Goal: Task Accomplishment & Management: Complete application form

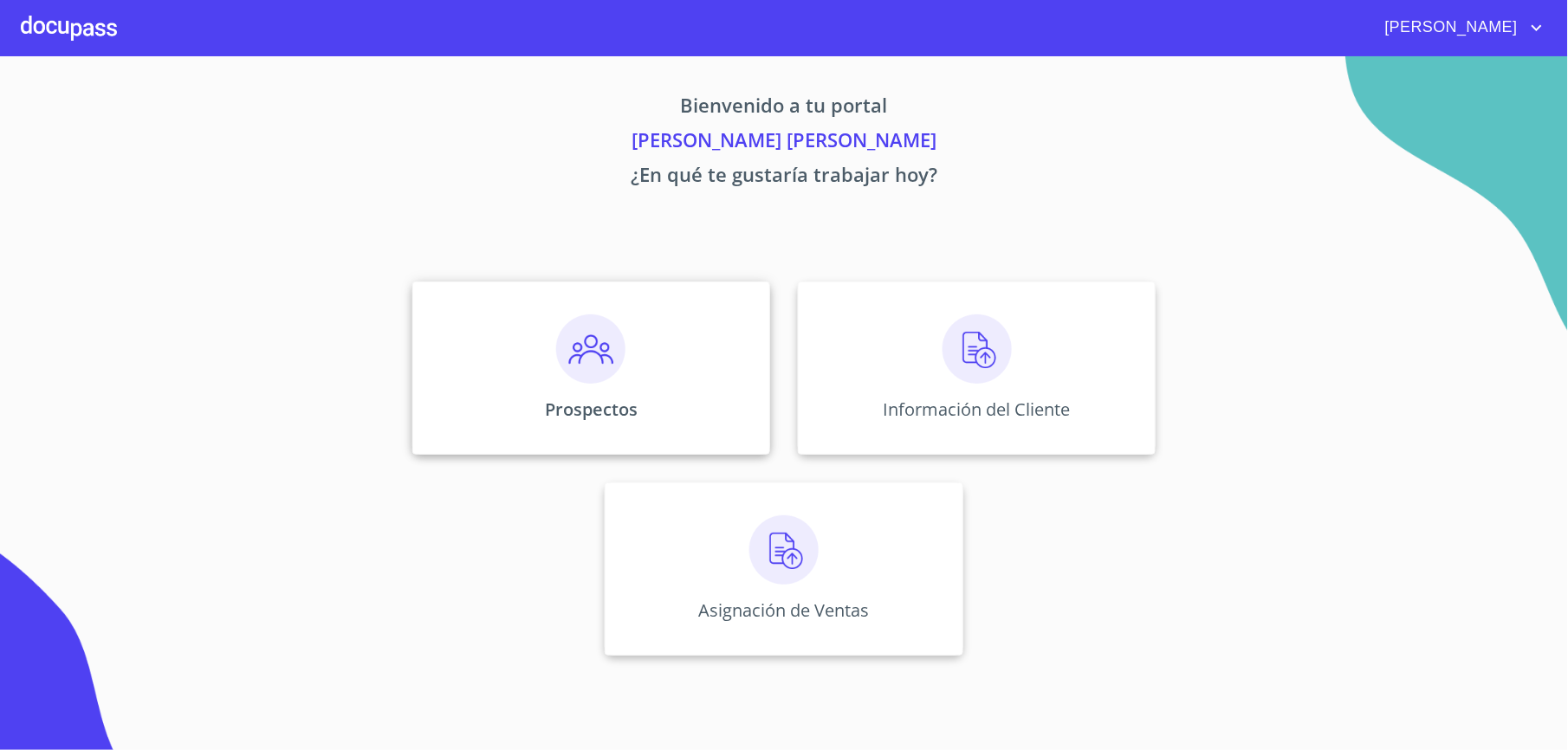
click at [690, 350] on div "Prospectos" at bounding box center [591, 369] width 358 height 173
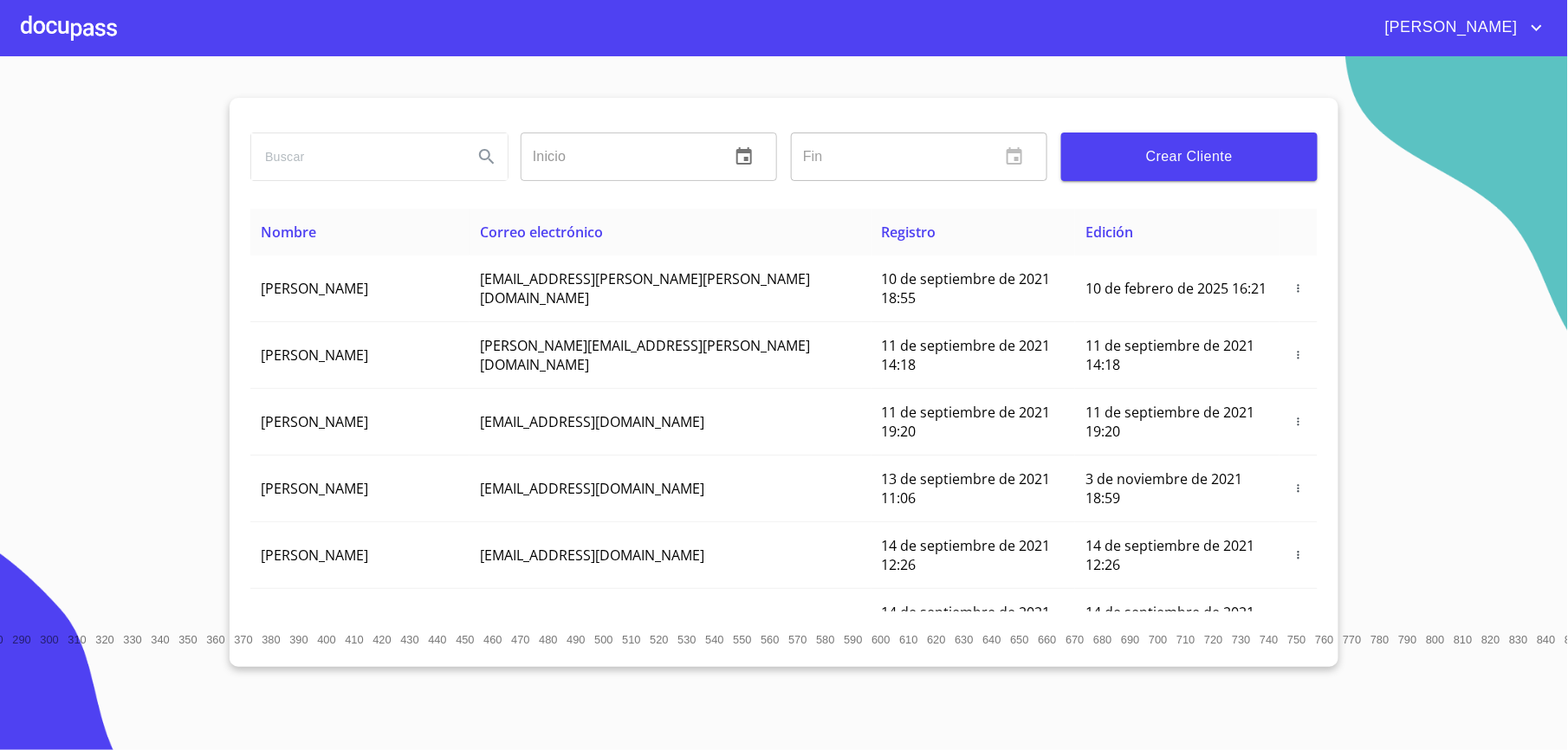
click at [420, 161] on input "search" at bounding box center [355, 156] width 208 height 47
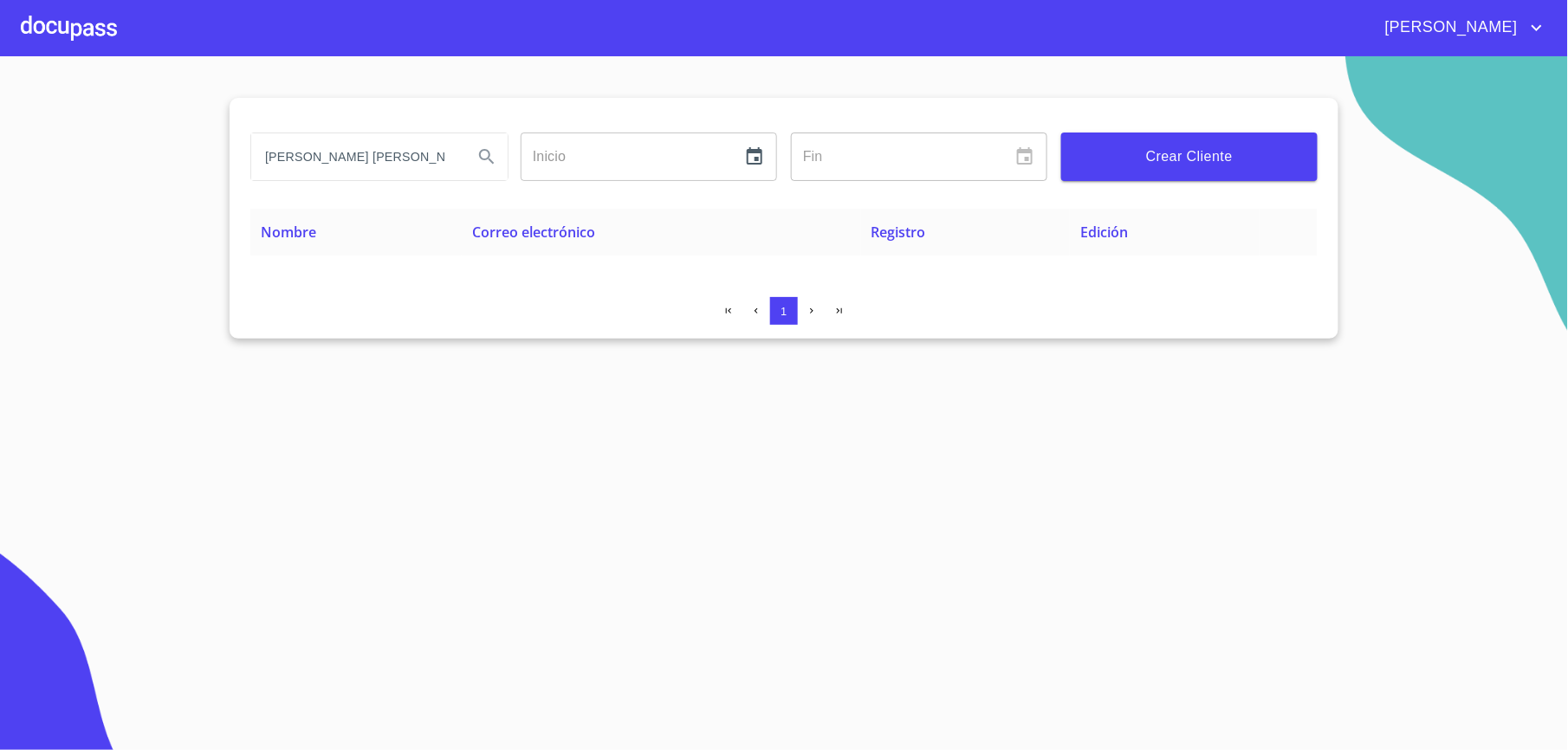
drag, startPoint x: 449, startPoint y: 156, endPoint x: 349, endPoint y: 161, distance: 100.1
click at [349, 161] on input "[PERSON_NAME] [PERSON_NAME]" at bounding box center [355, 156] width 208 height 47
type input "[PERSON_NAME] [PERSON_NAME]"
click at [493, 157] on icon "Search" at bounding box center [486, 156] width 21 height 21
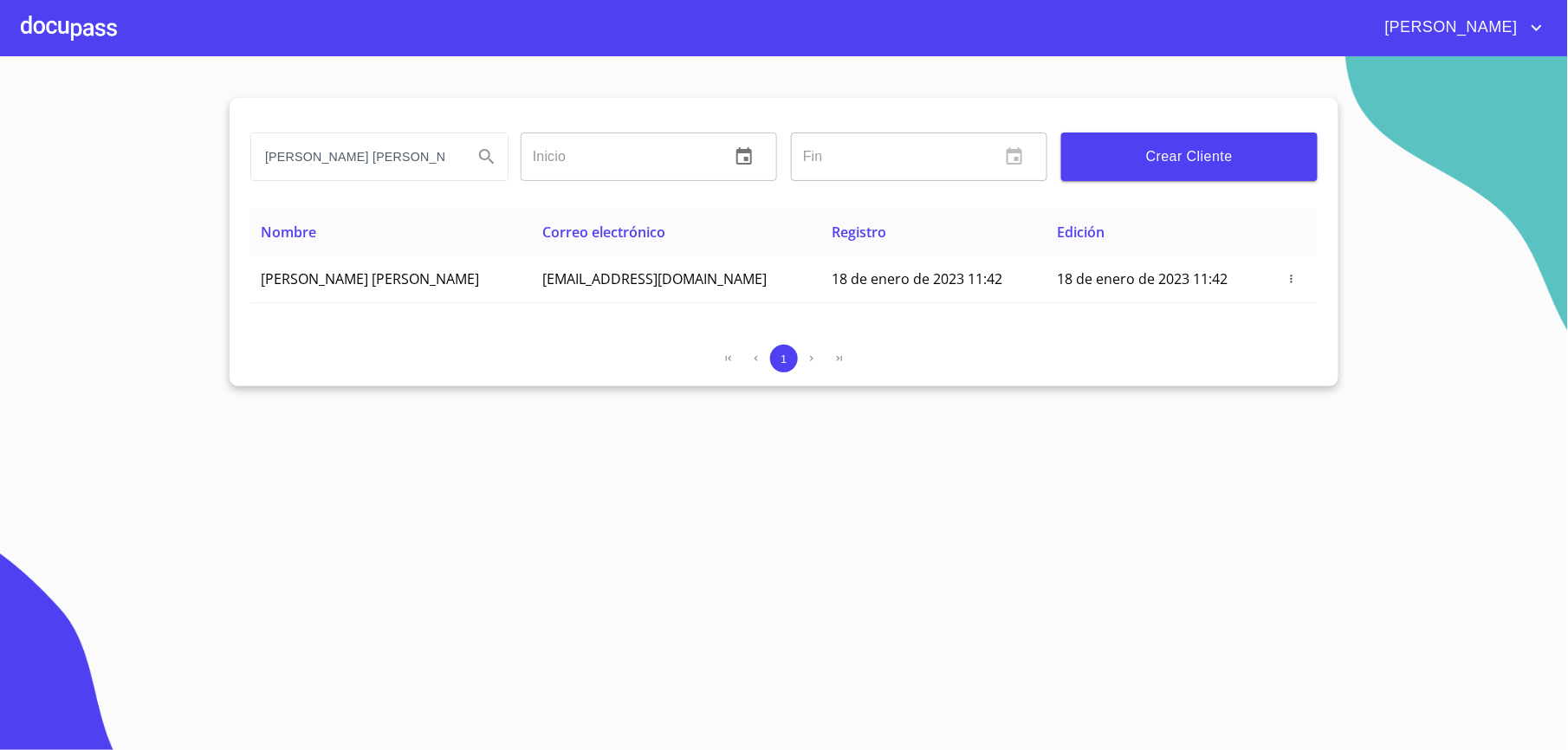
click at [1078, 137] on button "Crear Cliente" at bounding box center [1189, 156] width 256 height 48
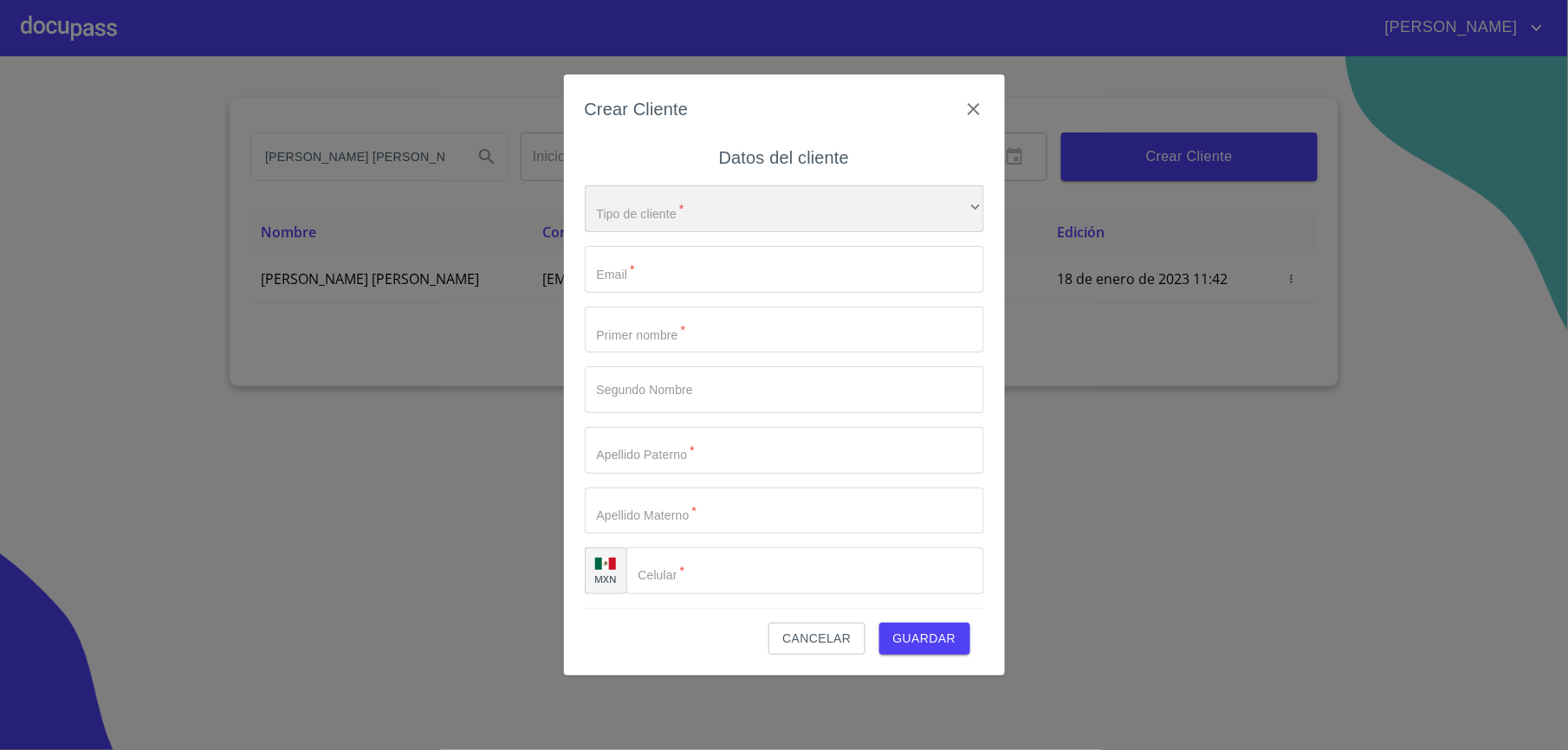
click at [642, 206] on div "​" at bounding box center [785, 208] width 400 height 47
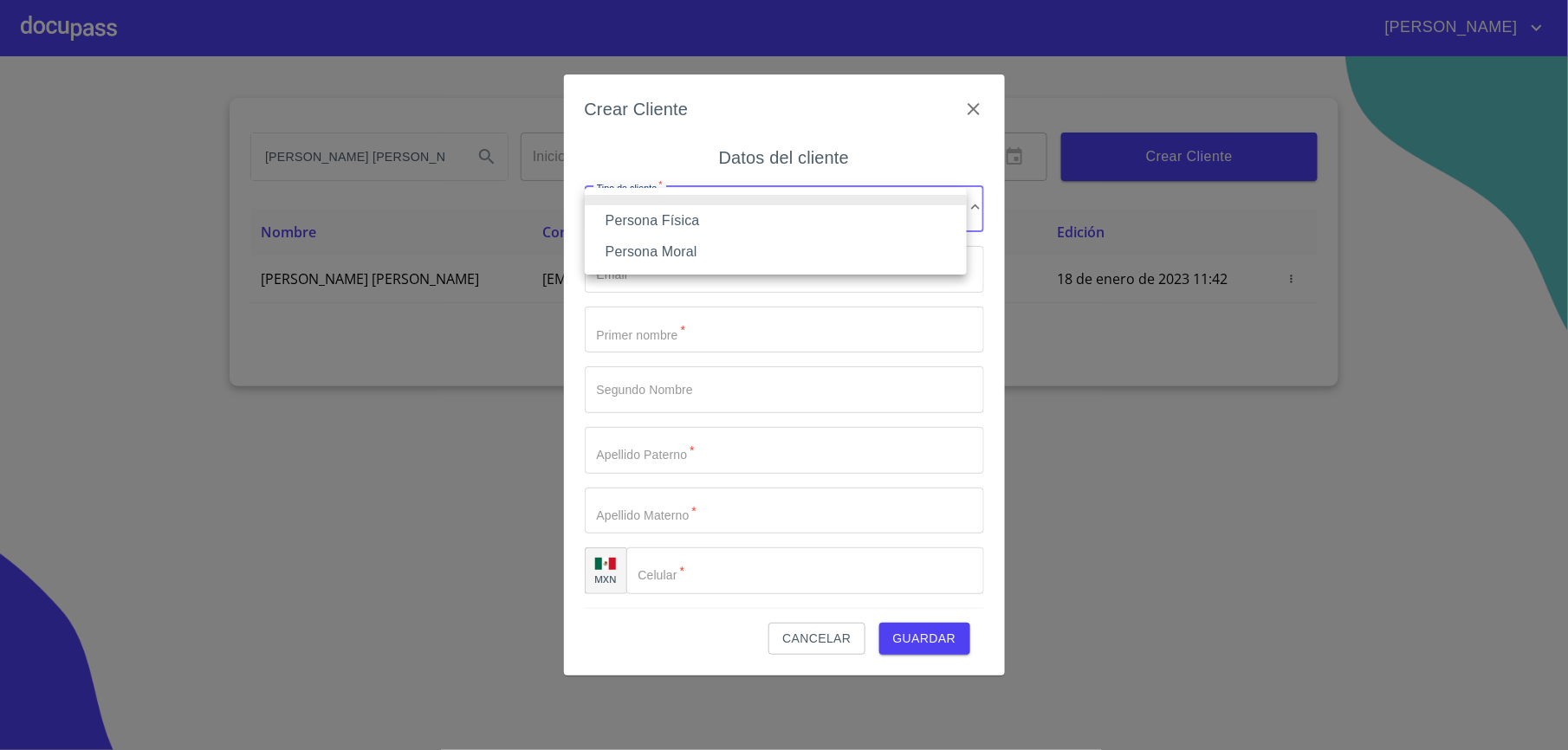
click at [648, 220] on li "Persona Física" at bounding box center [776, 221] width 382 height 31
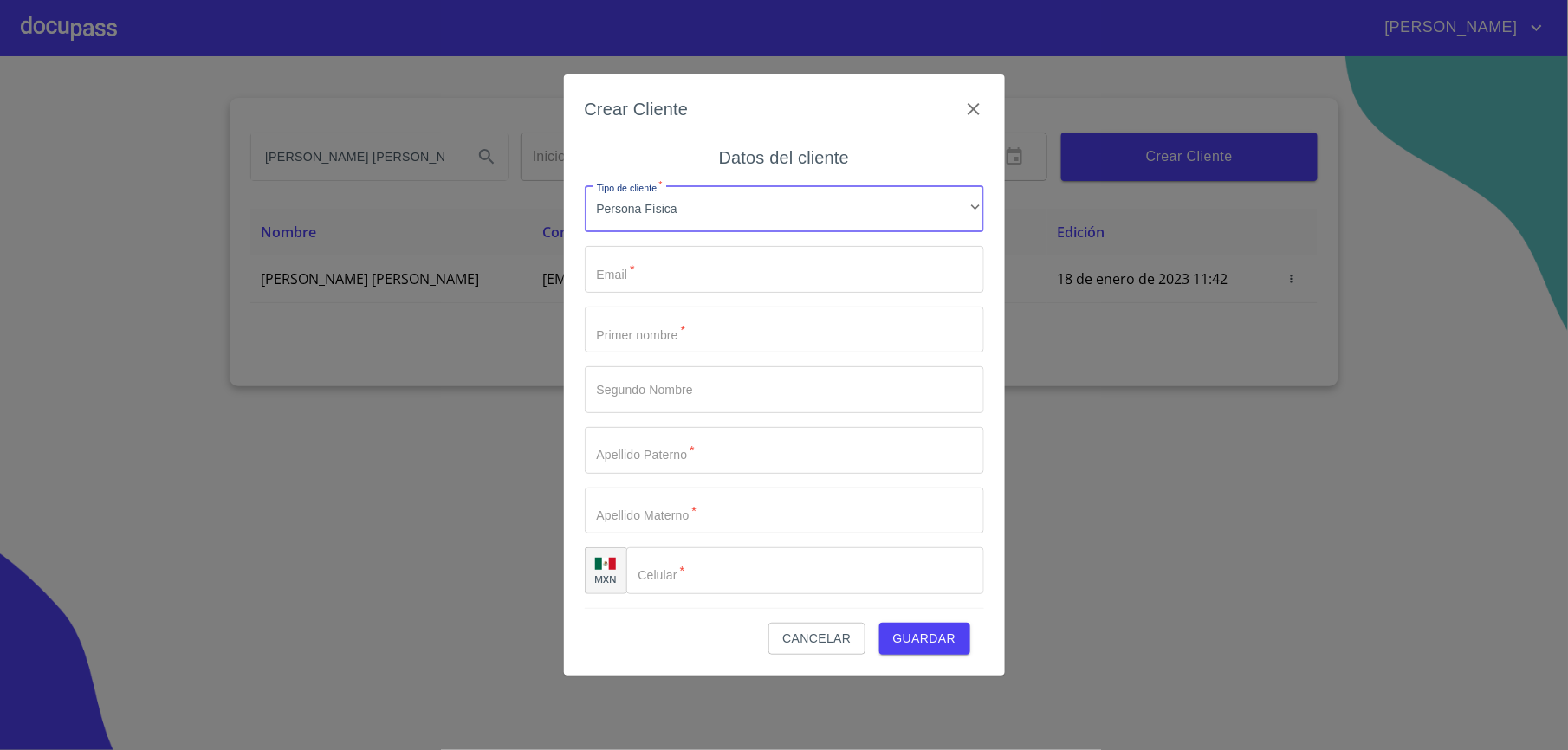
click at [673, 253] on input "Tipo de cliente   *" at bounding box center [785, 269] width 400 height 47
type input "[EMAIL_ADDRESS][DOMAIN_NAME]"
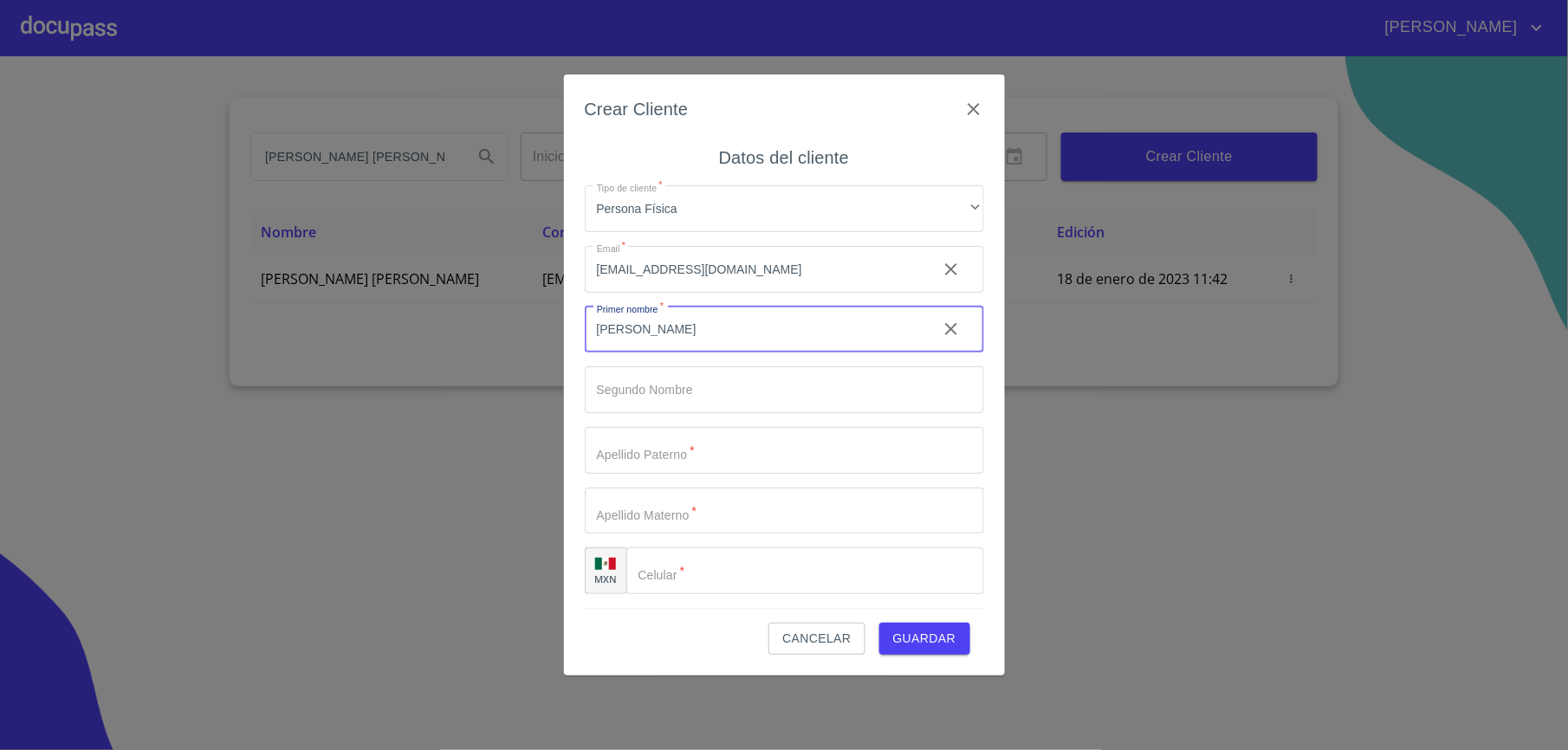
type input "[PERSON_NAME]"
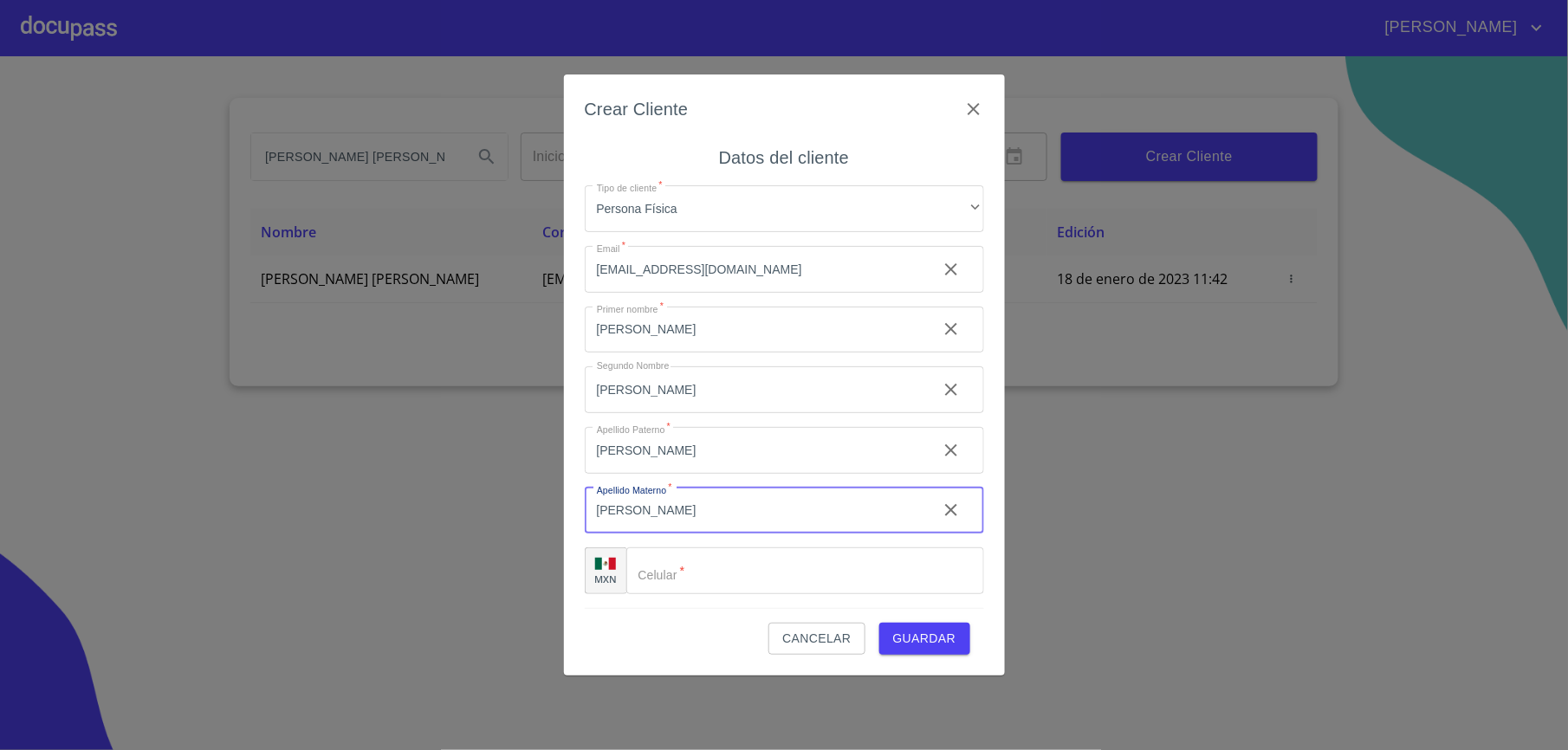
type input "[PERSON_NAME]"
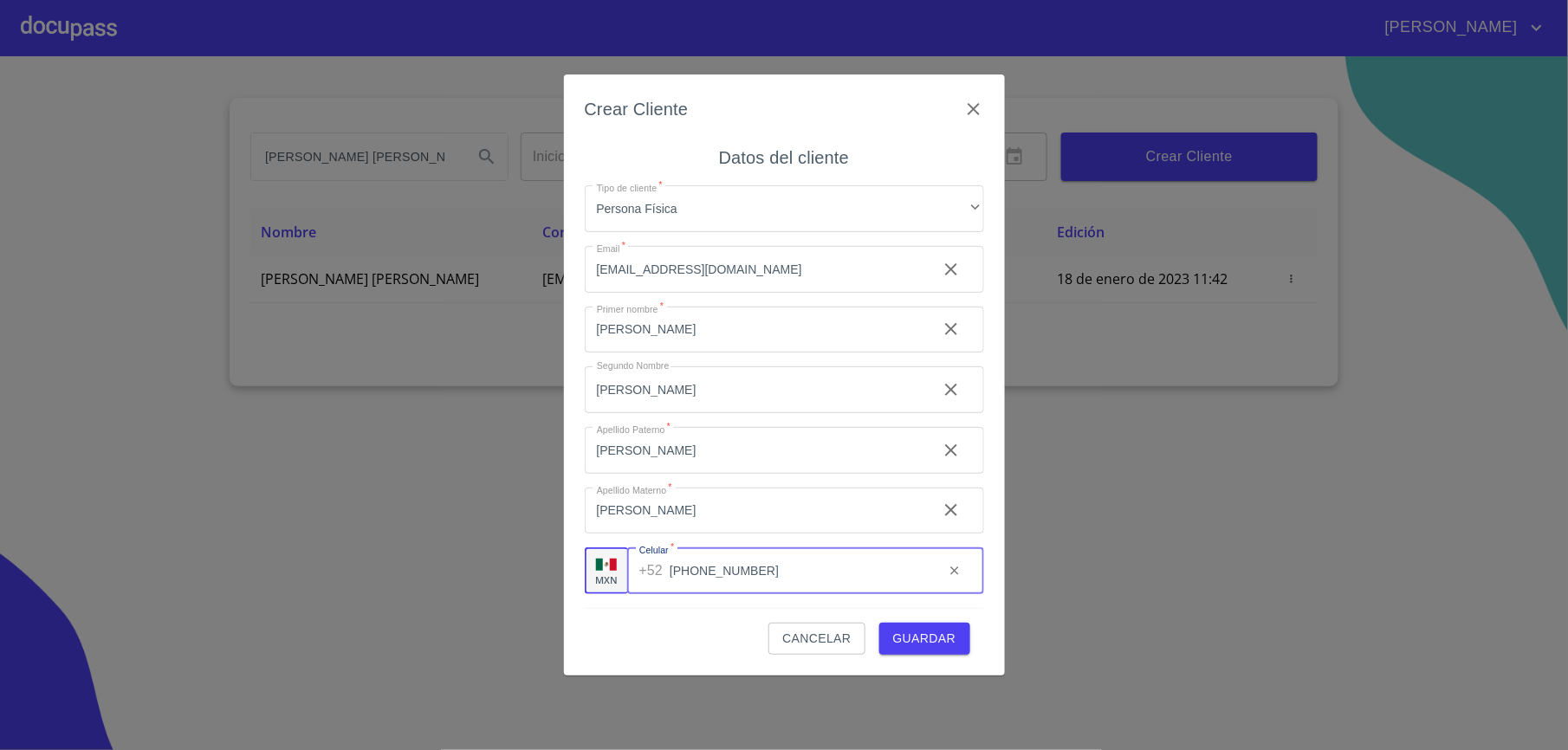
type input "[PHONE_NUMBER]"
click at [934, 640] on span "Guardar" at bounding box center [925, 639] width 63 height 22
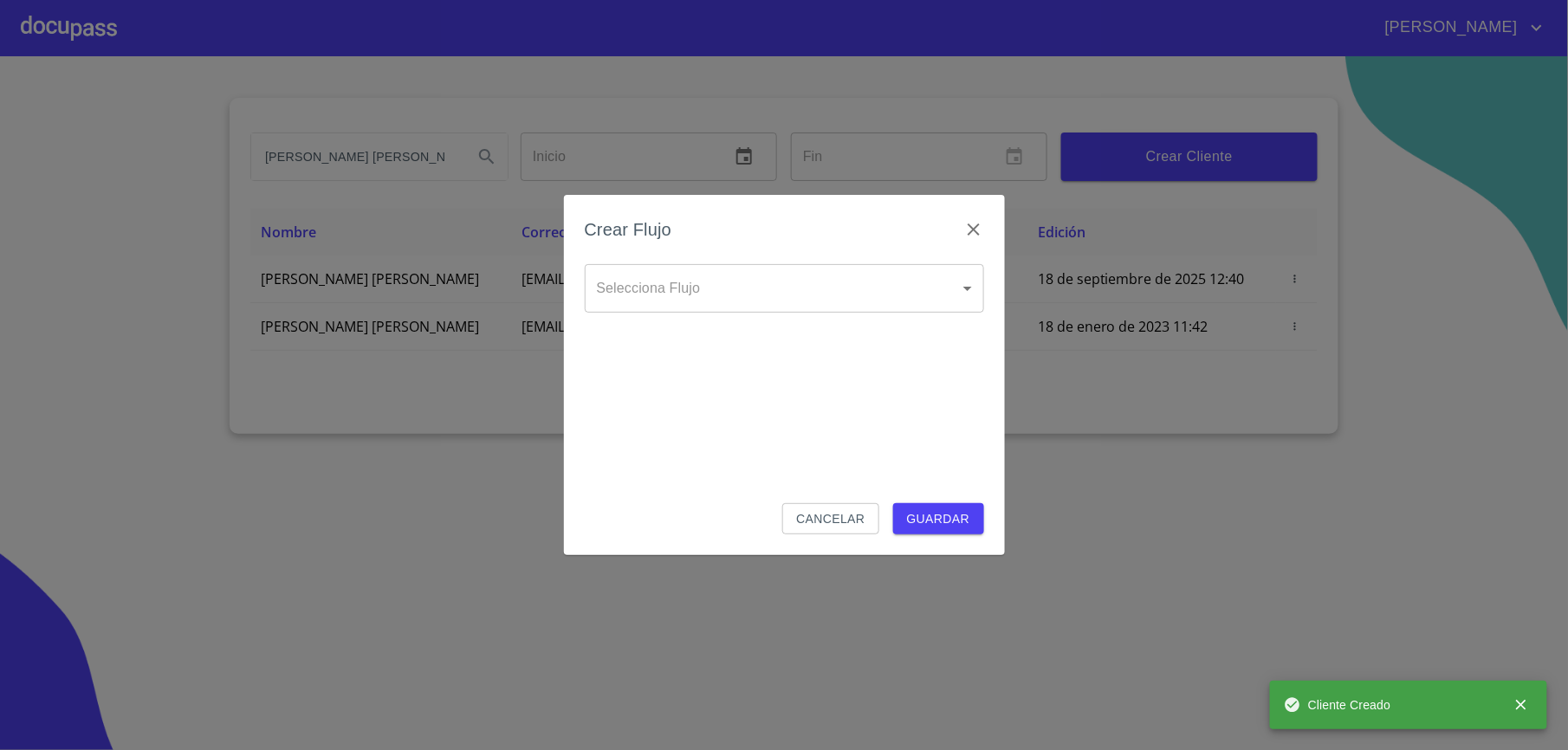
click at [821, 289] on body "[PERSON_NAME] [PERSON_NAME] [PERSON_NAME] Inicio ​ Fin ​ Crear Cliente Nombre C…" at bounding box center [784, 375] width 1568 height 750
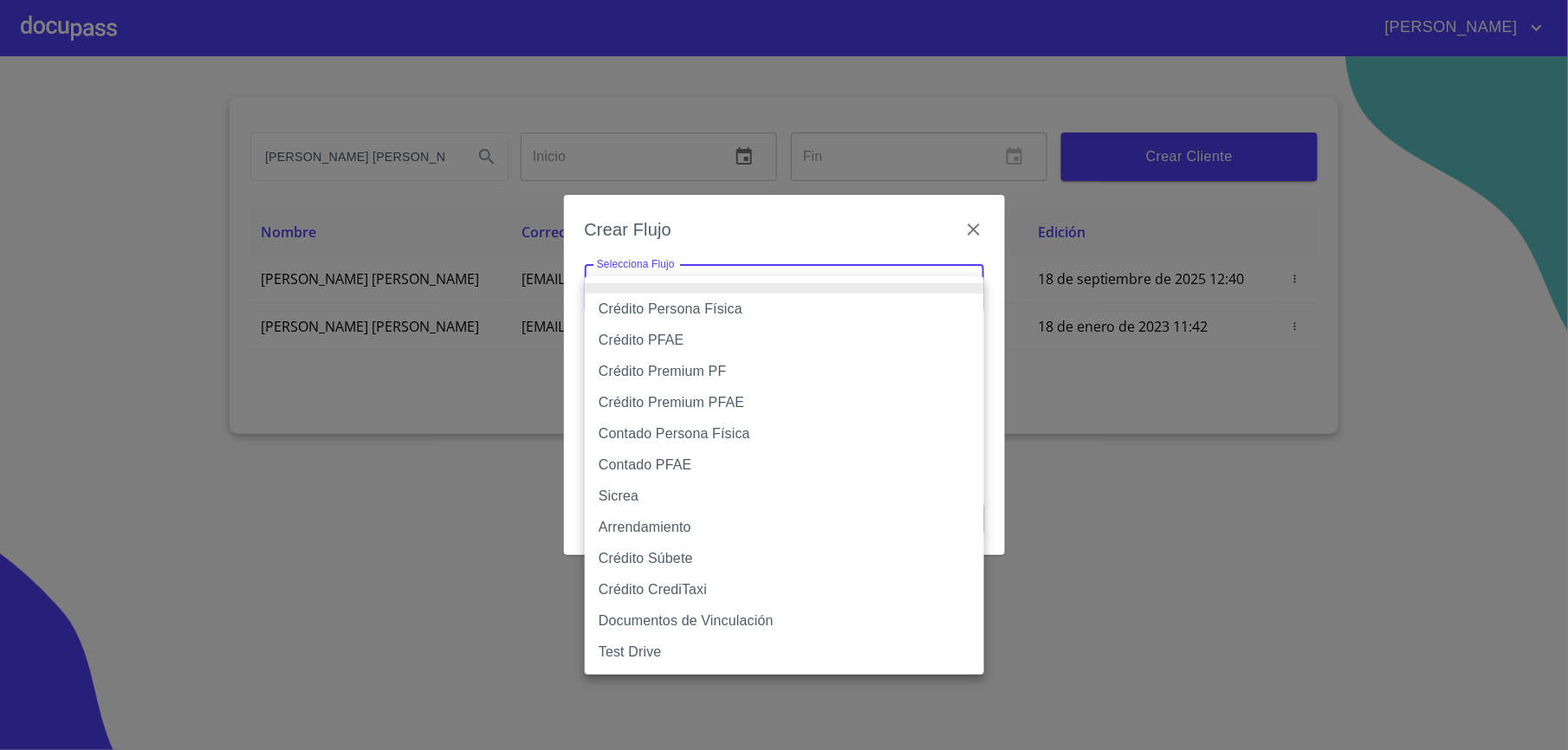
click at [707, 320] on li "Crédito Persona Física" at bounding box center [785, 309] width 400 height 31
type input "6009fb3c7d1714eb8809aa97"
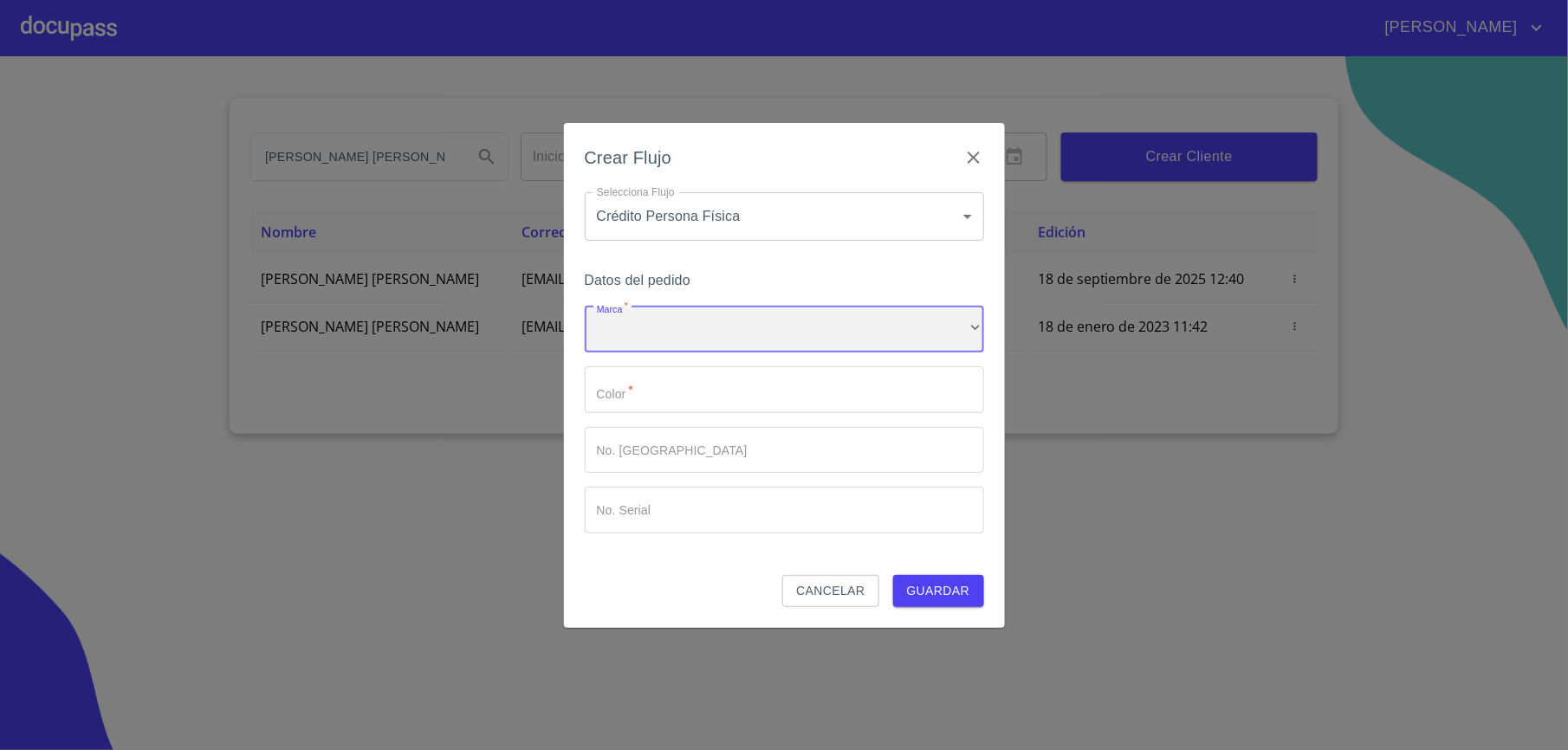
click at [671, 337] on div "​" at bounding box center [785, 329] width 400 height 47
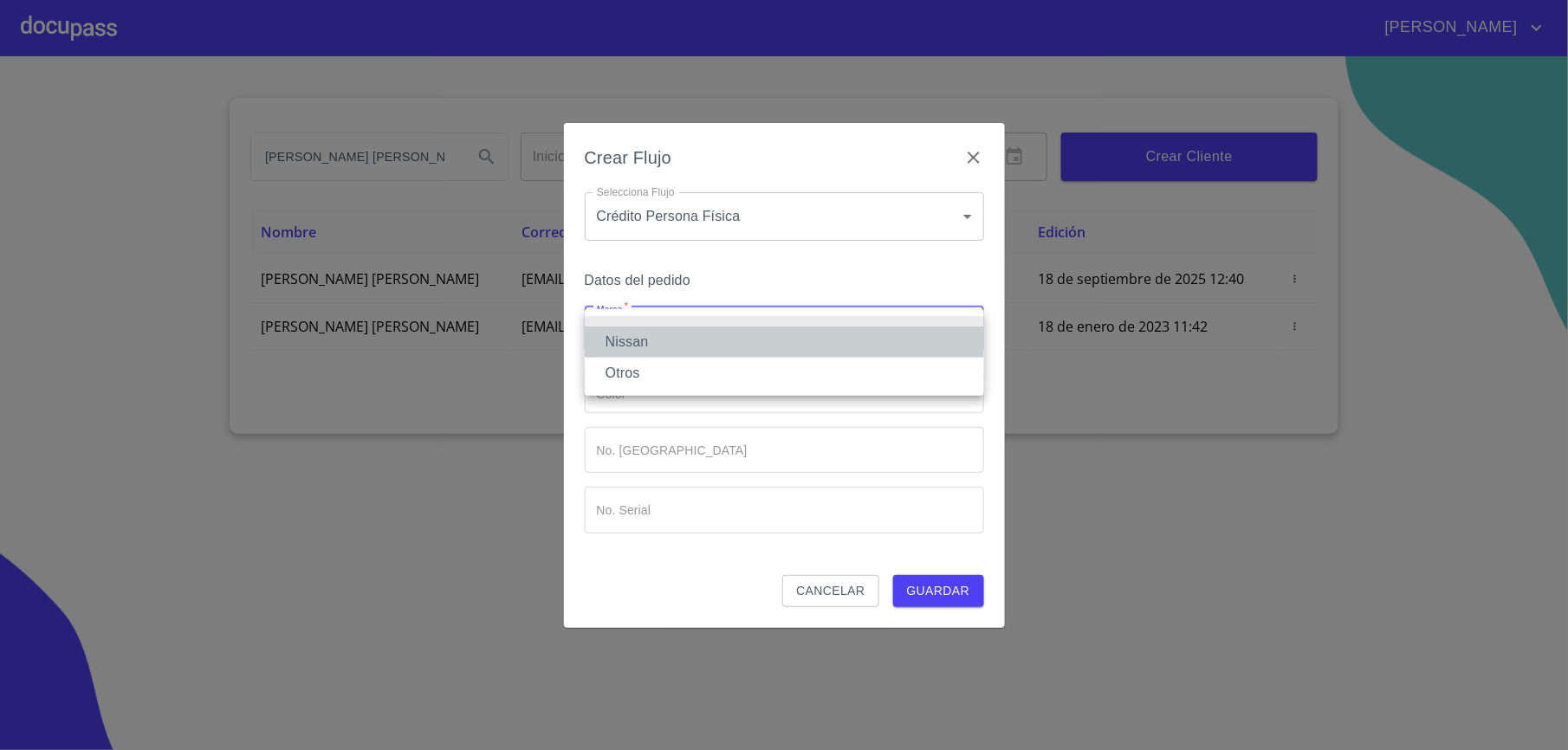
click at [645, 340] on li "Nissan" at bounding box center [785, 342] width 400 height 31
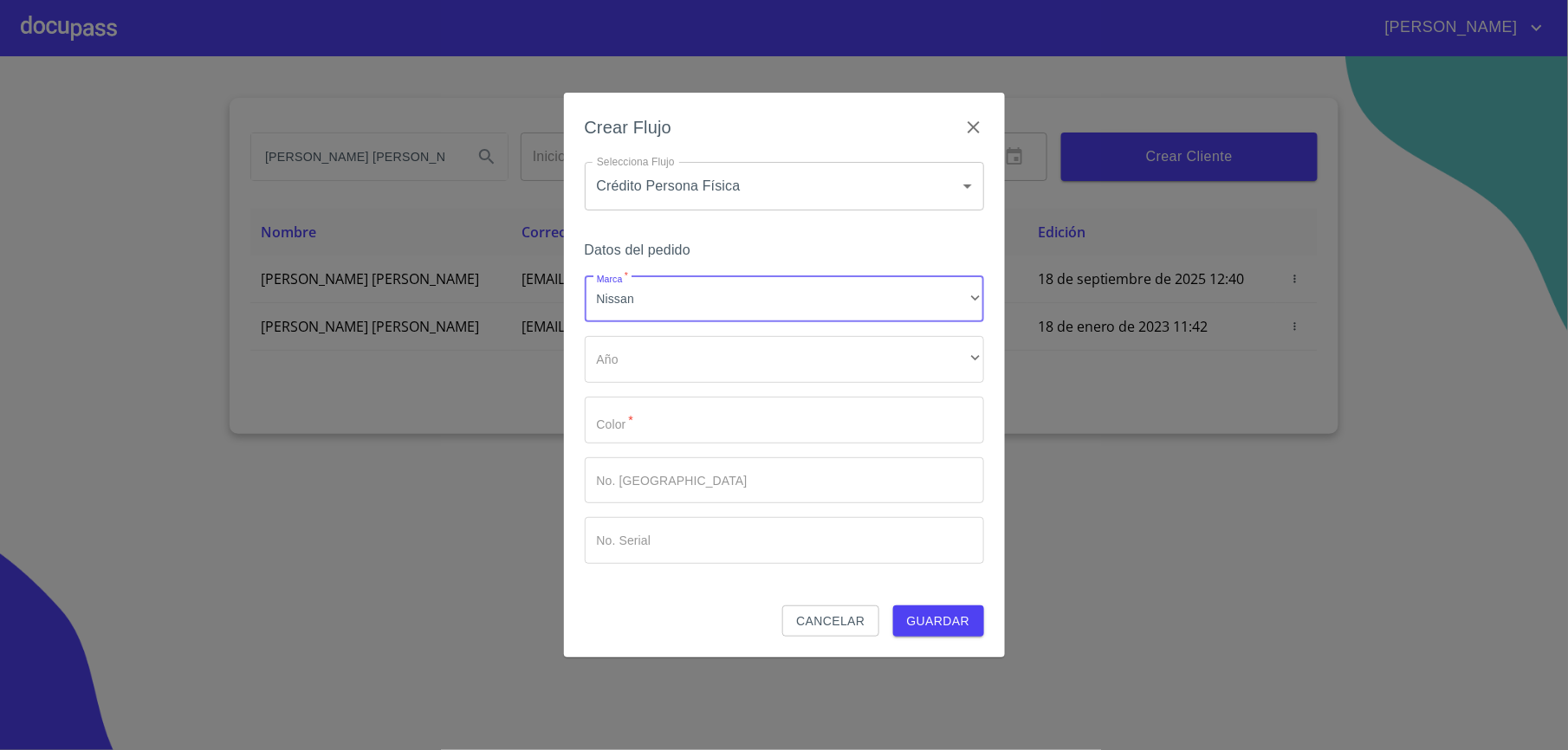
click at [634, 388] on div "Marca   * Nissan ​ Año ​ ​ Color   * ​ No. Pedido ​ No. Serial ​" at bounding box center [785, 420] width 400 height 287
click at [640, 372] on div "​" at bounding box center [785, 359] width 400 height 47
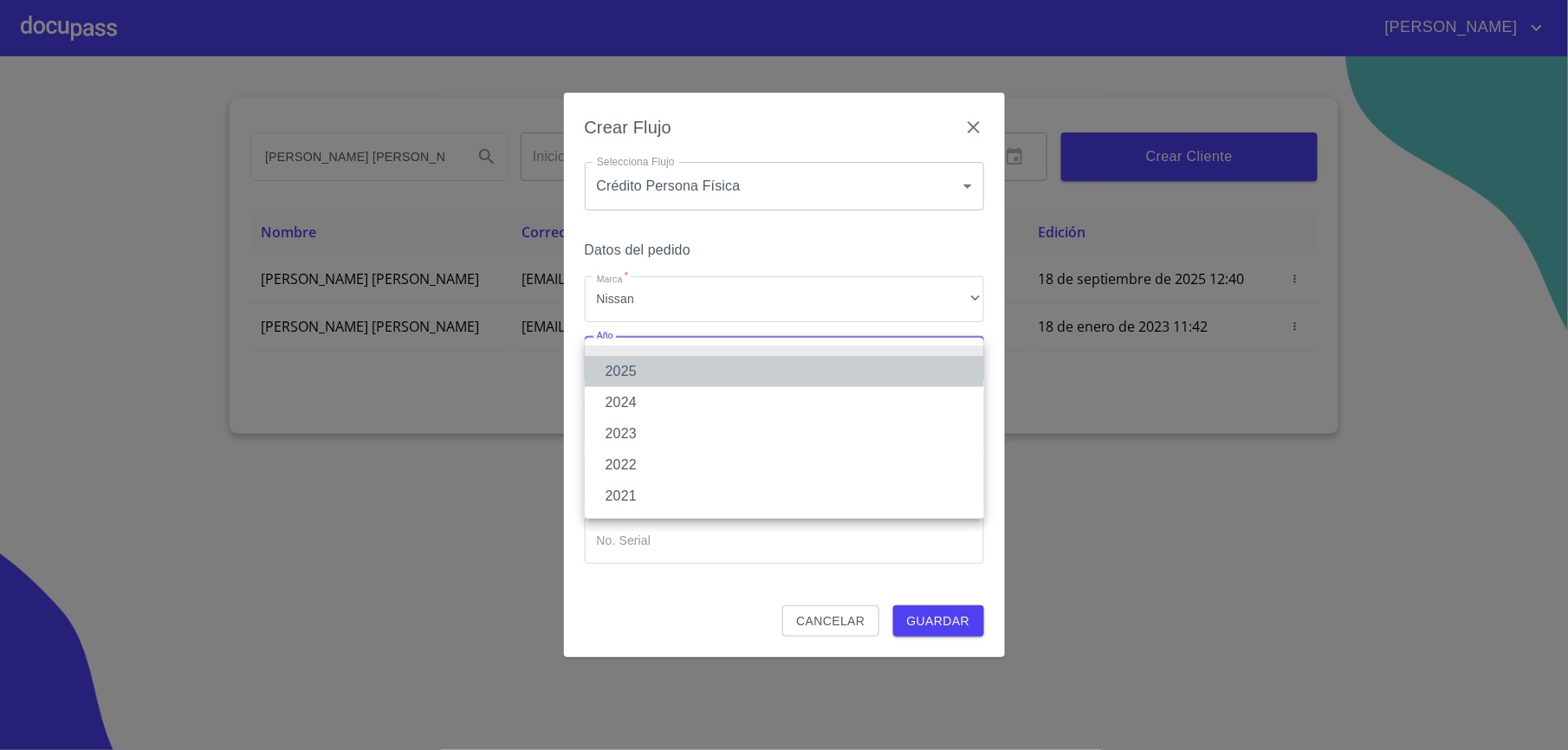
click at [649, 378] on li "2025" at bounding box center [785, 371] width 400 height 31
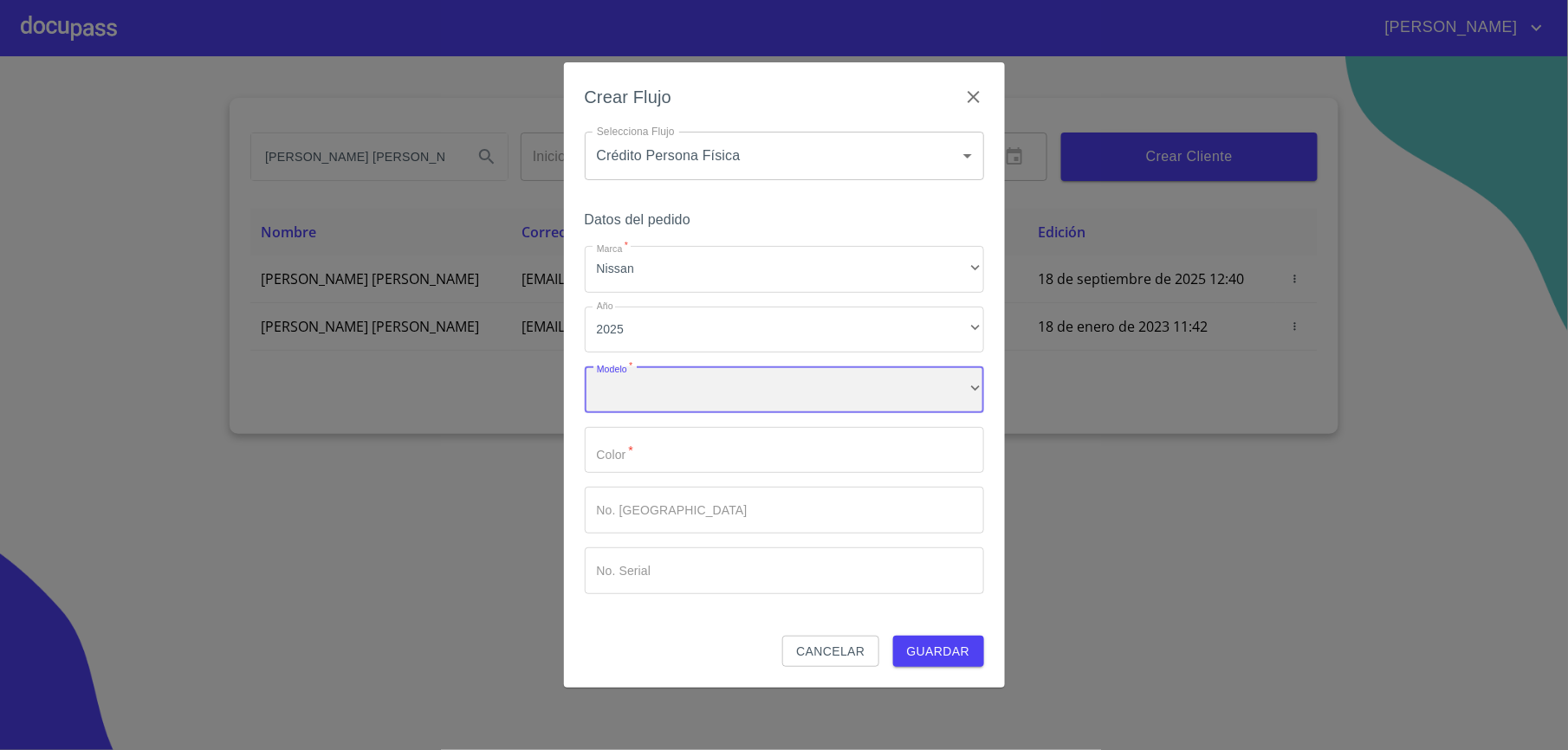
click at [645, 402] on div "​" at bounding box center [785, 390] width 400 height 47
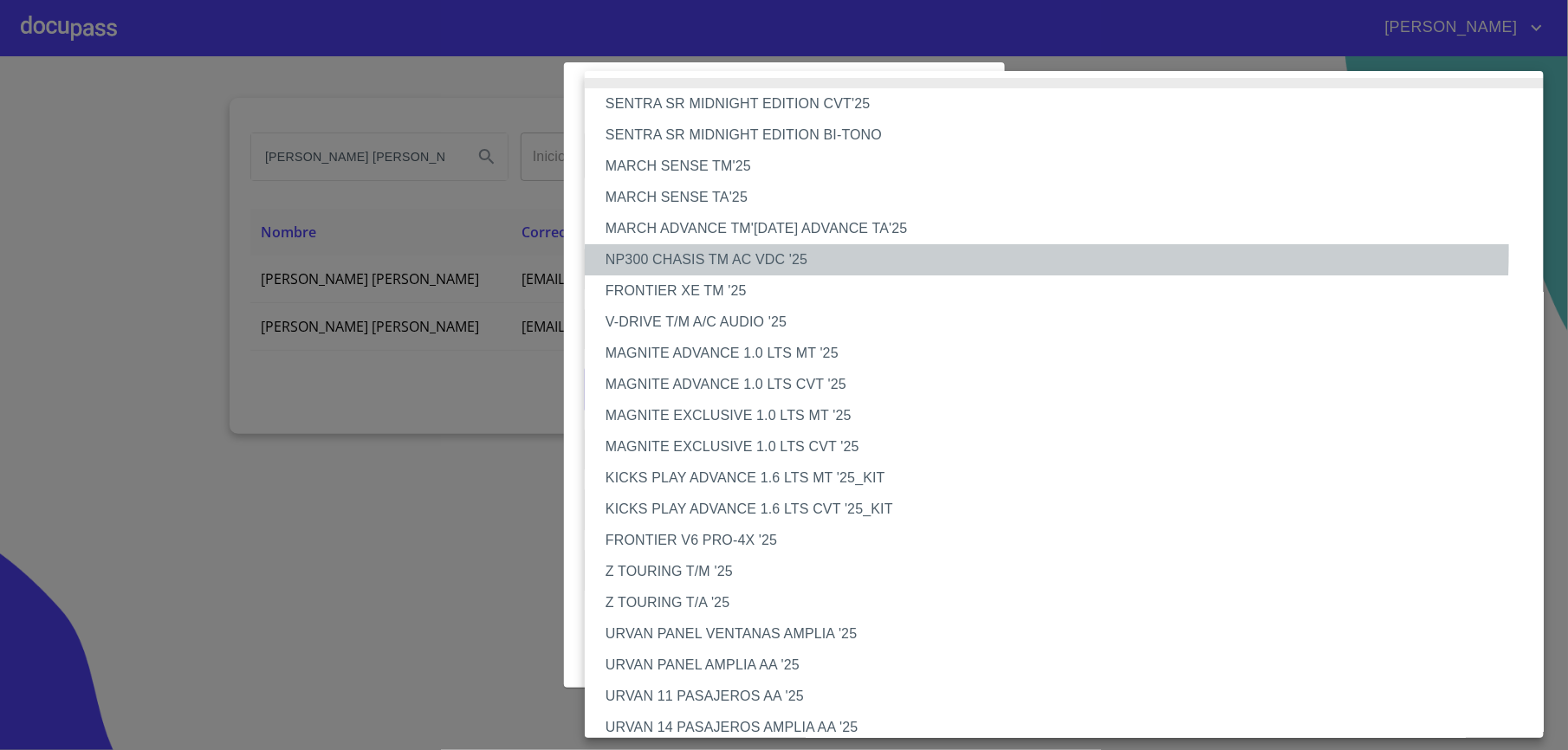
click at [809, 249] on li "NP300 CHASIS TM AC VDC '25" at bounding box center [1073, 260] width 977 height 31
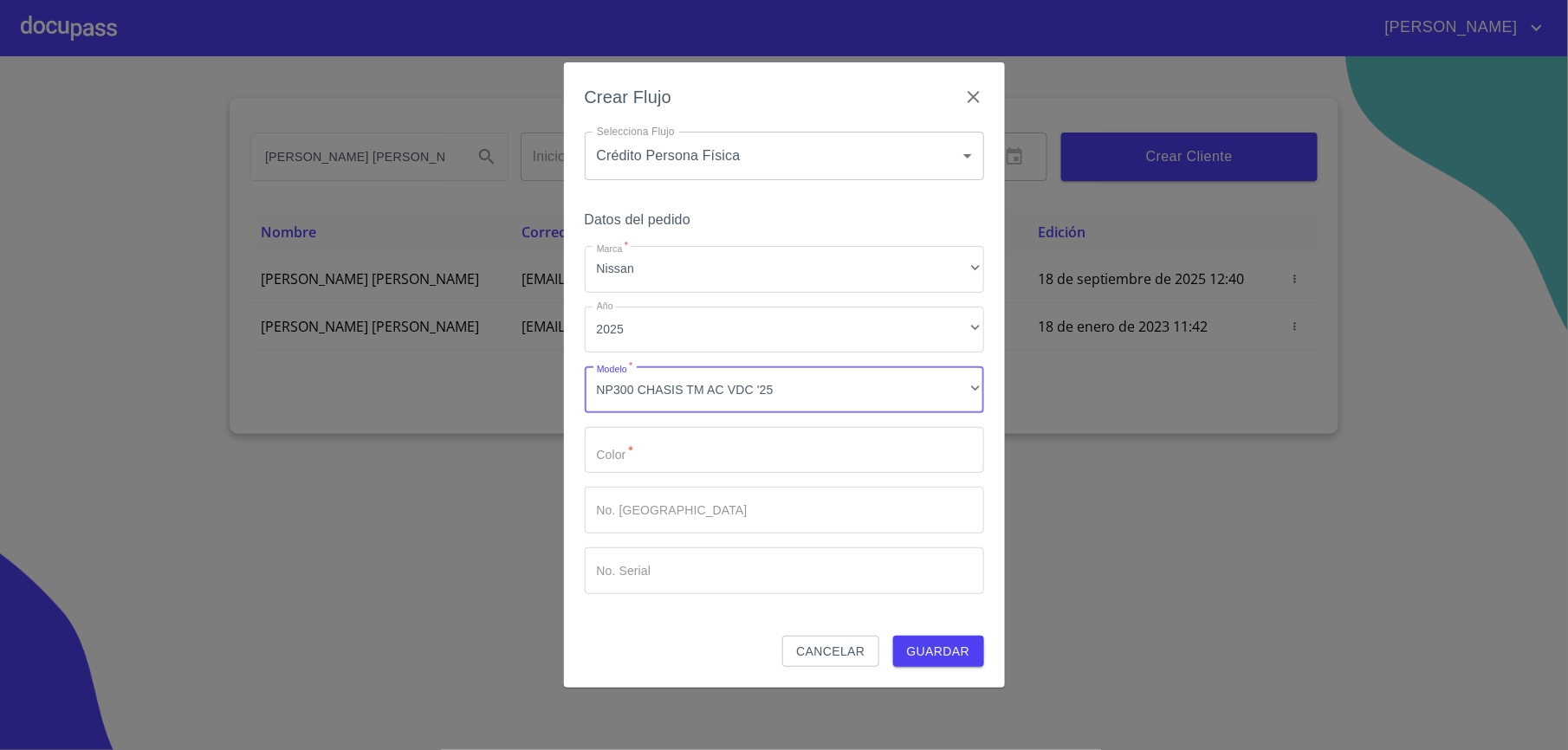
click at [688, 457] on input "Marca   *" at bounding box center [785, 450] width 400 height 47
type input "blanco"
click at [939, 655] on span "Guardar" at bounding box center [938, 652] width 63 height 22
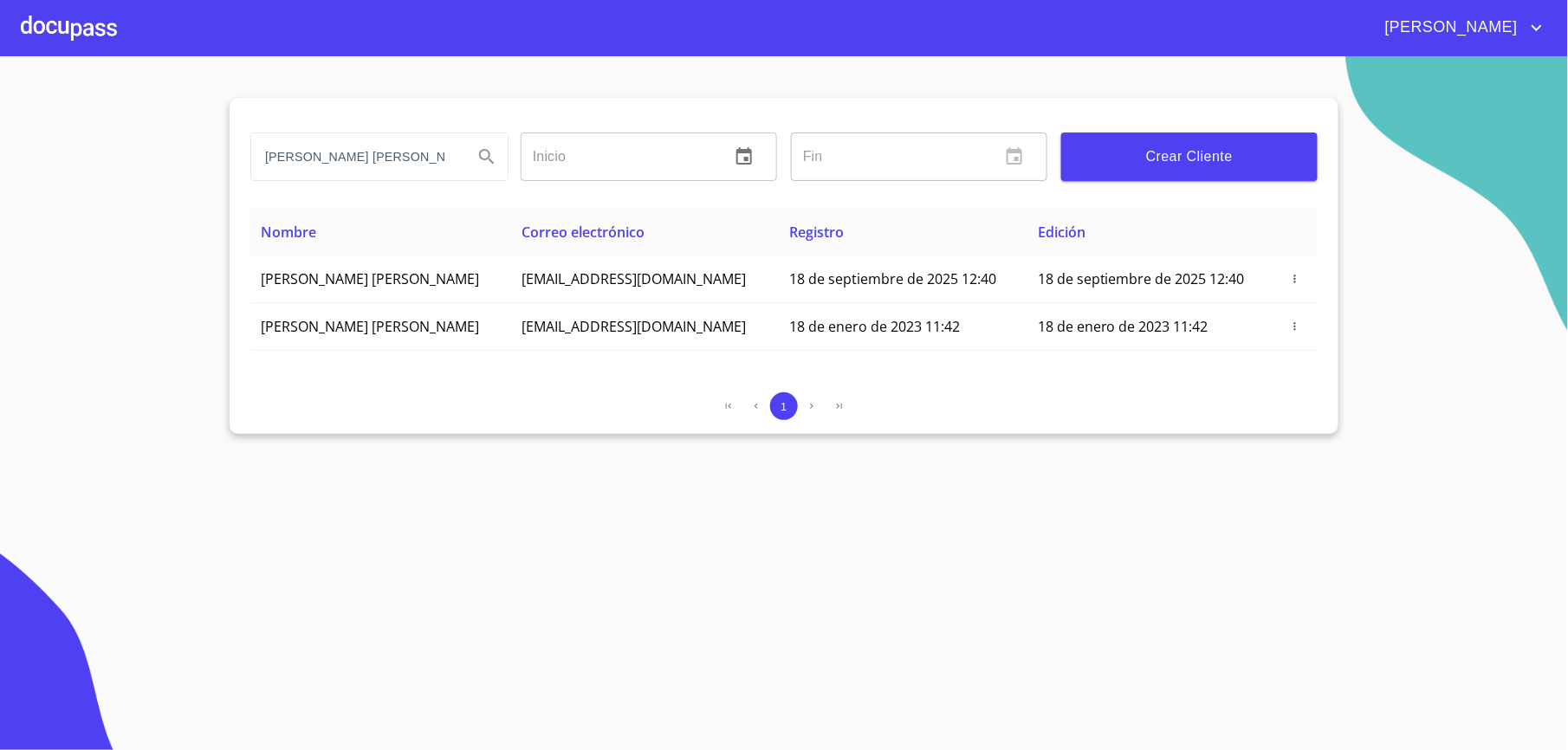
click at [74, 38] on div at bounding box center [68, 27] width 96 height 56
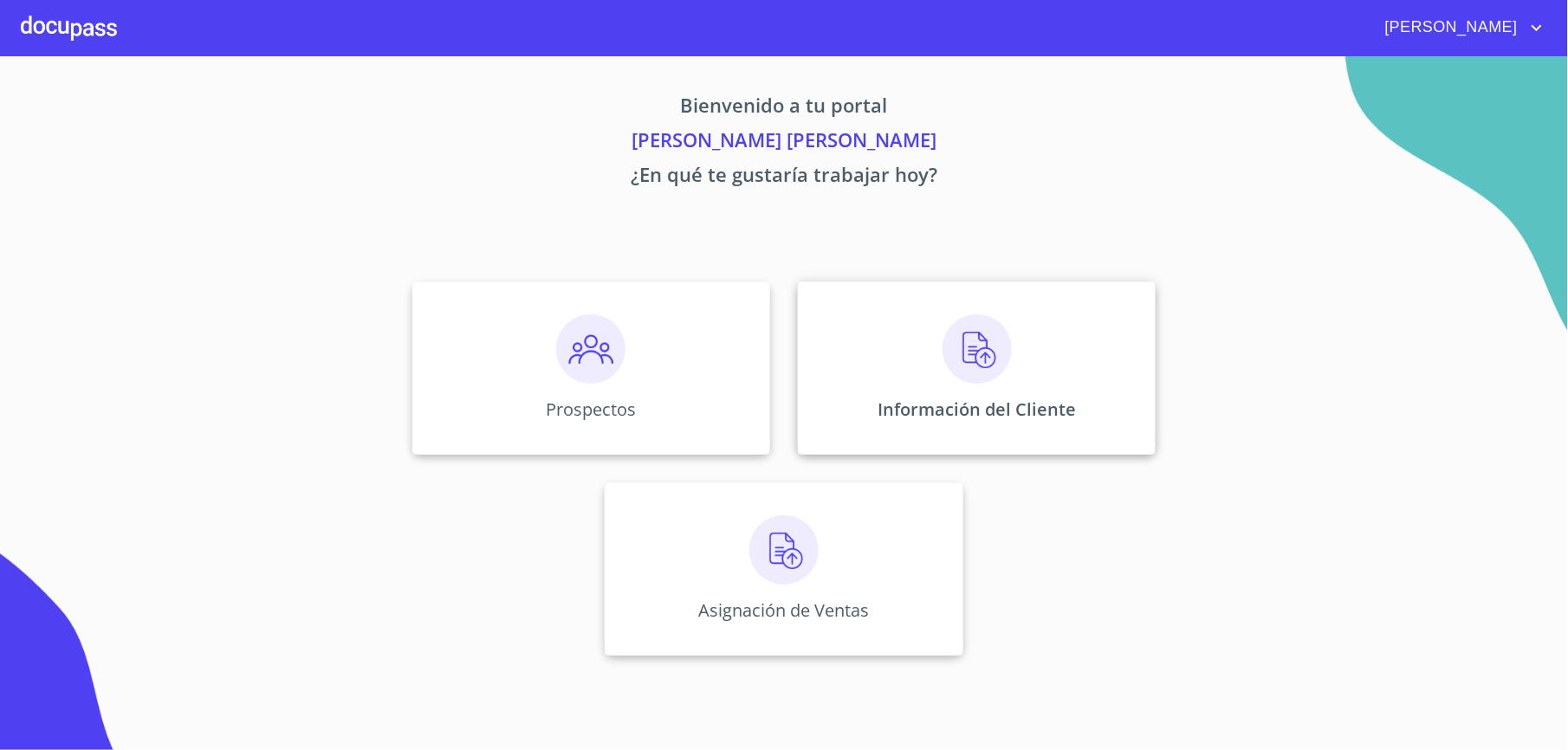
click at [860, 305] on div "Información del Cliente" at bounding box center [977, 369] width 358 height 173
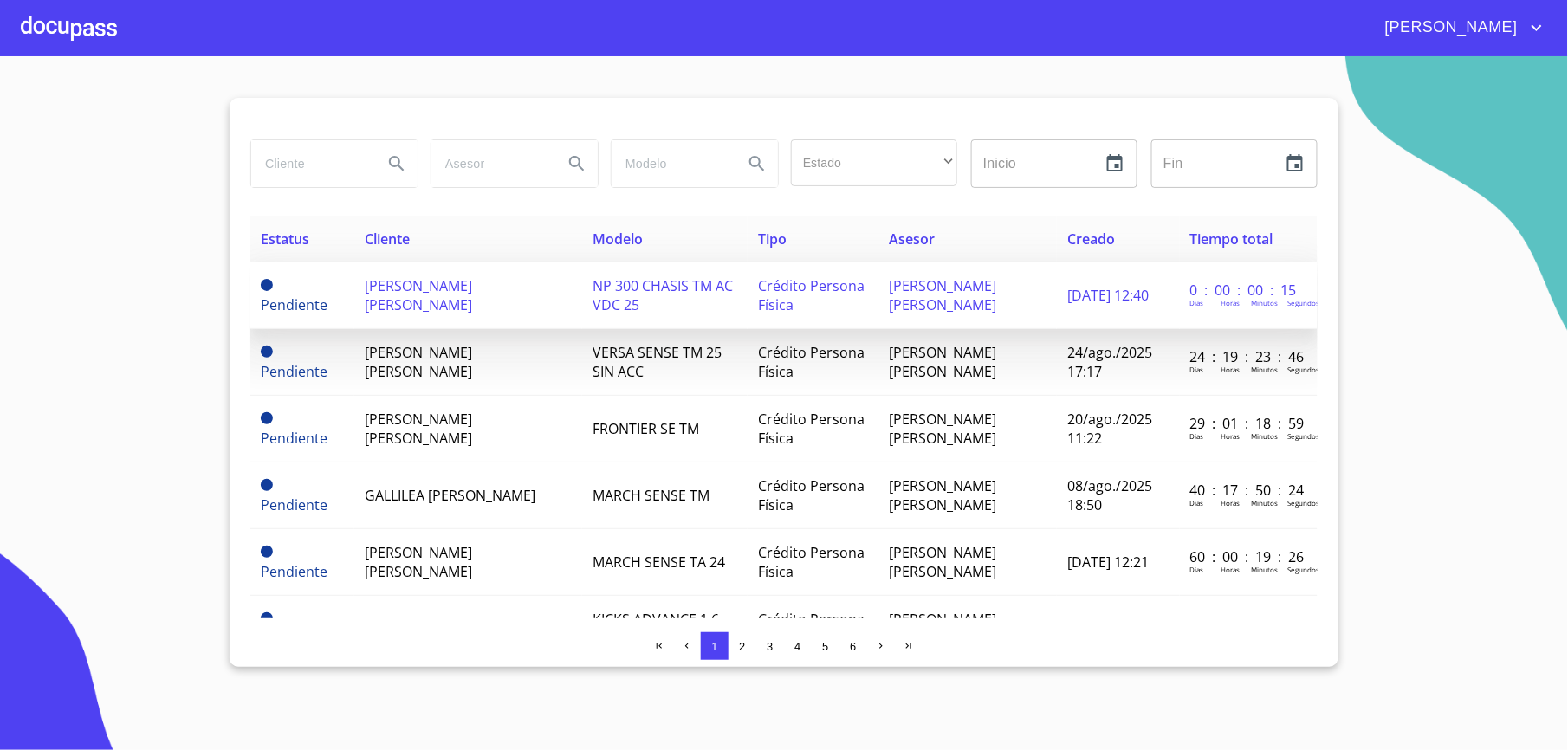
click at [420, 307] on span "[PERSON_NAME] [PERSON_NAME]" at bounding box center [419, 296] width 108 height 38
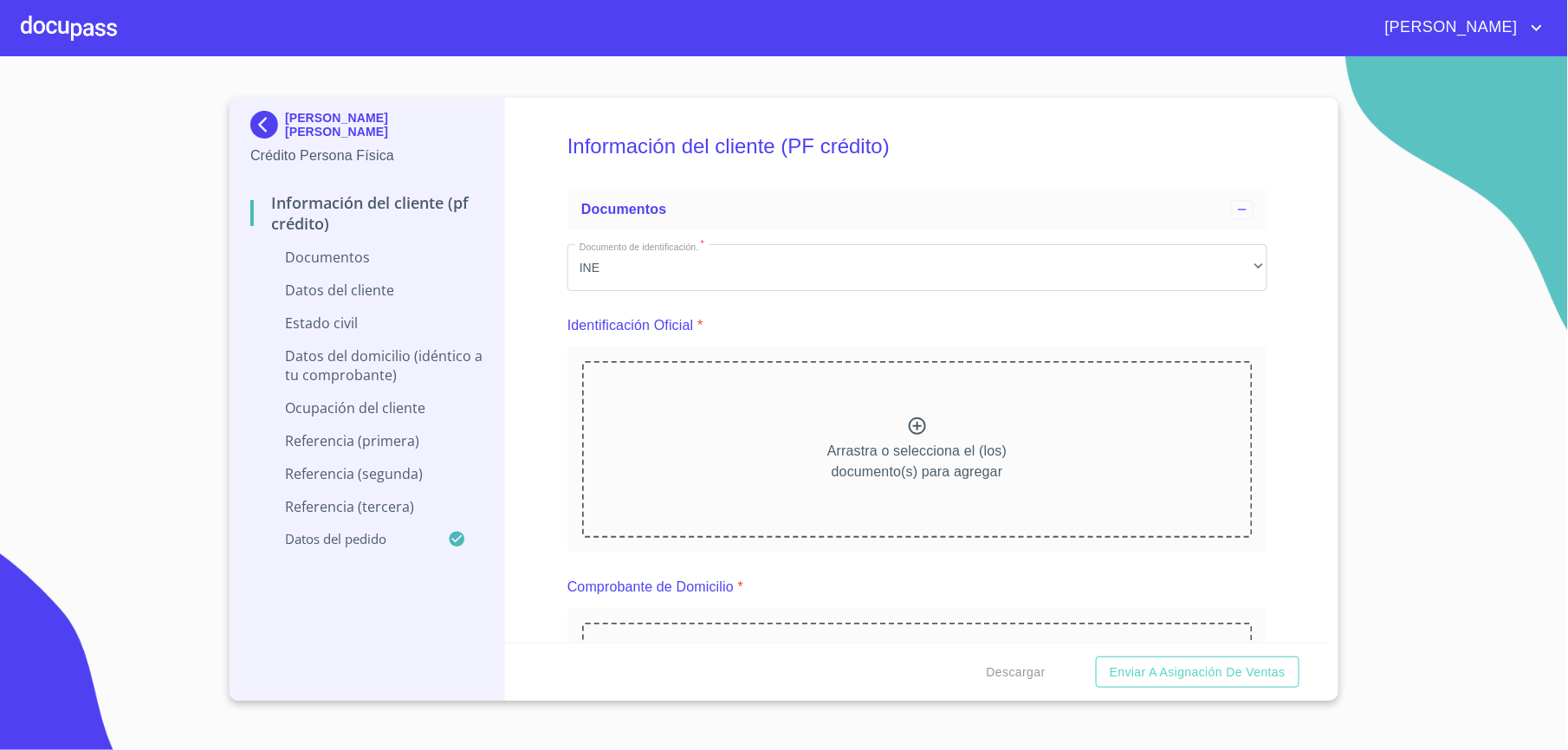
click at [677, 470] on div "Arrastra o selecciona el (los) documento(s) para agregar" at bounding box center [917, 450] width 671 height 177
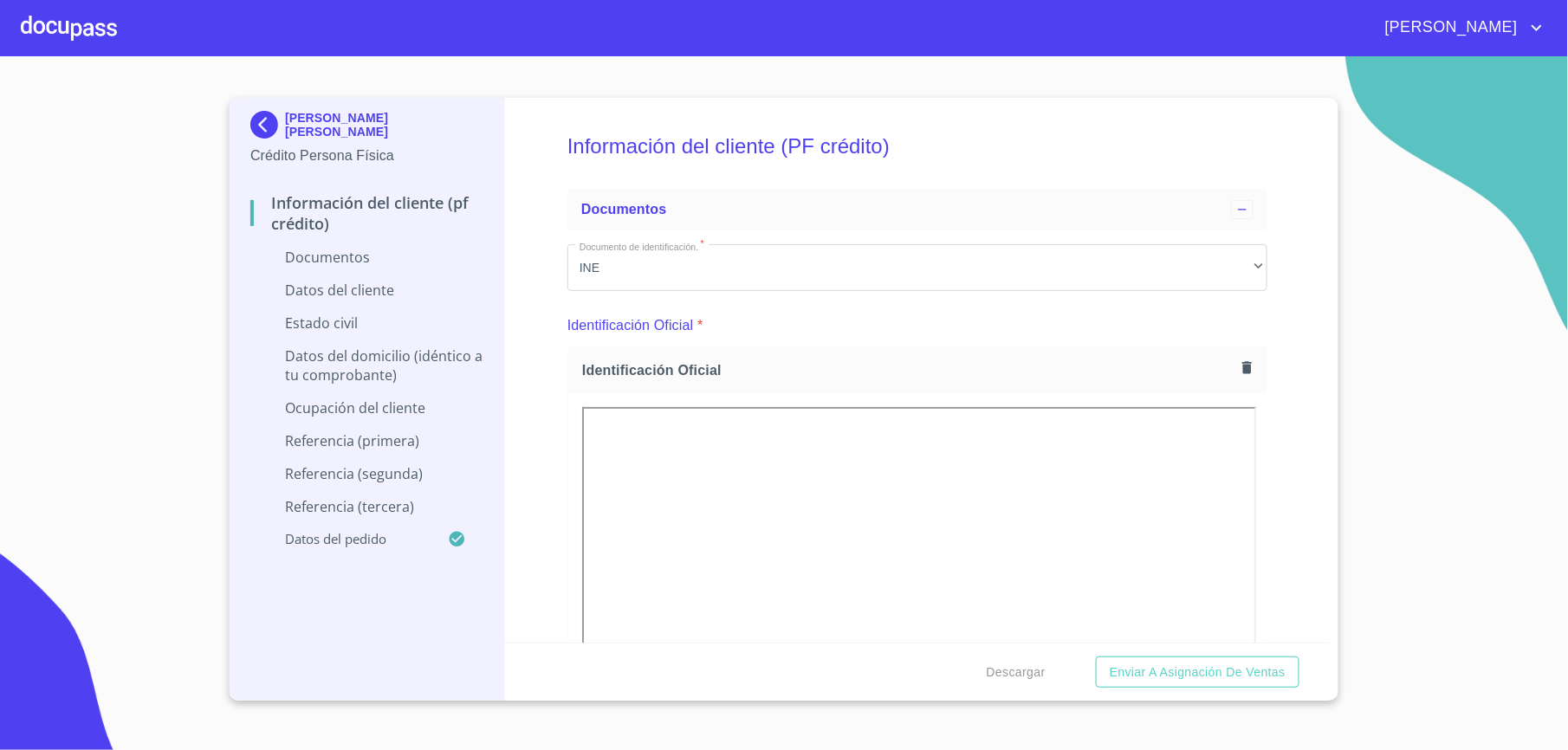
click at [1242, 373] on icon "button" at bounding box center [1247, 367] width 9 height 12
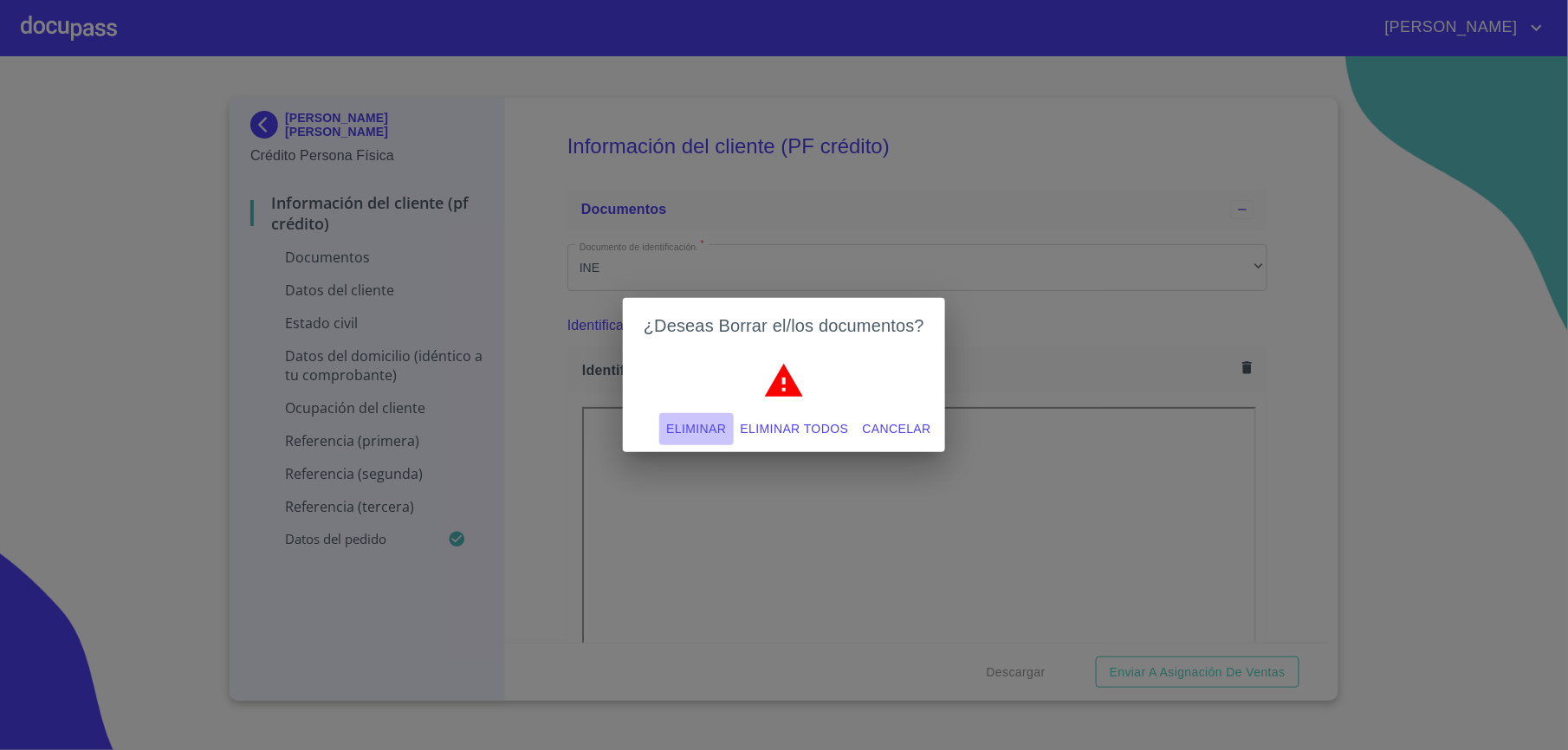
click at [719, 423] on span "Eliminar" at bounding box center [696, 430] width 60 height 22
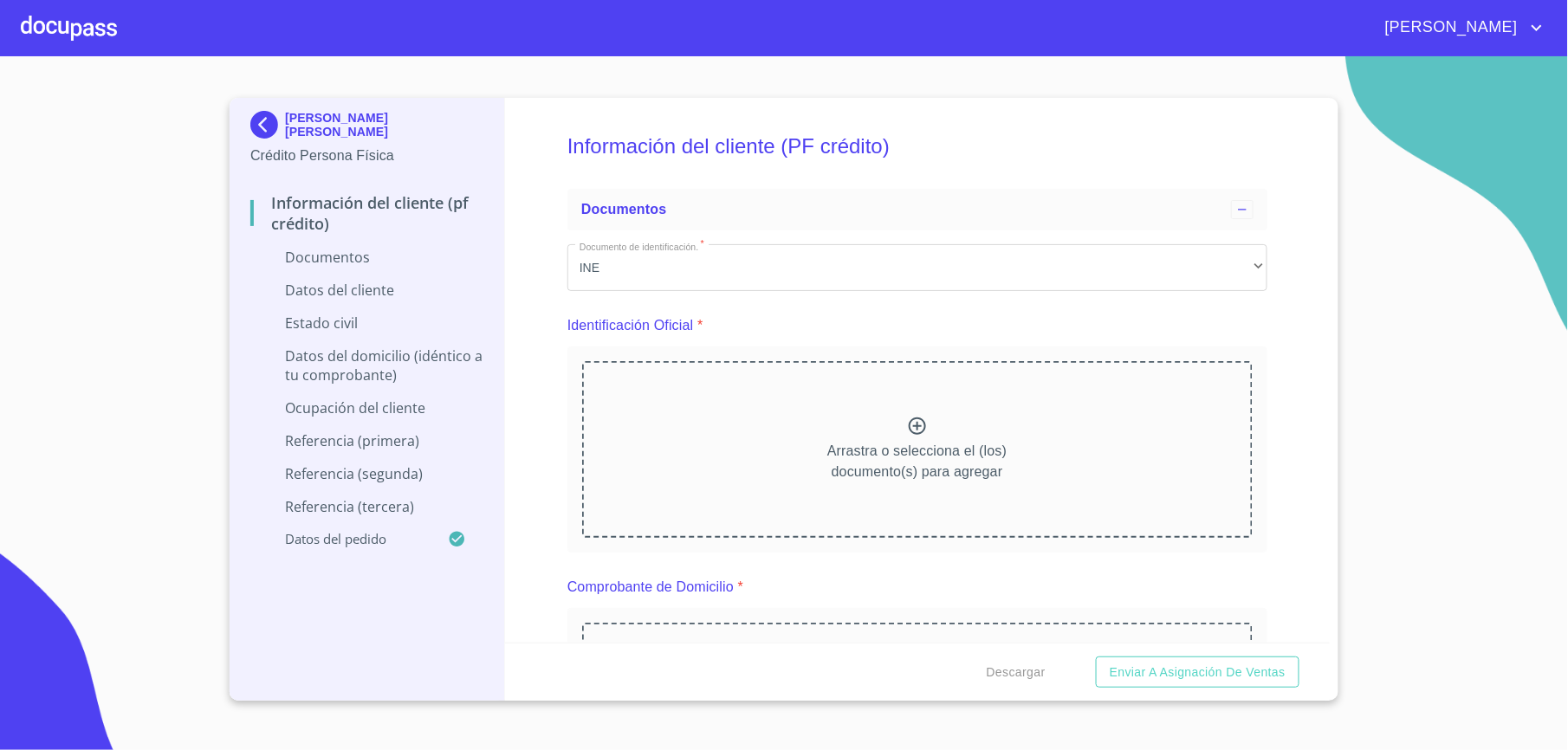
click at [885, 433] on div "Arrastra o selecciona el (los) documento(s) para agregar" at bounding box center [917, 450] width 671 height 177
click at [789, 397] on div "Arrastra o selecciona el (los) documento(s) para agregar" at bounding box center [917, 450] width 671 height 177
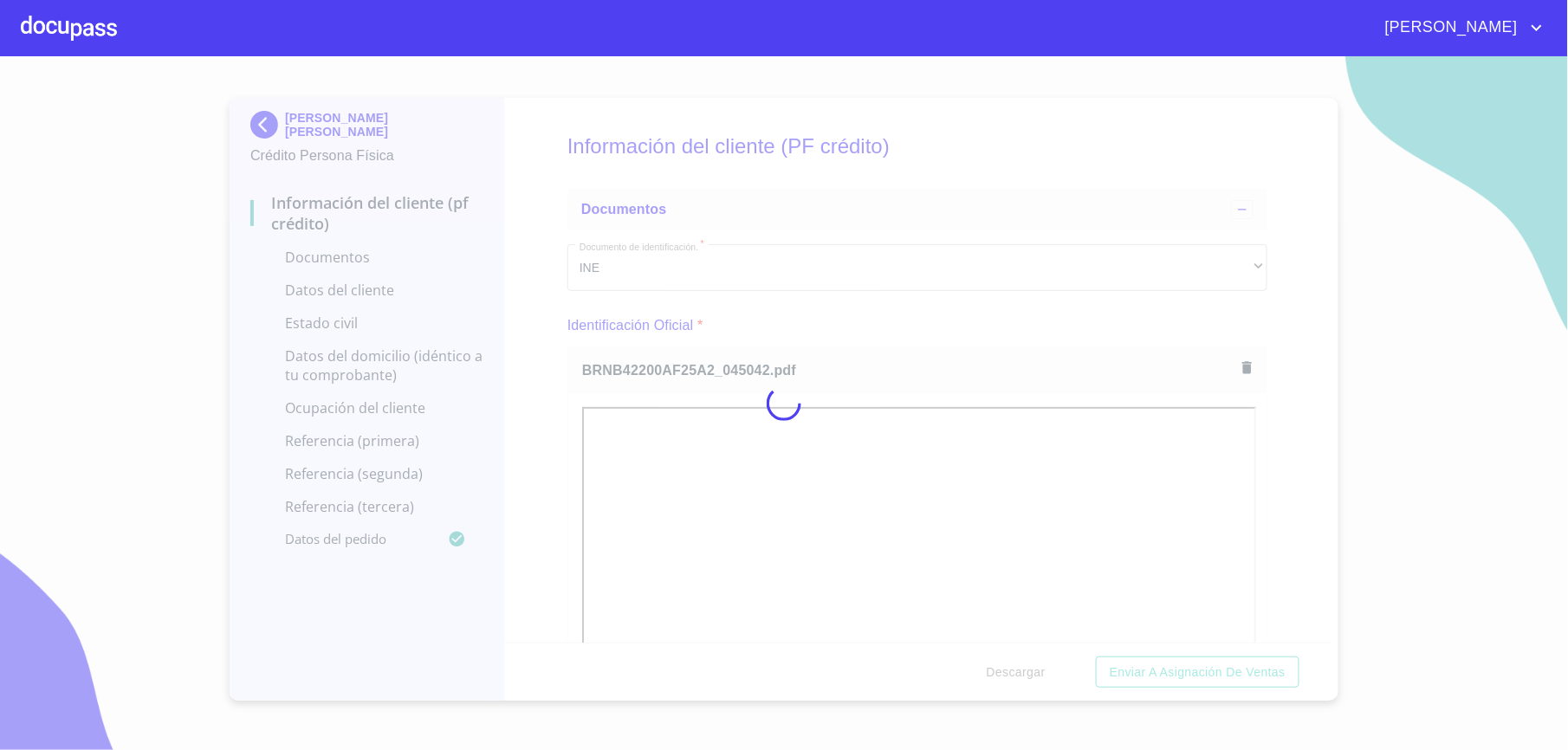
click at [1284, 340] on div at bounding box center [784, 403] width 1568 height 693
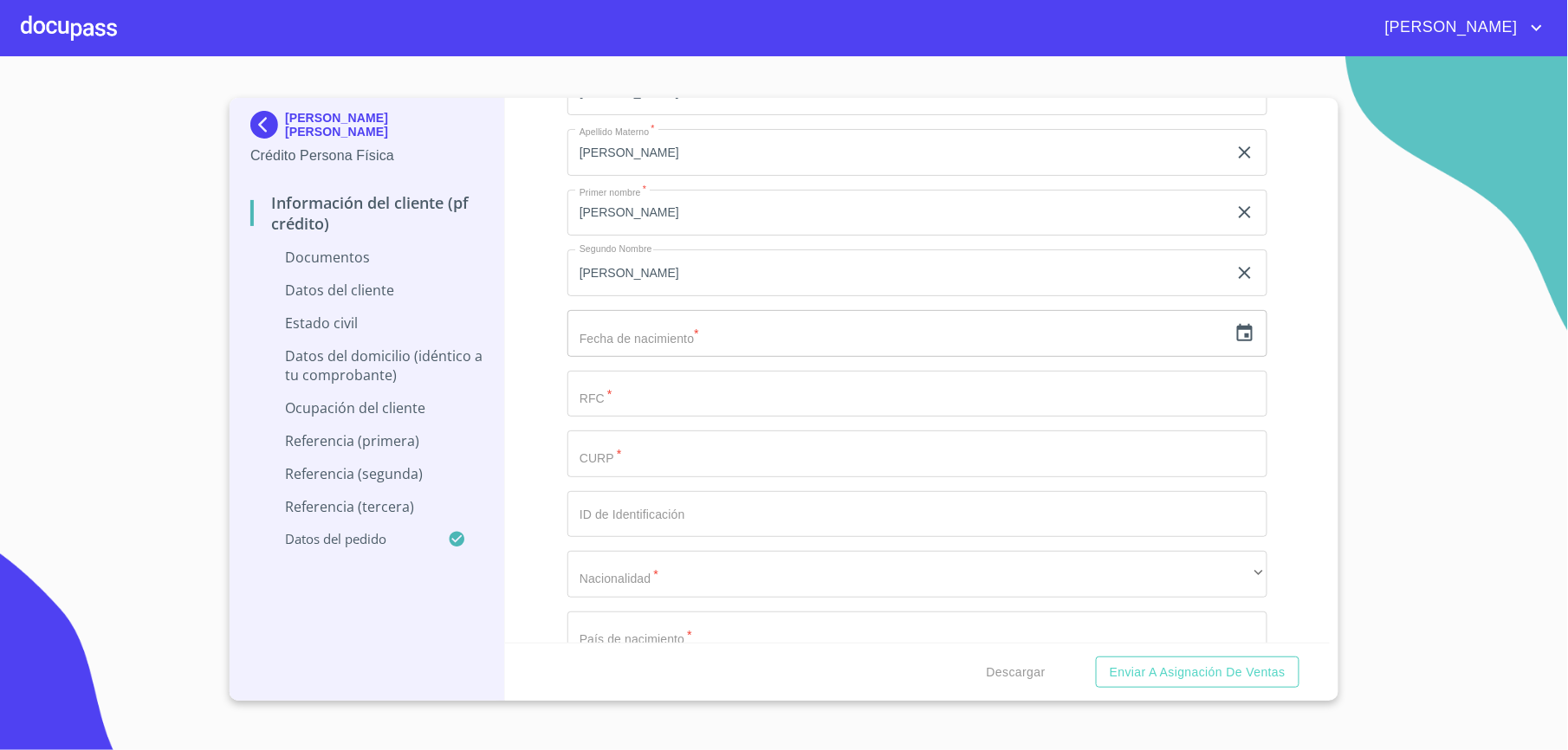
scroll to position [2711, 0]
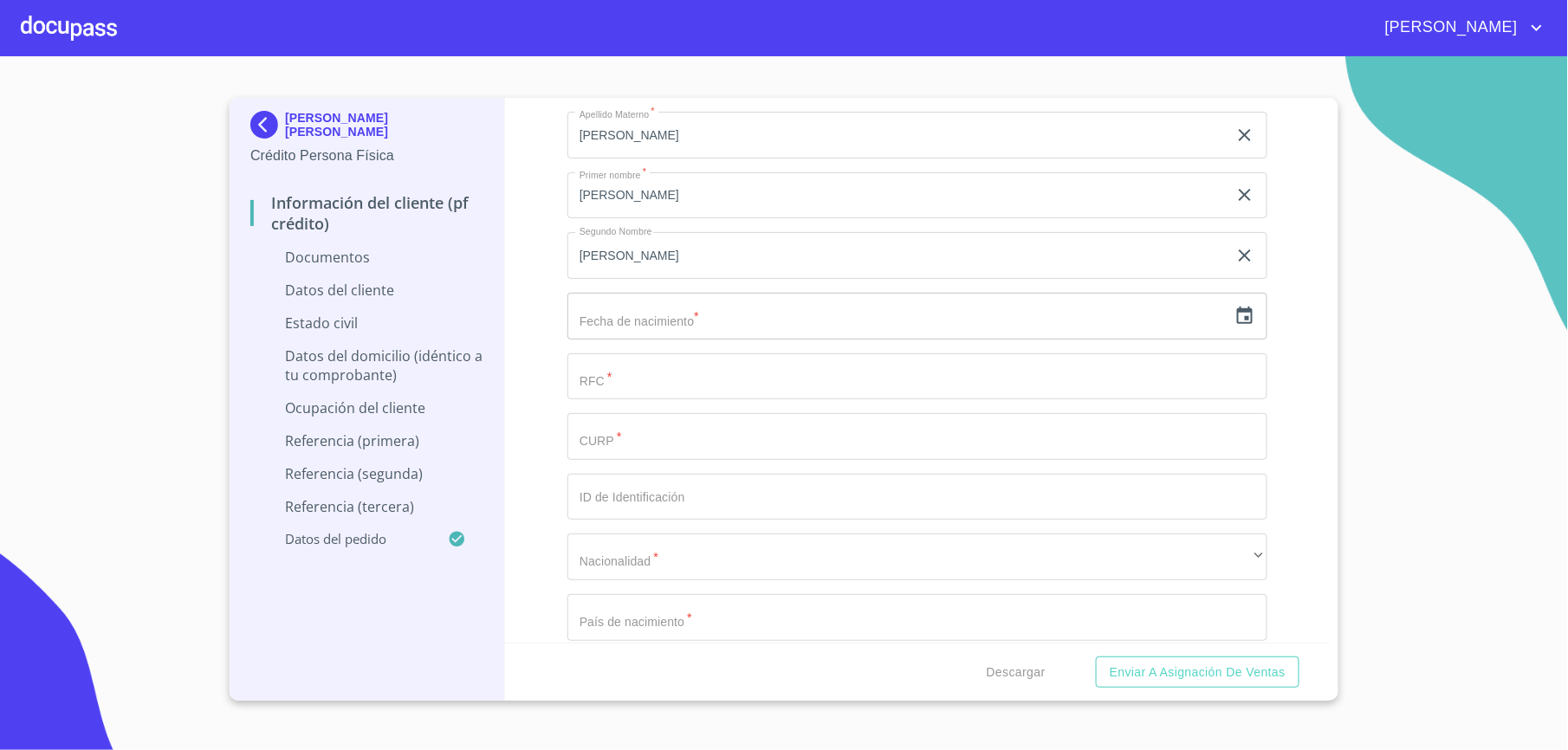
click at [1235, 324] on icon "button" at bounding box center [1245, 316] width 21 height 21
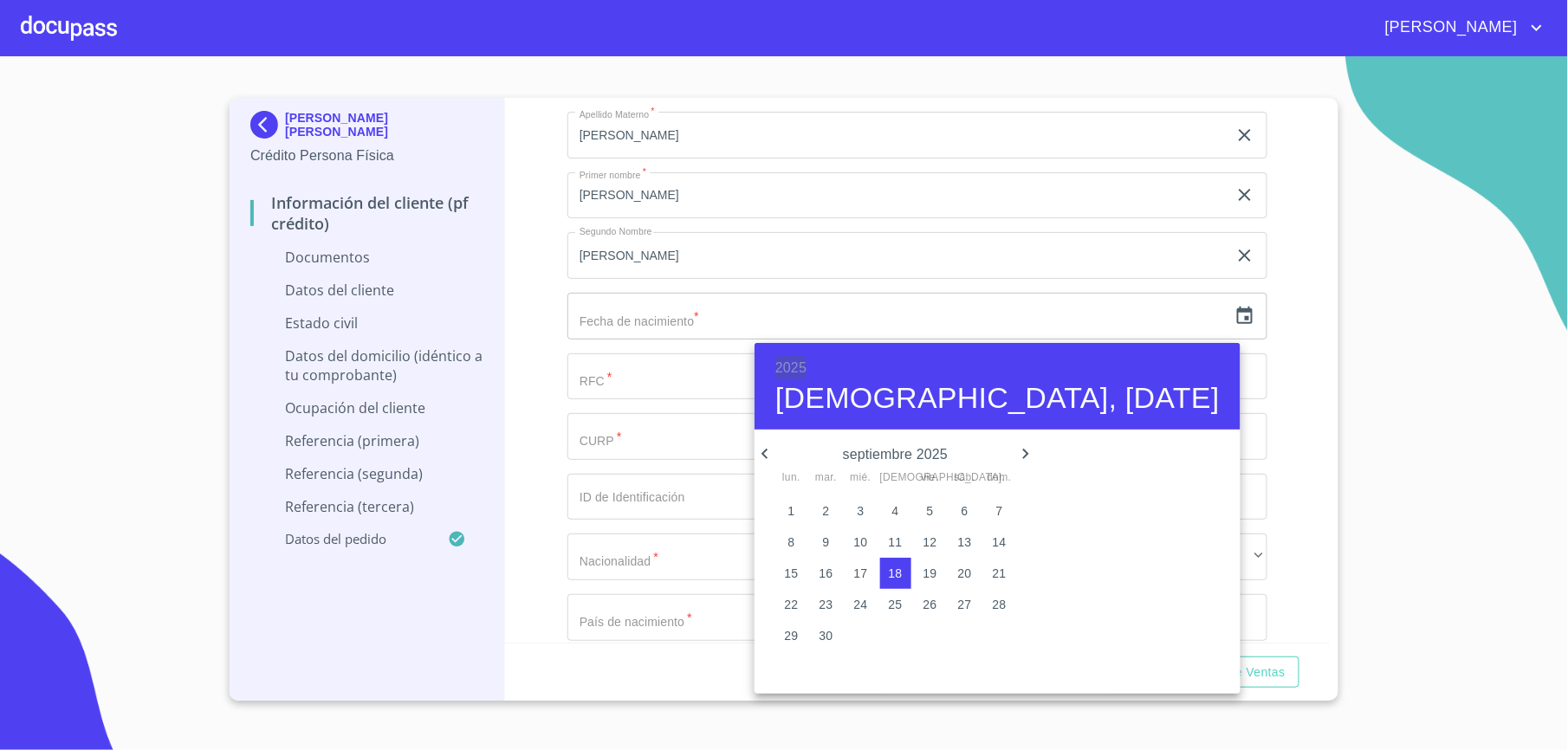
click at [781, 364] on h6 "2025" at bounding box center [791, 368] width 31 height 25
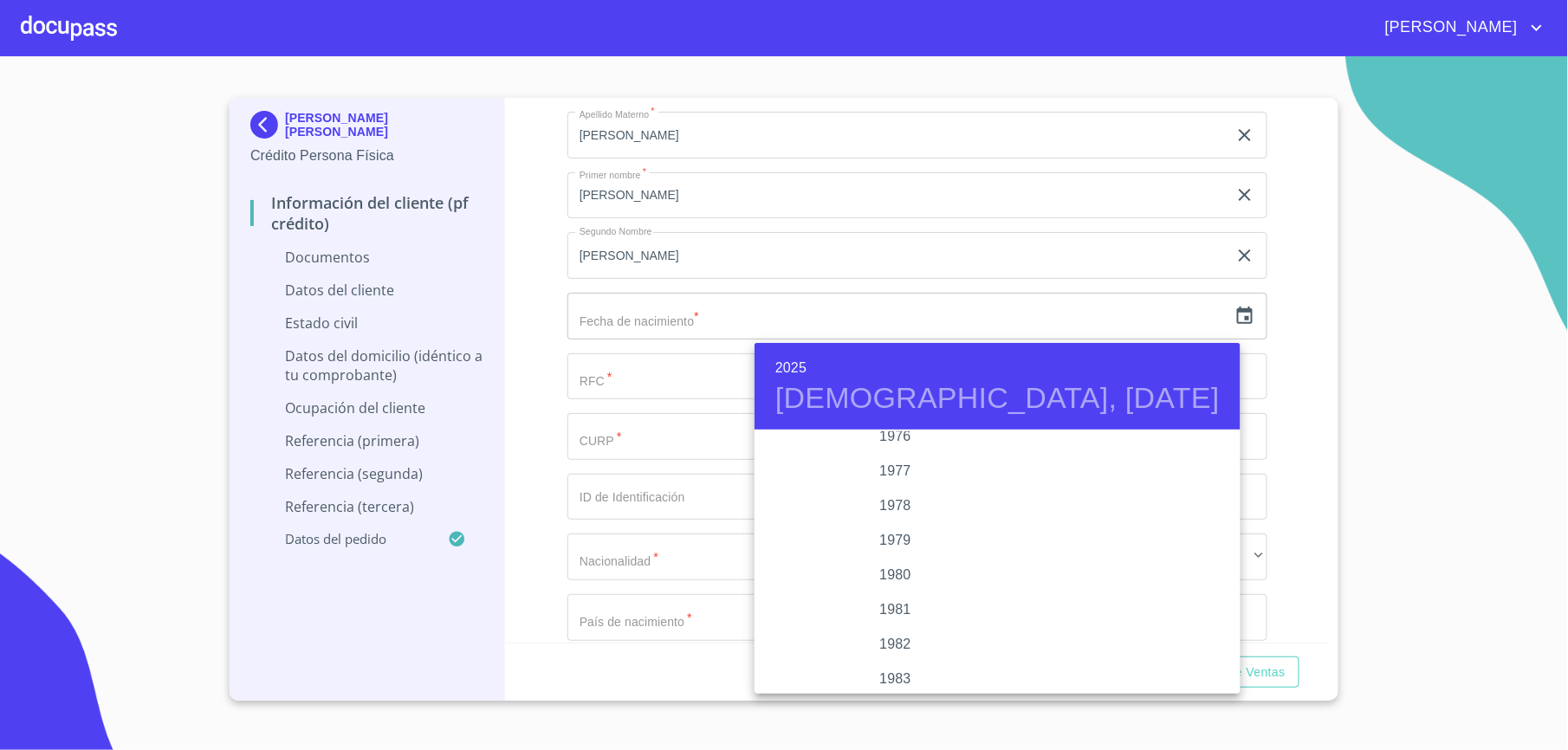
scroll to position [1744, 0]
click at [898, 495] on div "1977" at bounding box center [895, 506] width 282 height 35
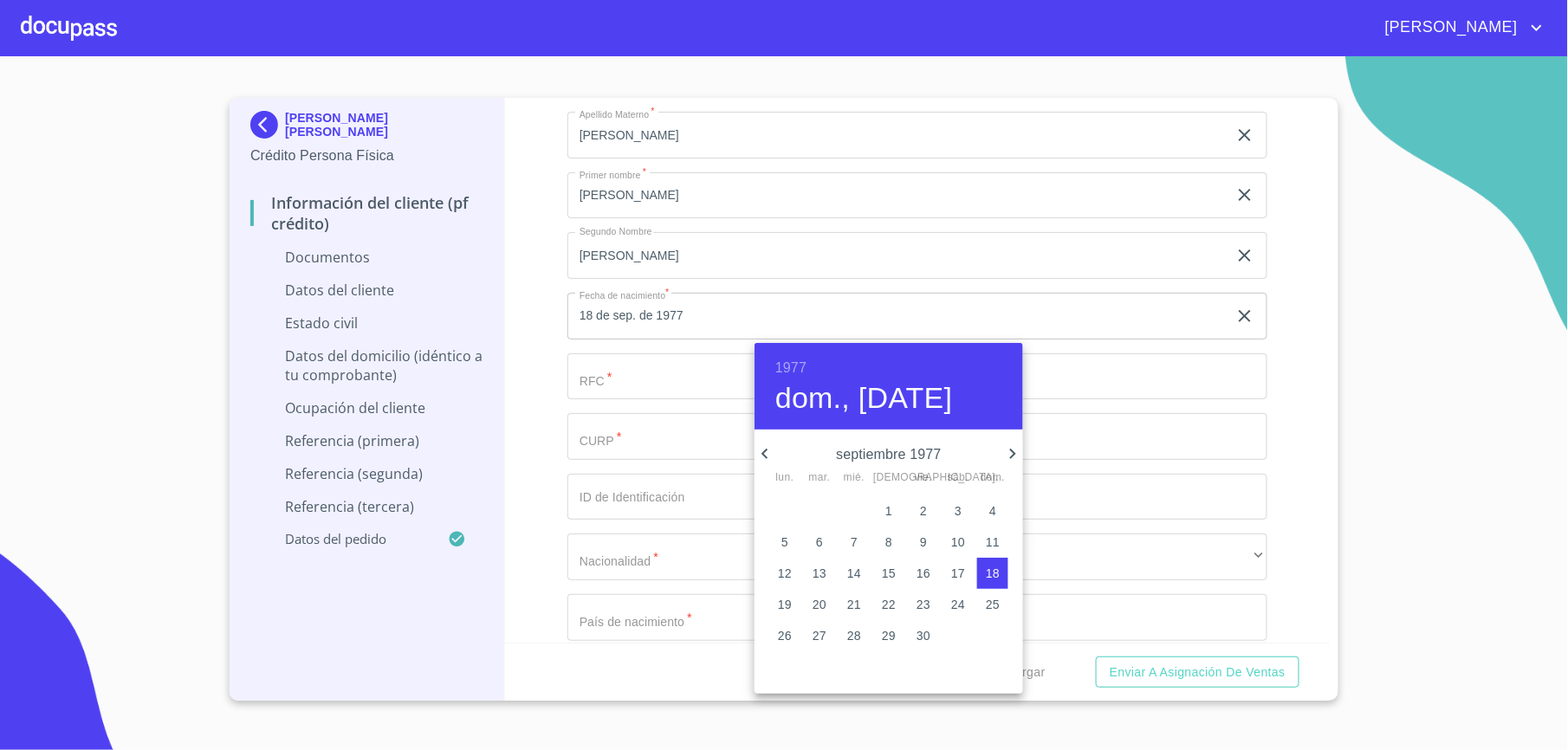
click at [951, 544] on p "10" at bounding box center [957, 542] width 14 height 17
type input "10 de sep. de 1977"
click at [610, 382] on div at bounding box center [784, 375] width 1568 height 750
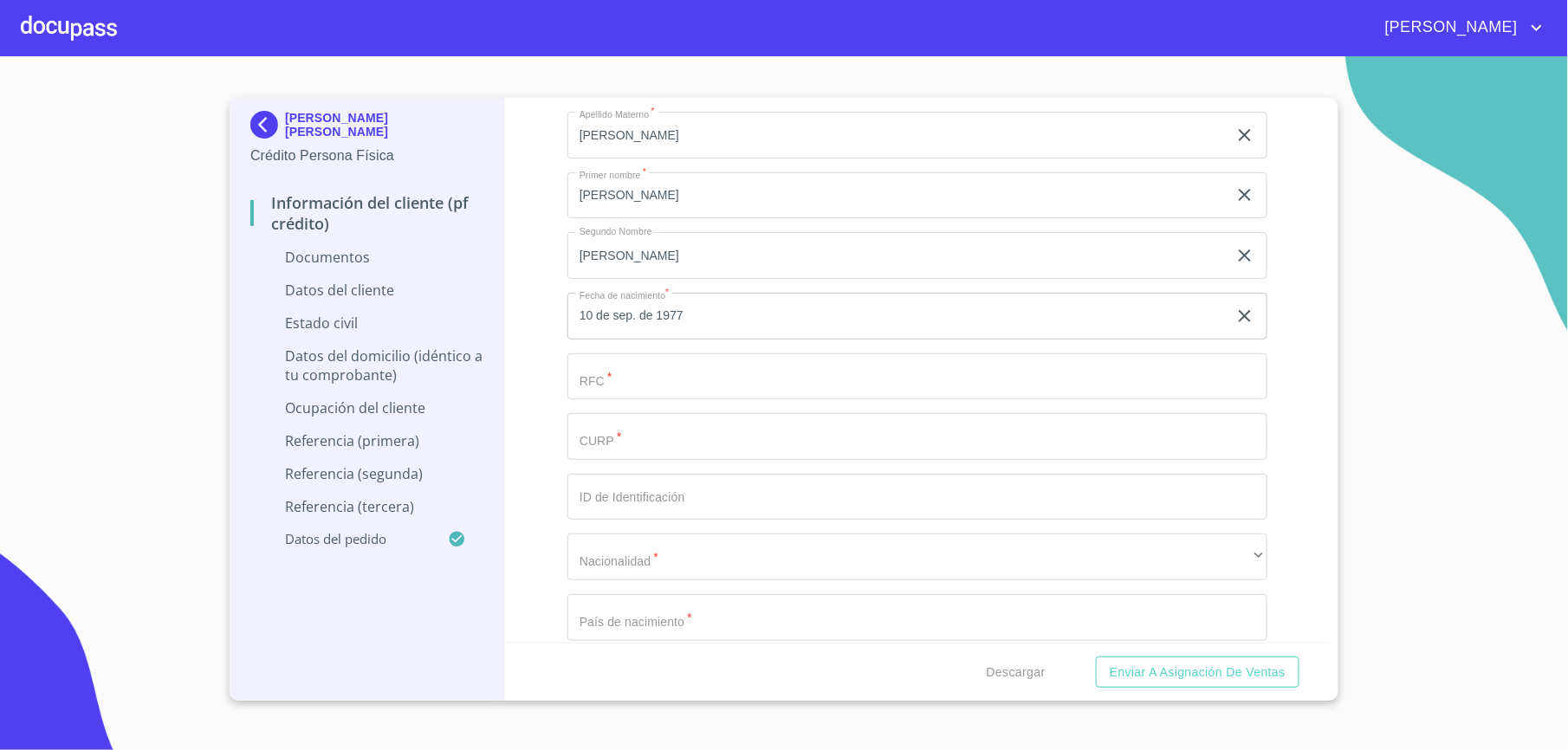
click at [657, 445] on input "Documento de identificación.   *" at bounding box center [917, 436] width 700 height 47
type input "E"
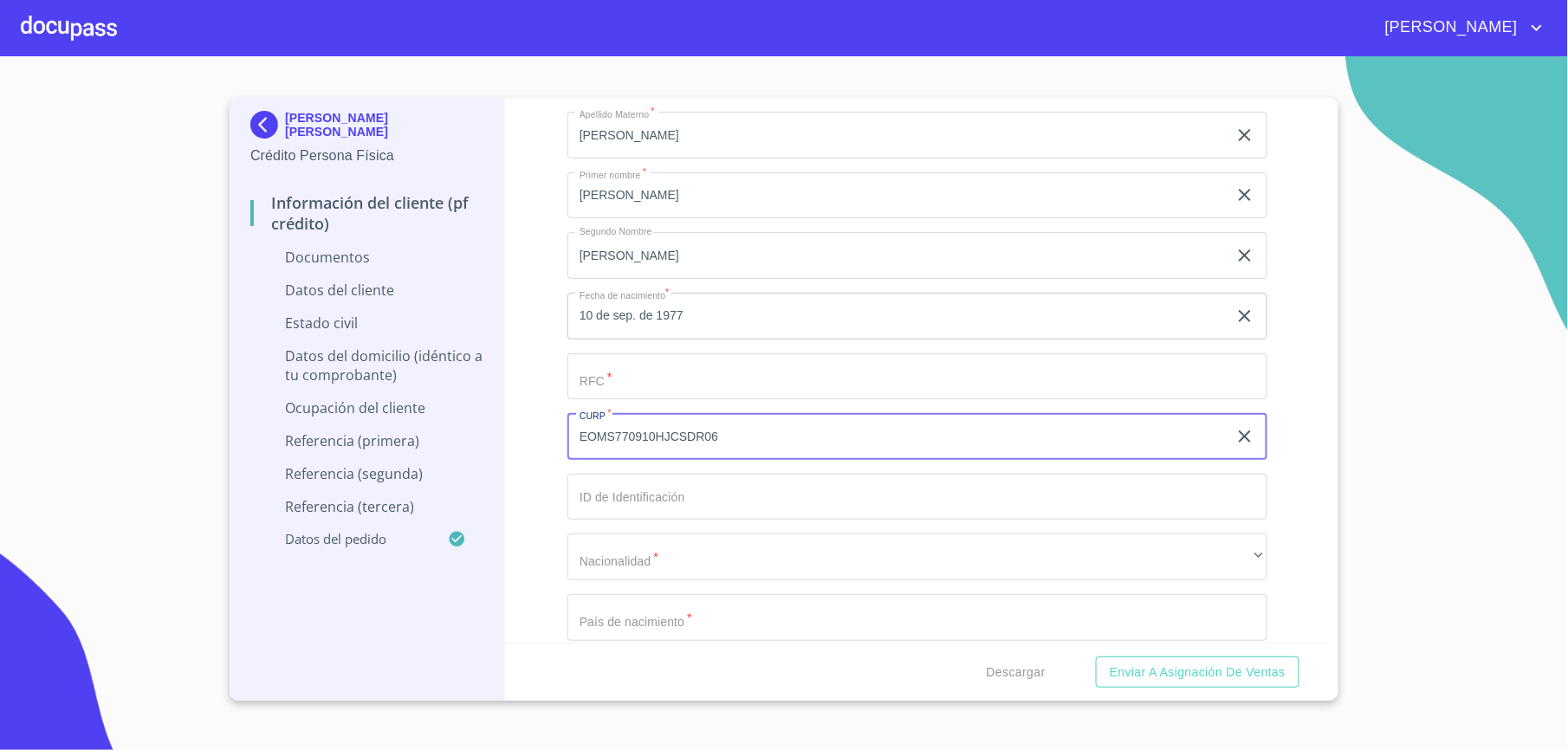
type input "EOMS770910HJCSDR06"
click at [613, 503] on input "Documento de identificación.   *" at bounding box center [917, 496] width 700 height 47
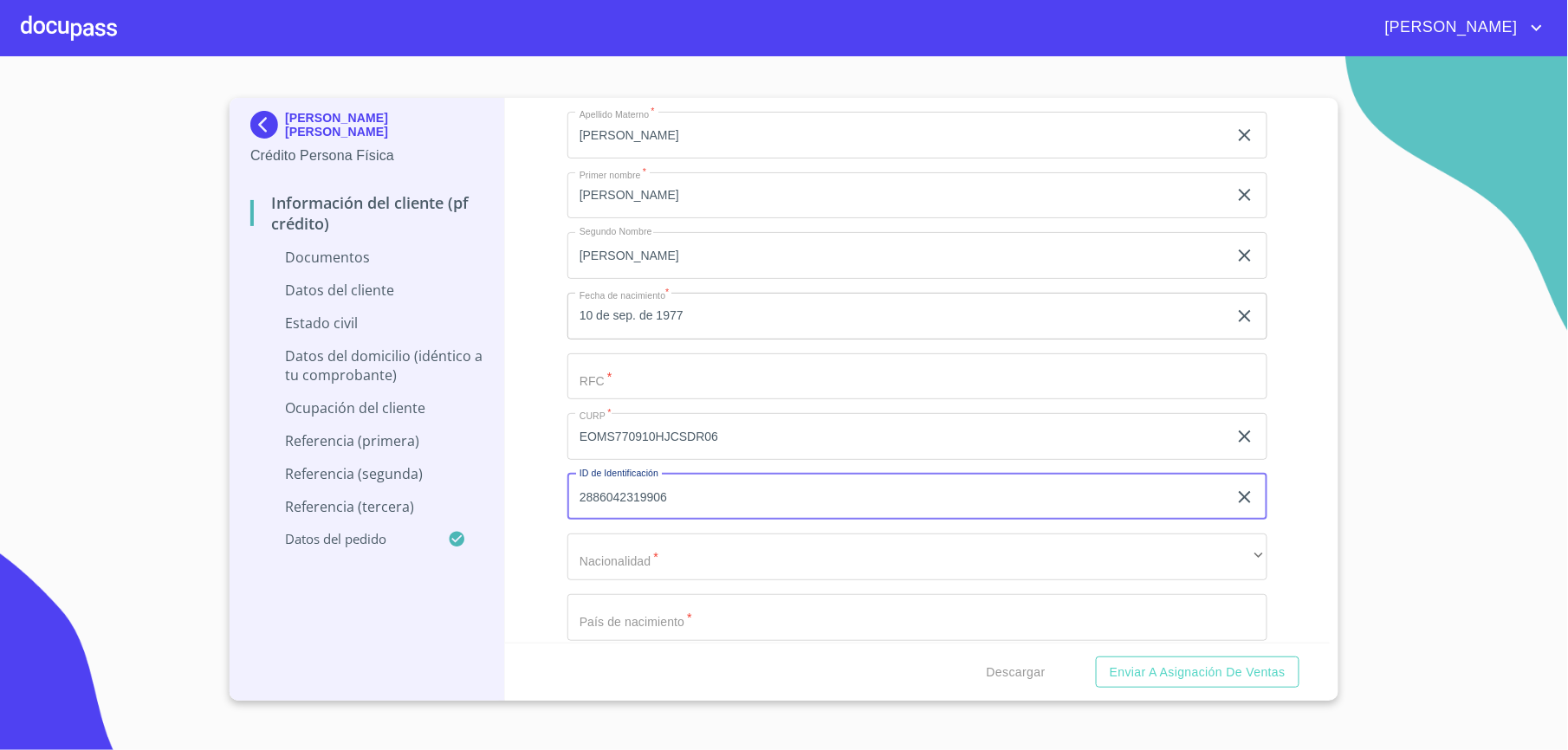
type input "2886042319906"
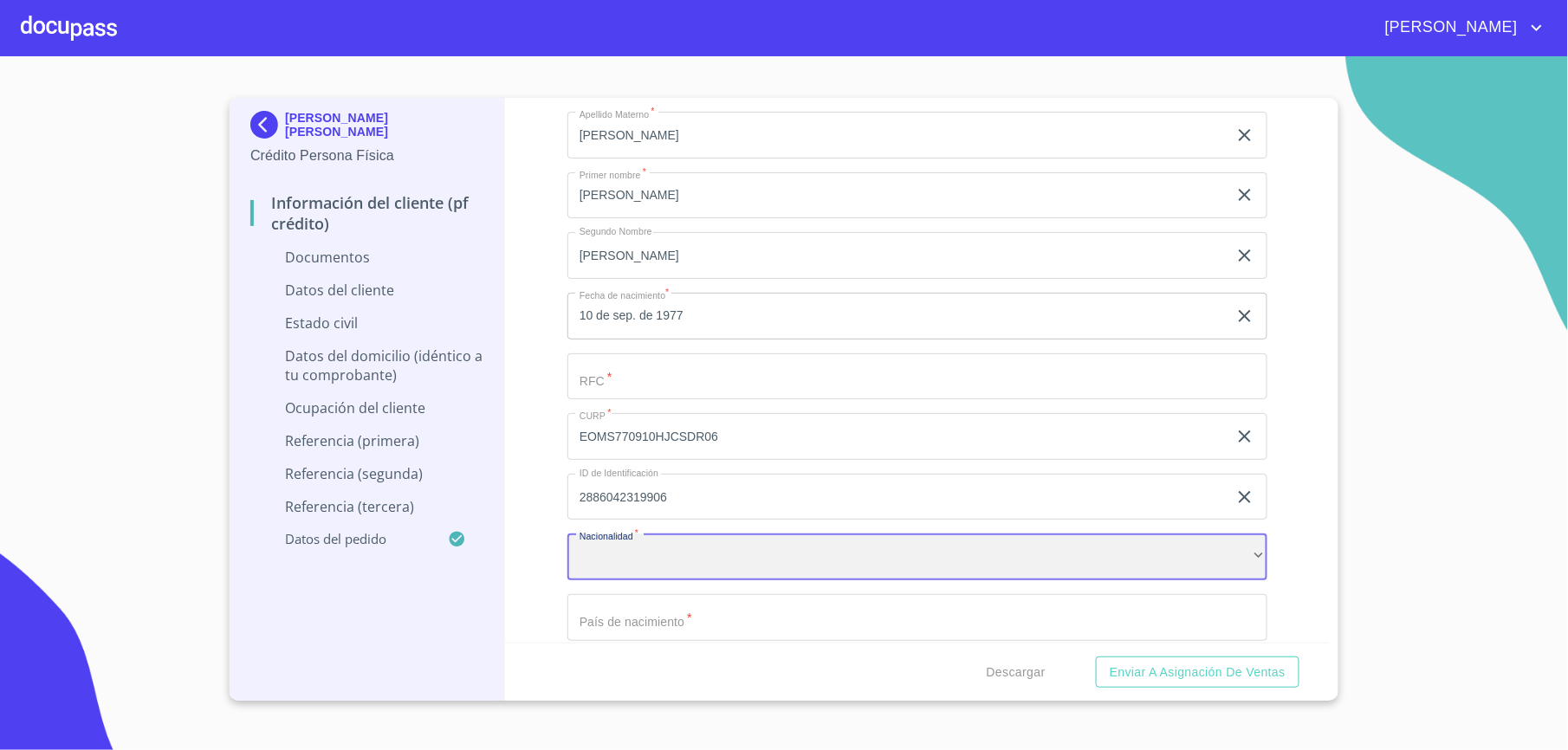
click at [673, 565] on div "​" at bounding box center [917, 557] width 700 height 47
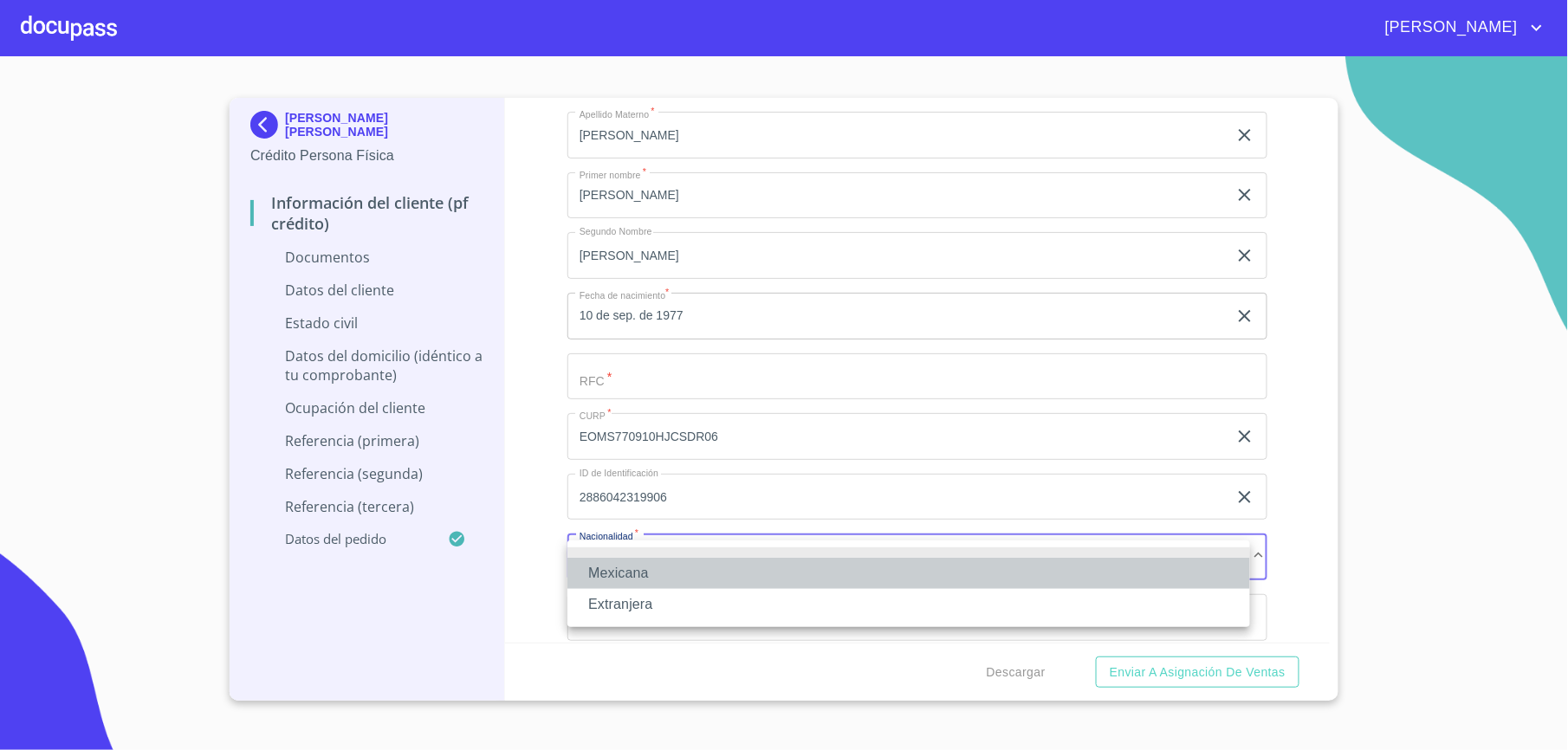
click at [628, 572] on li "Mexicana" at bounding box center [909, 573] width 683 height 31
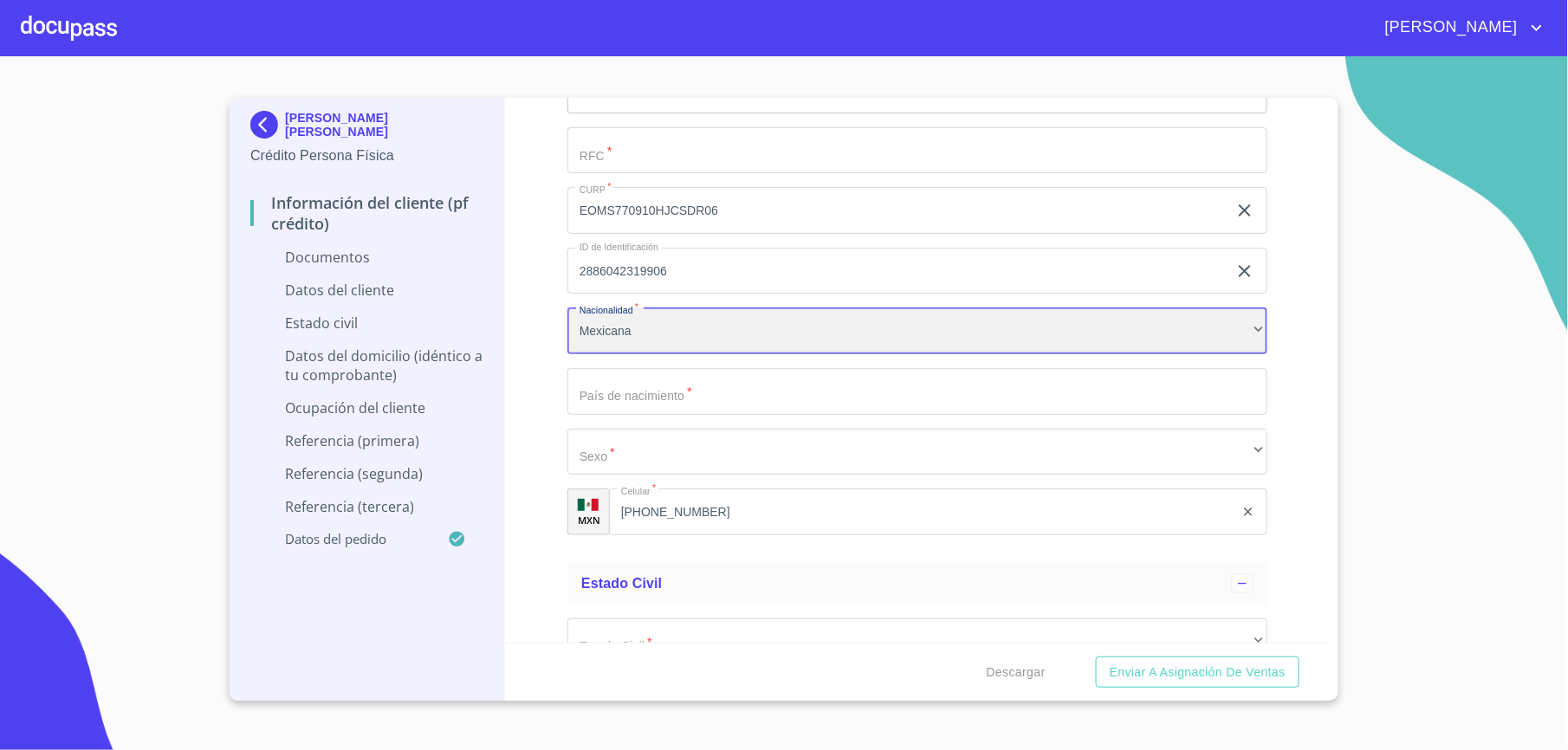
scroll to position [2942, 0]
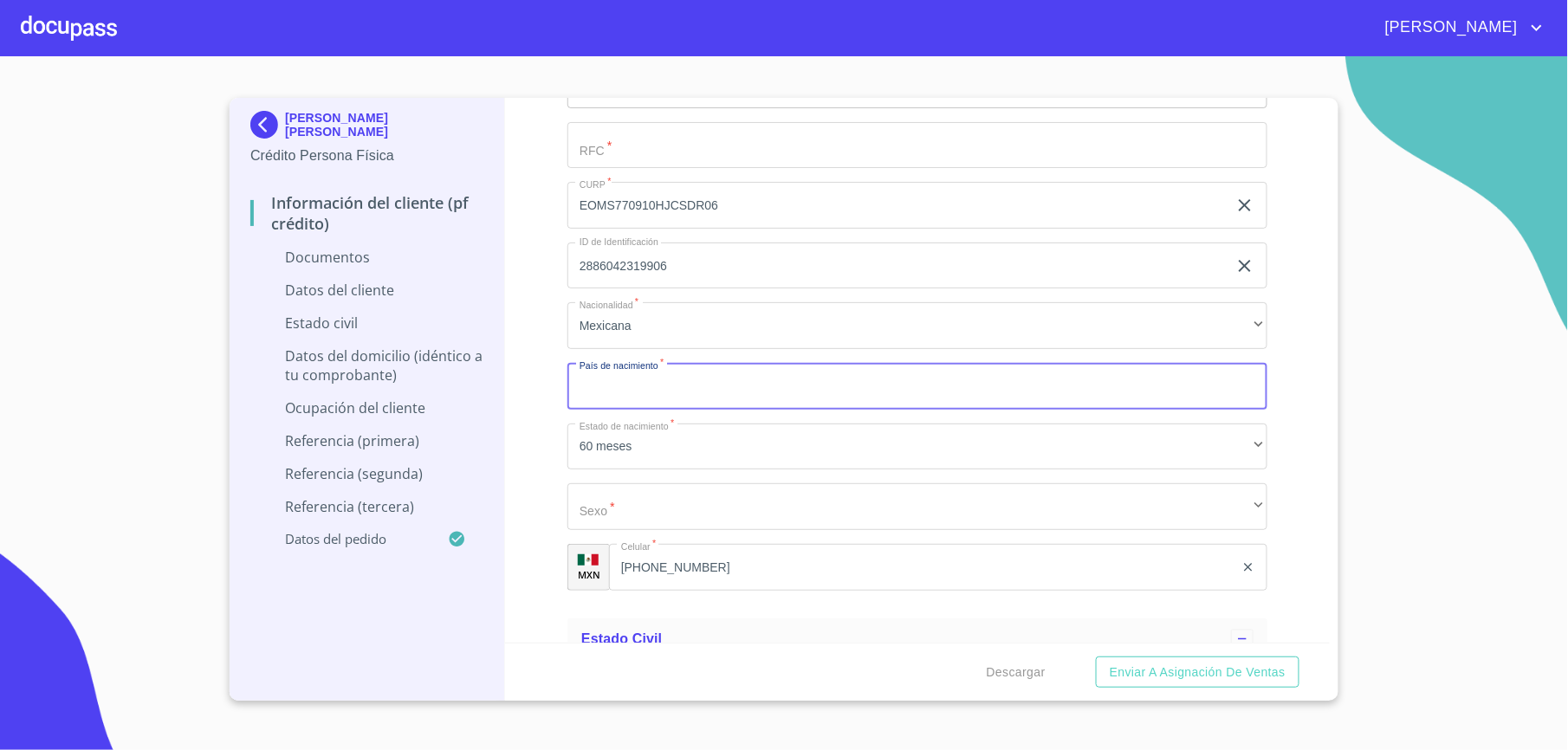
click at [591, 396] on input "Documento de identificación.   *" at bounding box center [917, 386] width 700 height 47
type input "[GEOGRAPHIC_DATA]"
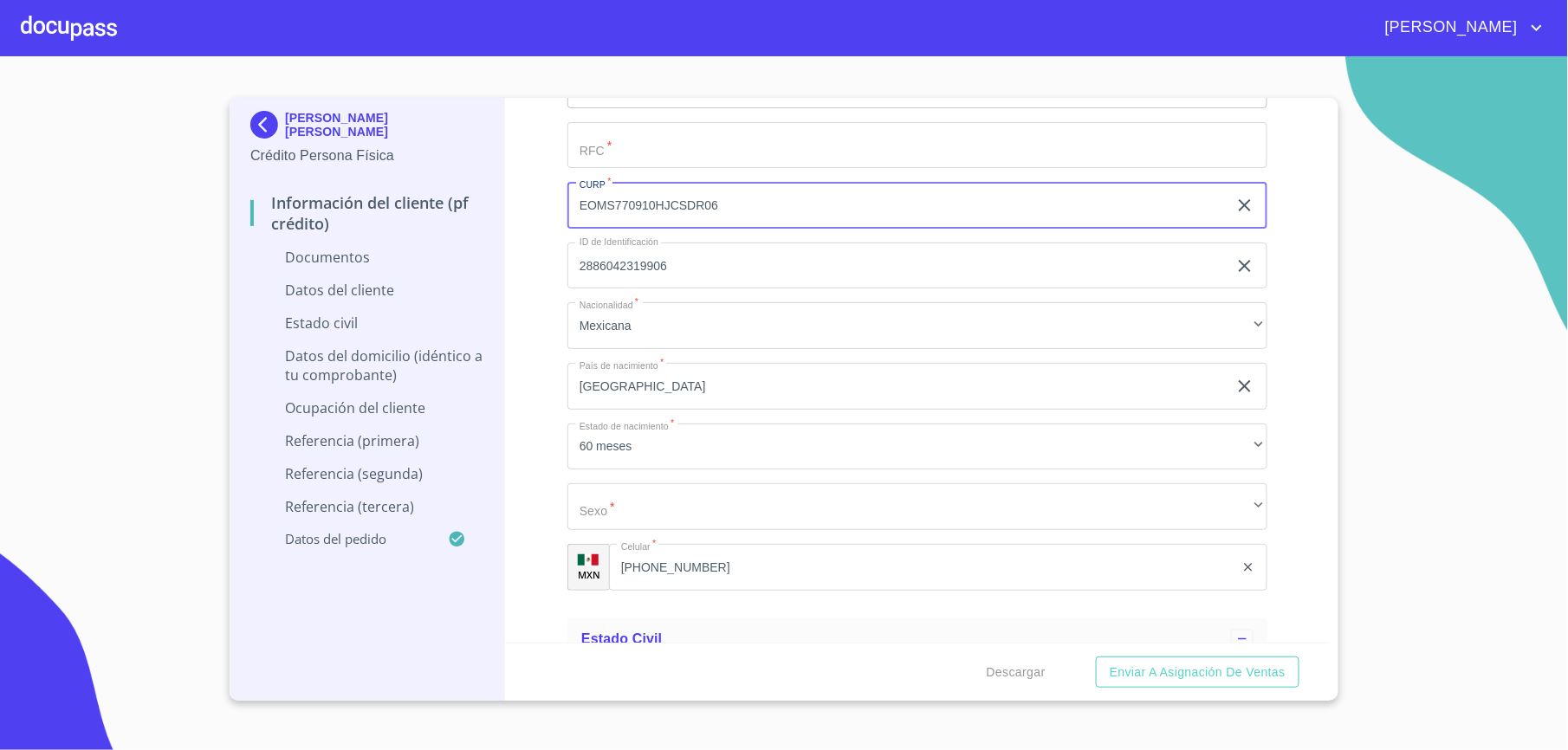
drag, startPoint x: 745, startPoint y: 212, endPoint x: 573, endPoint y: 222, distance: 172.3
click at [573, 222] on input "EOMS770910HJCSDR06" at bounding box center [897, 204] width 660 height 47
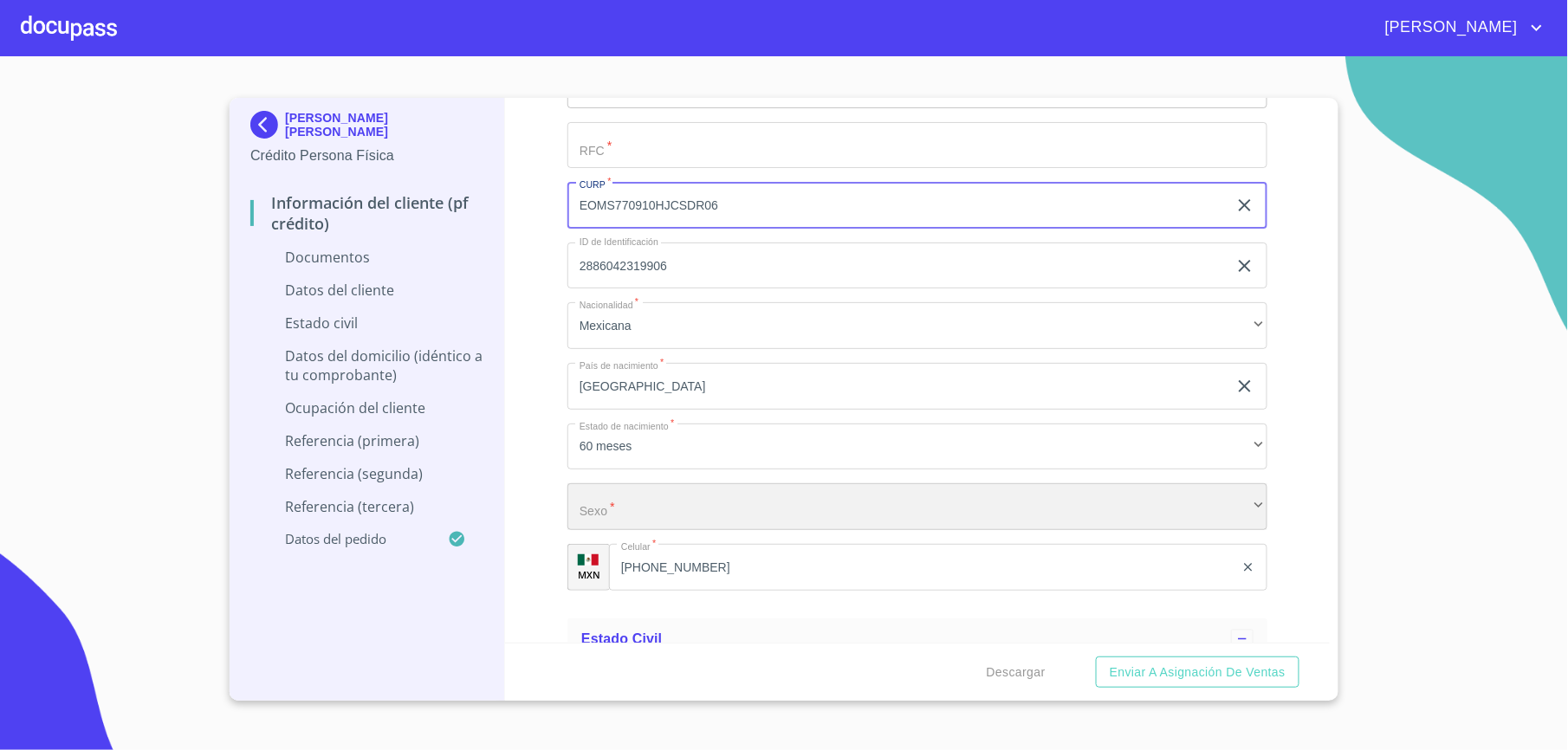
click at [892, 501] on div "​" at bounding box center [917, 506] width 700 height 47
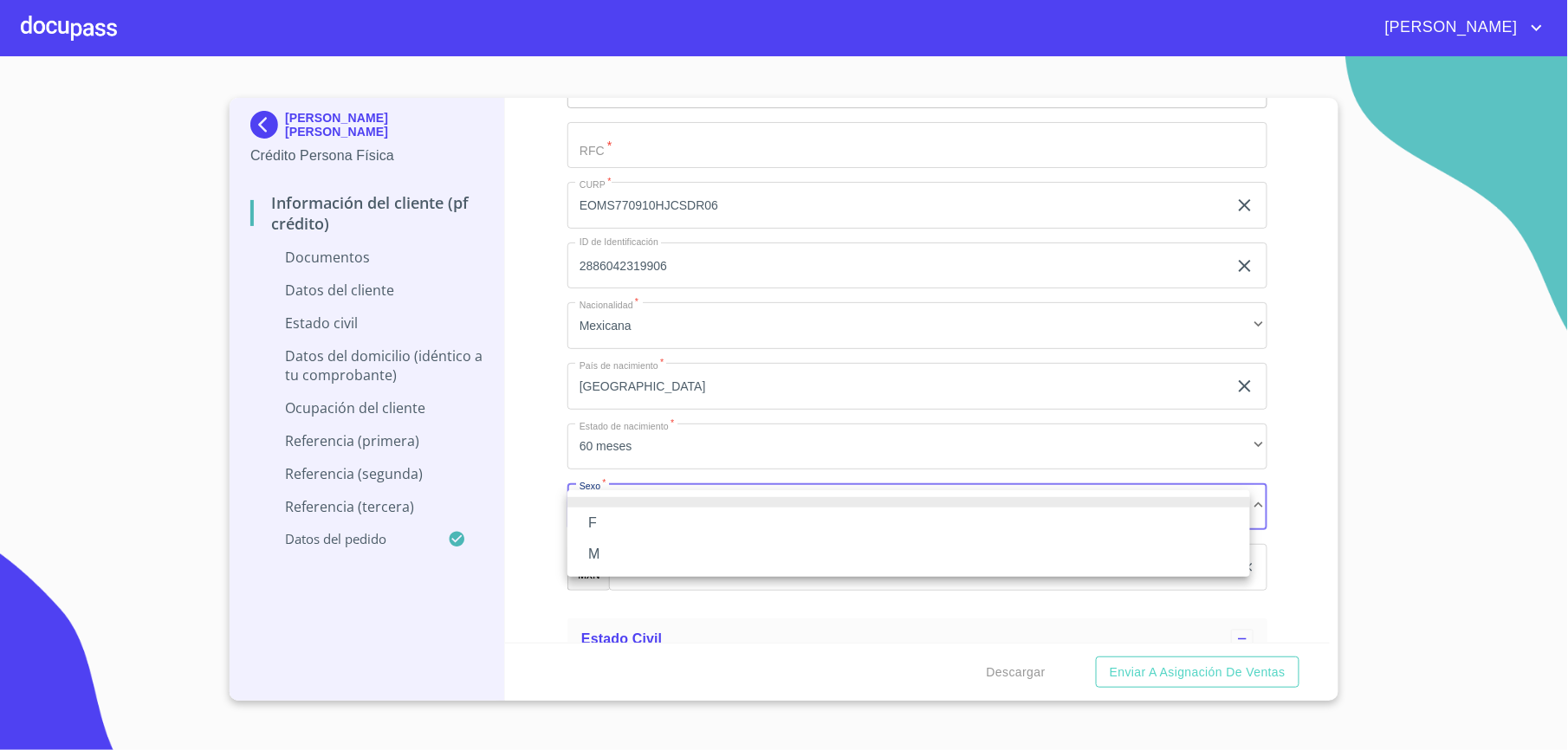
click at [733, 567] on li "M" at bounding box center [909, 555] width 683 height 31
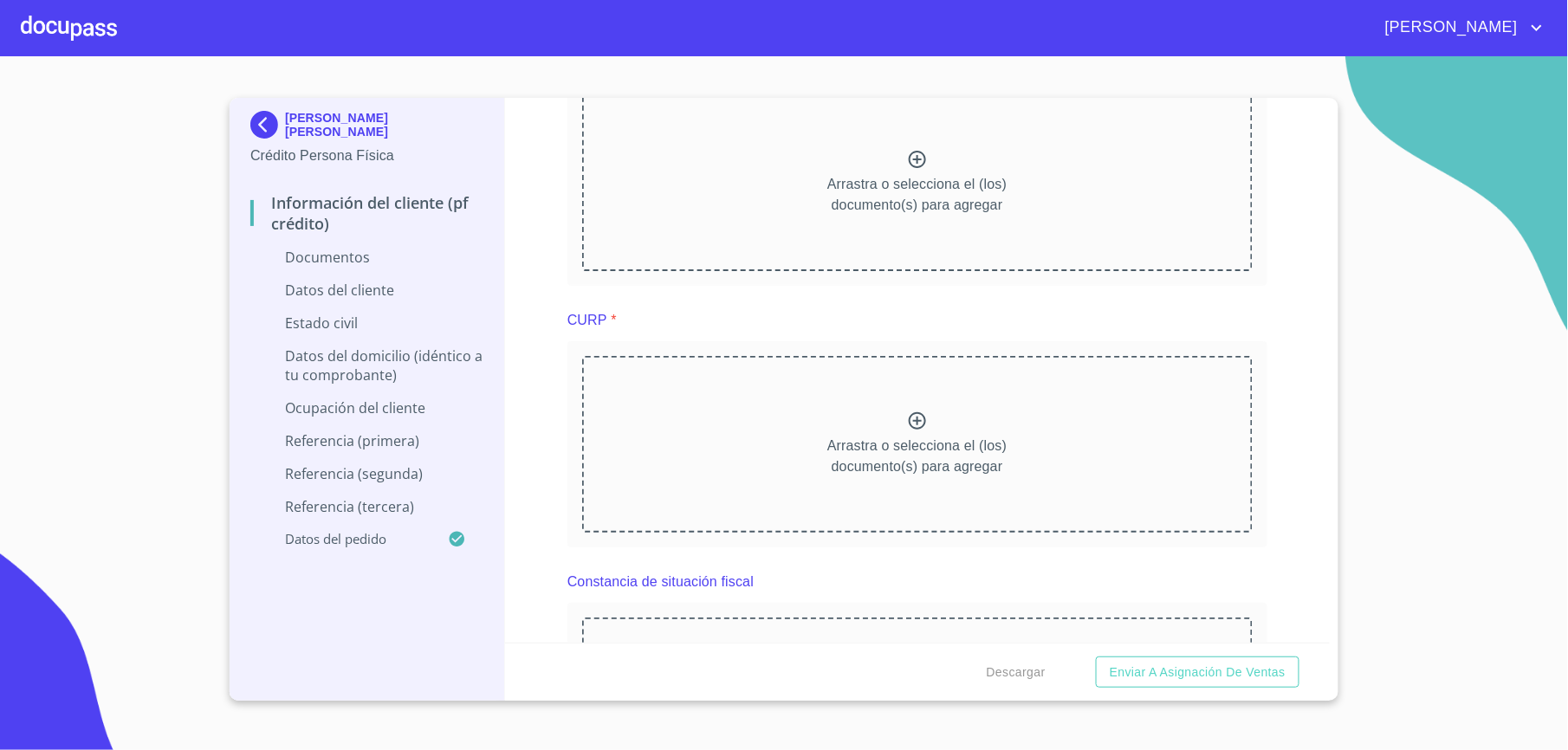
scroll to position [1902, 0]
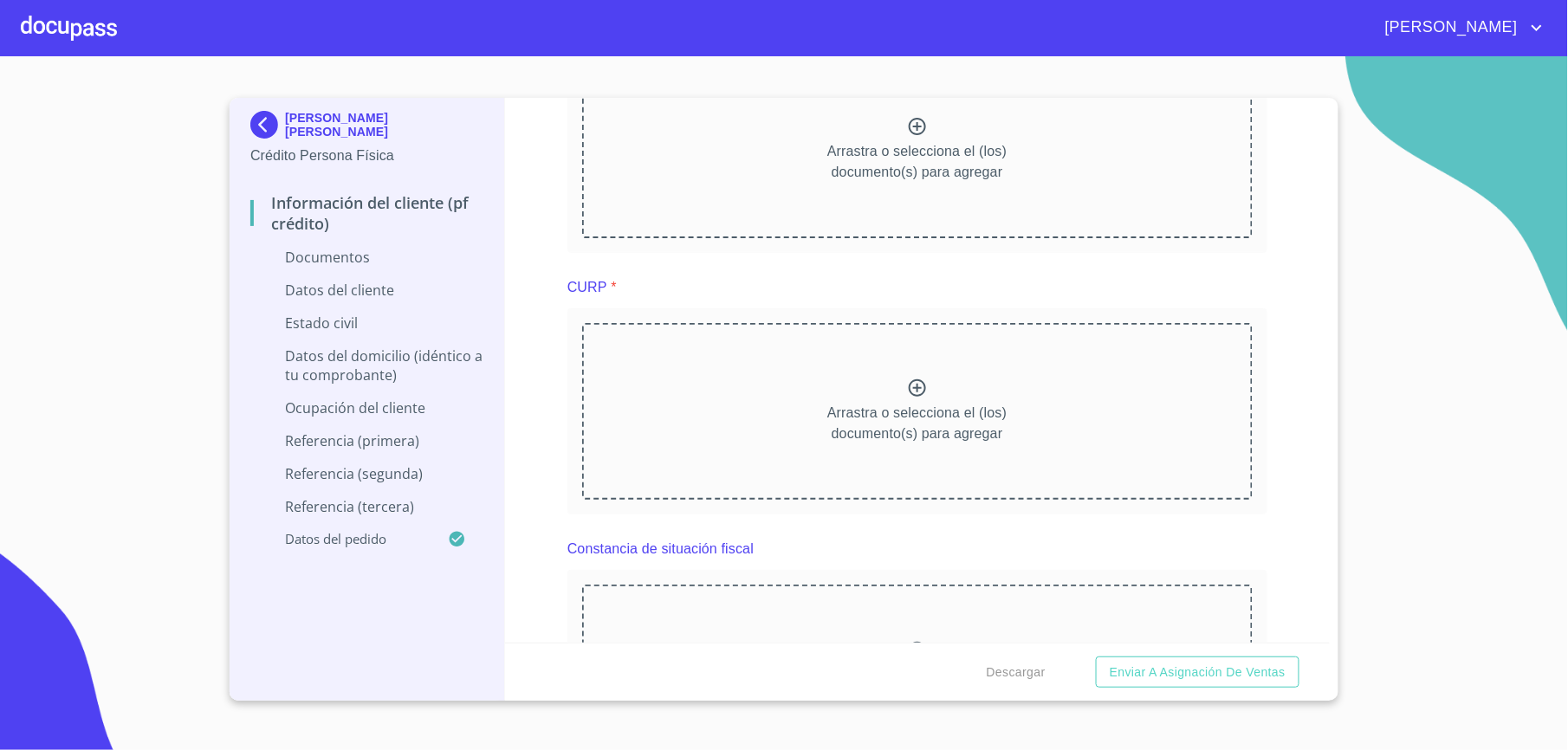
click at [270, 130] on img at bounding box center [267, 125] width 35 height 27
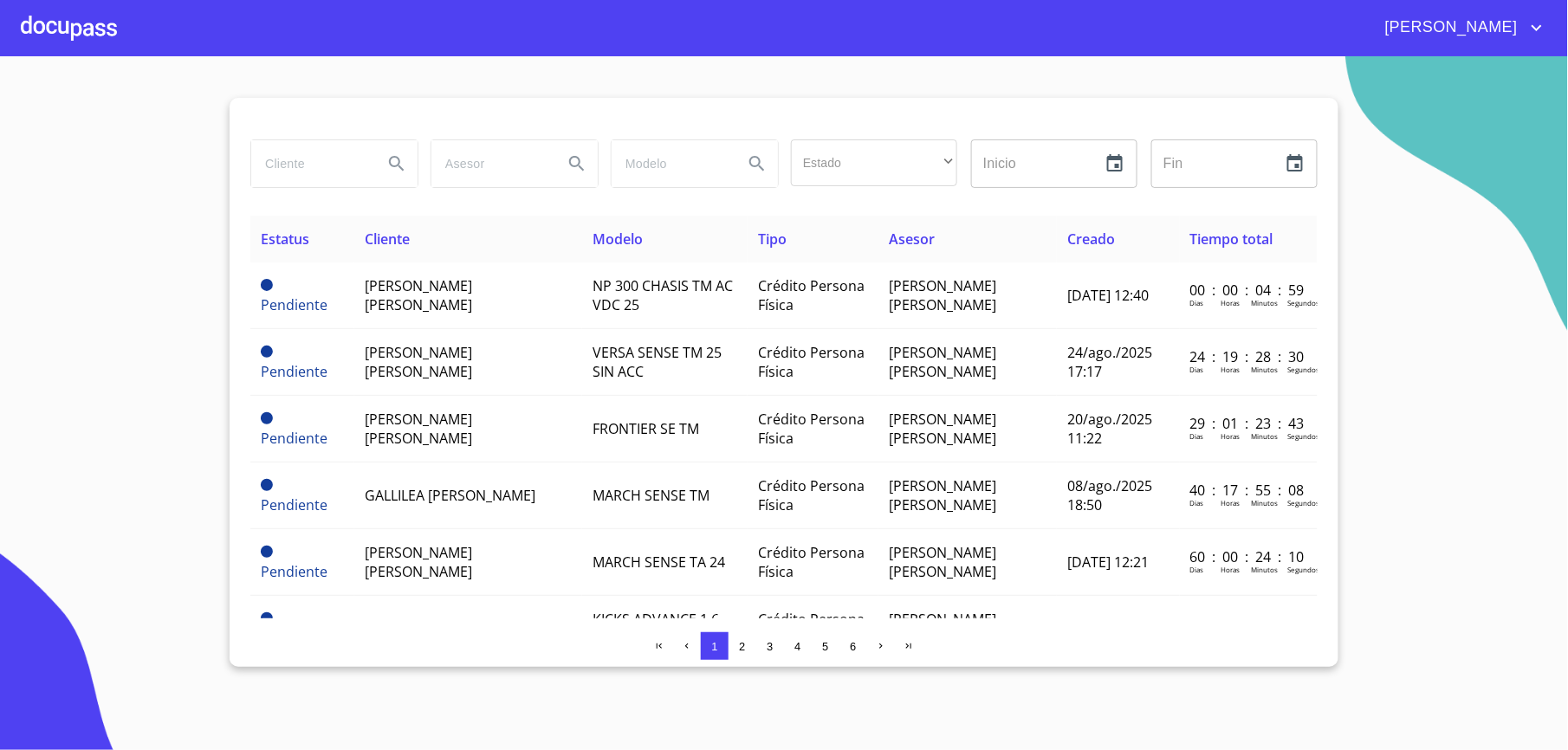
click at [100, 26] on div at bounding box center [68, 27] width 96 height 56
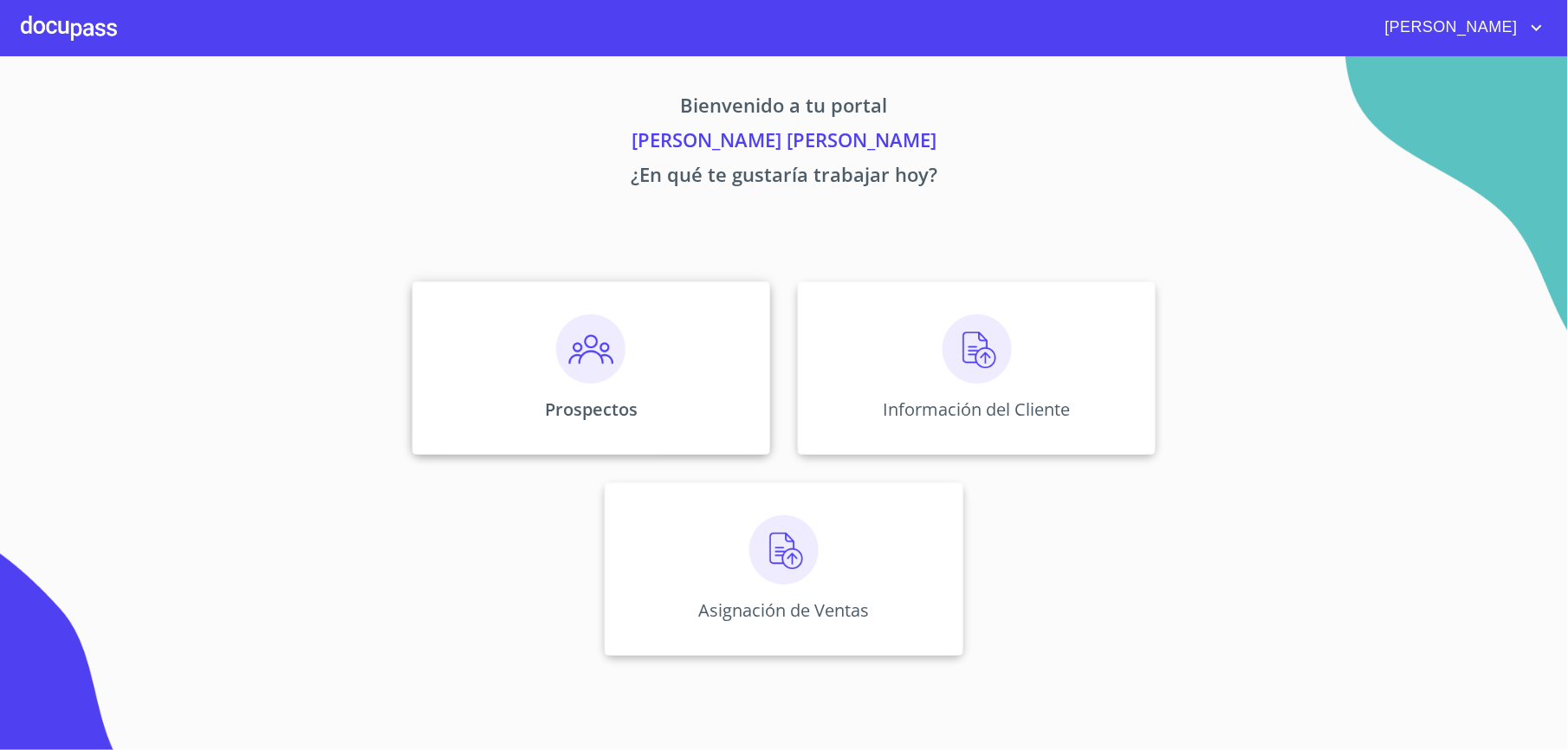
click at [452, 316] on div "Prospectos" at bounding box center [591, 369] width 358 height 173
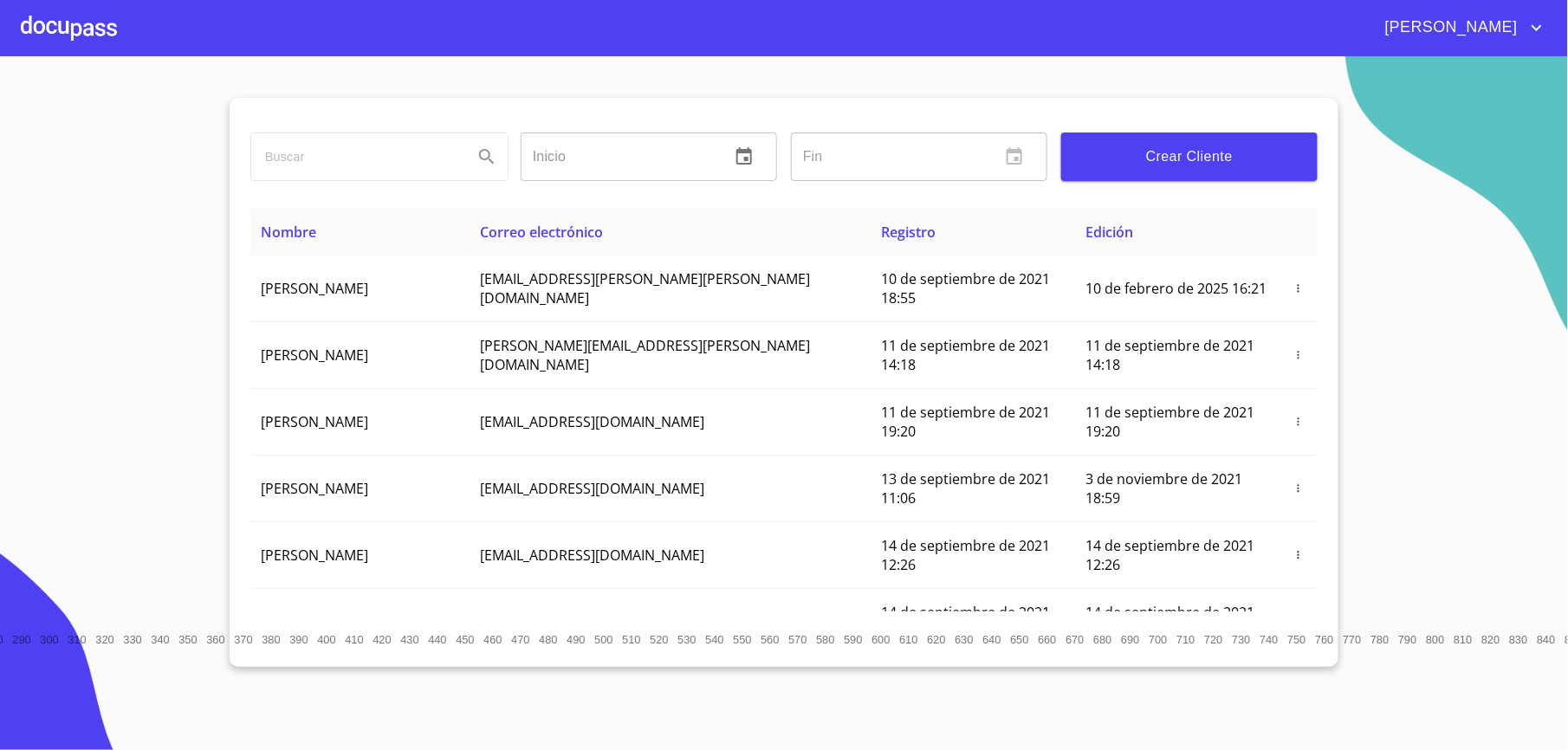
click at [380, 172] on input "search" at bounding box center [355, 156] width 208 height 47
type input "[PERSON_NAME] [PERSON_NAME]"
click at [493, 168] on button "Search" at bounding box center [487, 157] width 42 height 42
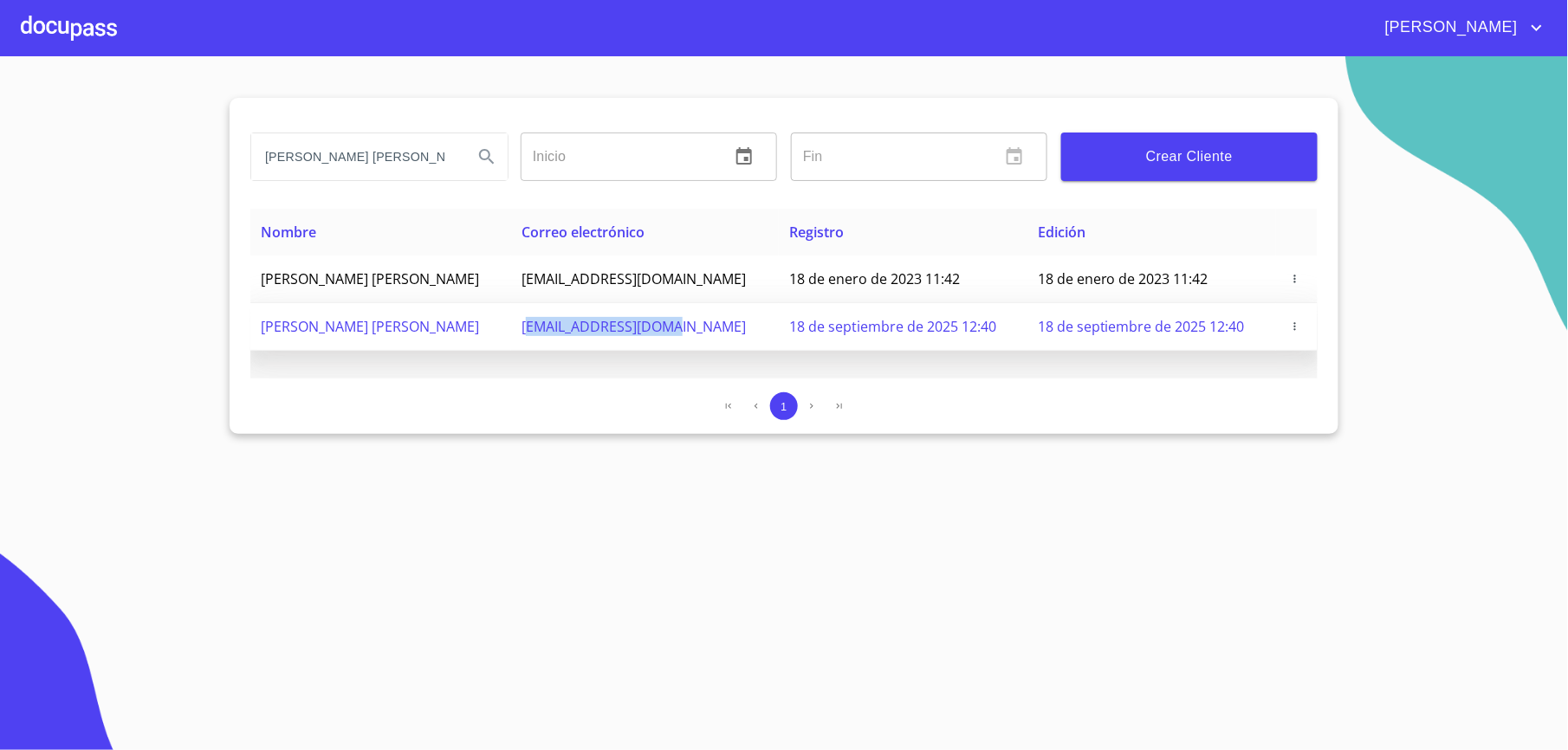
drag, startPoint x: 539, startPoint y: 327, endPoint x: 676, endPoint y: 347, distance: 138.5
click at [694, 326] on td "[EMAIL_ADDRESS][DOMAIN_NAME]" at bounding box center [644, 327] width 267 height 47
click at [1297, 333] on icon "button" at bounding box center [1295, 326] width 12 height 12
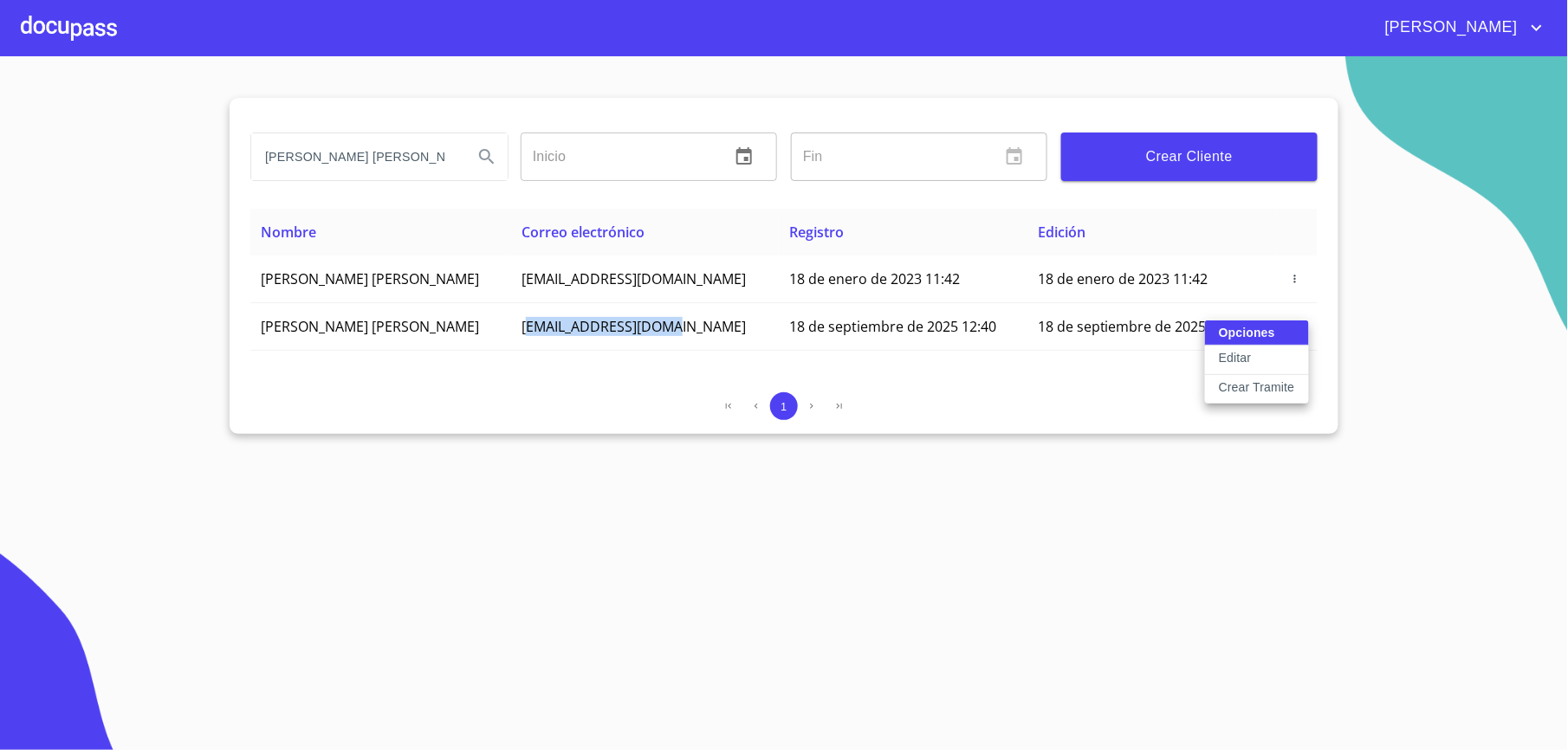
click at [1258, 362] on button "Editar" at bounding box center [1258, 360] width 104 height 29
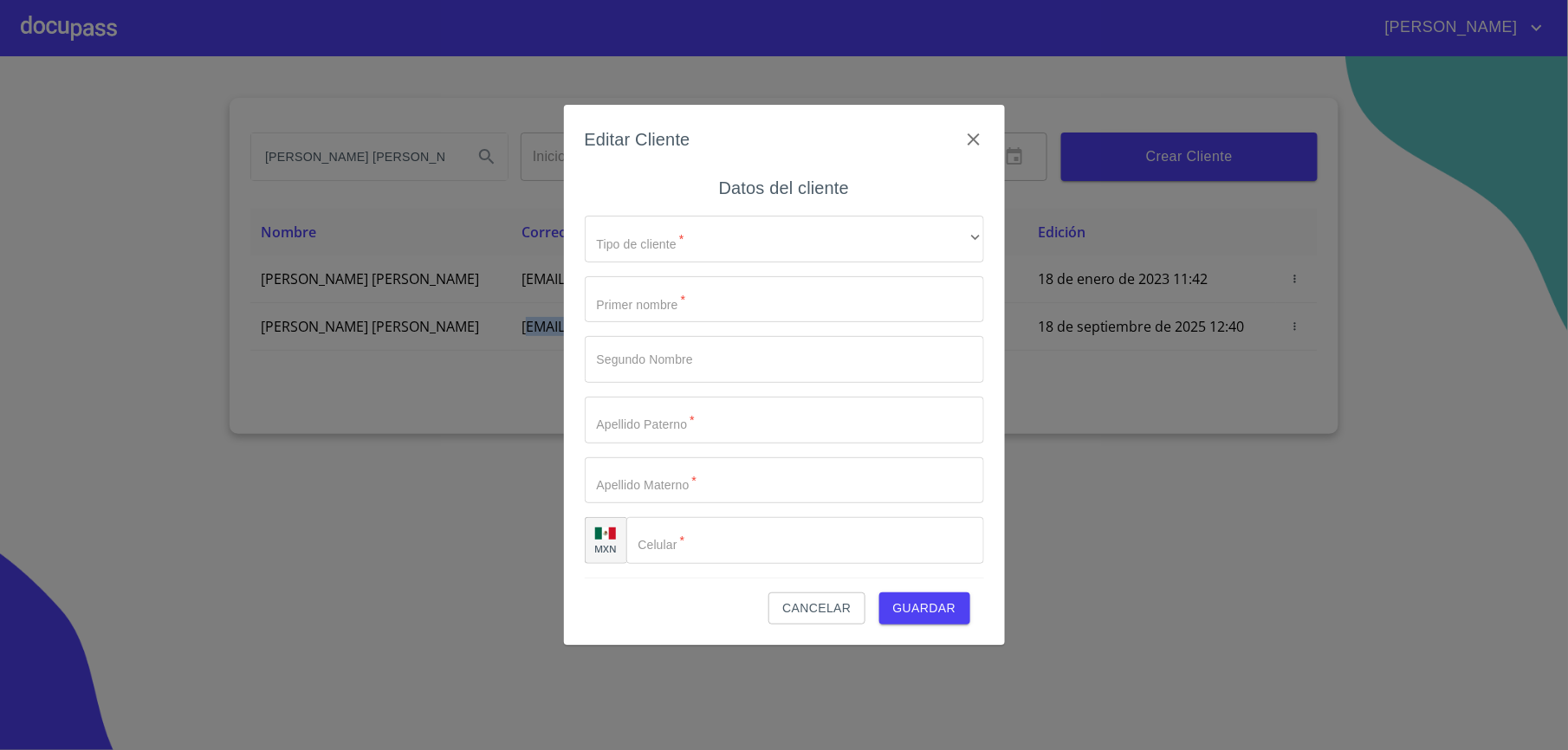
type input "[PERSON_NAME]"
type input "[PHONE_NUMBER]"
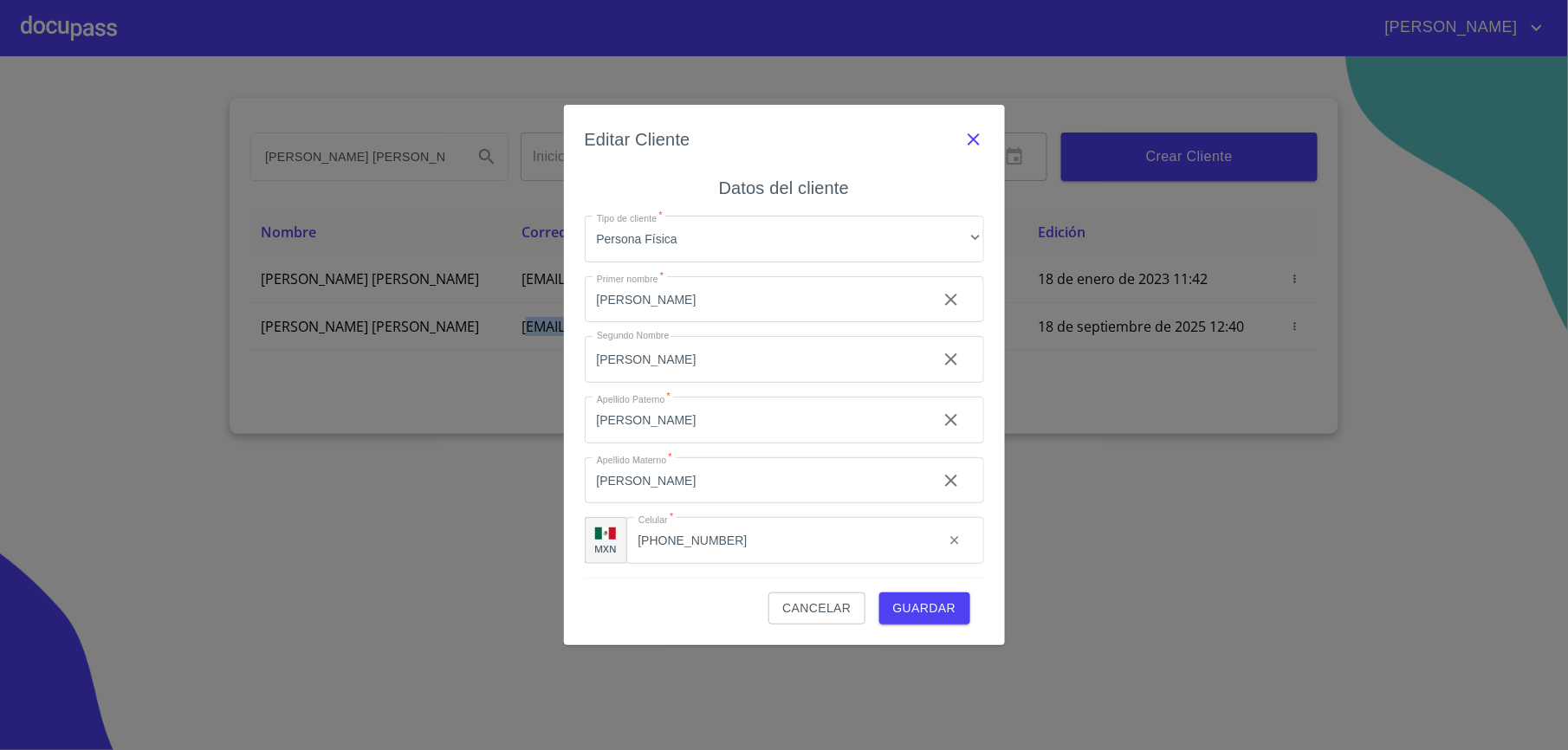
click at [971, 145] on icon "button" at bounding box center [974, 139] width 21 height 21
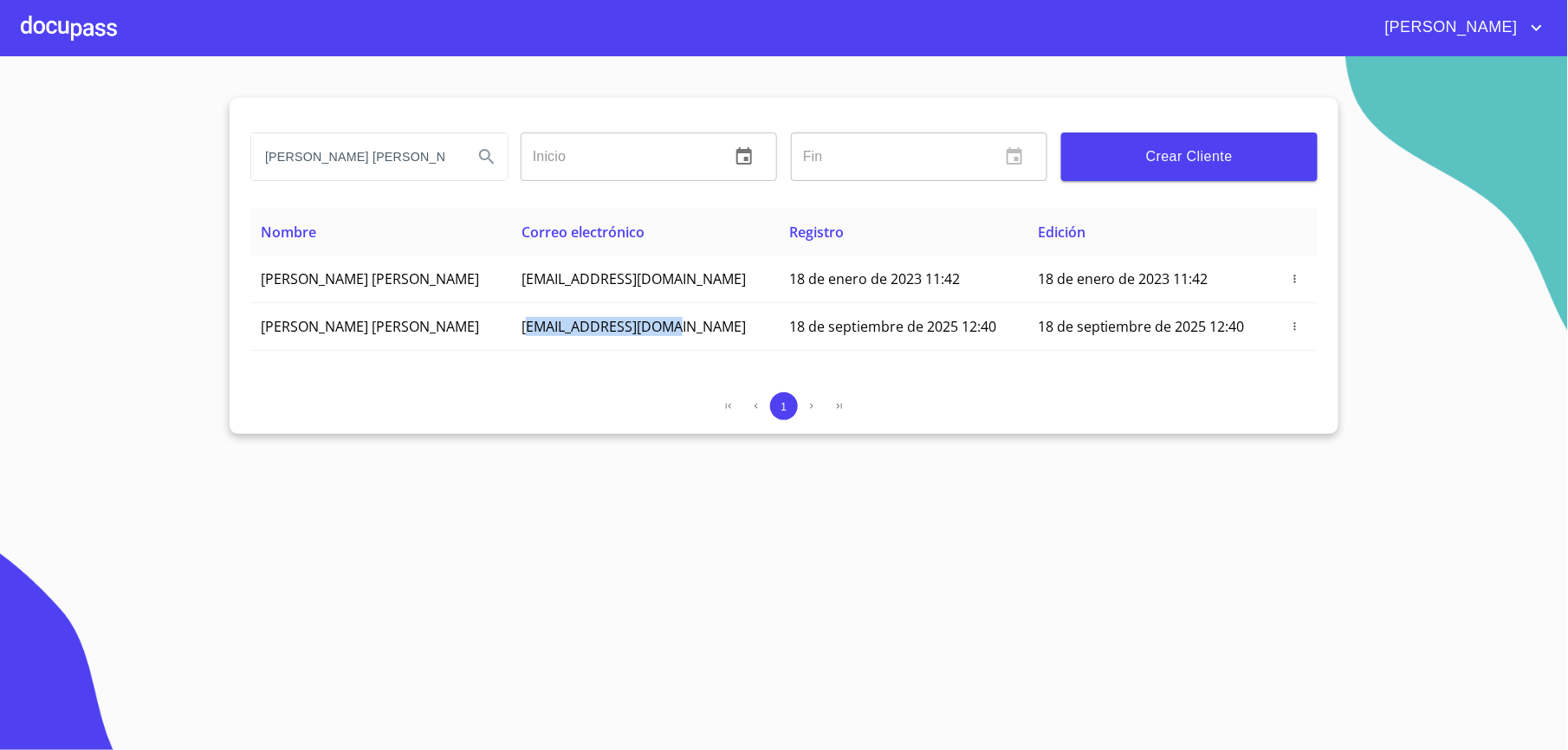
click at [1176, 156] on span "Crear Cliente" at bounding box center [1189, 157] width 229 height 25
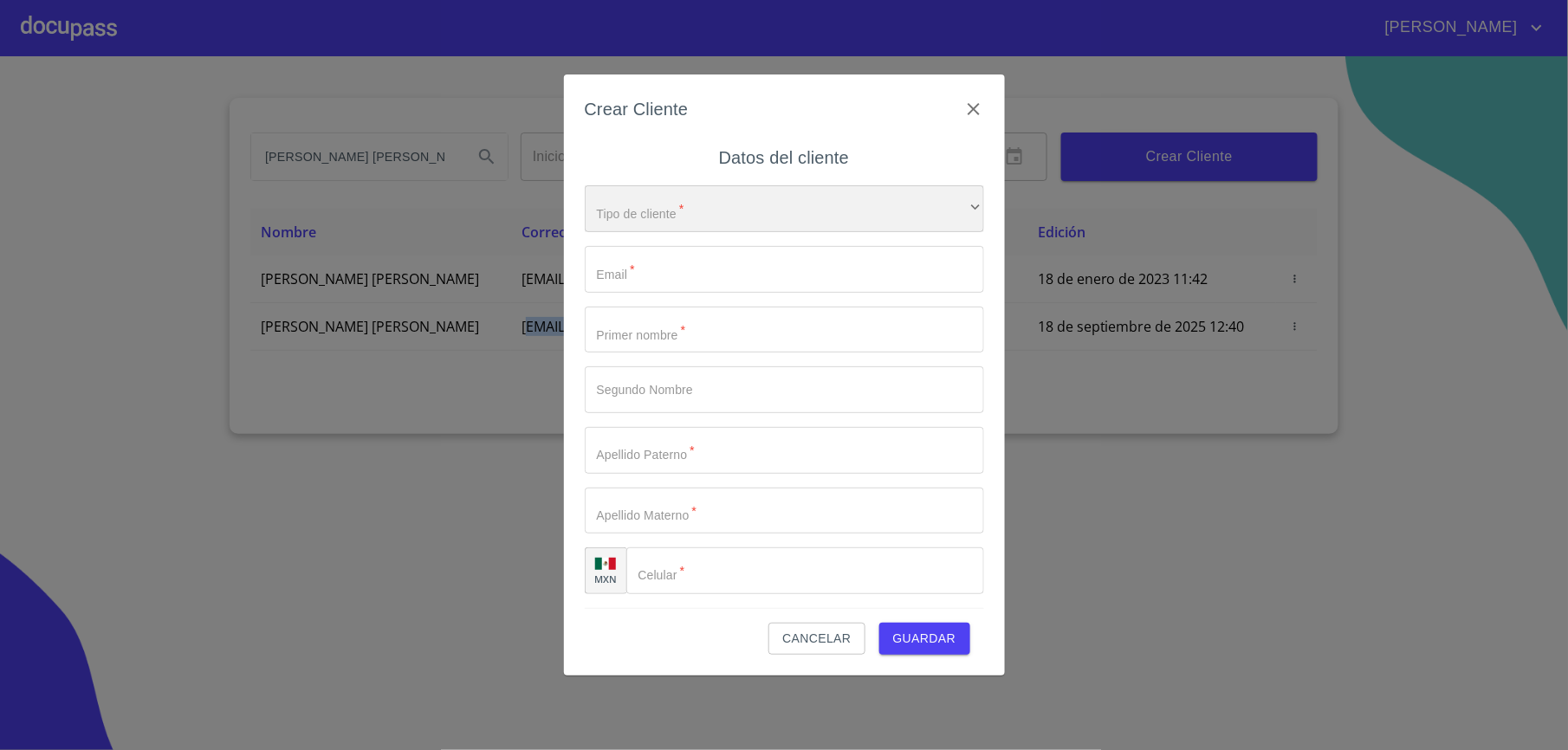
click at [640, 214] on div "​" at bounding box center [785, 208] width 400 height 47
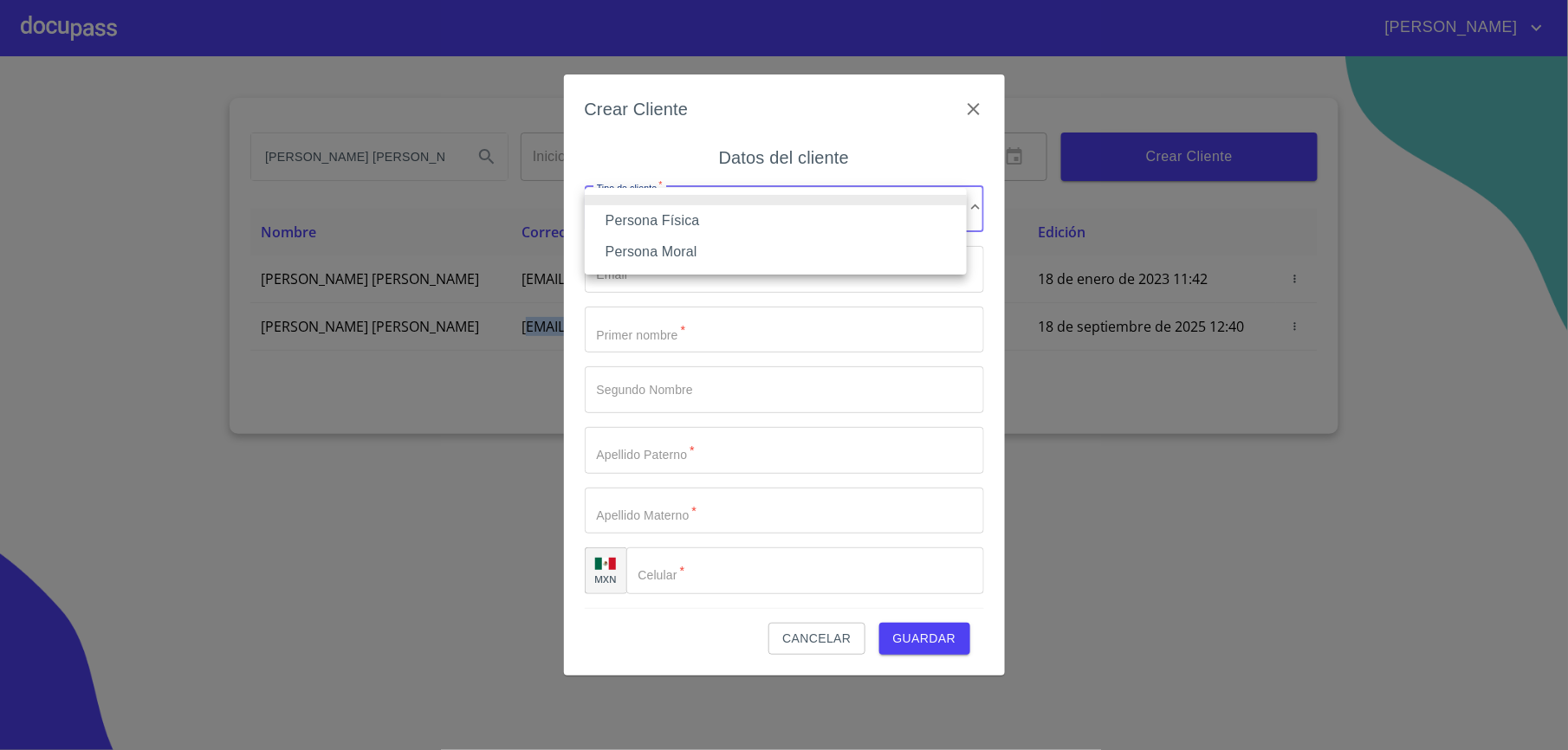
click at [659, 232] on li "Persona Física" at bounding box center [776, 221] width 382 height 31
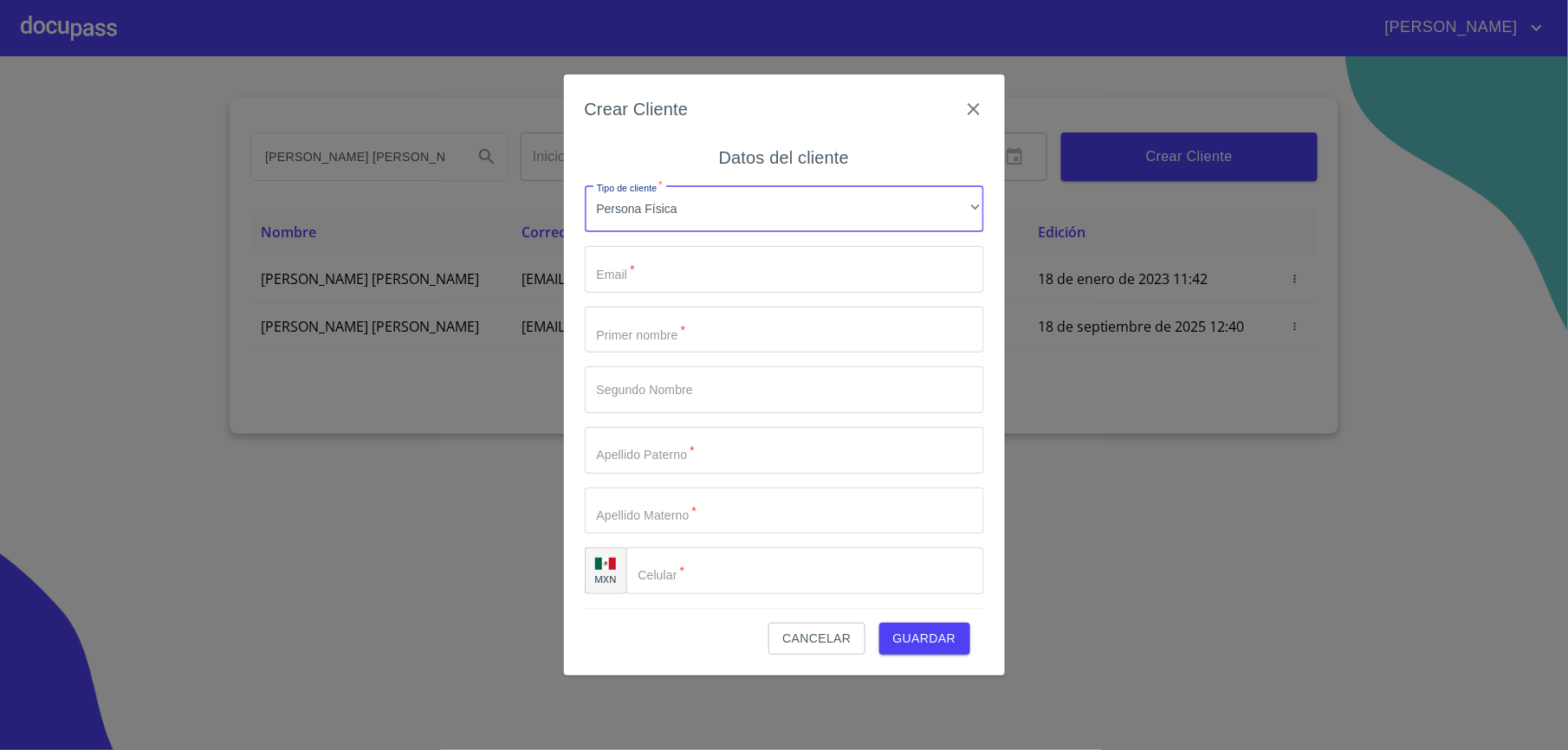
click at [650, 256] on input "Tipo de cliente   *" at bounding box center [785, 269] width 400 height 47
drag, startPoint x: 629, startPoint y: 92, endPoint x: 993, endPoint y: 114, distance: 364.7
click at [993, 114] on div "Crear Cliente Datos del cliente Tipo de cliente   * Persona Física ​ El correo …" at bounding box center [784, 375] width 441 height 600
click at [671, 266] on input "Tipo de cliente   *" at bounding box center [785, 269] width 400 height 47
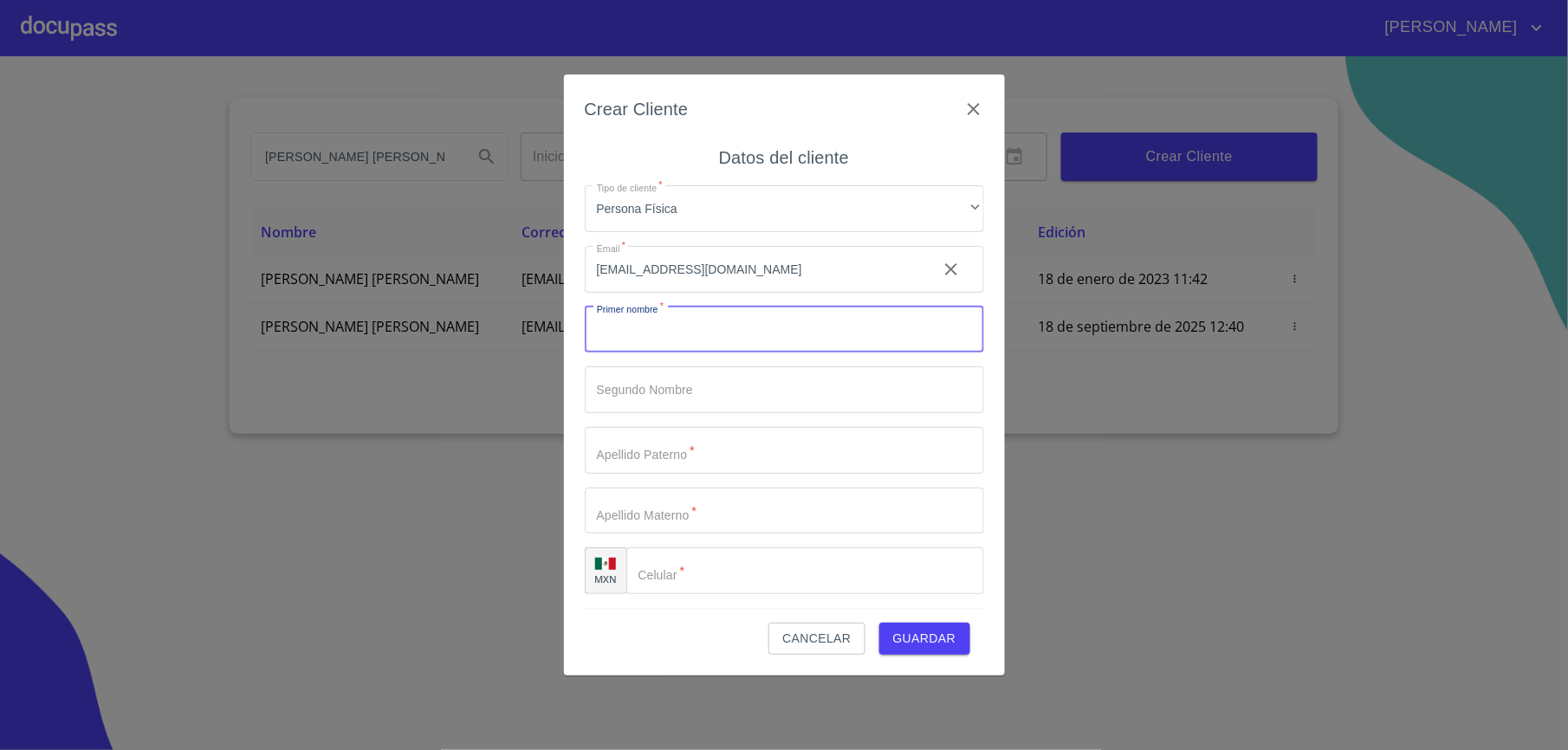
click at [674, 275] on input "[EMAIL_ADDRESS][DOMAIN_NAME]" at bounding box center [754, 269] width 339 height 47
type input "[EMAIL_ADDRESS][DOMAIN_NAME]"
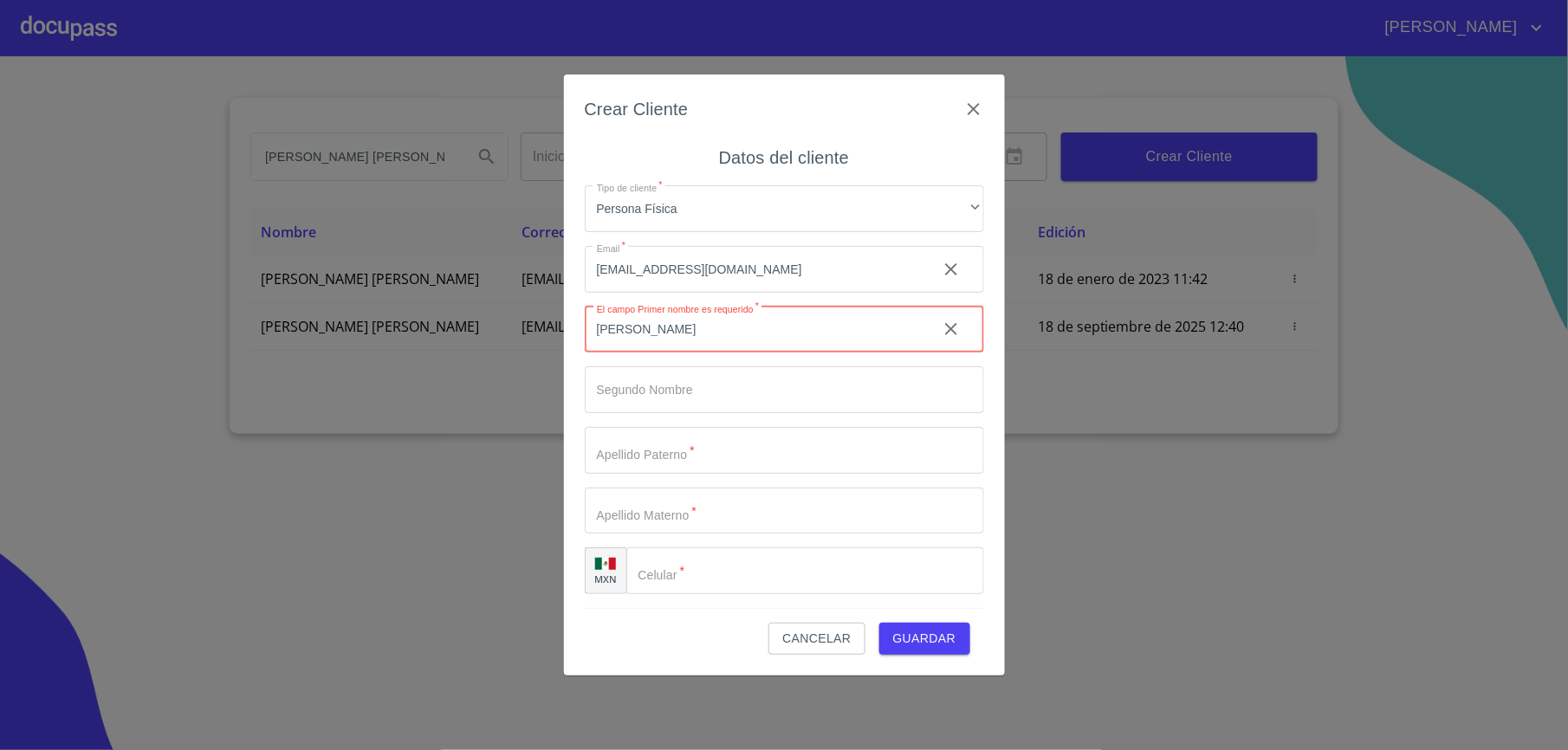
type input "[PERSON_NAME]"
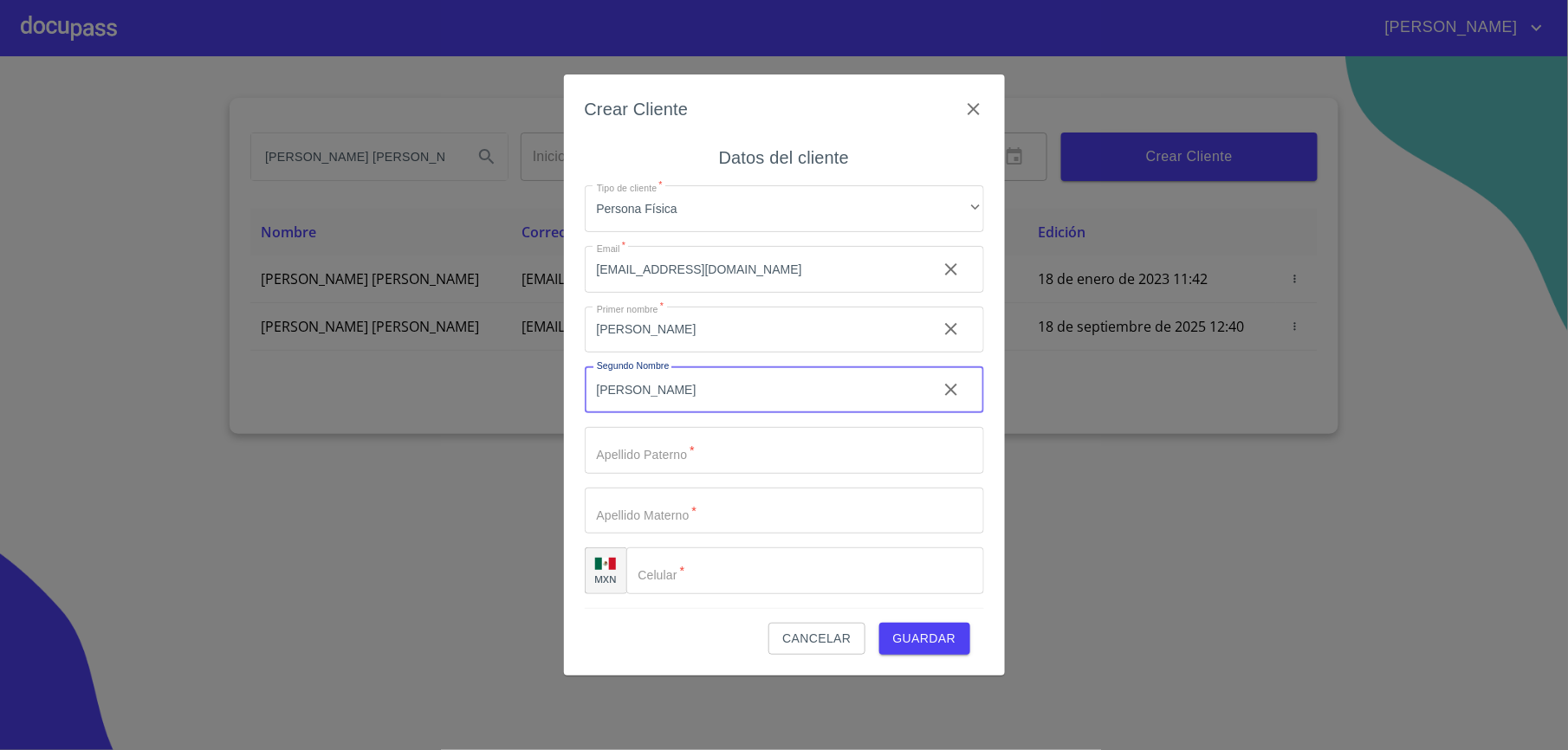
type input "[PERSON_NAME]"
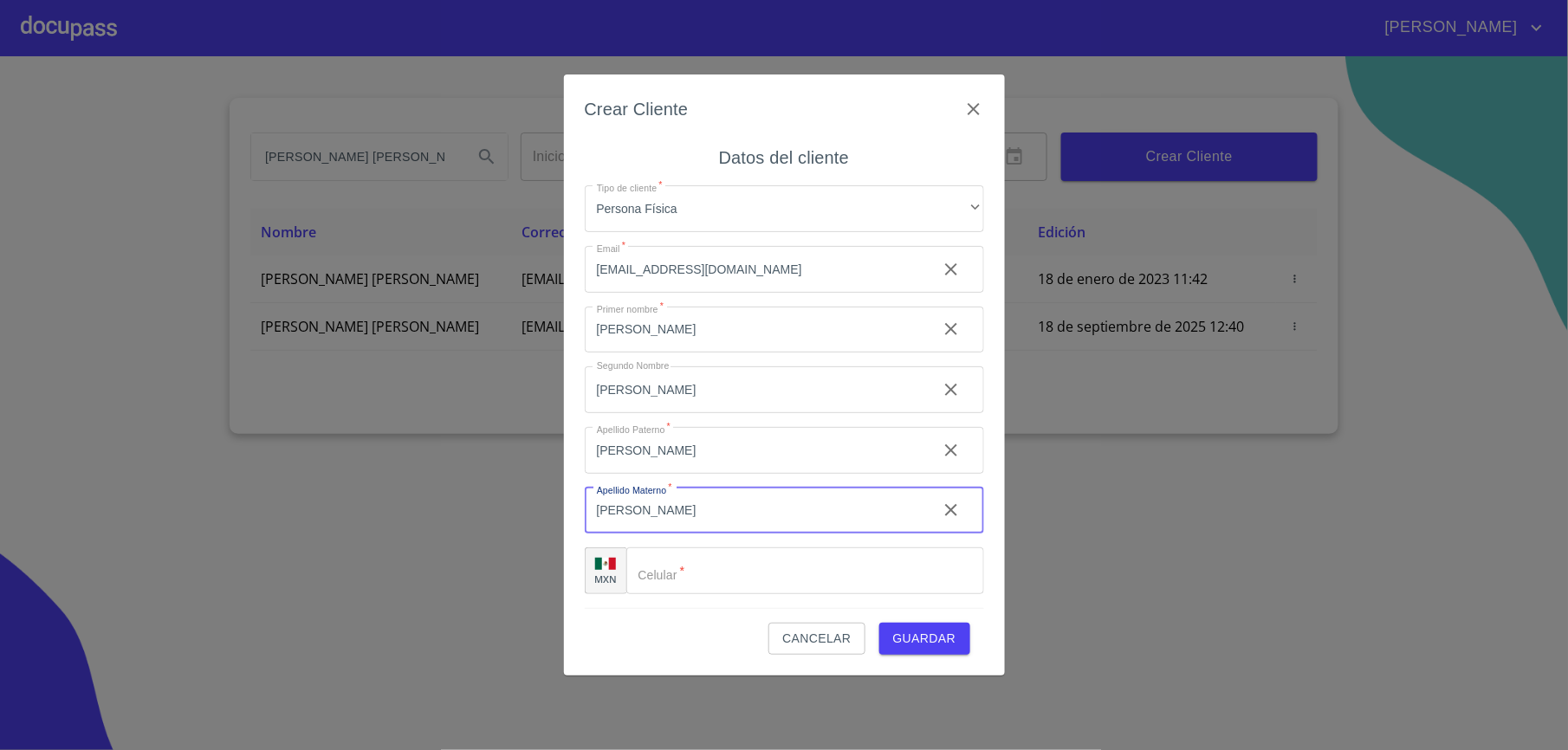
type input "[PERSON_NAME]"
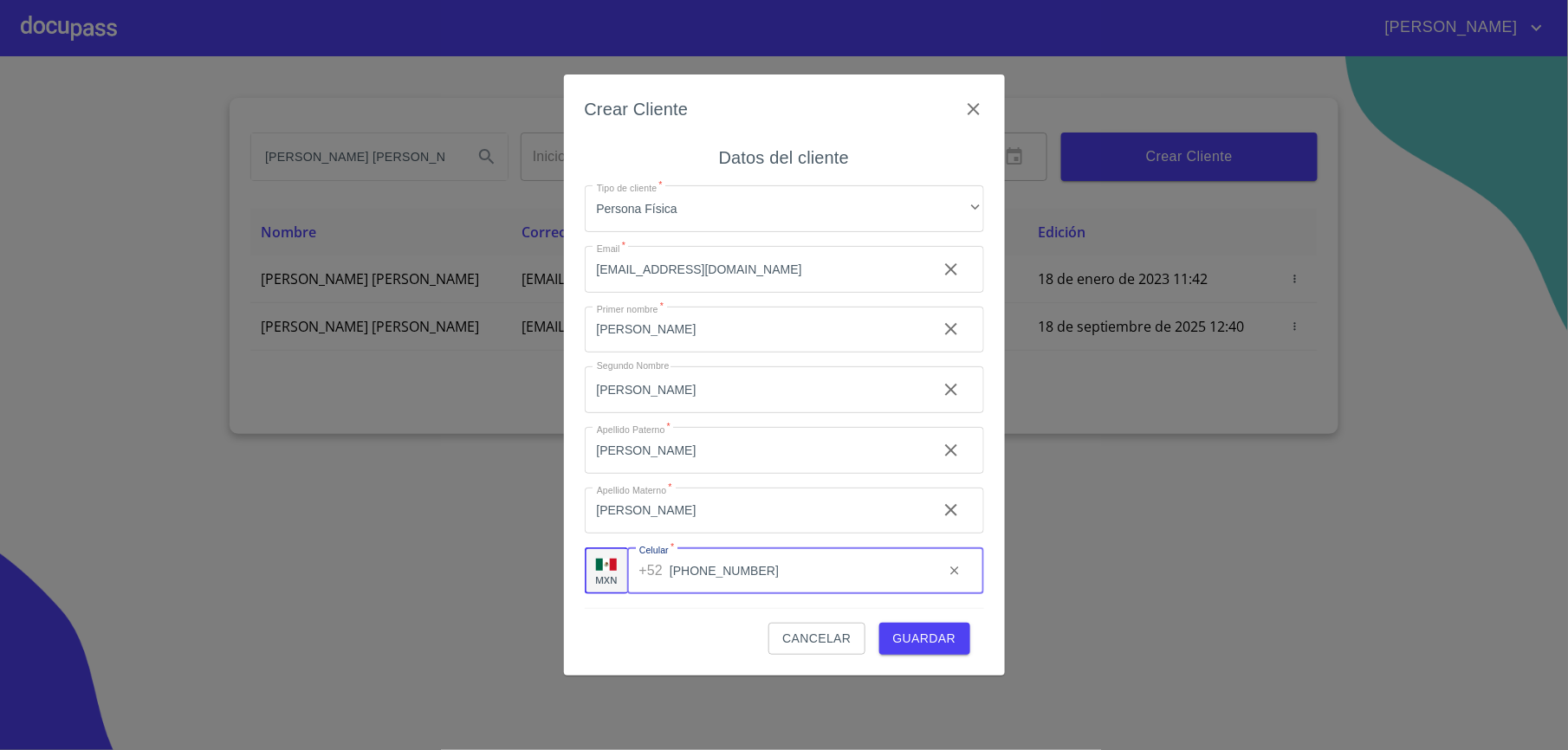
type input "[PHONE_NUMBER]"
click at [927, 638] on span "Guardar" at bounding box center [925, 639] width 63 height 22
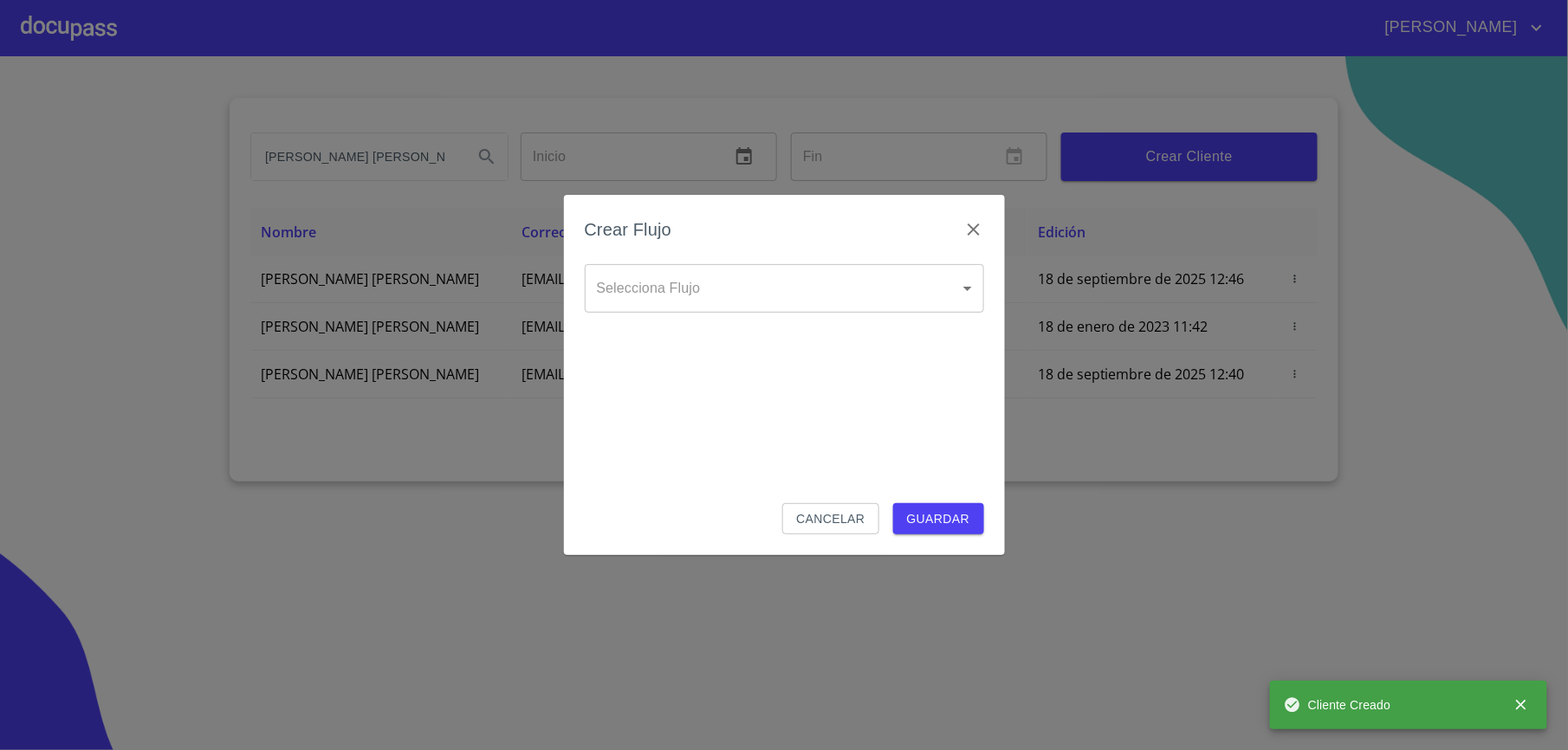
click at [887, 301] on body "[PERSON_NAME] [PERSON_NAME] [PERSON_NAME] Inicio ​ Fin ​ Crear Cliente Nombre C…" at bounding box center [784, 375] width 1568 height 750
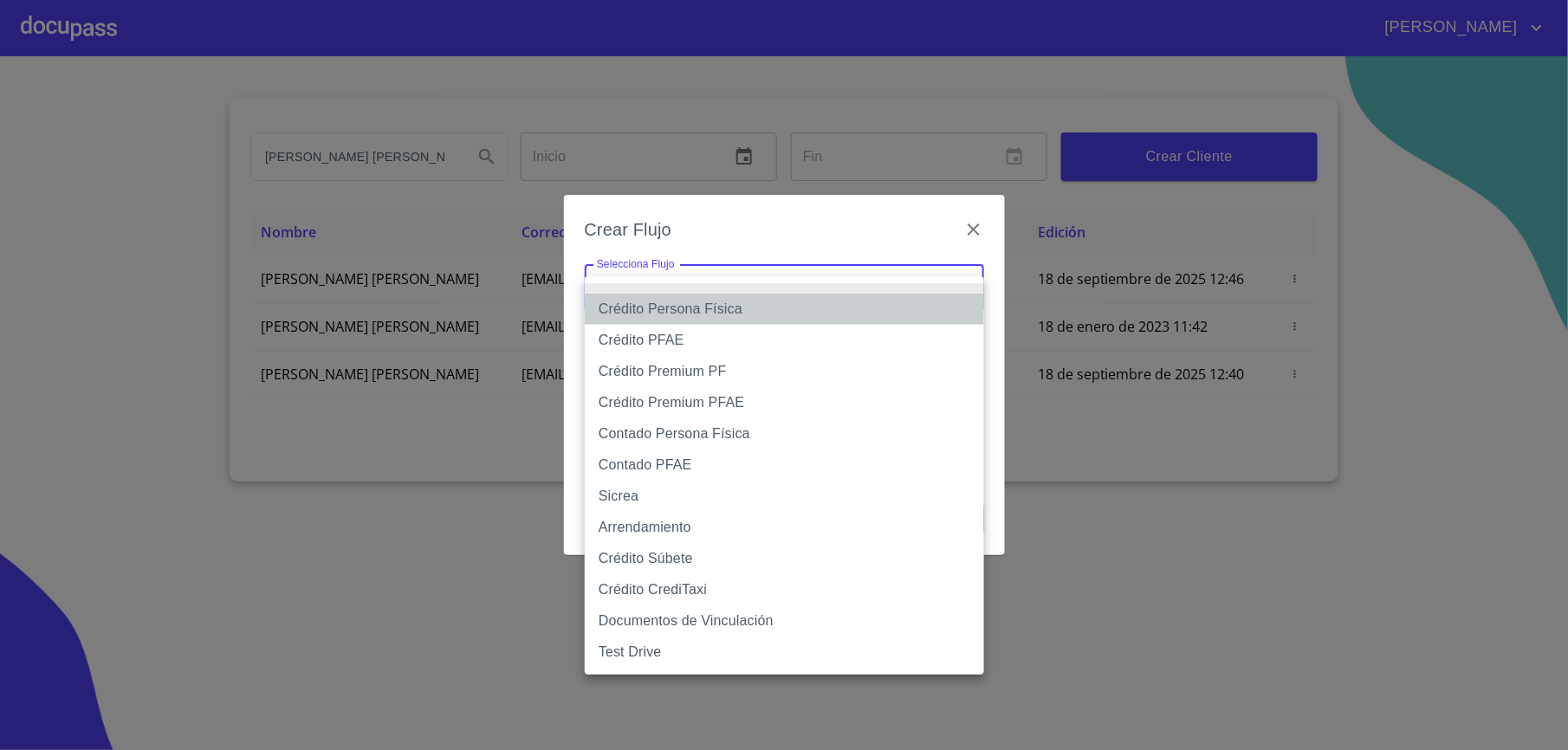
click at [780, 313] on li "Crédito Persona Física" at bounding box center [785, 309] width 400 height 31
type input "6009fb3c7d1714eb8809aa97"
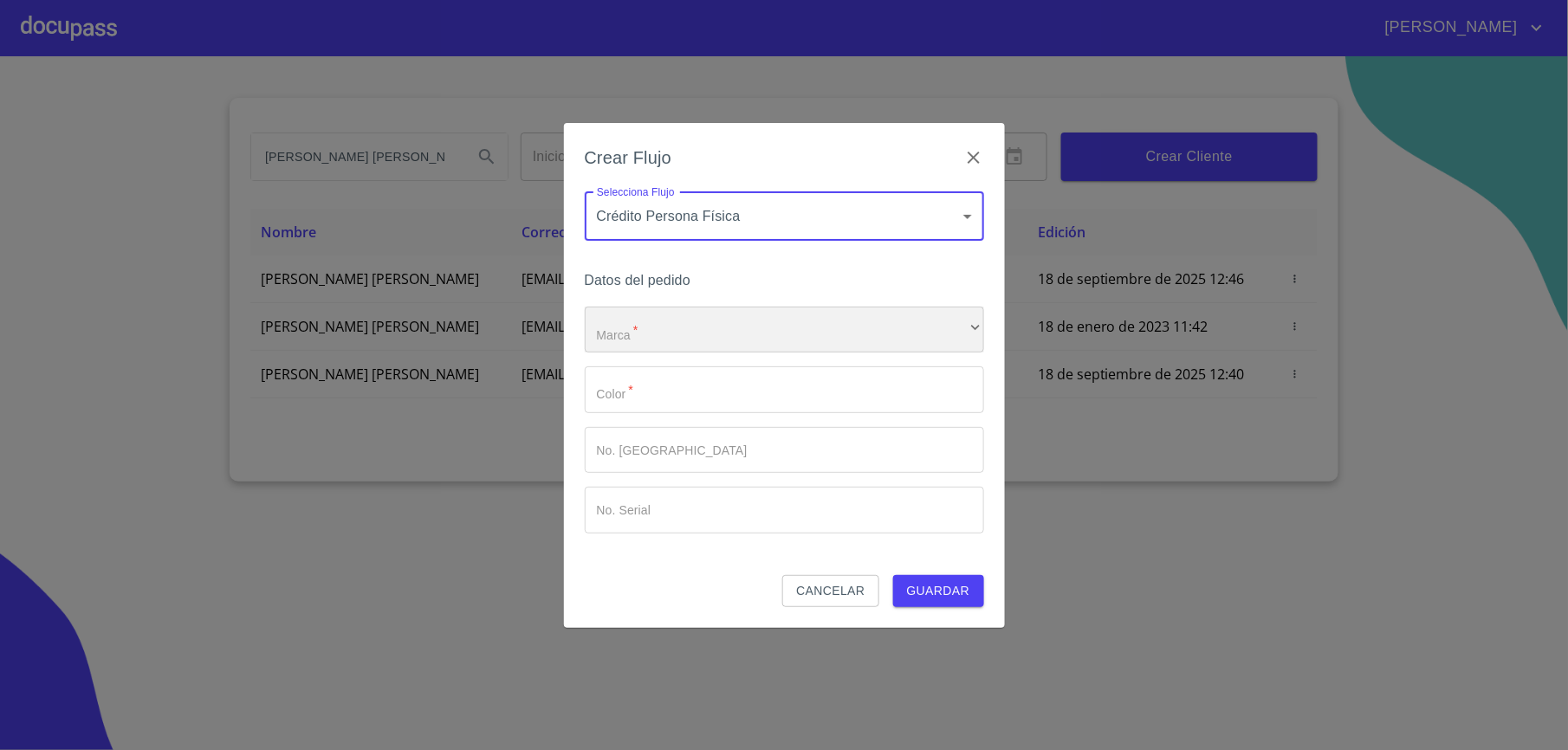
click at [763, 326] on div "​" at bounding box center [785, 329] width 400 height 47
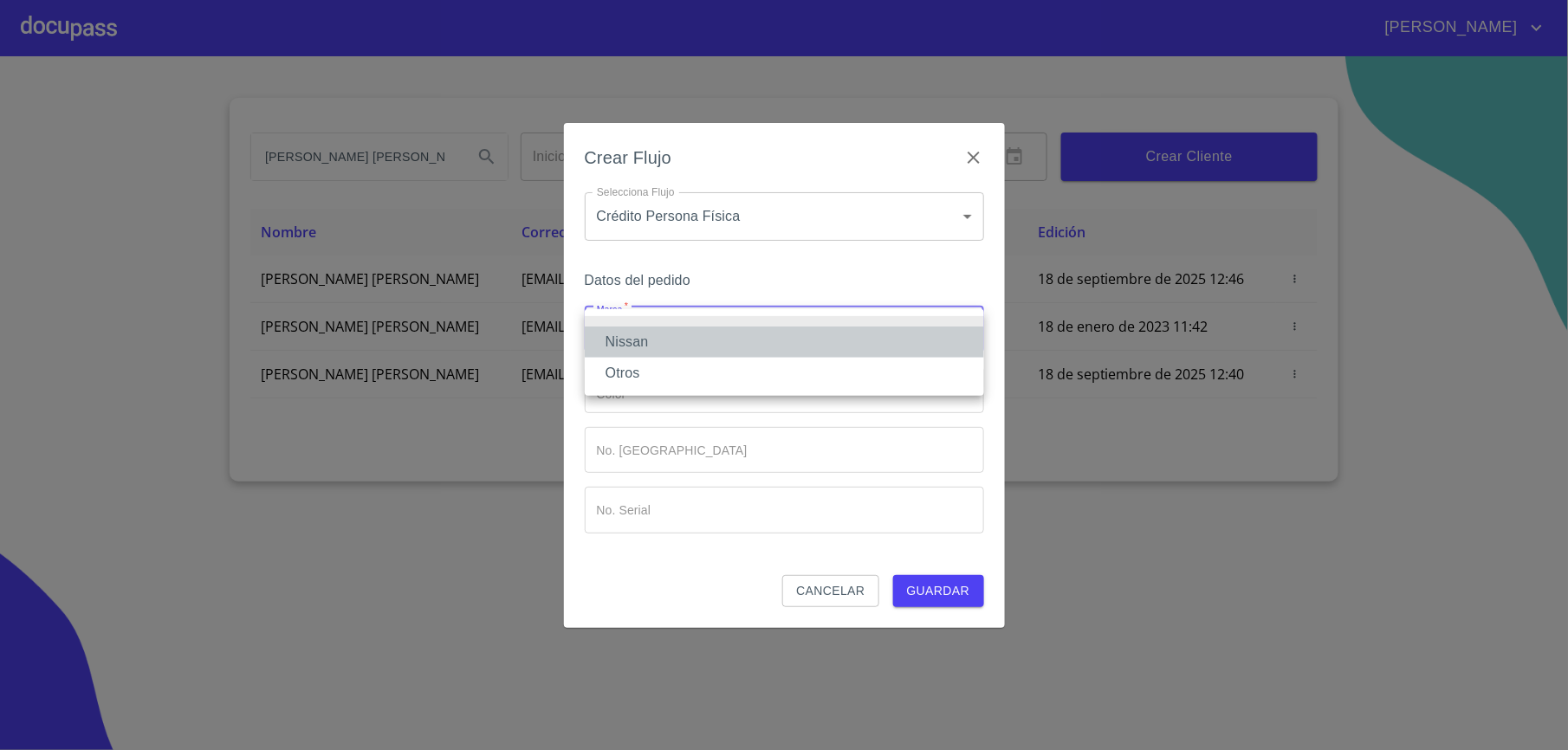
click at [735, 347] on li "Nissan" at bounding box center [785, 342] width 400 height 31
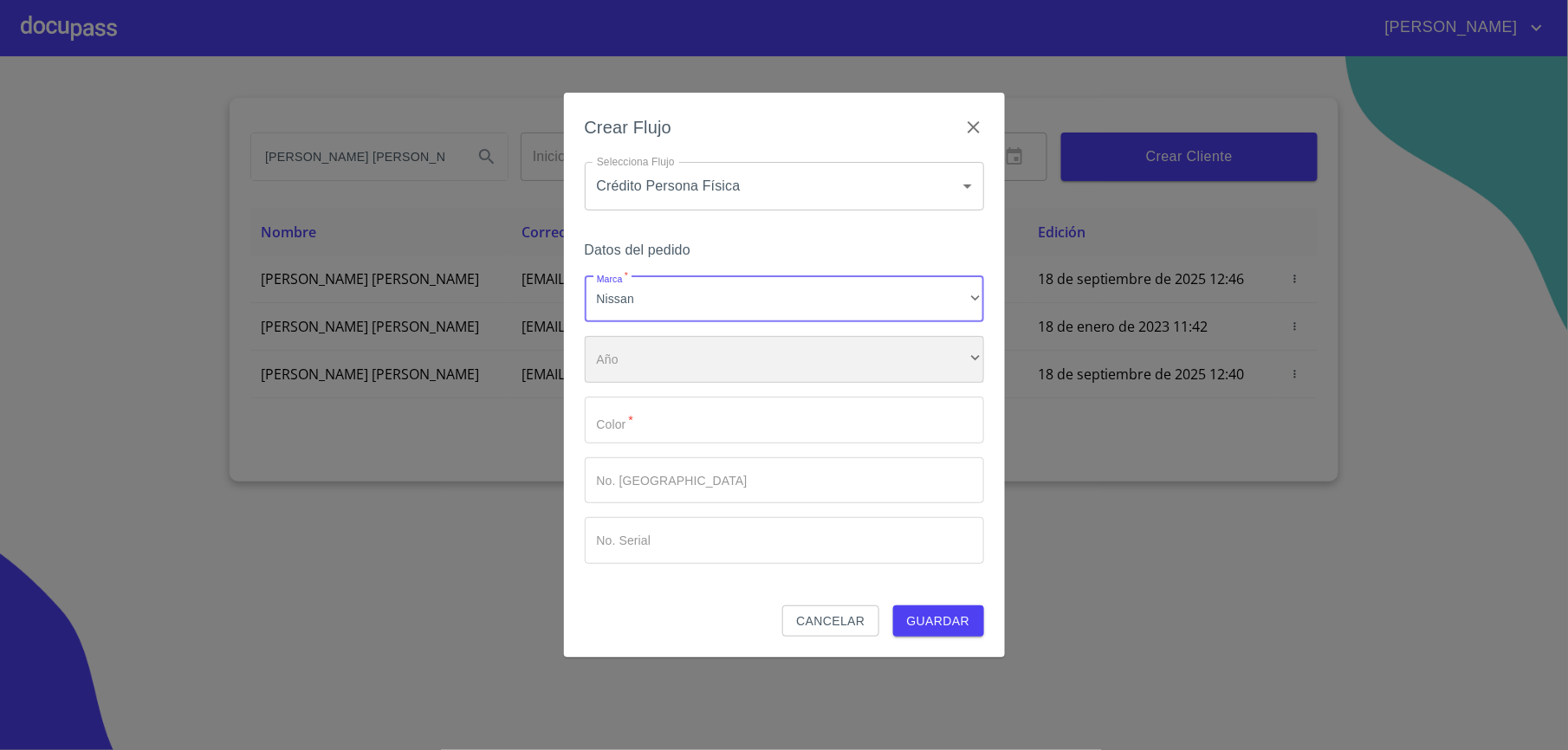
click at [728, 371] on div "​" at bounding box center [785, 359] width 400 height 47
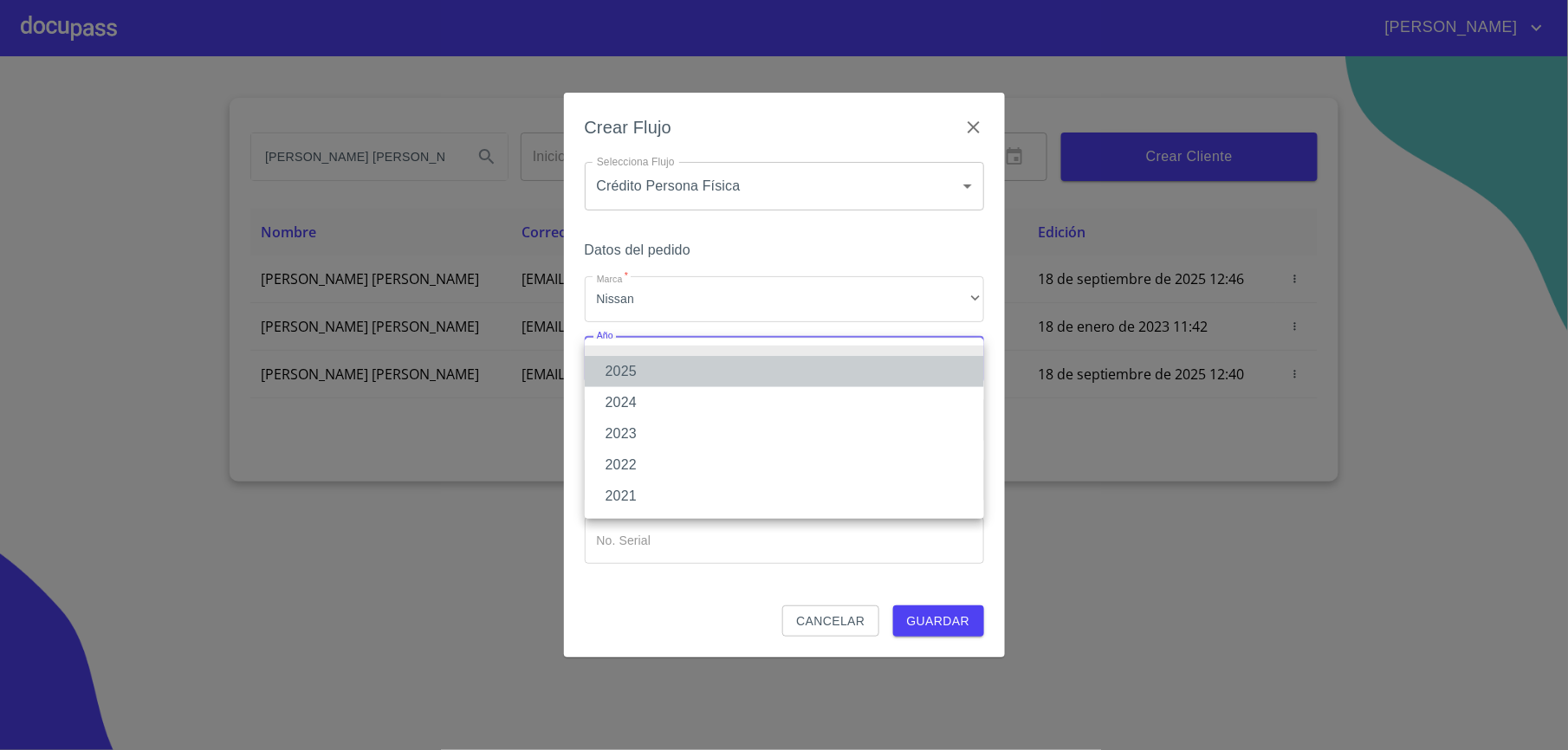
click at [638, 369] on li "2025" at bounding box center [785, 371] width 400 height 31
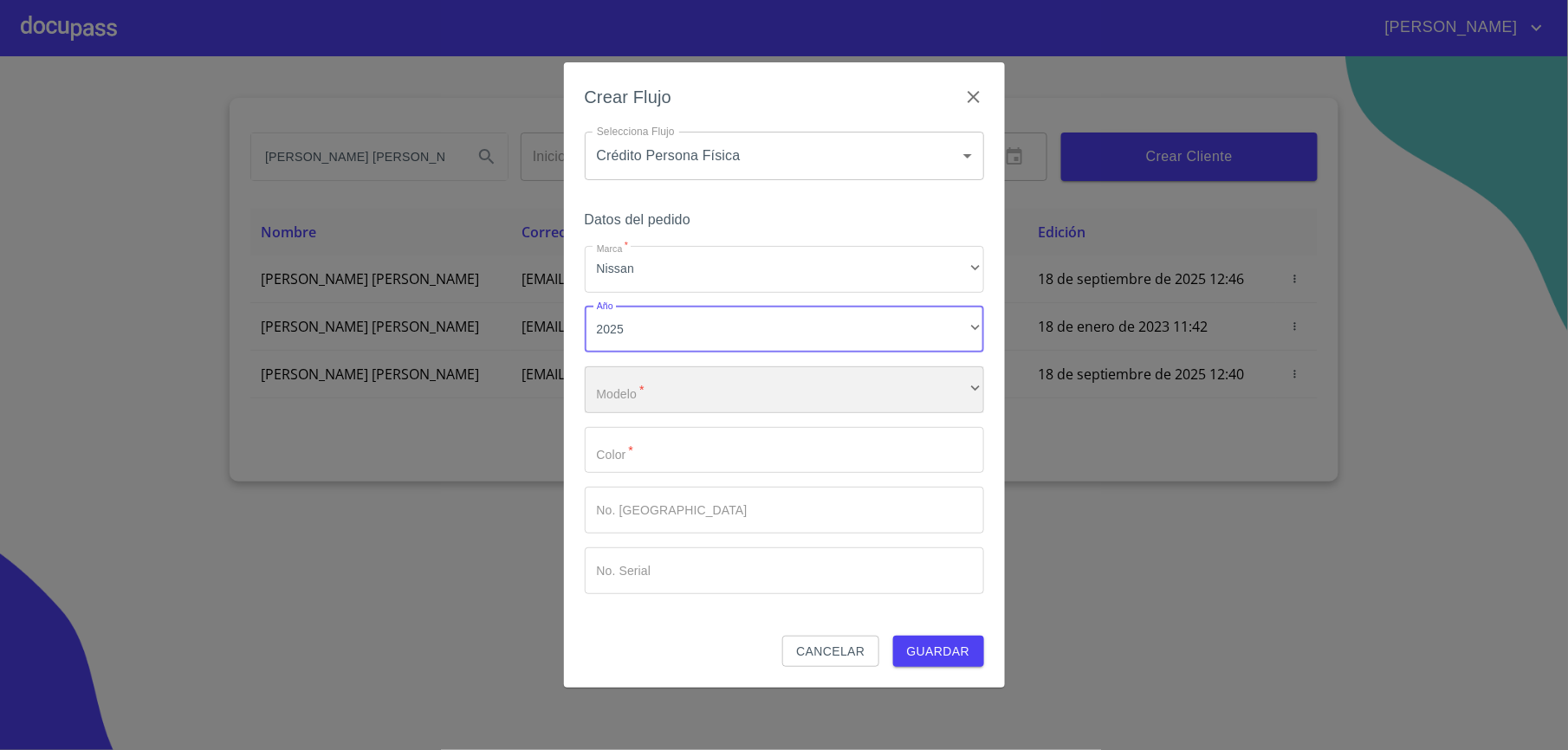
click at [653, 396] on div "​" at bounding box center [785, 390] width 400 height 47
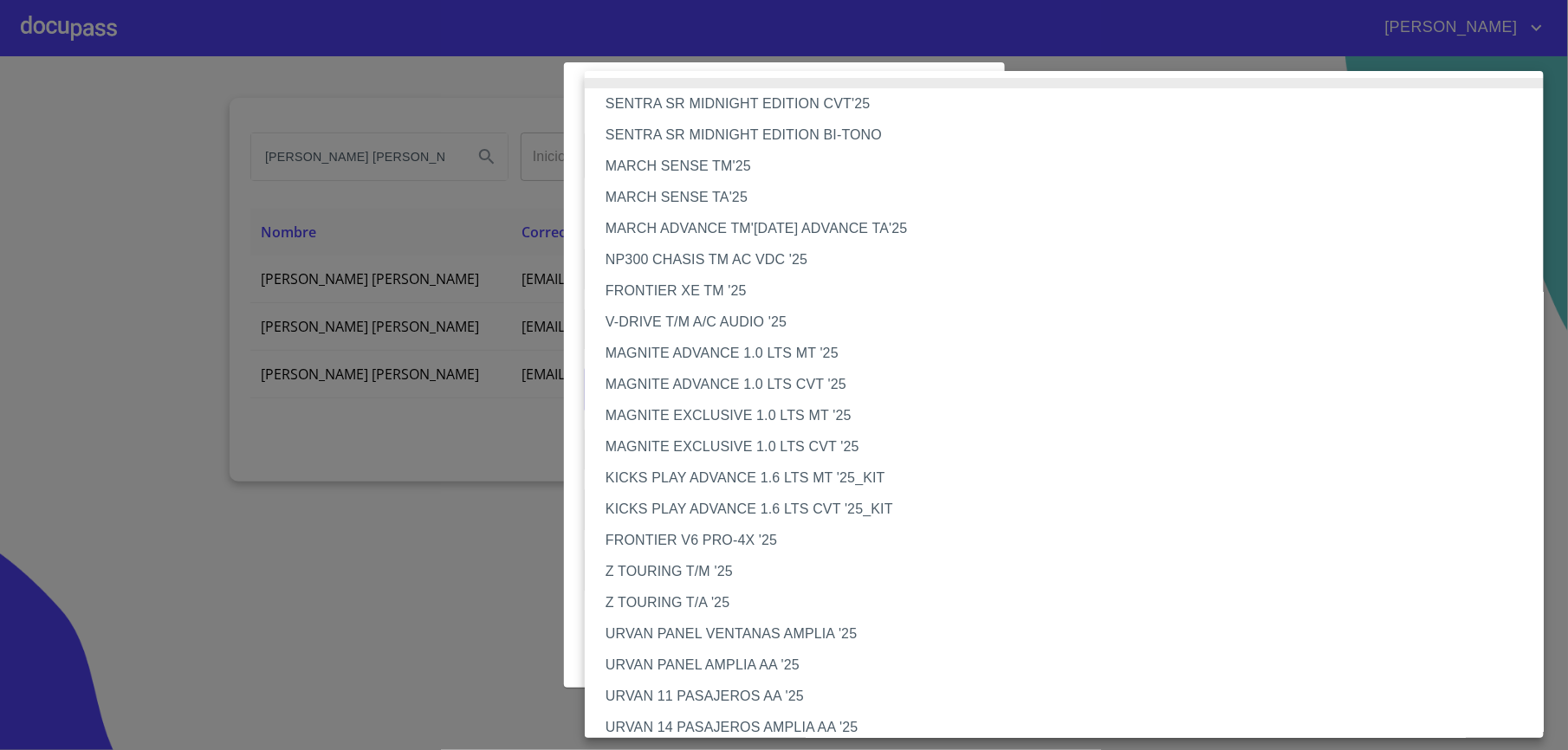
click at [773, 258] on li "NP300 CHASIS TM AC VDC '25" at bounding box center [1073, 260] width 977 height 31
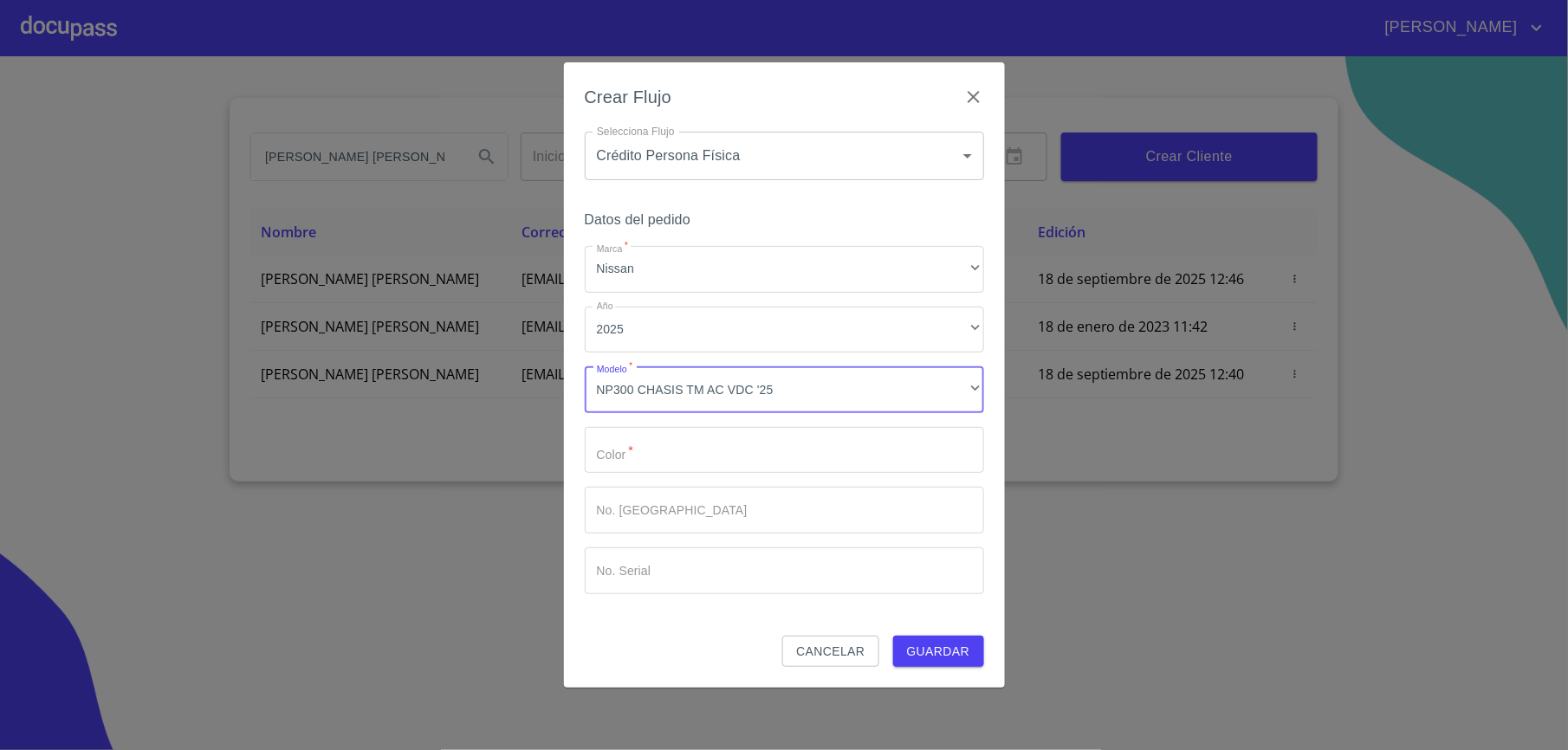
click at [774, 455] on input "Marca   *" at bounding box center [785, 450] width 400 height 47
type input "blanco"
click at [951, 655] on span "Guardar" at bounding box center [938, 652] width 63 height 22
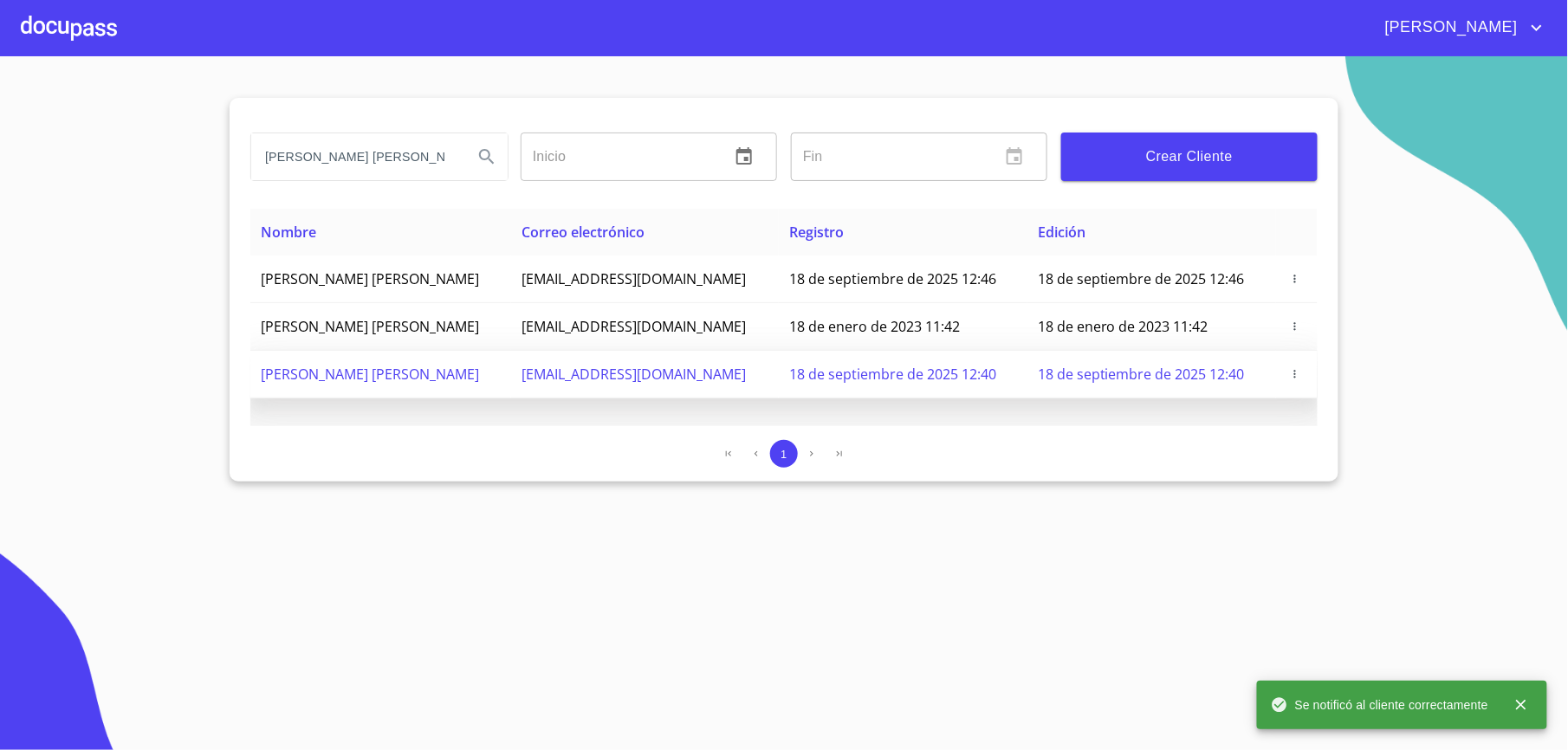
click at [1297, 380] on icon "button" at bounding box center [1295, 373] width 12 height 12
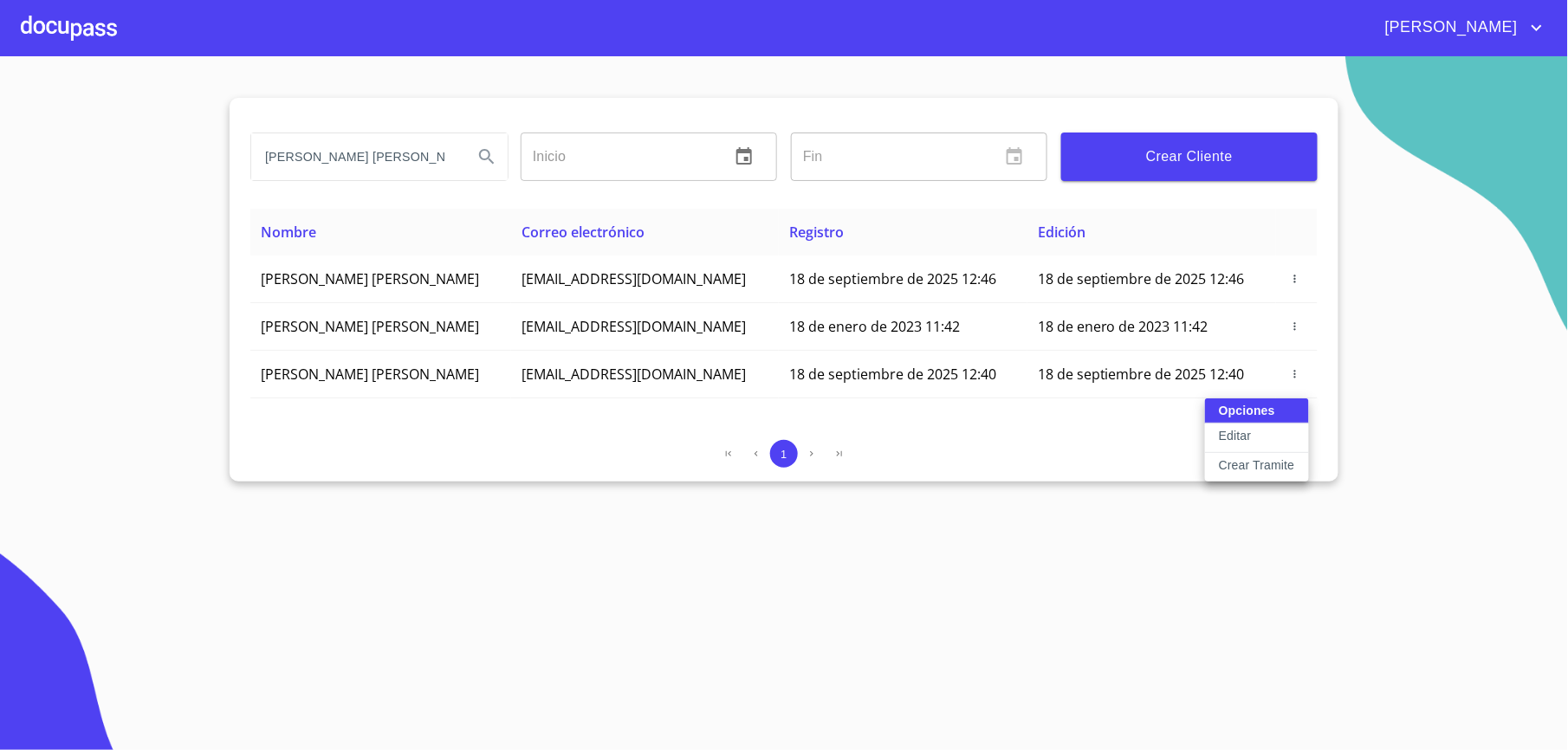
click at [109, 29] on div at bounding box center [784, 375] width 1568 height 750
click at [94, 36] on div at bounding box center [68, 27] width 96 height 56
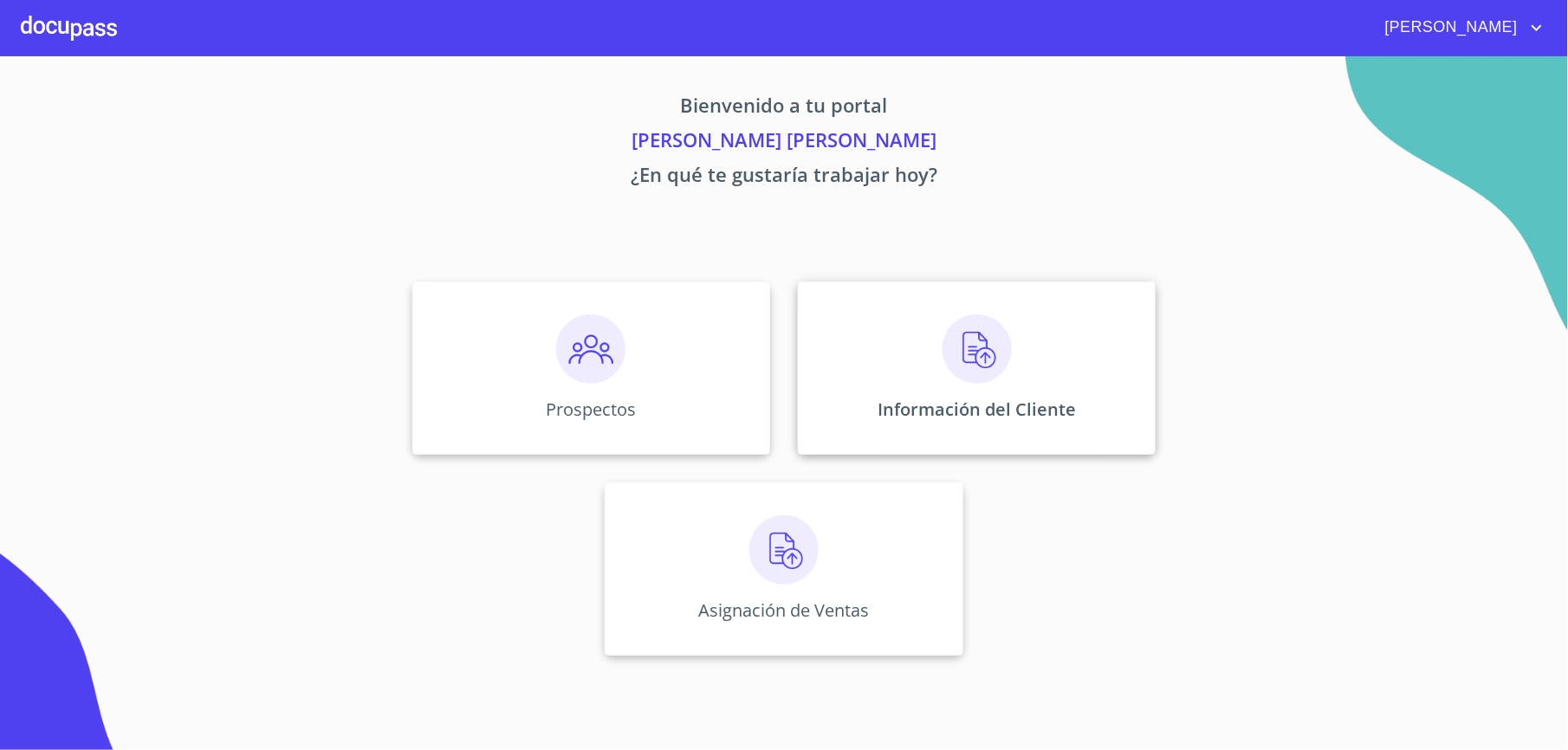
click at [1141, 401] on div "Información del Cliente" at bounding box center [977, 369] width 358 height 173
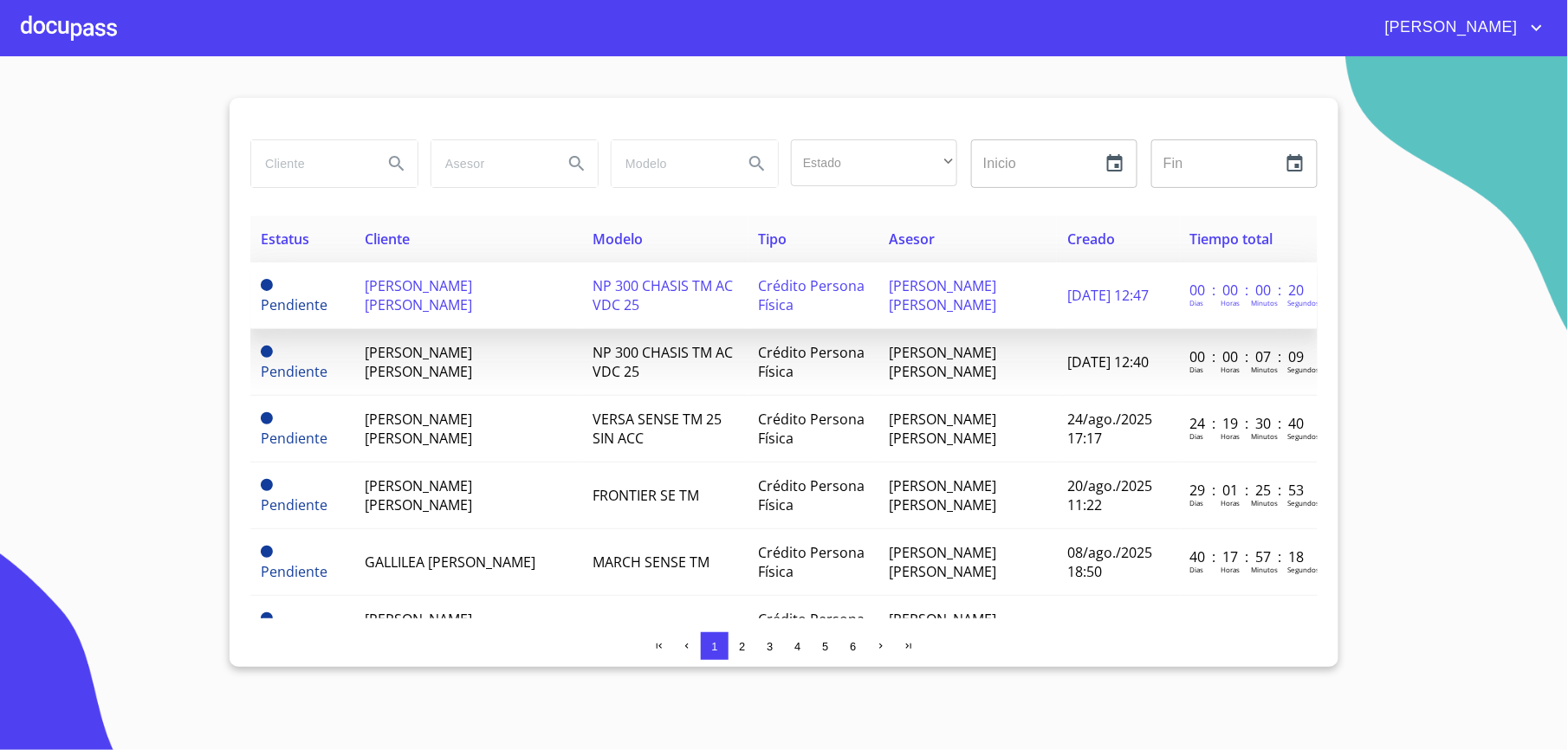
click at [465, 313] on span "[PERSON_NAME] [PERSON_NAME]" at bounding box center [419, 296] width 108 height 38
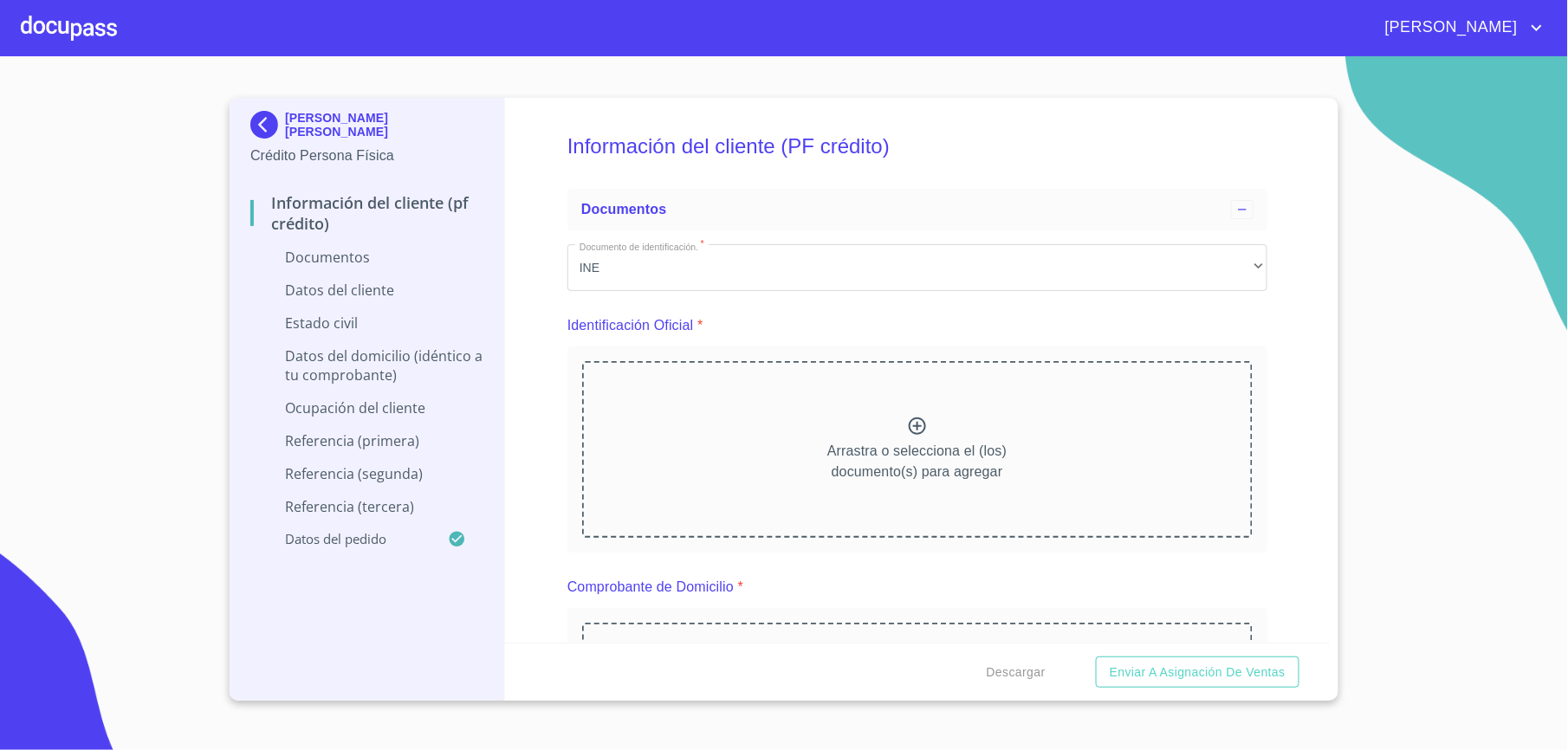
click at [710, 416] on div "Arrastra o selecciona el (los) documento(s) para agregar" at bounding box center [917, 450] width 671 height 177
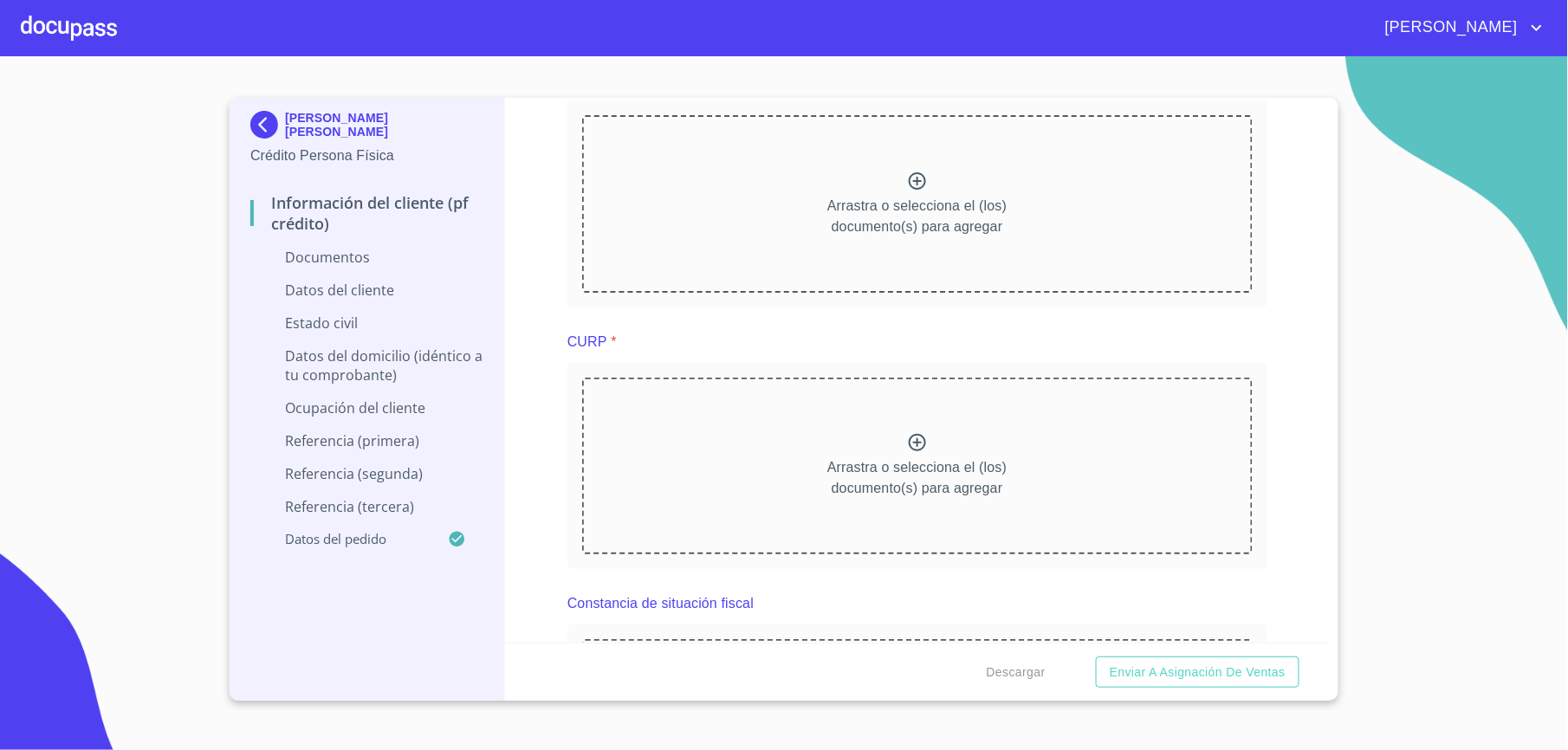
scroll to position [1733, 0]
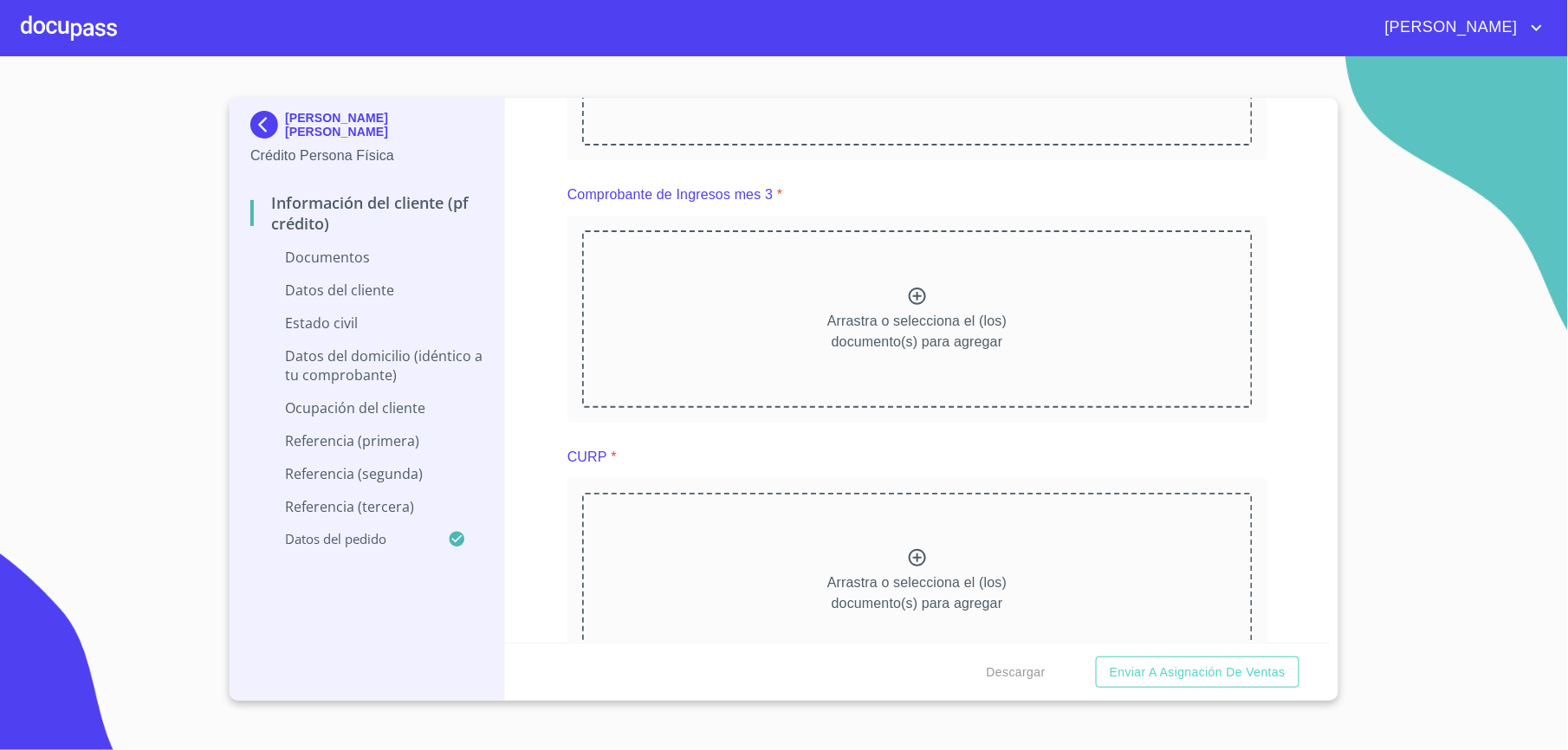
click at [700, 557] on div "Arrastra o selecciona el (los) documento(s) para agregar" at bounding box center [917, 581] width 671 height 177
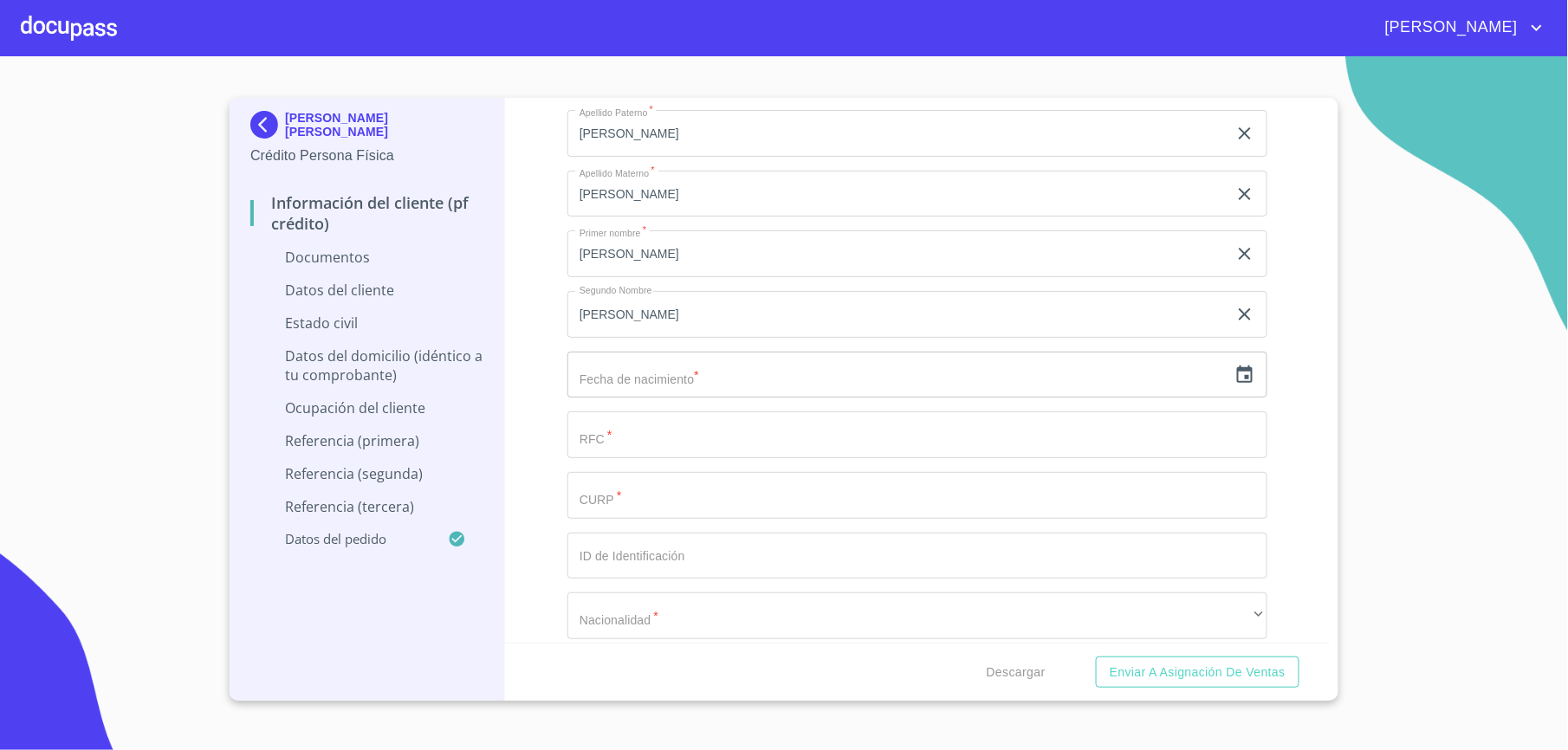
scroll to position [3203, 0]
click at [944, 317] on input "text" at bounding box center [897, 318] width 660 height 47
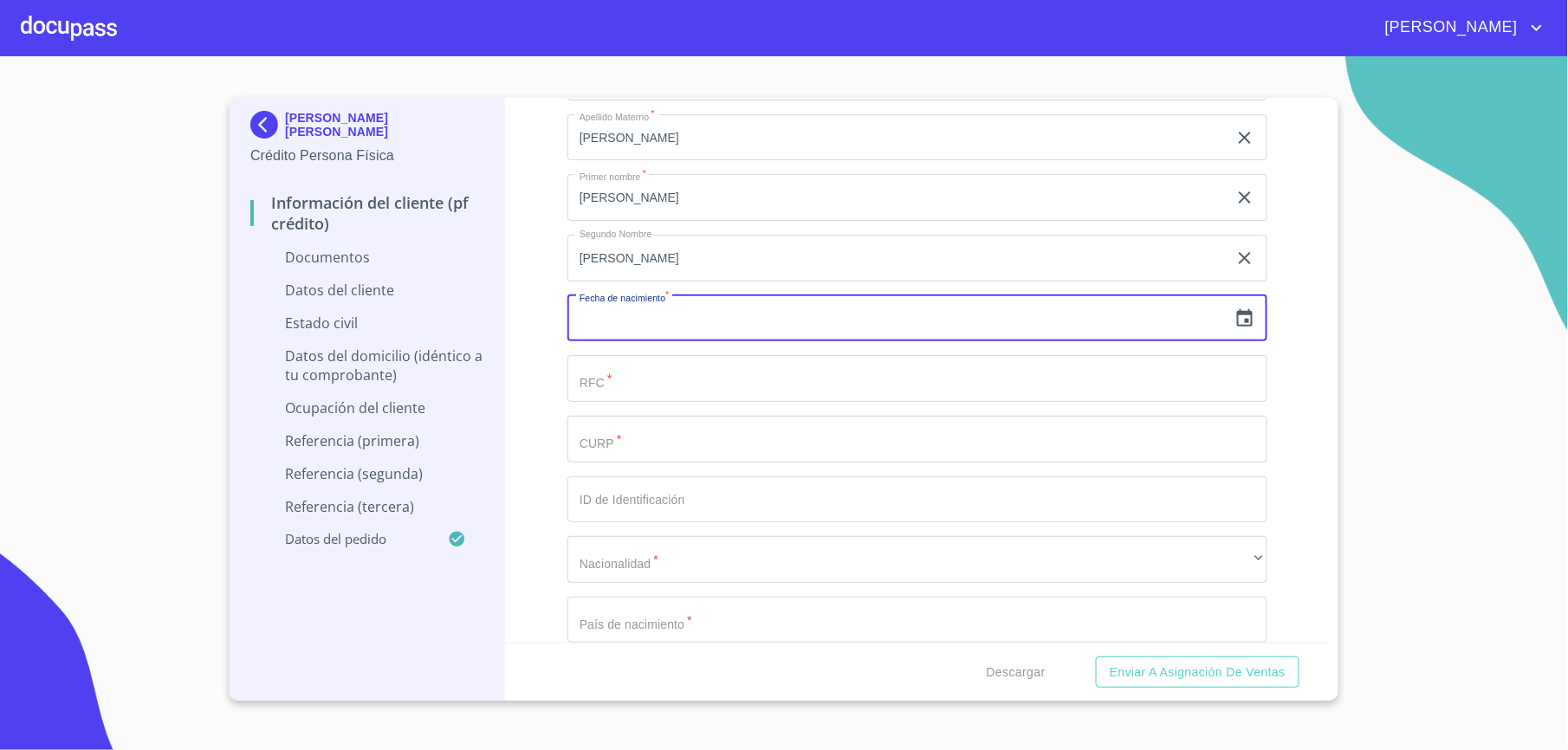
click at [1235, 312] on icon "button" at bounding box center [1245, 318] width 21 height 21
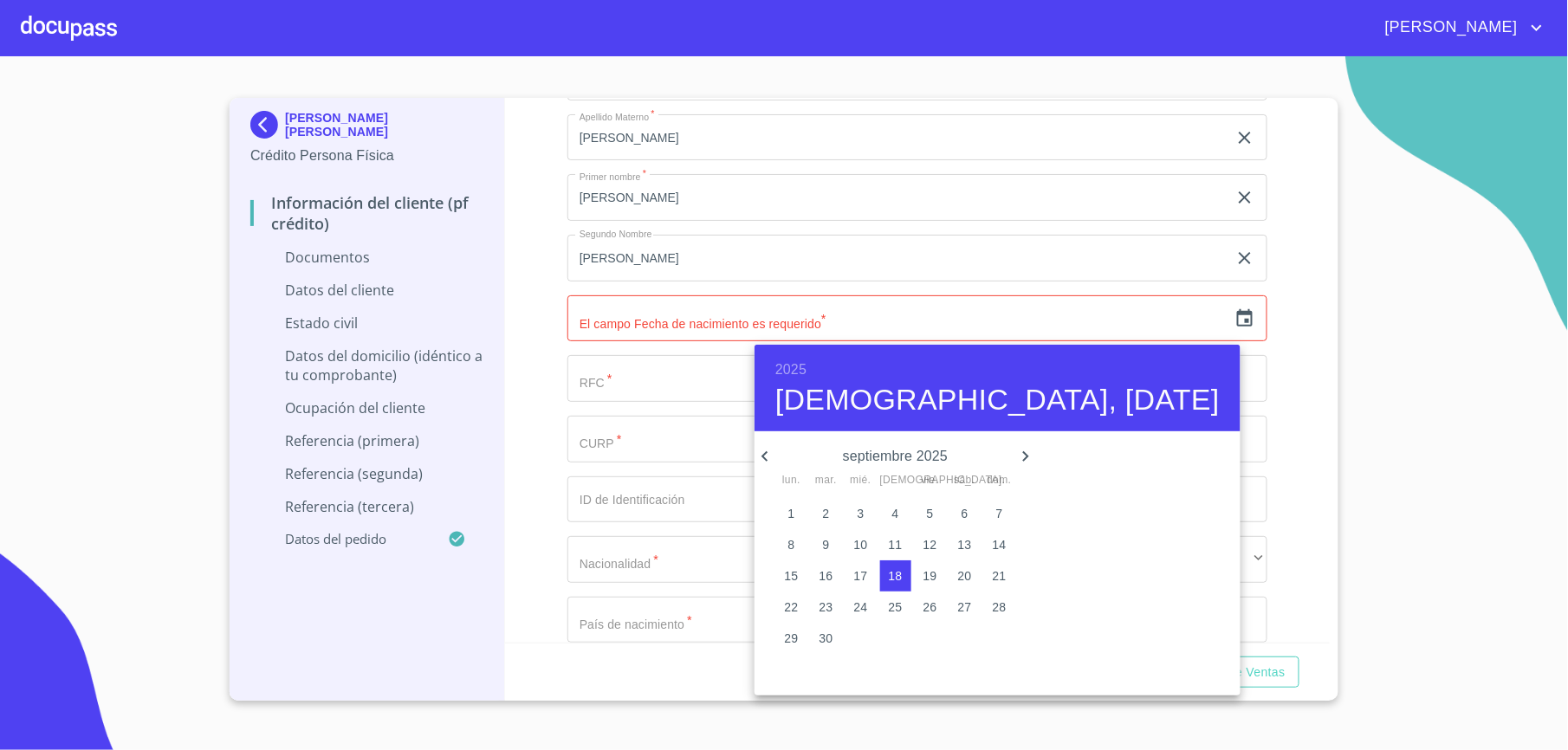
click at [663, 435] on div at bounding box center [784, 375] width 1568 height 750
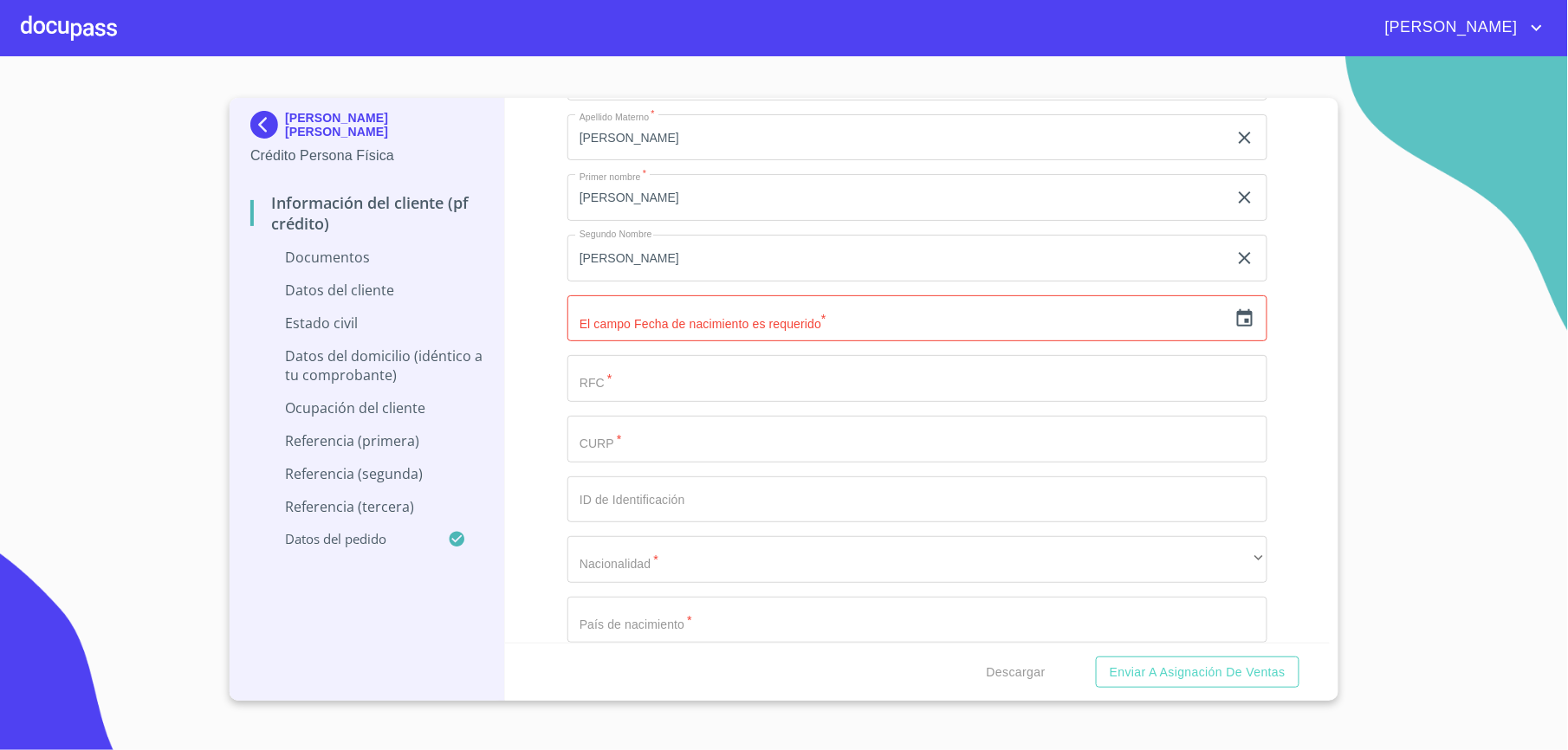
click at [644, 448] on input "Documento de identificación.   *" at bounding box center [917, 439] width 700 height 47
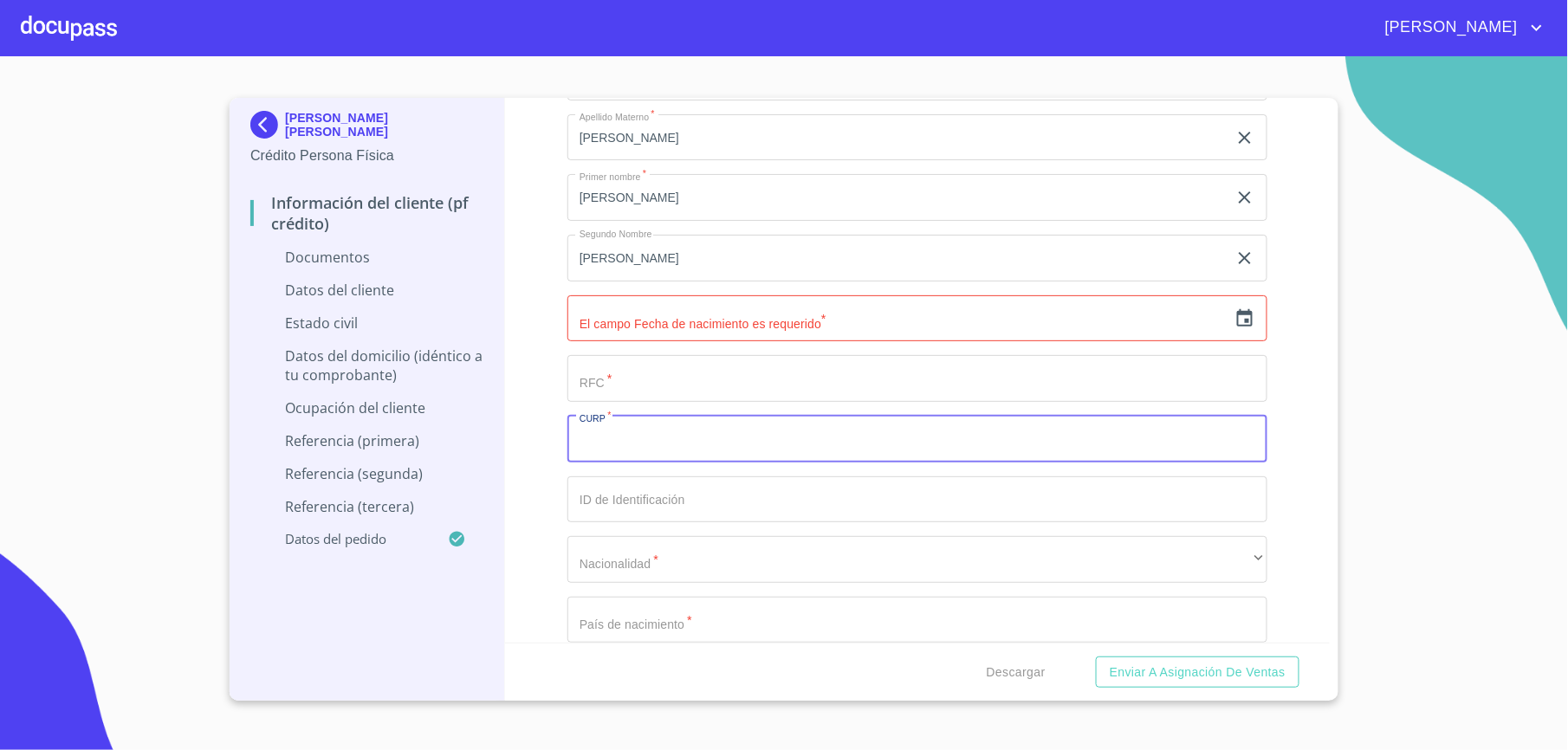
paste input "EOMS770910HJCSDR06"
type input "EOMS770910HJCSDR06"
click at [1235, 322] on icon "button" at bounding box center [1245, 318] width 21 height 21
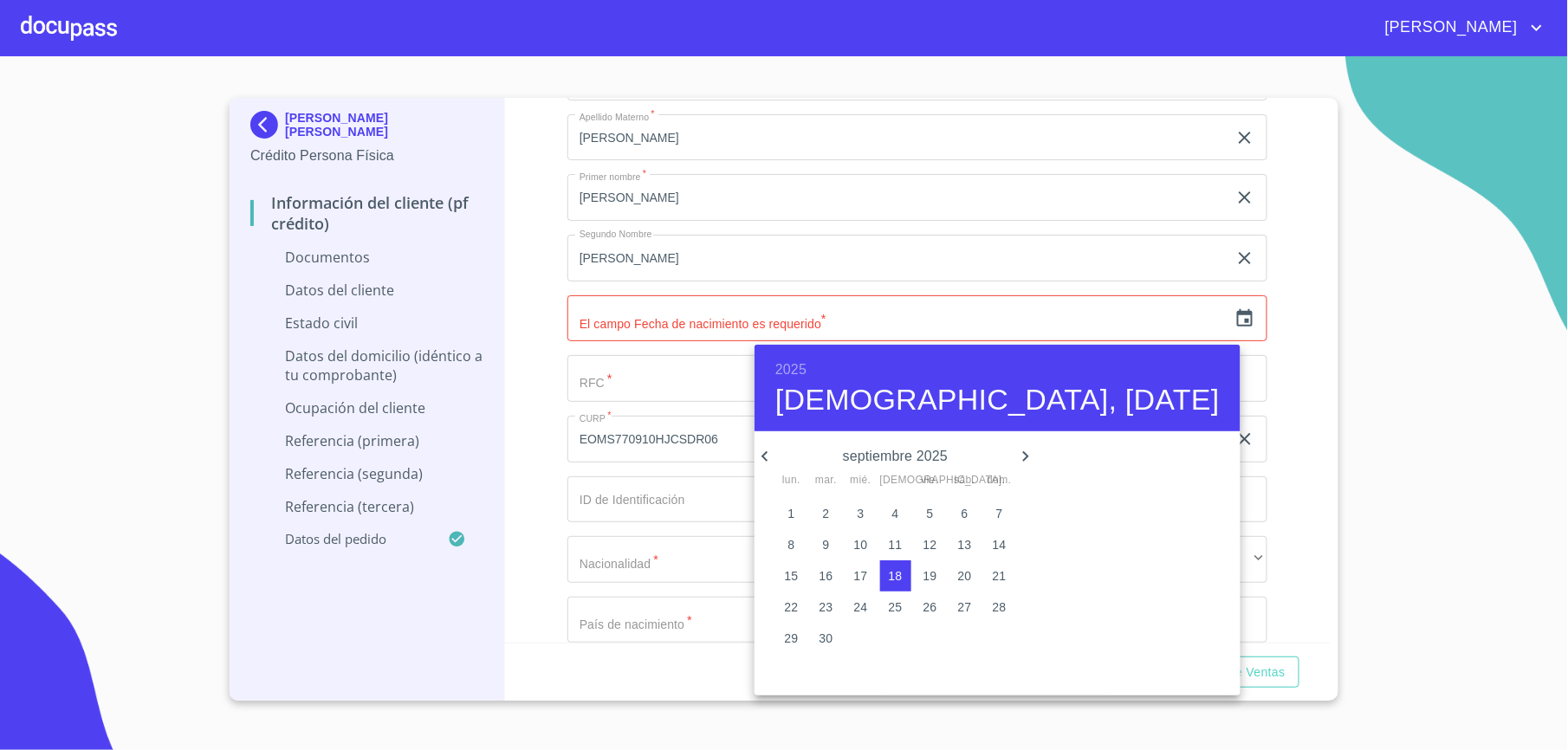
click at [792, 369] on h6 "2025" at bounding box center [791, 370] width 31 height 25
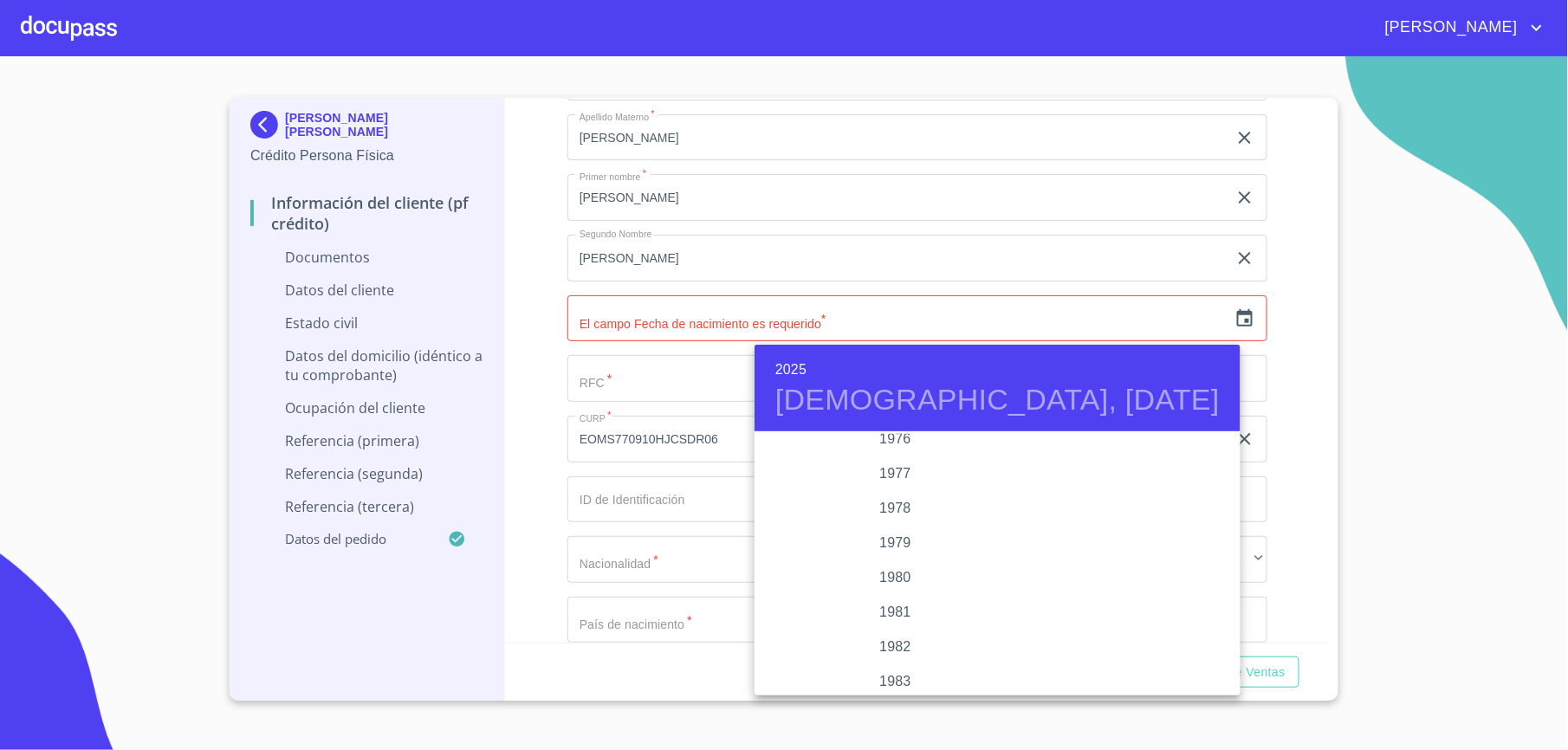
scroll to position [1672, 0]
click at [910, 572] on div "1977" at bounding box center [895, 581] width 282 height 35
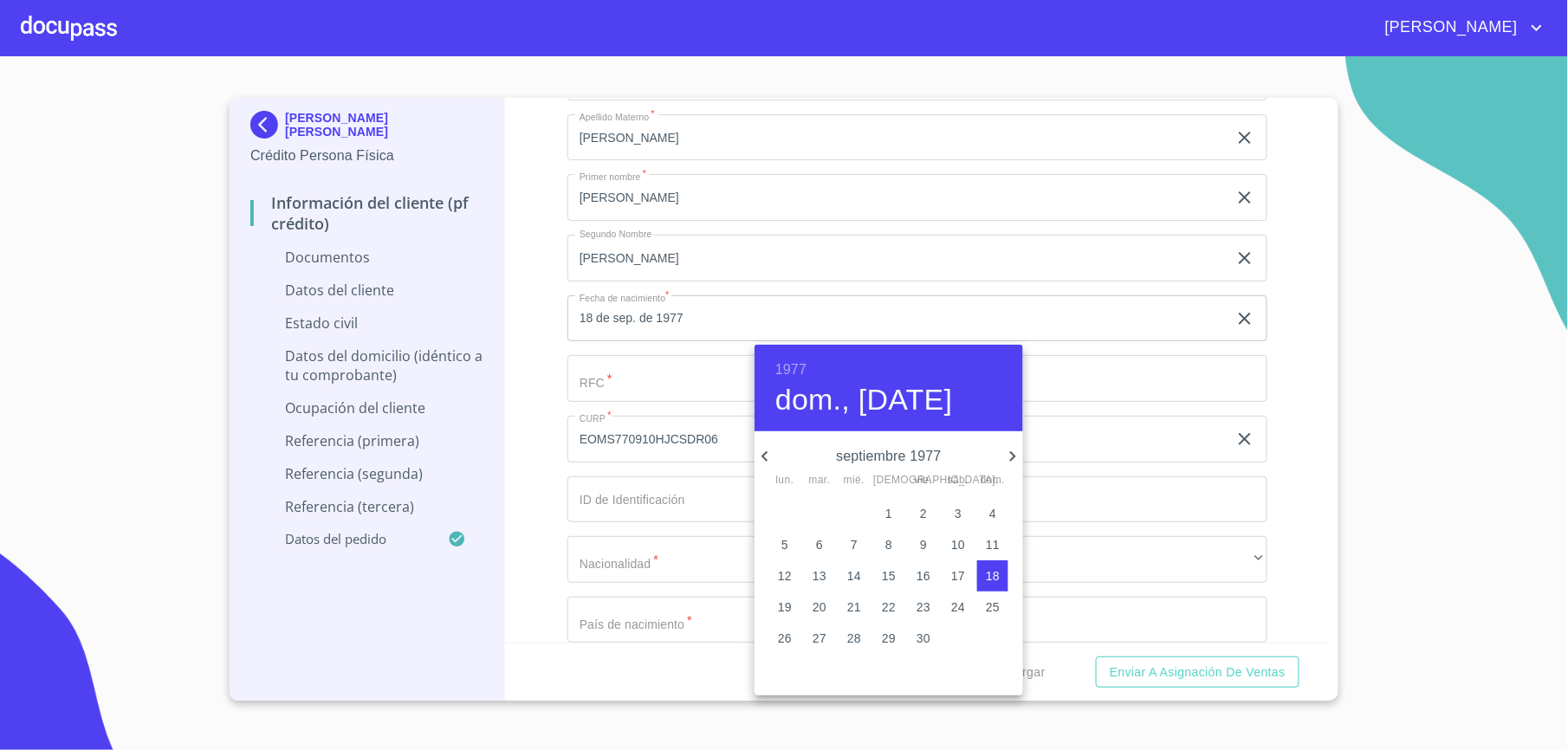
click at [950, 540] on span "10" at bounding box center [958, 545] width 31 height 17
type input "10 de sep. de 1977"
click at [569, 493] on div at bounding box center [784, 375] width 1568 height 750
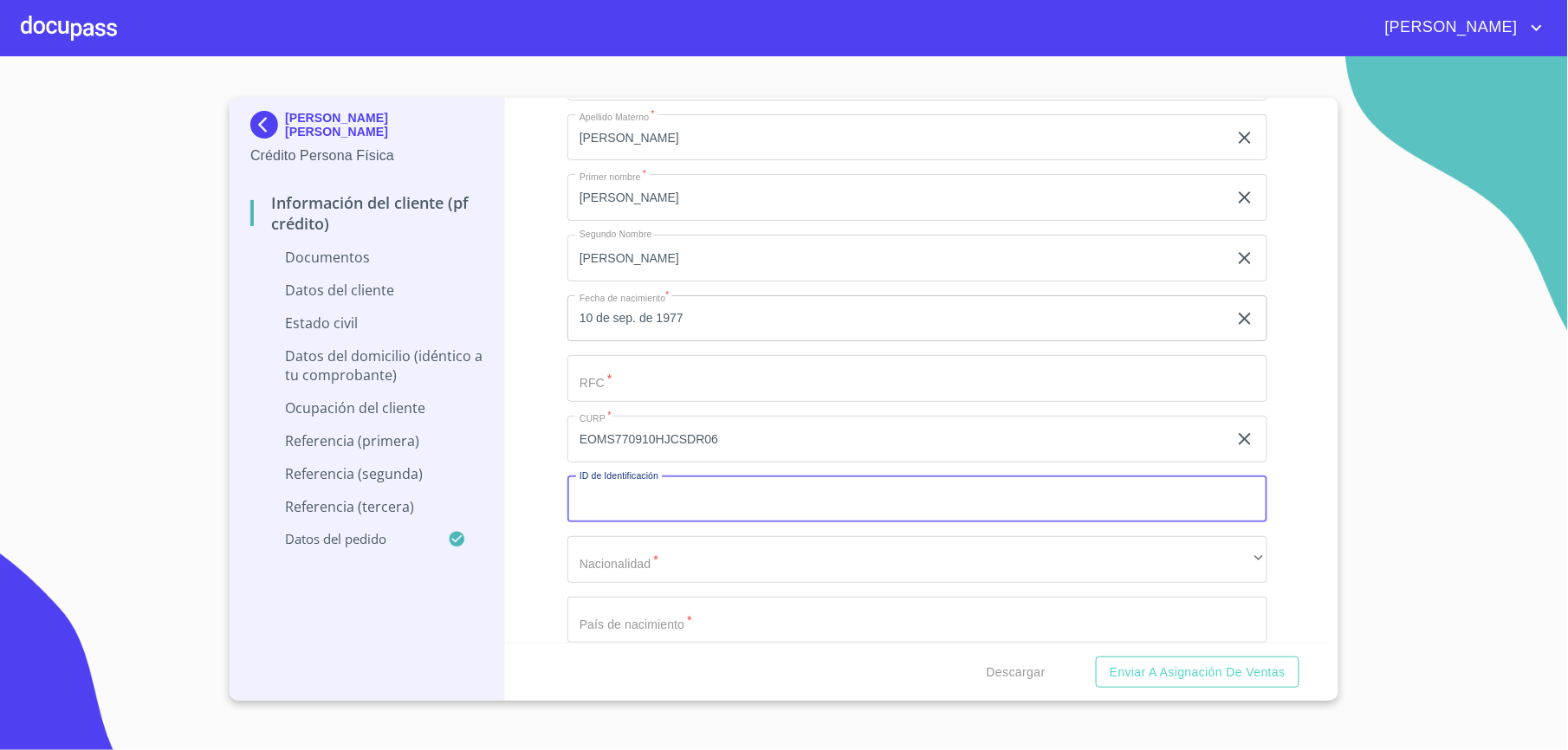
click at [676, 497] on input "Documento de identificación.   *" at bounding box center [917, 499] width 700 height 47
type input "2886042319906"
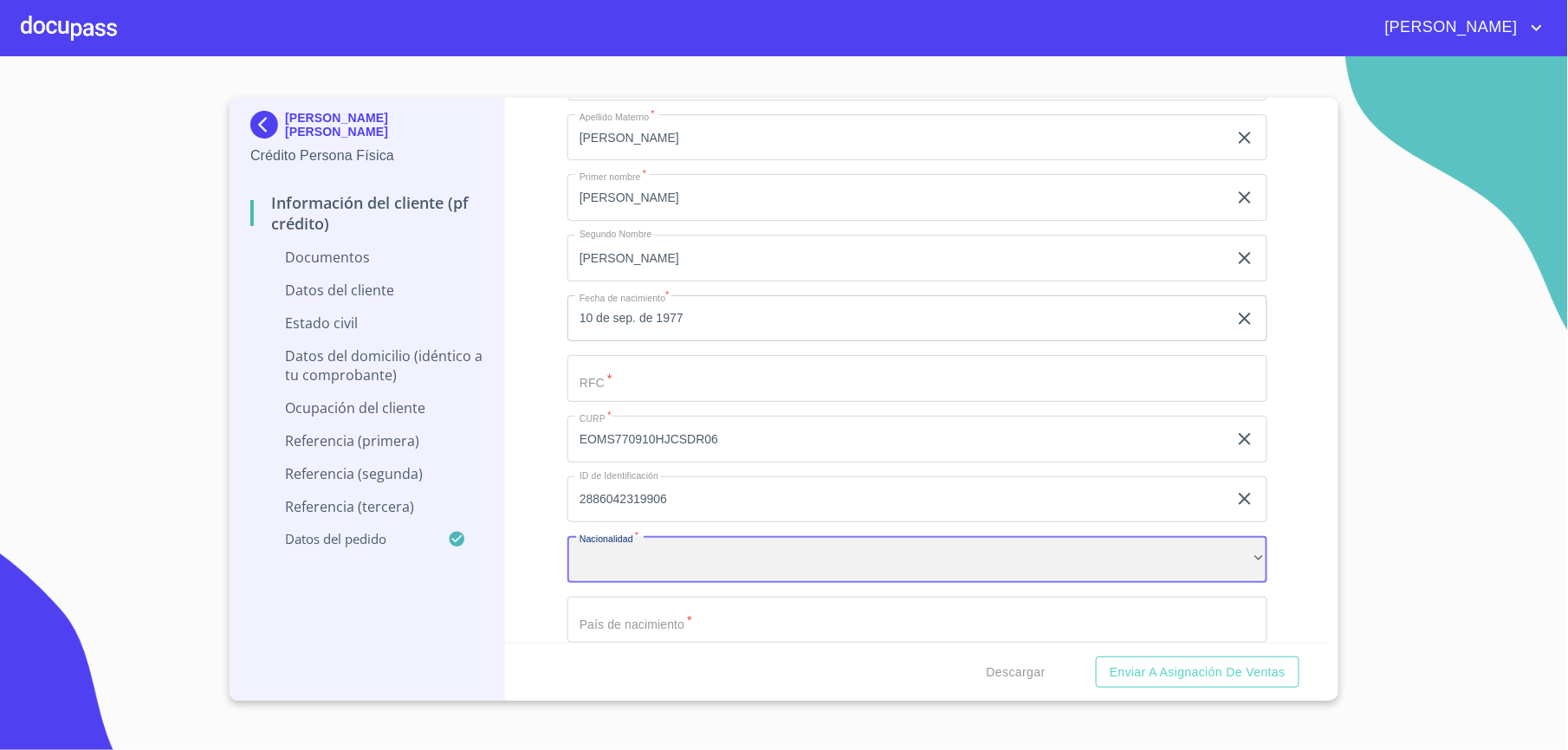
click at [811, 573] on div "​" at bounding box center [917, 559] width 700 height 47
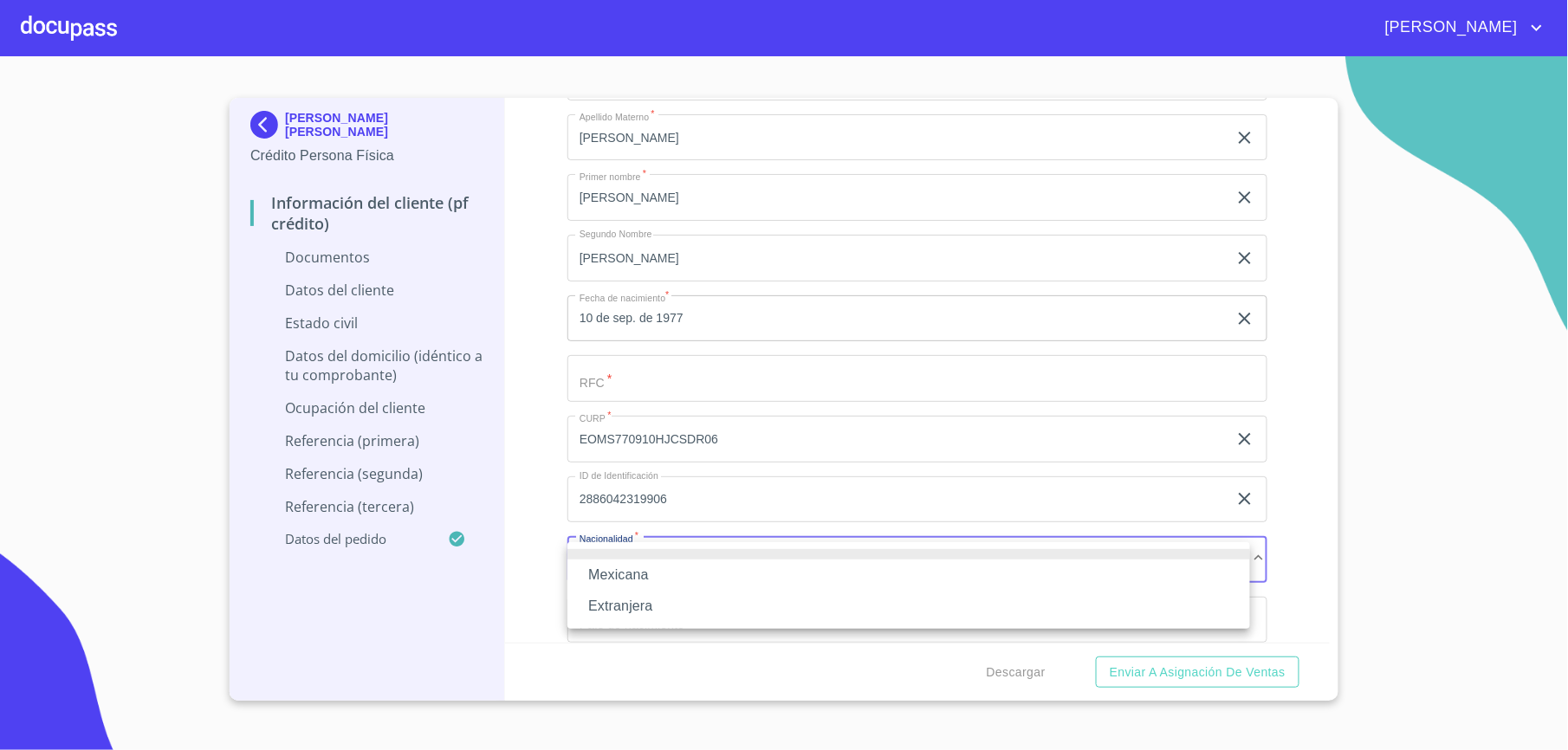
click at [664, 575] on li "Mexicana" at bounding box center [909, 575] width 683 height 31
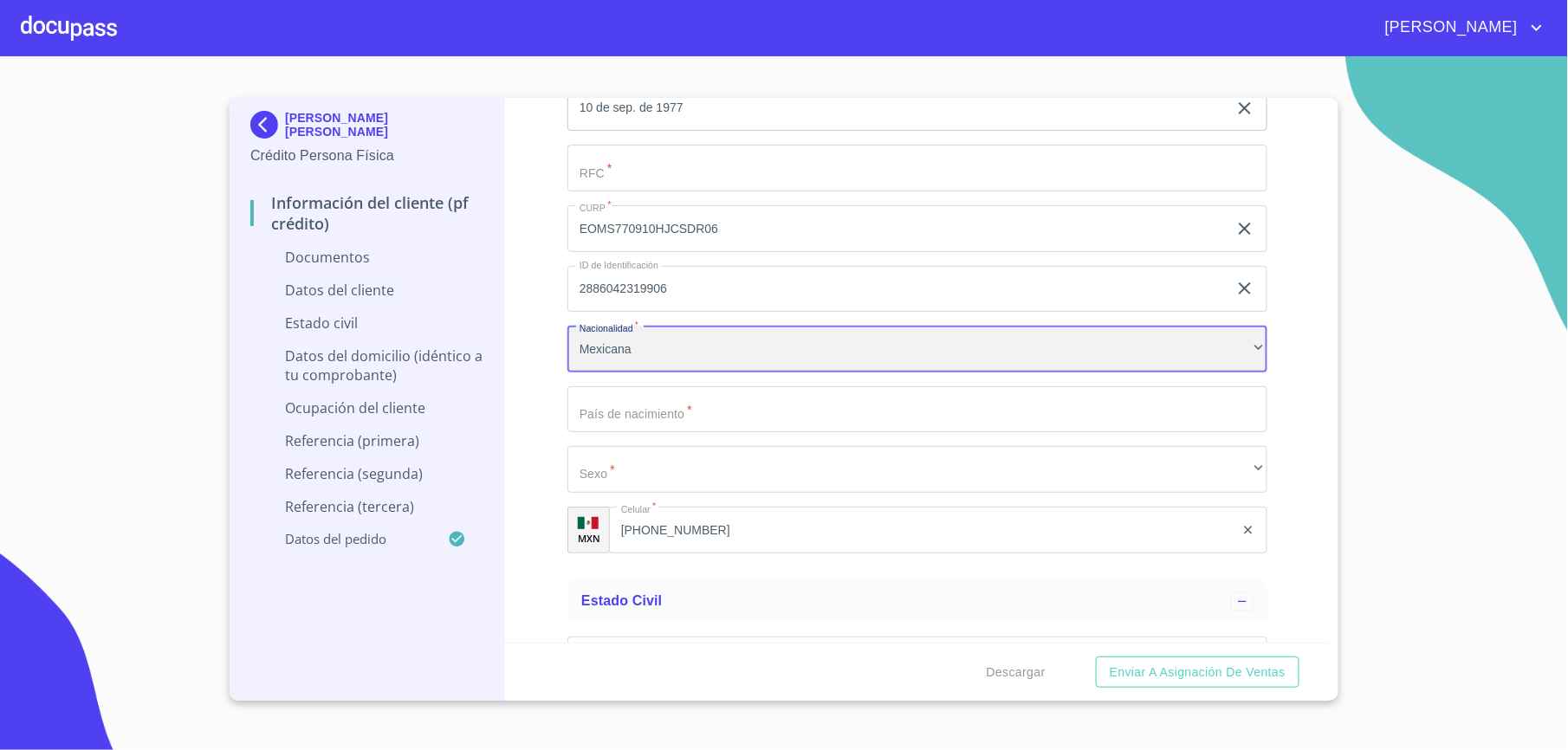
scroll to position [3433, 0]
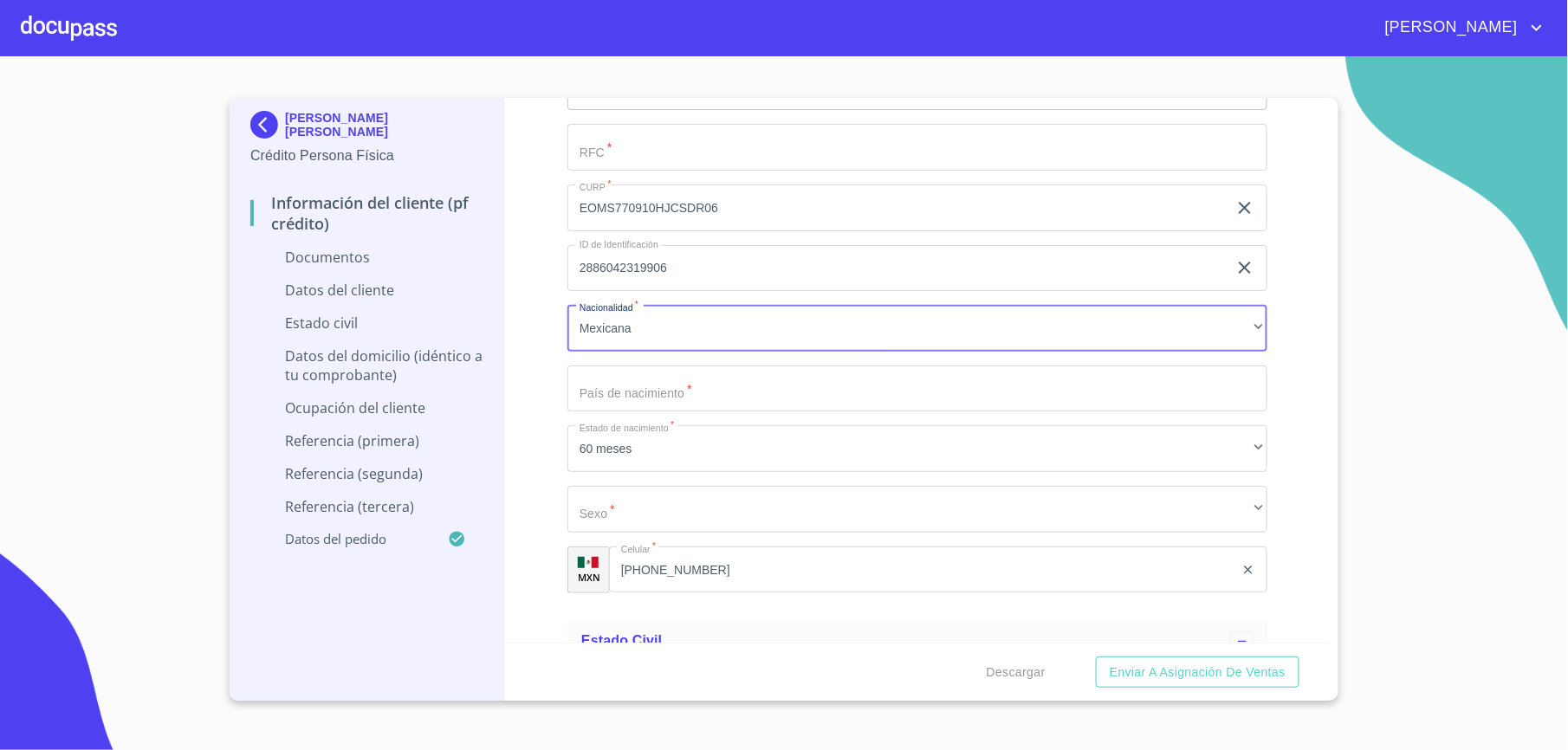
click at [696, 397] on input "Documento de identificación.   *" at bounding box center [917, 389] width 700 height 47
click at [674, 388] on input "Documento de identificación.   *" at bounding box center [917, 389] width 700 height 47
type input "[GEOGRAPHIC_DATA]"
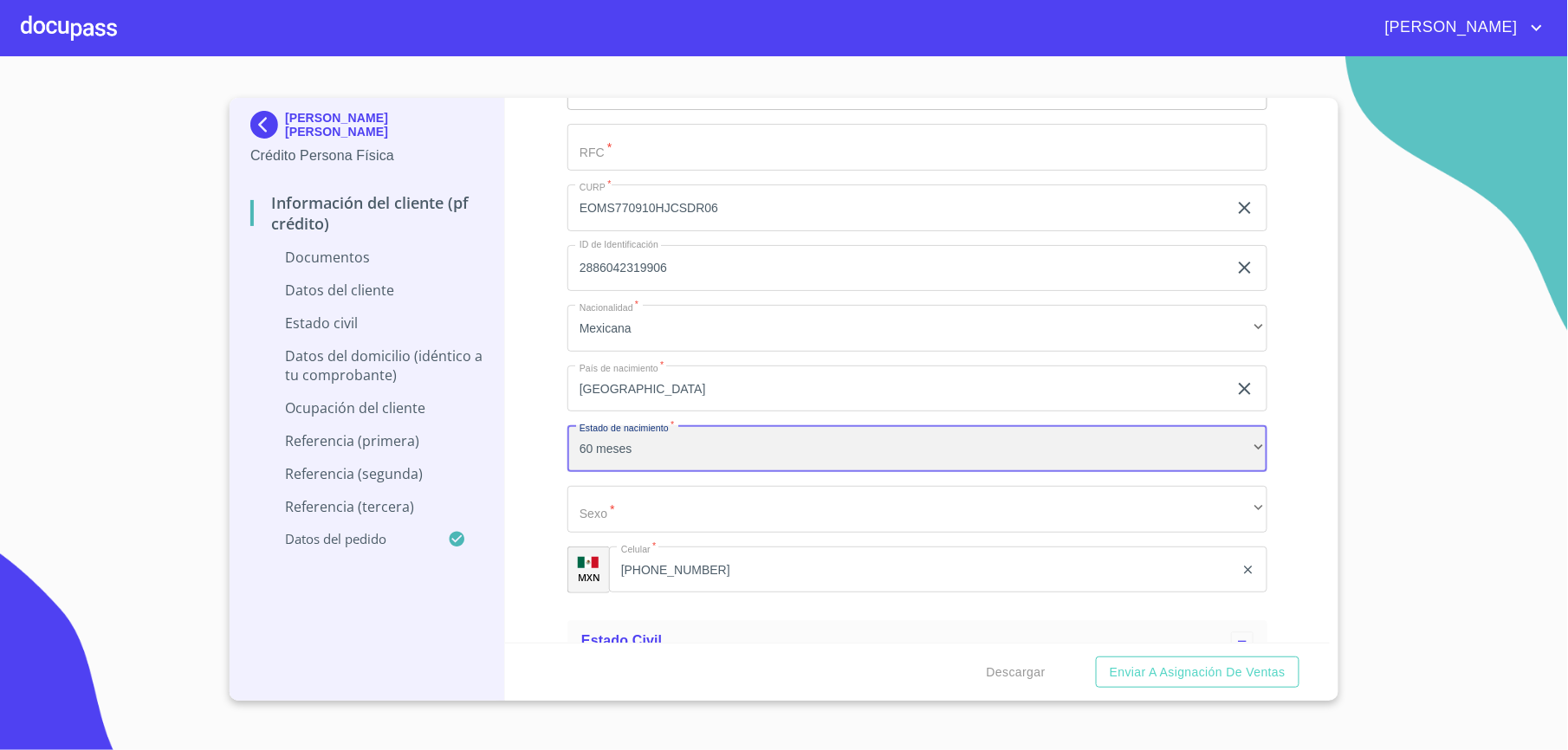
click at [701, 445] on div "60 meses" at bounding box center [917, 448] width 700 height 47
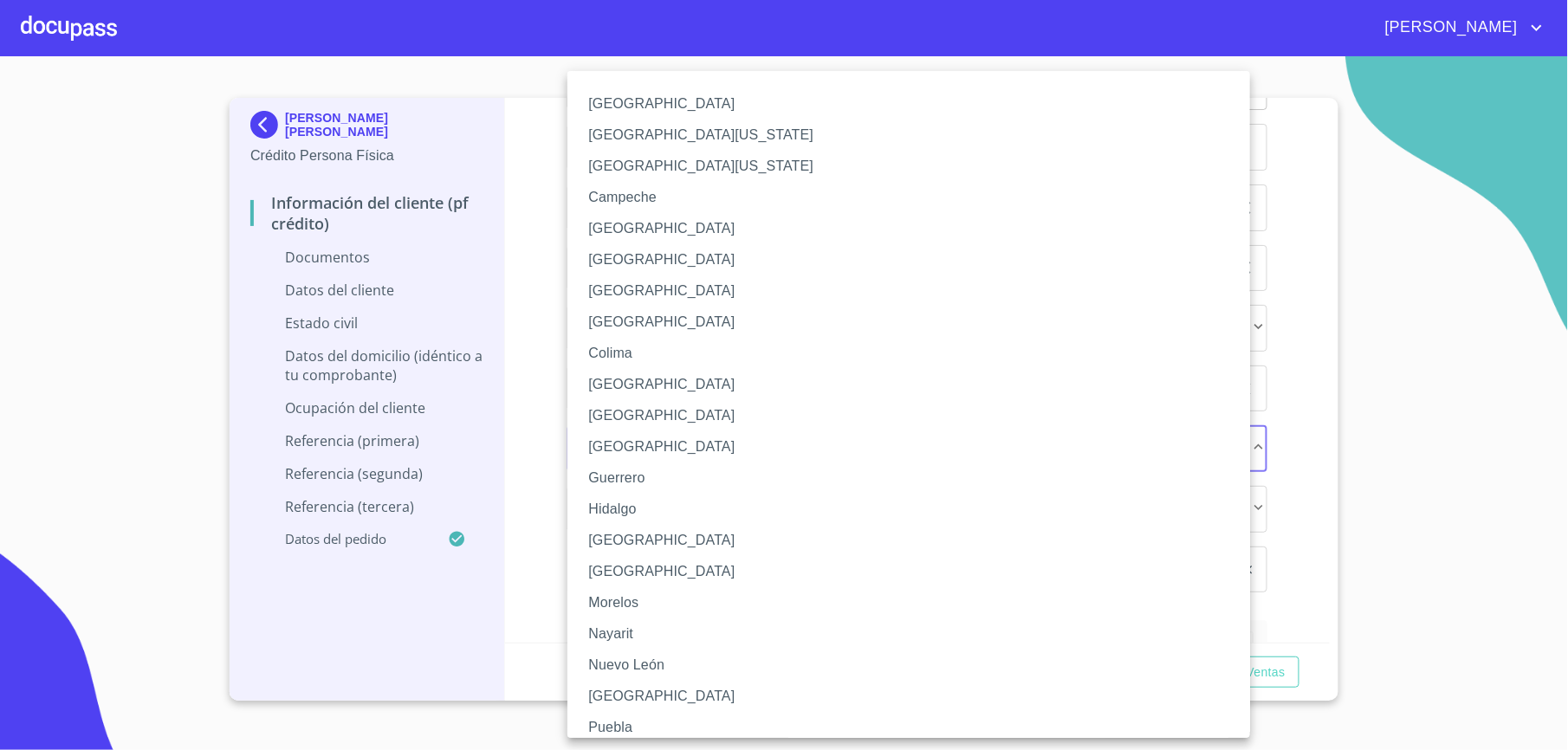
click at [621, 531] on li "[GEOGRAPHIC_DATA]" at bounding box center [917, 540] width 700 height 31
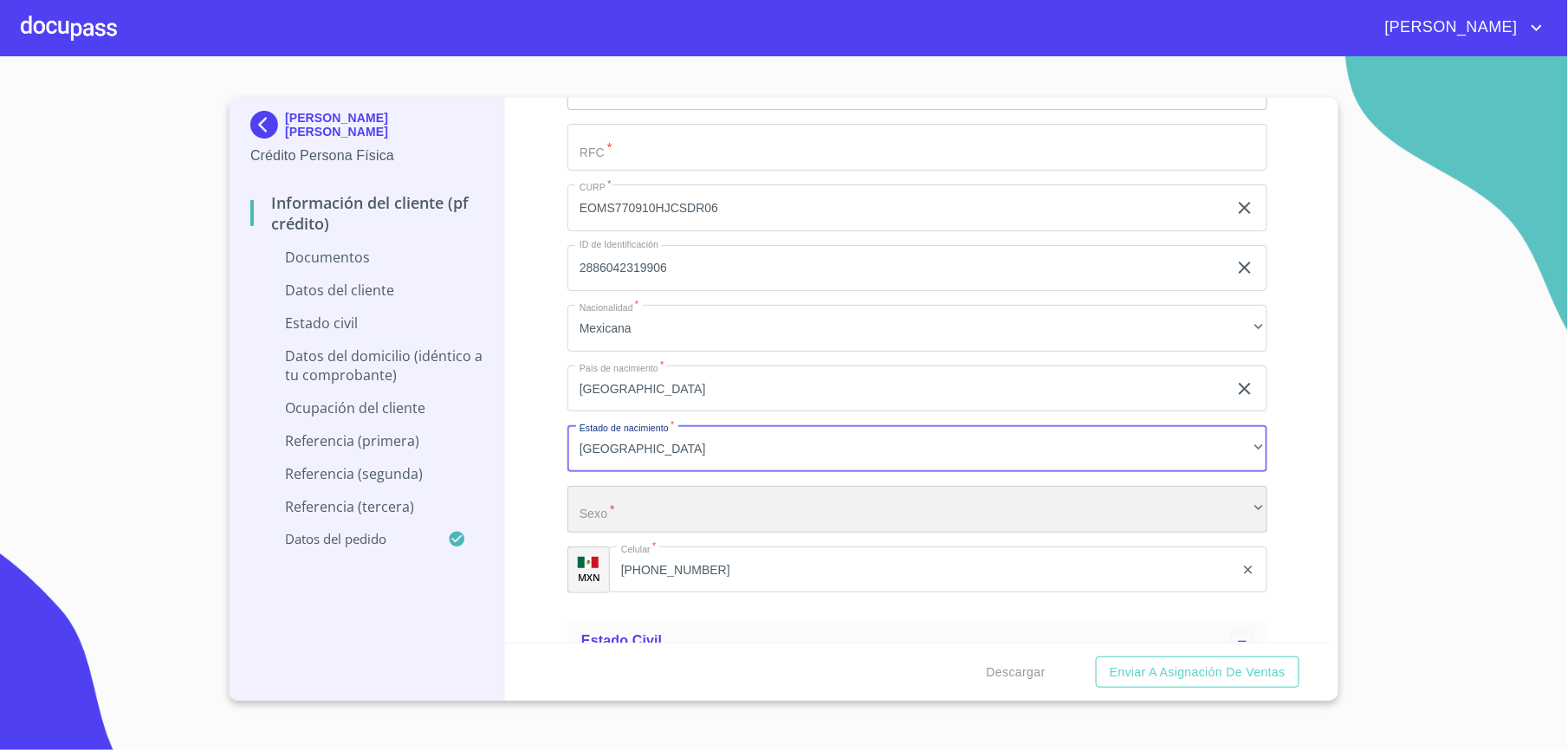
click at [716, 500] on div "​" at bounding box center [917, 509] width 700 height 47
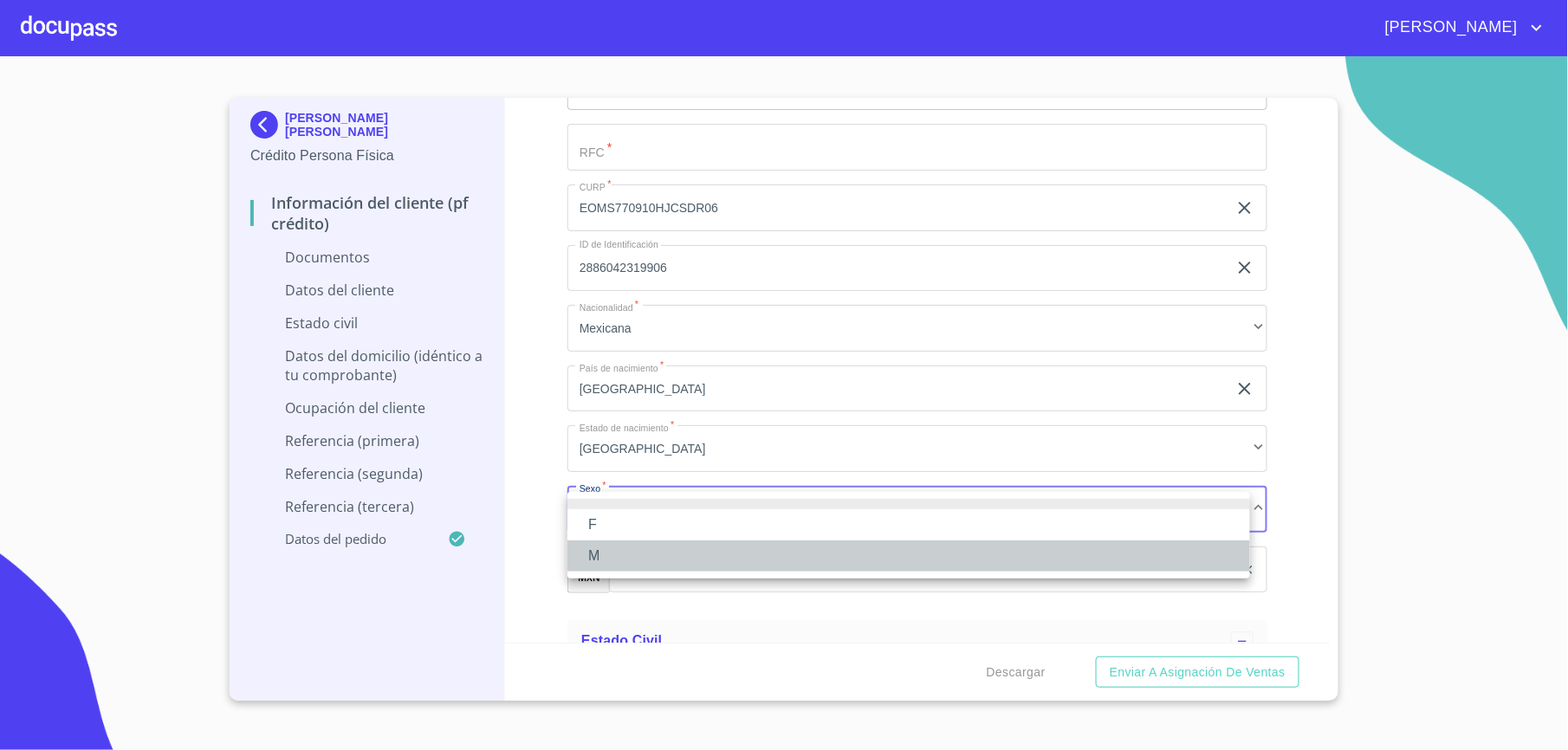
click at [611, 551] on li "M" at bounding box center [909, 556] width 683 height 31
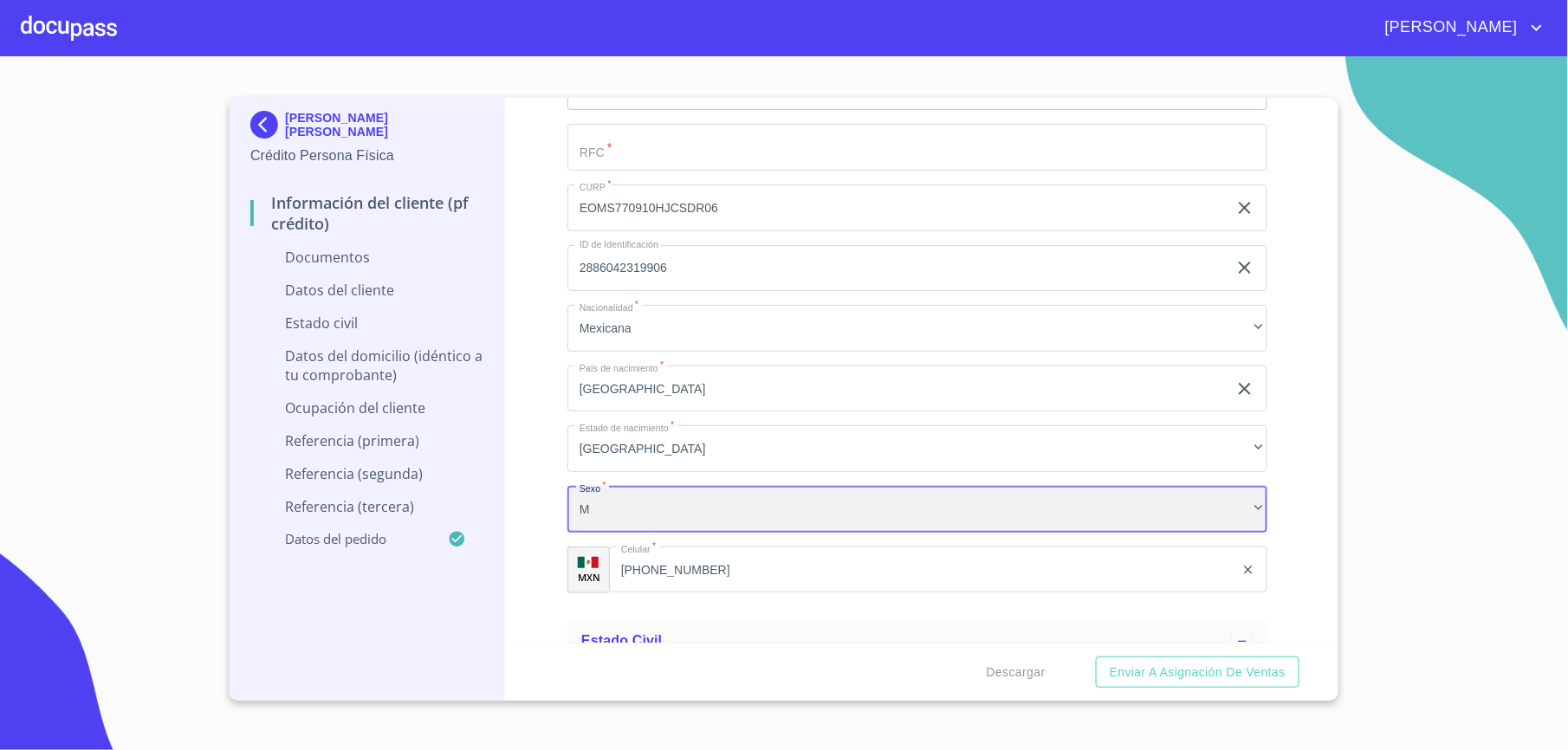
click at [621, 516] on div "M" at bounding box center [917, 509] width 700 height 47
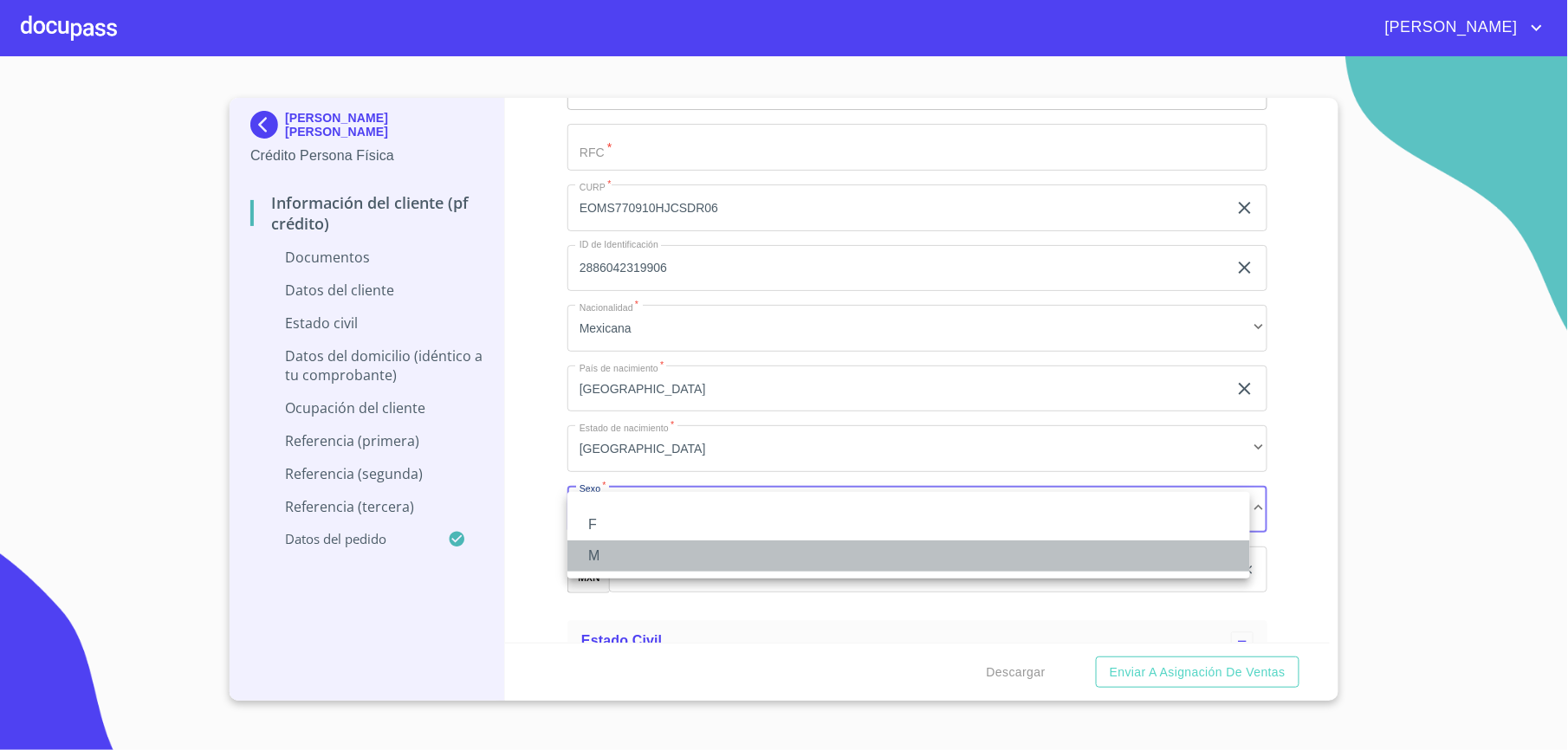
click at [625, 552] on li "M" at bounding box center [909, 556] width 683 height 31
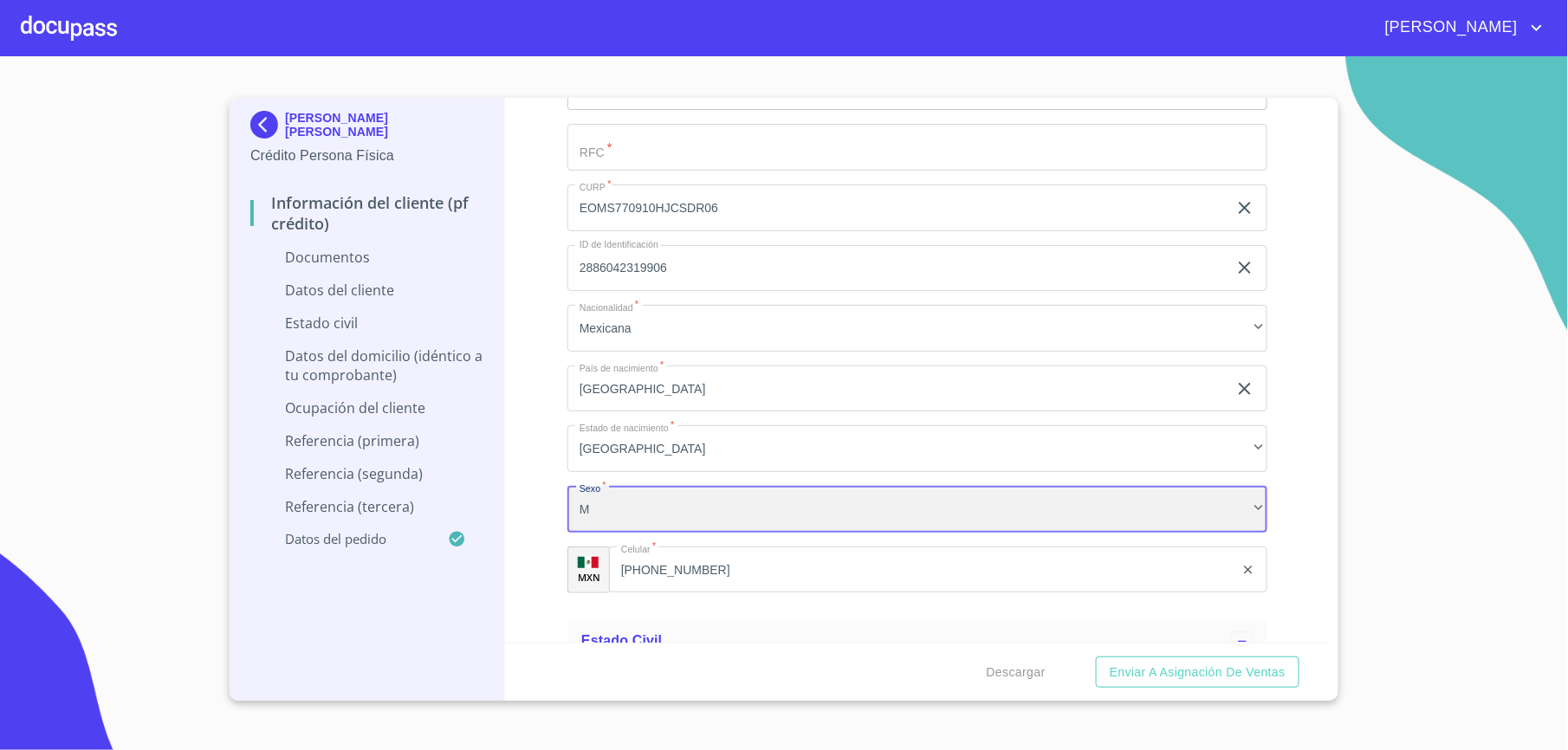
scroll to position [3318, 0]
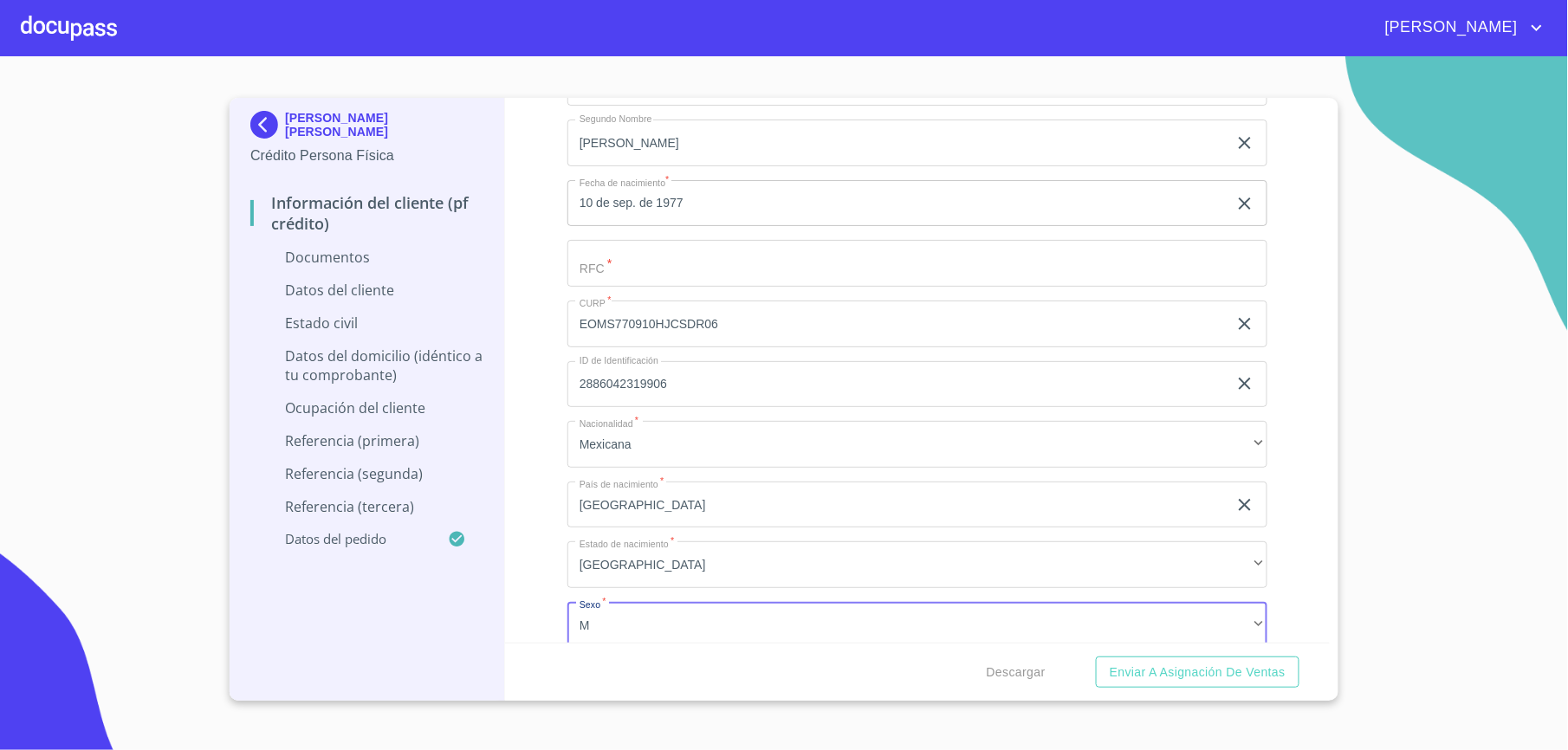
click at [539, 375] on div "Información del cliente (PF crédito) Documentos Documento de identificación.   …" at bounding box center [917, 370] width 826 height 545
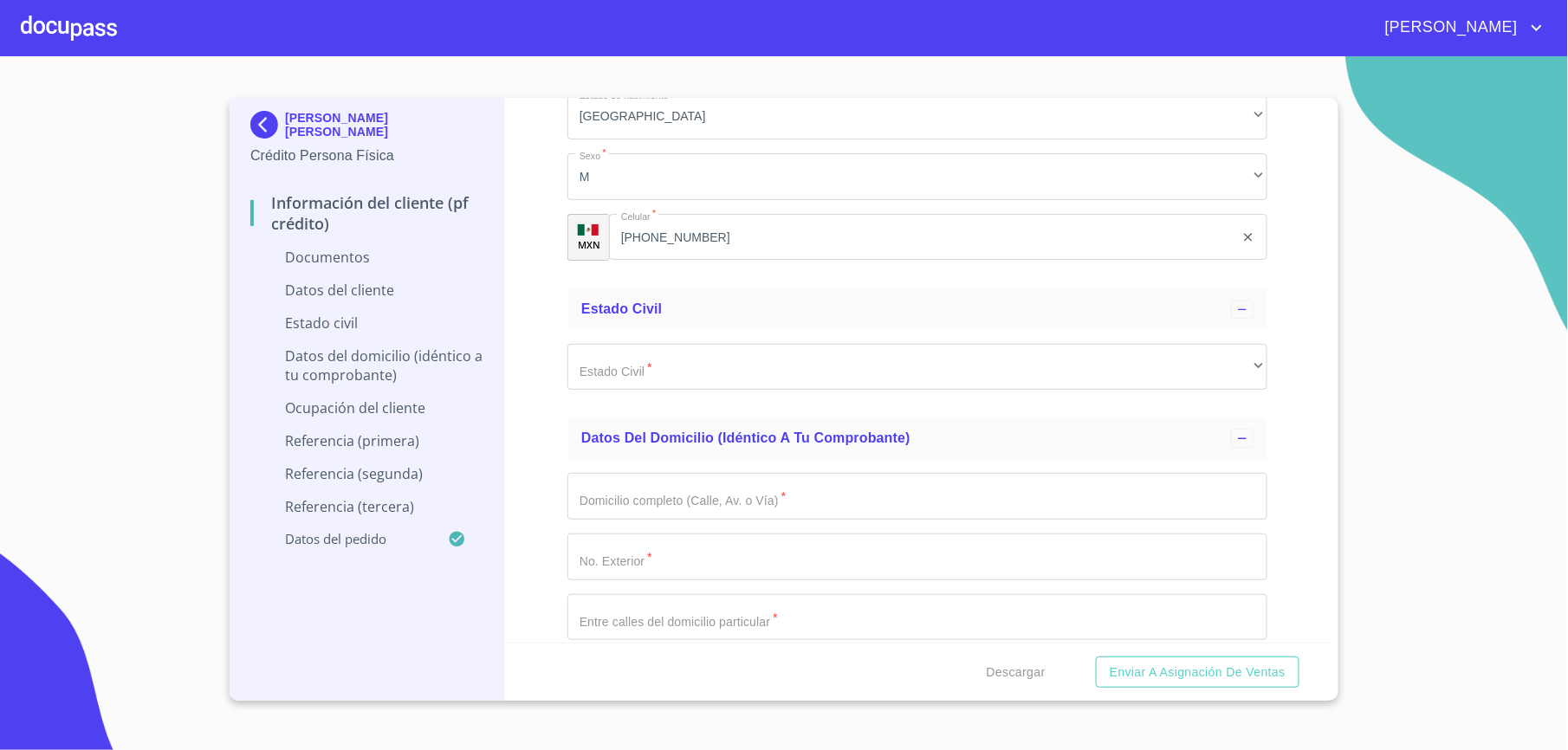
scroll to position [3822, 0]
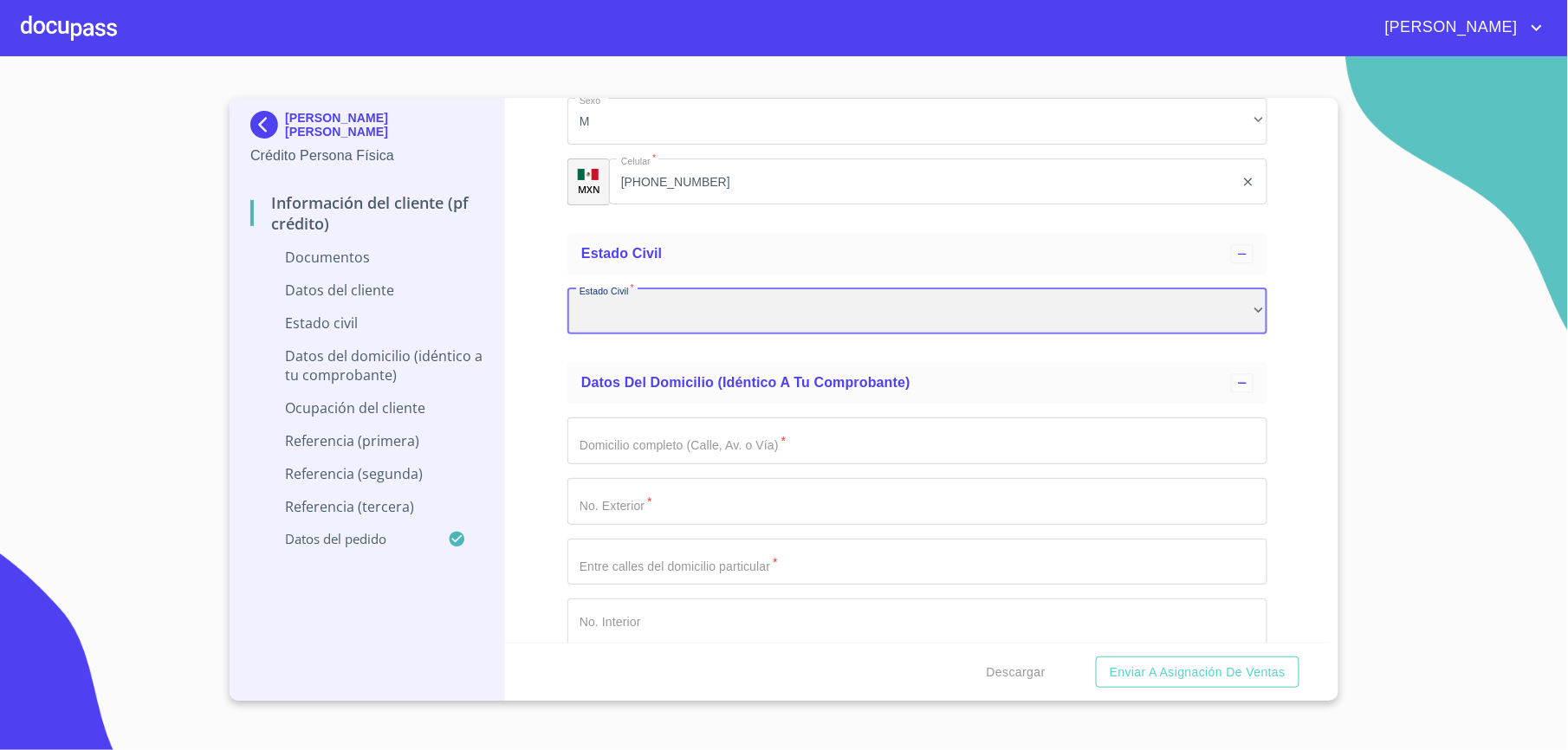
click at [1055, 328] on div "​" at bounding box center [917, 311] width 700 height 47
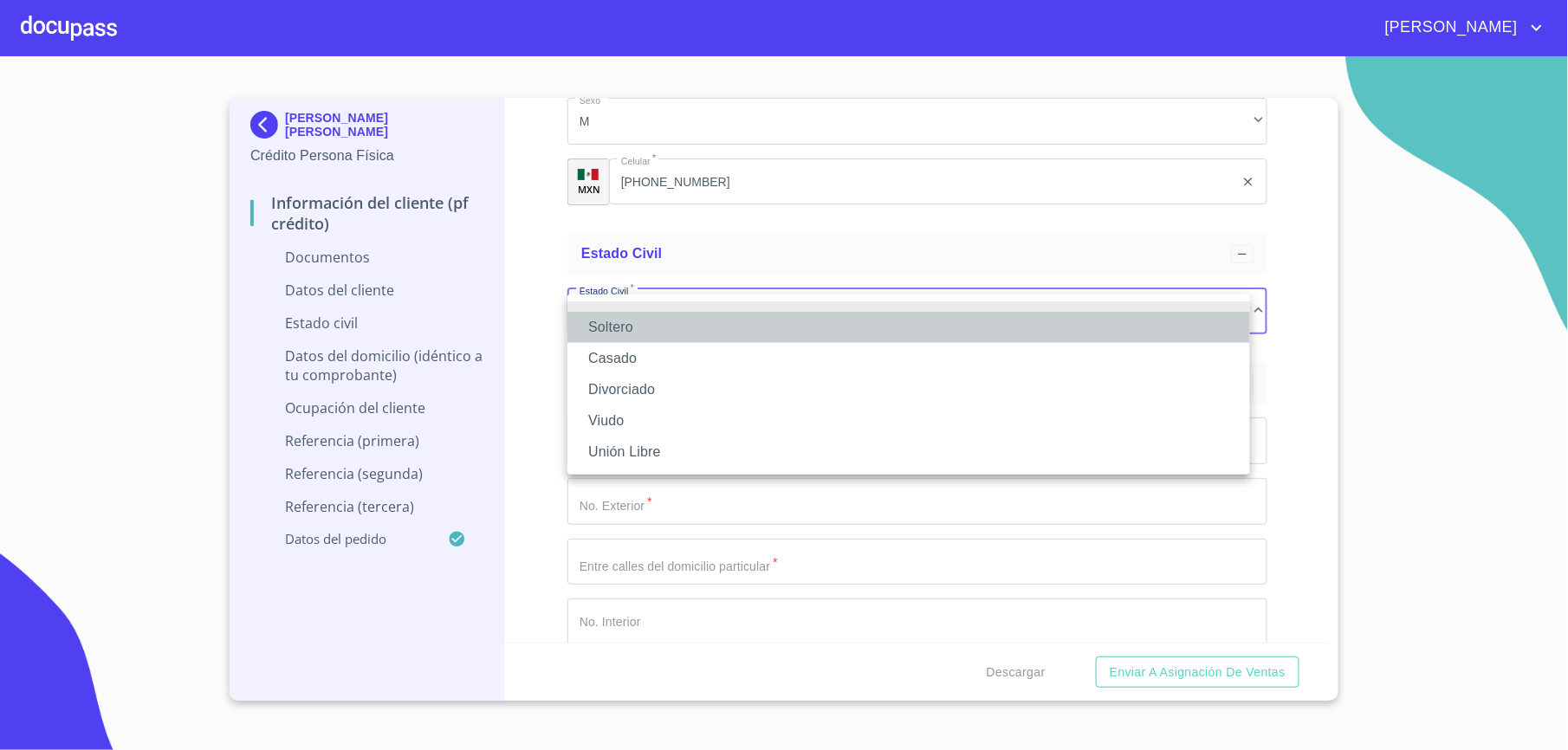
click at [655, 338] on li "Soltero" at bounding box center [909, 328] width 683 height 31
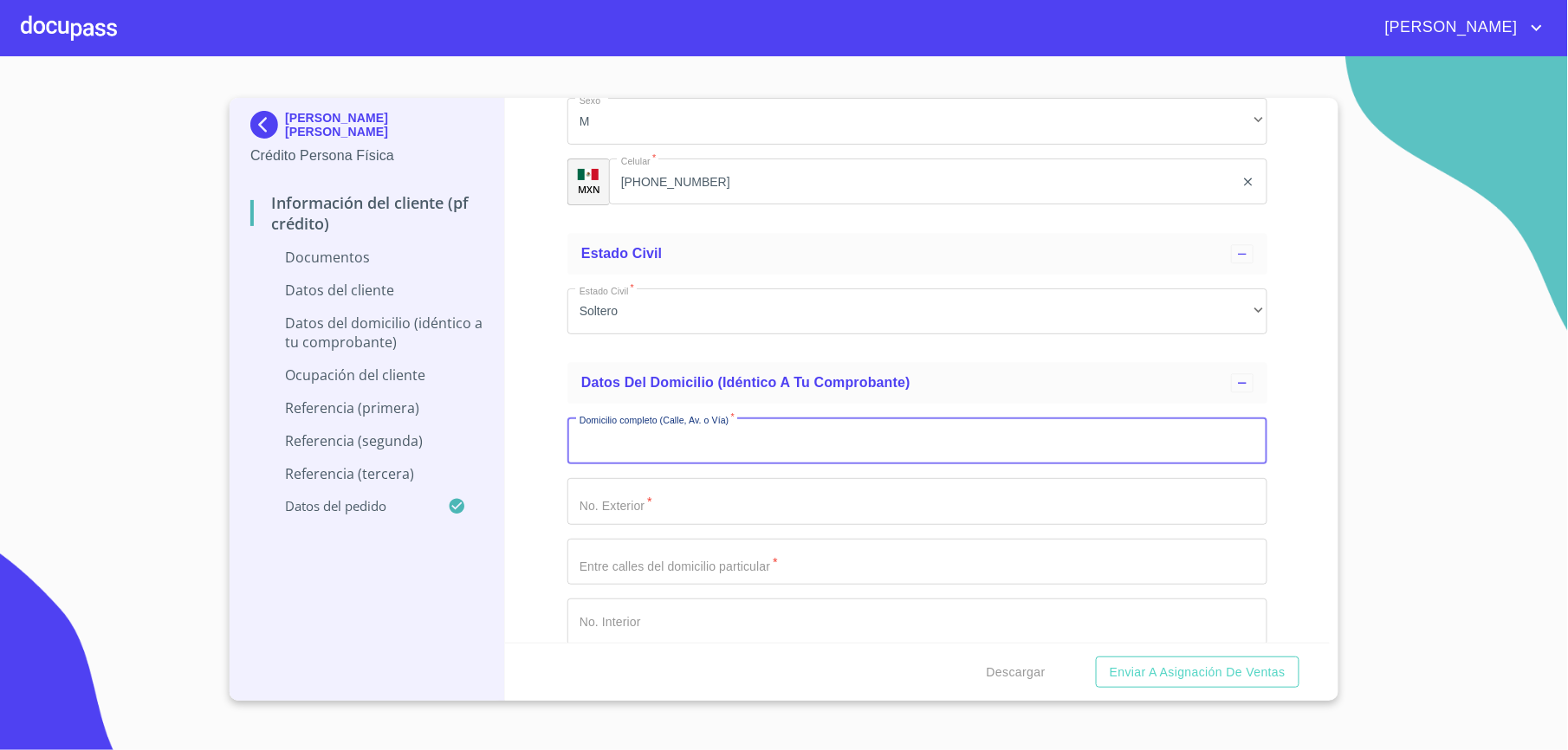
click at [688, 447] on input "Documento de identificación.   *" at bounding box center [917, 441] width 700 height 47
type input "[GEOGRAPHIC_DATA]"
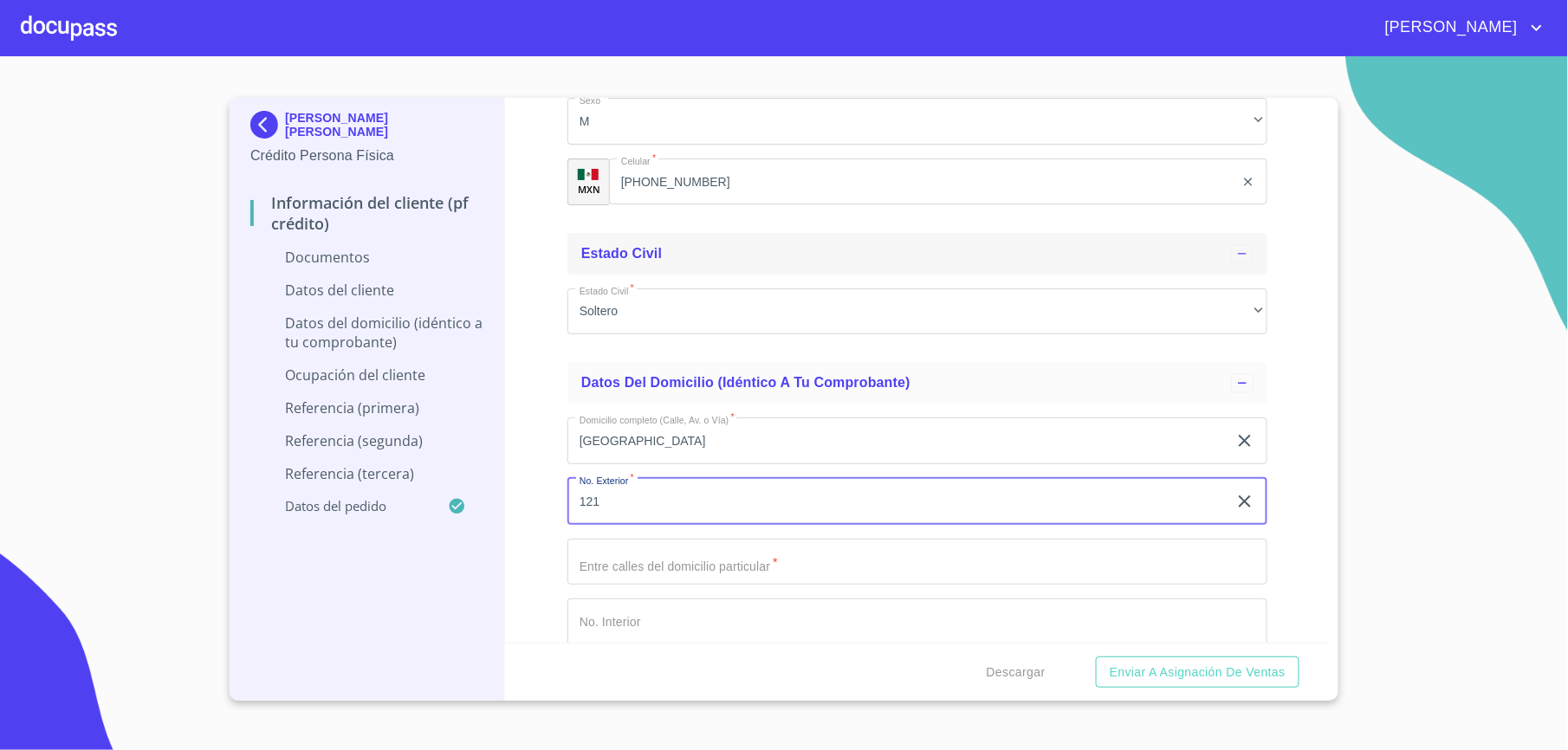
type input "121"
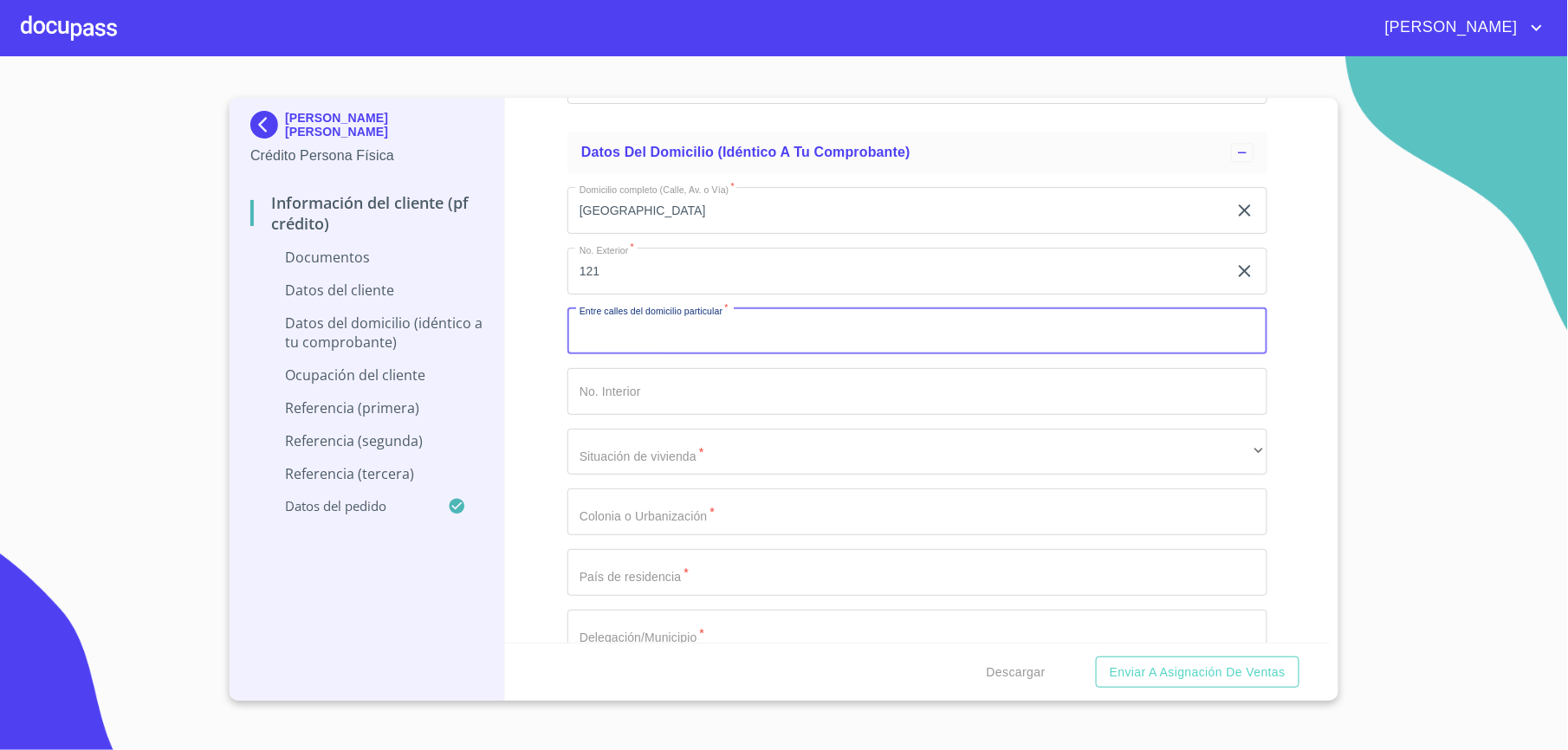
scroll to position [4168, 0]
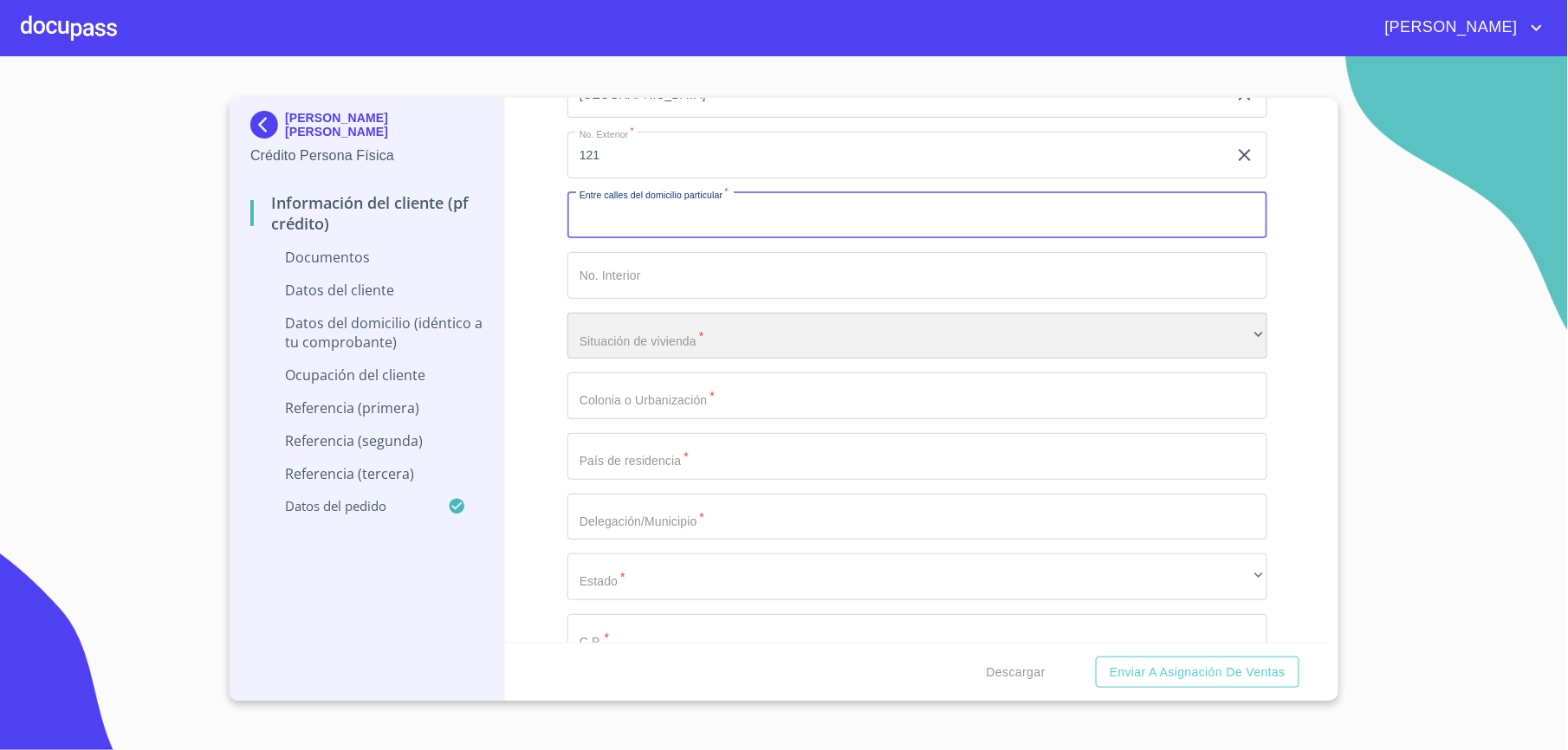
click at [742, 350] on div "​" at bounding box center [917, 336] width 700 height 47
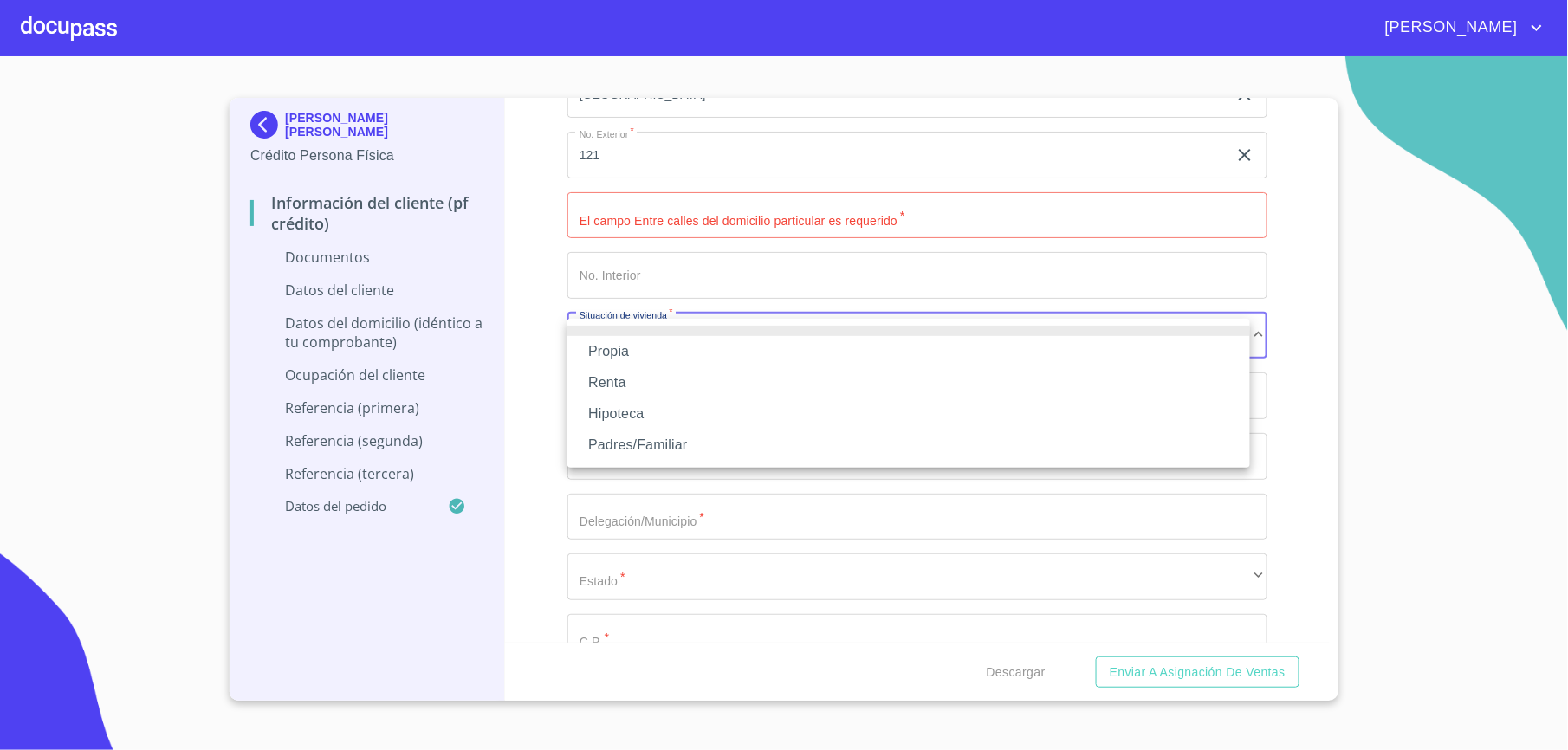
click at [608, 358] on li "Propia" at bounding box center [909, 351] width 683 height 31
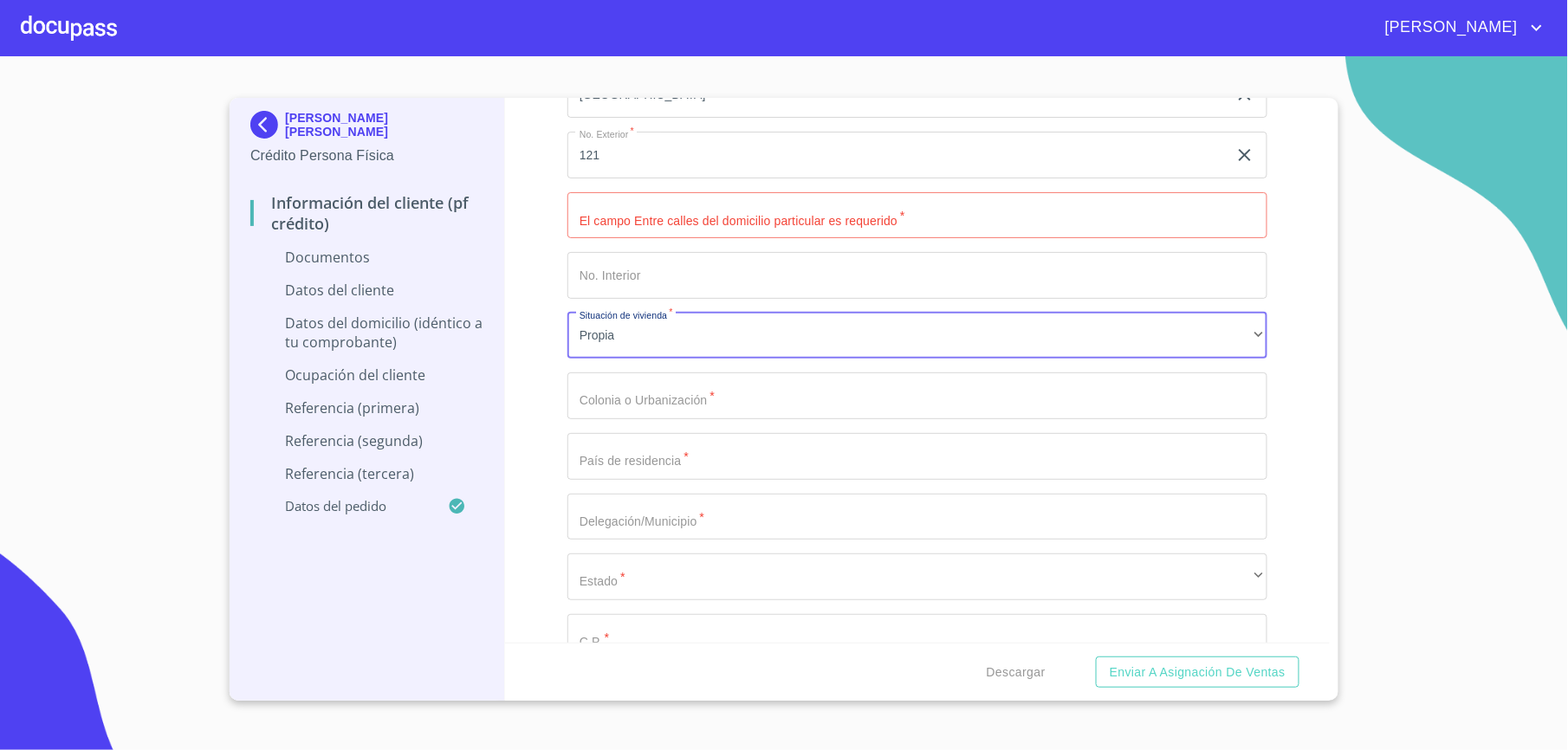
click at [643, 412] on div "Domicilio completo (Calle, Av. o Vía)   * [PERSON_NAME] ​ No. Exterior   * 121…" at bounding box center [917, 396] width 700 height 677
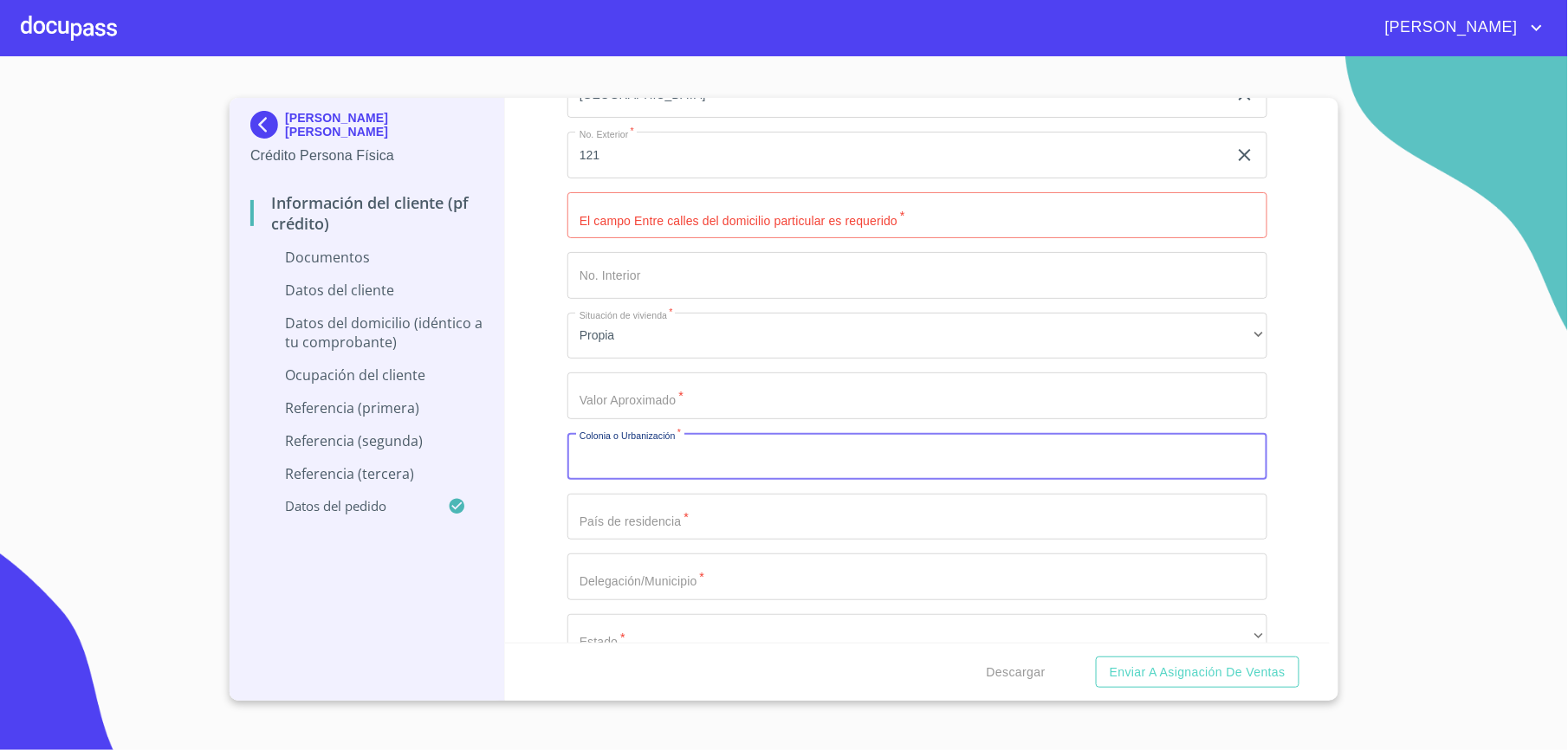
click at [643, 412] on input "Documento de identificación.   *" at bounding box center [917, 395] width 700 height 47
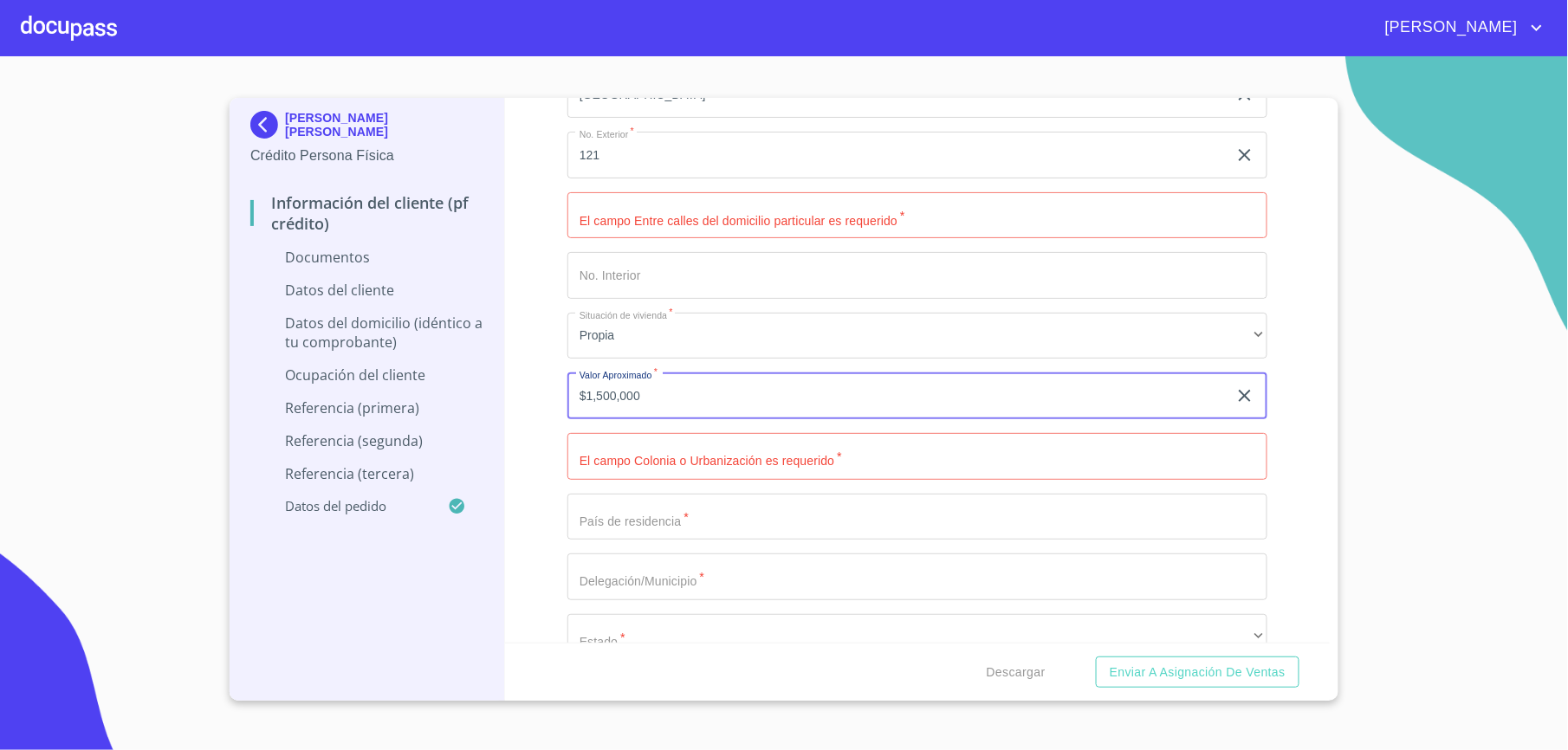
type input "$1,500,000"
click at [686, 453] on input "Documento de identificación.   *" at bounding box center [917, 456] width 700 height 47
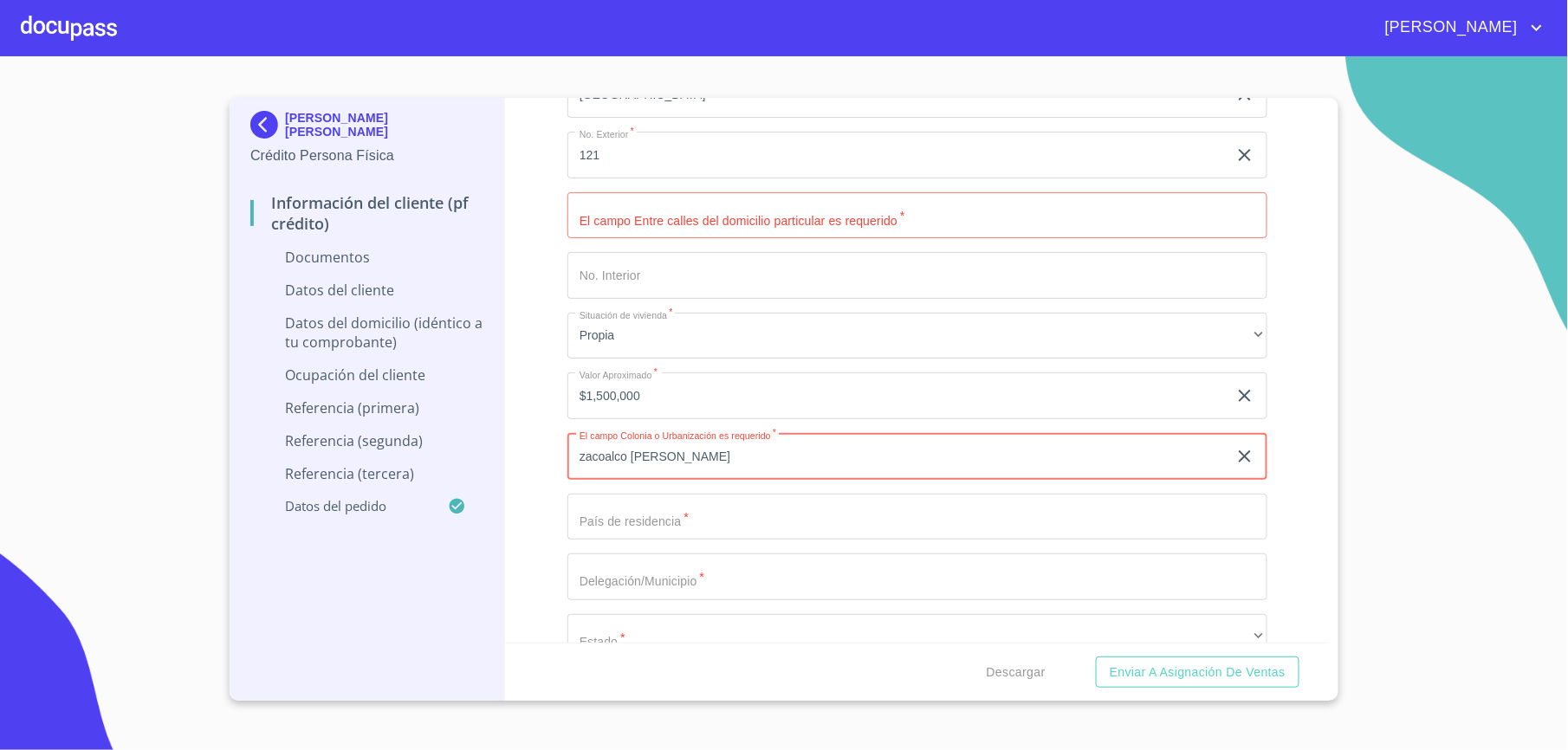
type input "zacoalco [PERSON_NAME]"
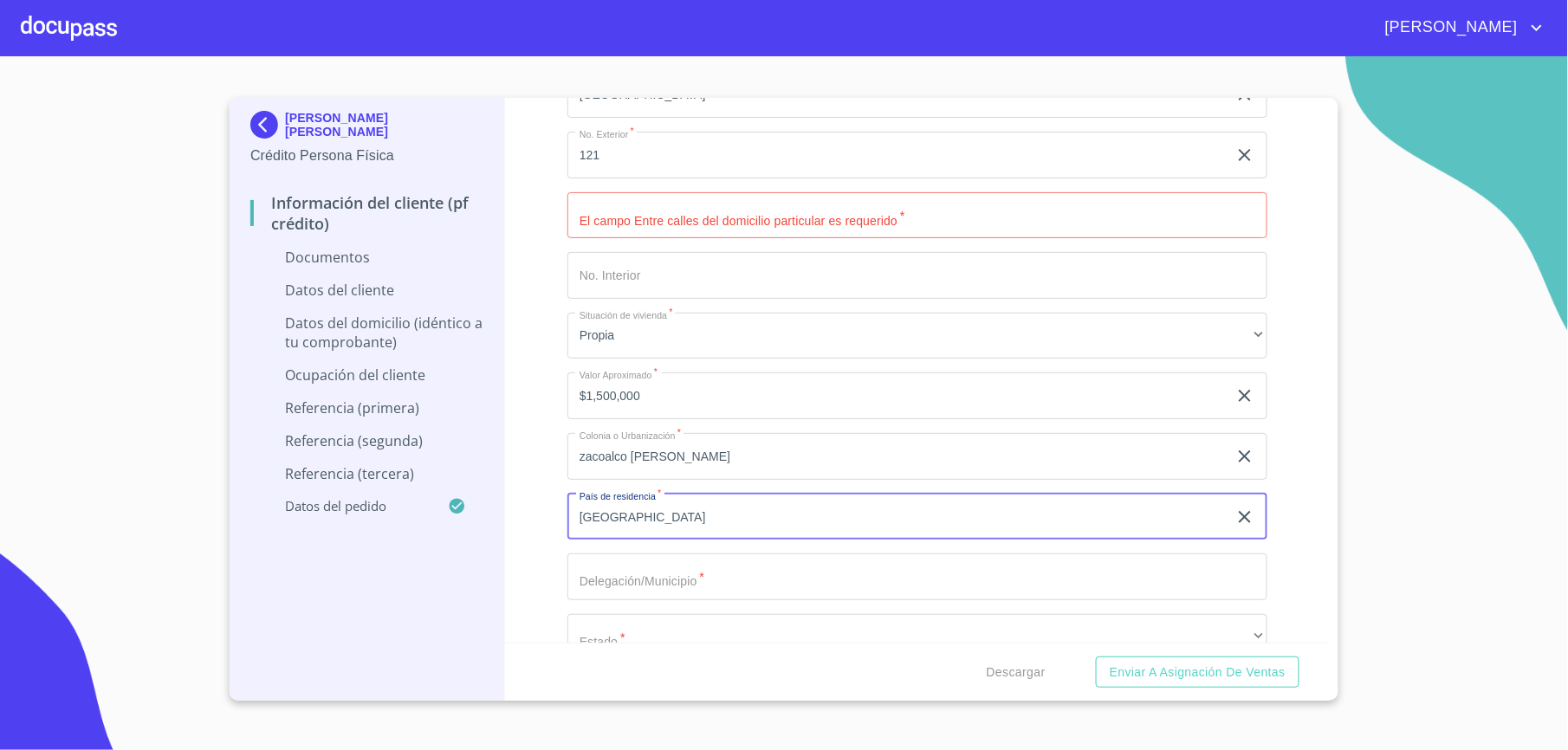
type input "[GEOGRAPHIC_DATA]"
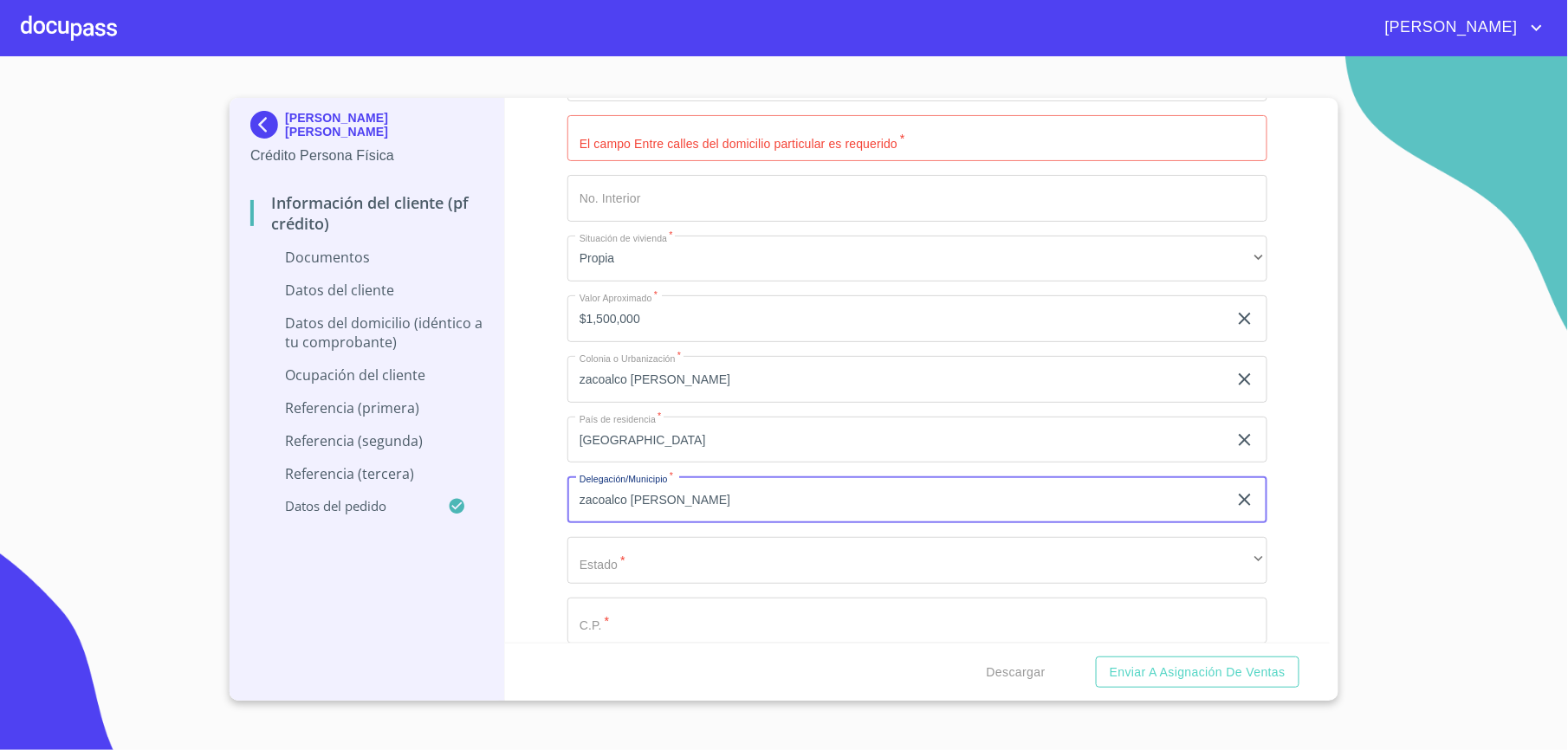
scroll to position [4284, 0]
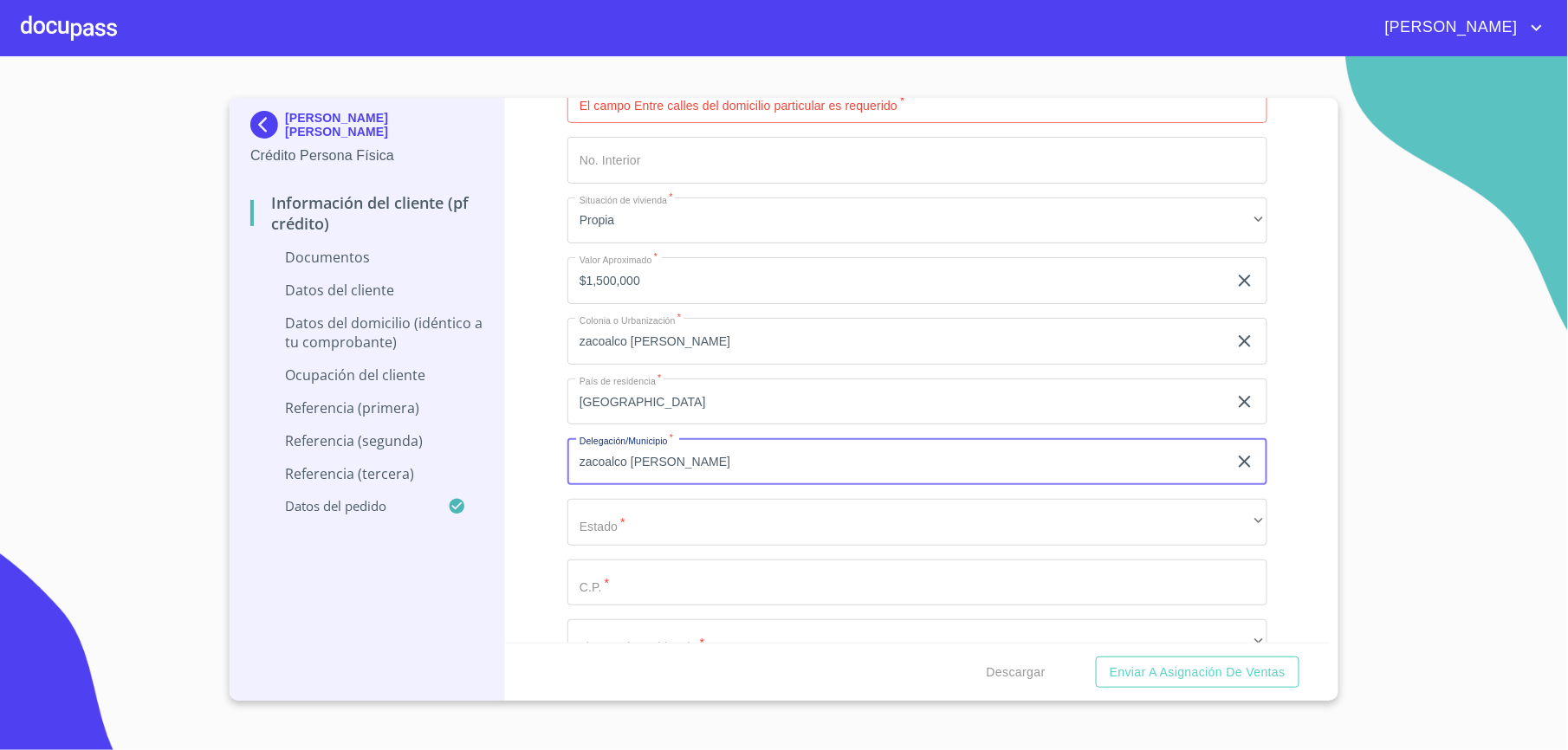
type input "zacoalco [PERSON_NAME]"
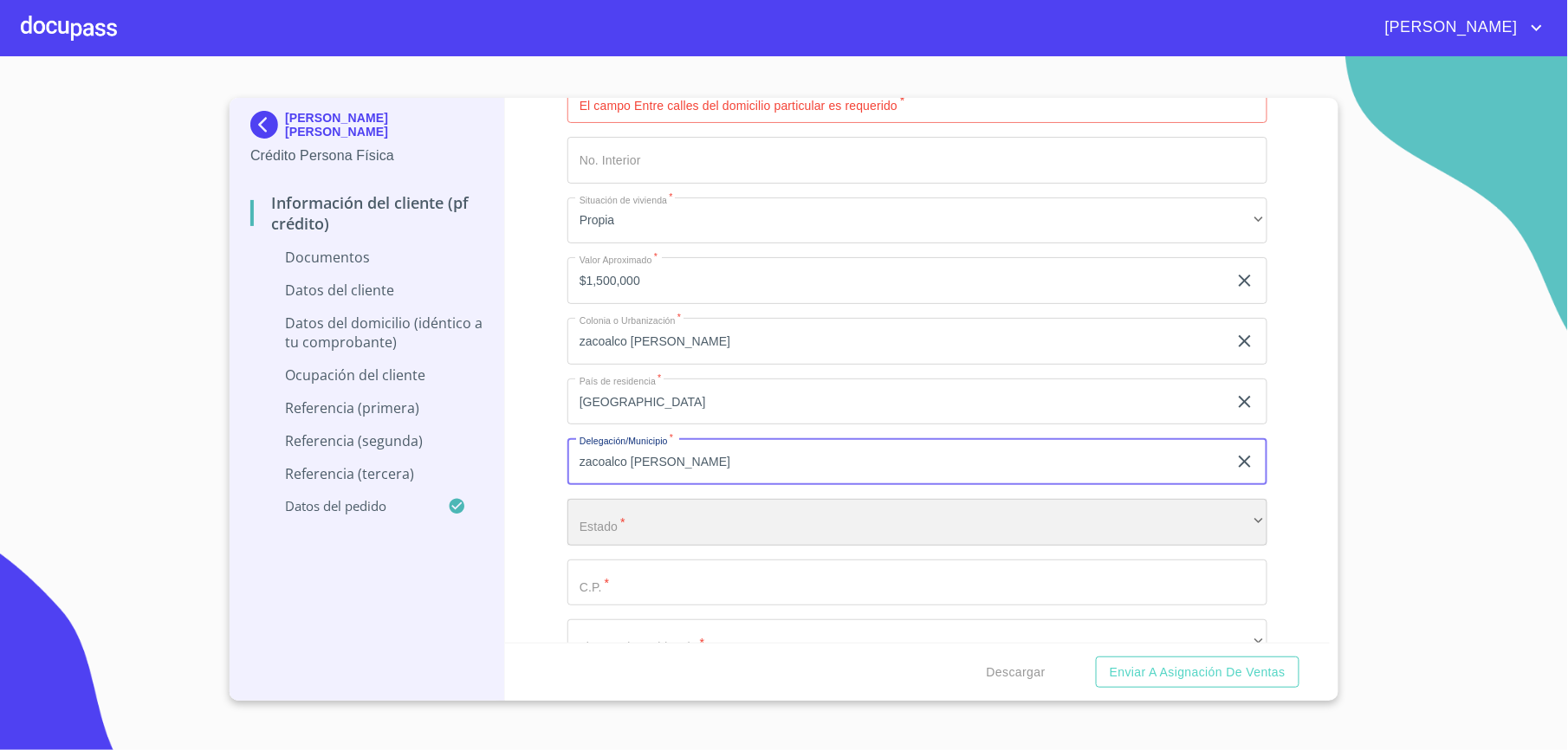
click at [600, 537] on div "​" at bounding box center [917, 522] width 700 height 47
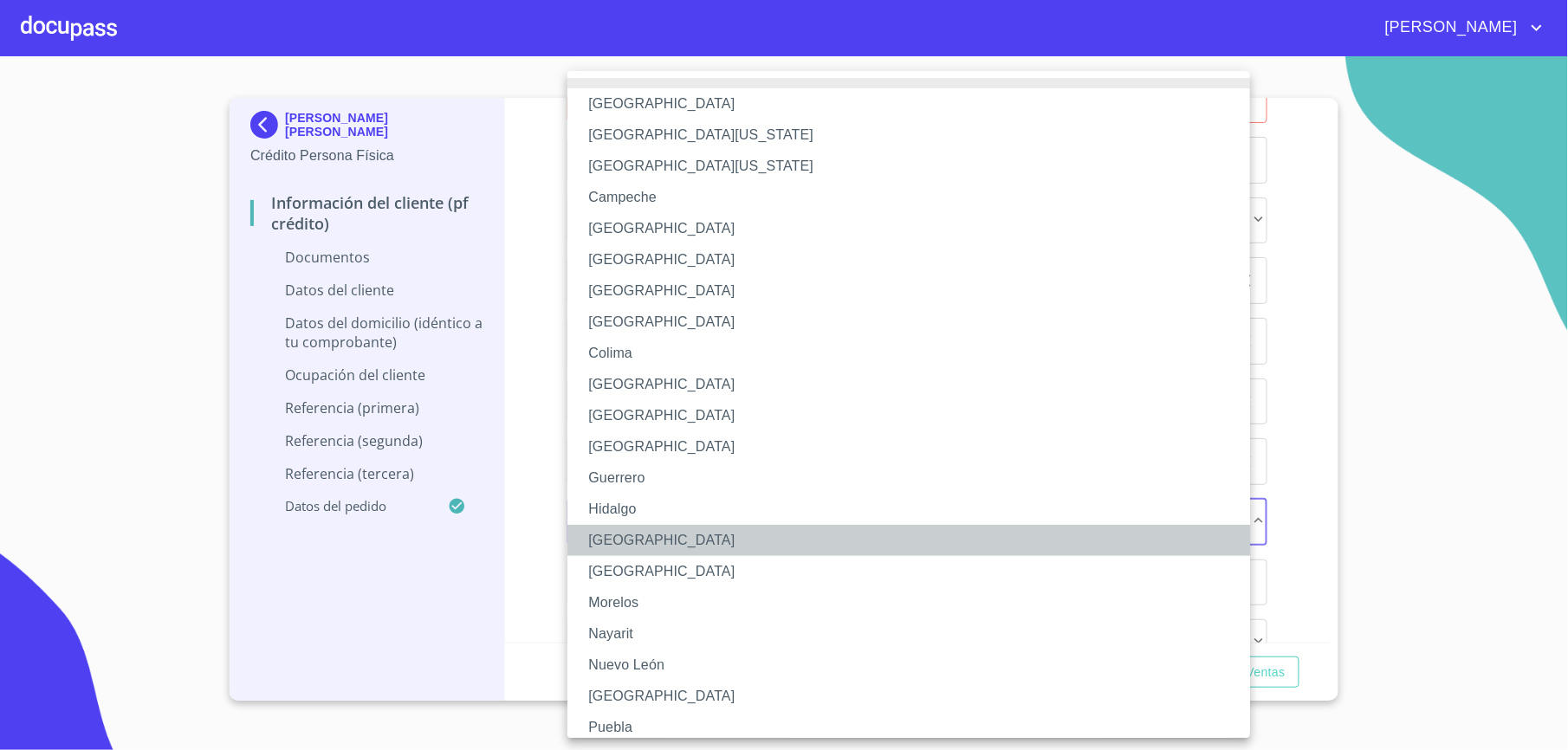
click at [597, 541] on li "[GEOGRAPHIC_DATA]" at bounding box center [917, 540] width 700 height 31
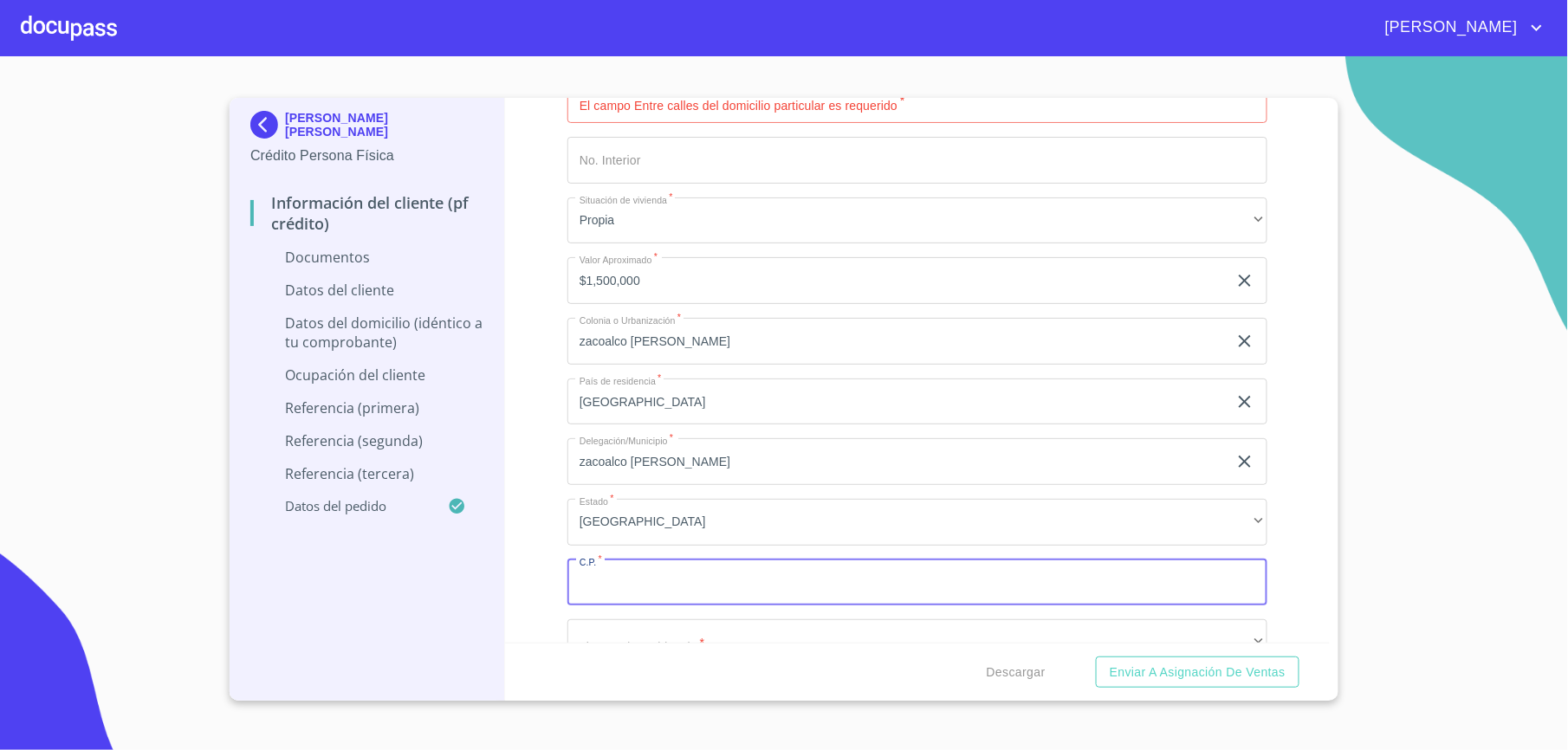
click at [608, 578] on input "Documento de identificación.   *" at bounding box center [917, 582] width 700 height 47
type input "45750"
click at [539, 468] on div "Información del cliente (PF crédito) Documentos Documento de identificación.   …" at bounding box center [917, 370] width 826 height 545
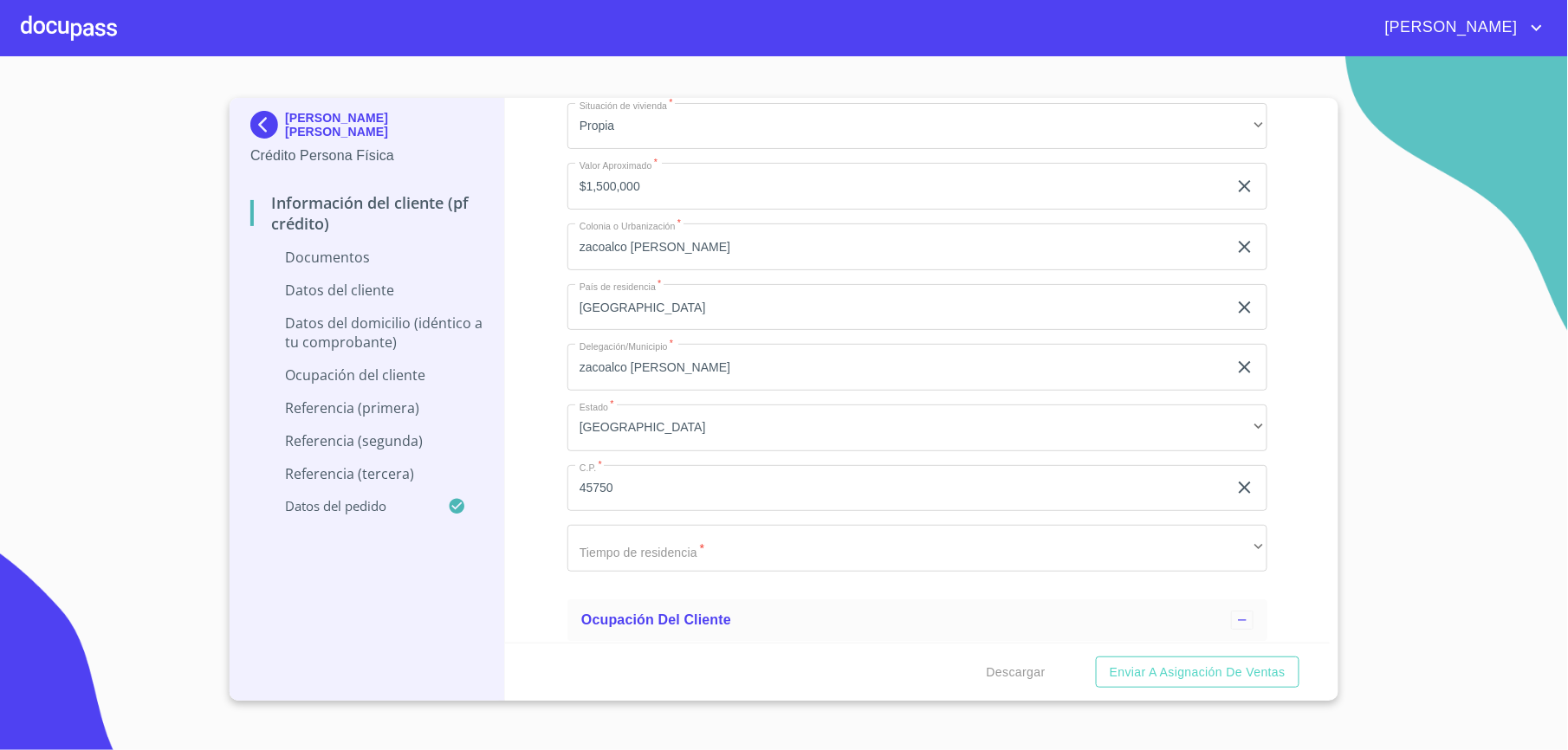
scroll to position [4515, 0]
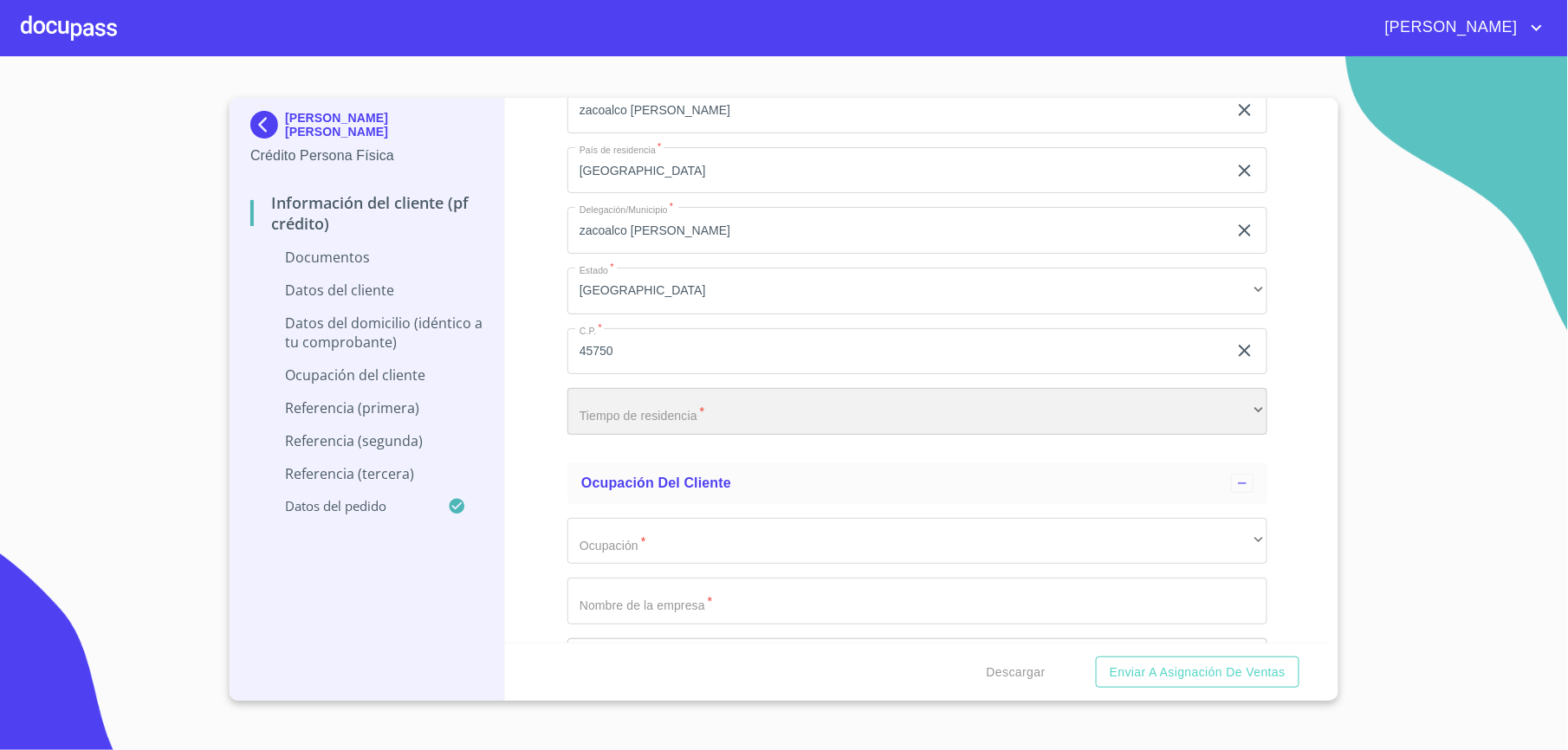
click at [591, 422] on div "​" at bounding box center [917, 411] width 700 height 47
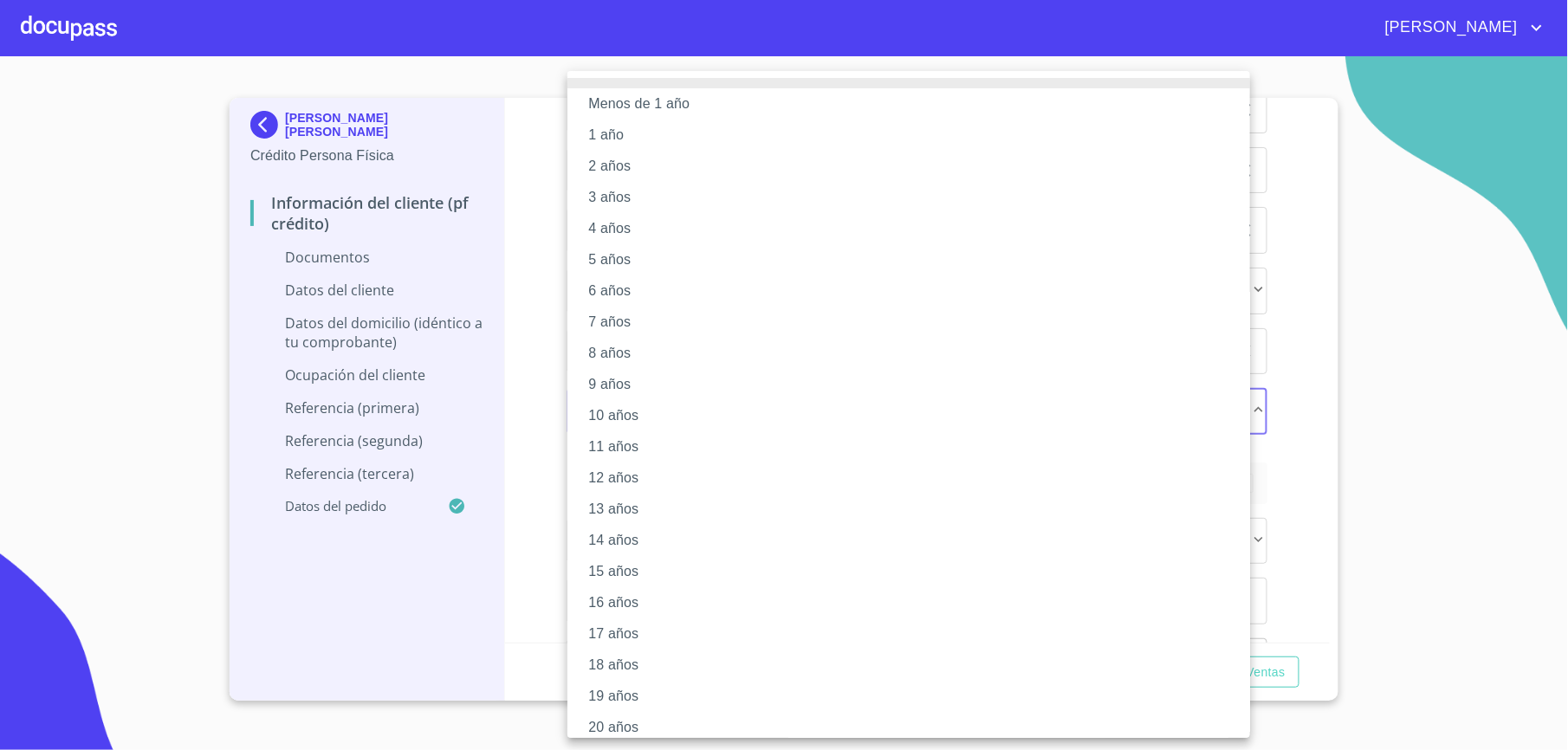
click at [580, 712] on li "20 años" at bounding box center [917, 727] width 700 height 31
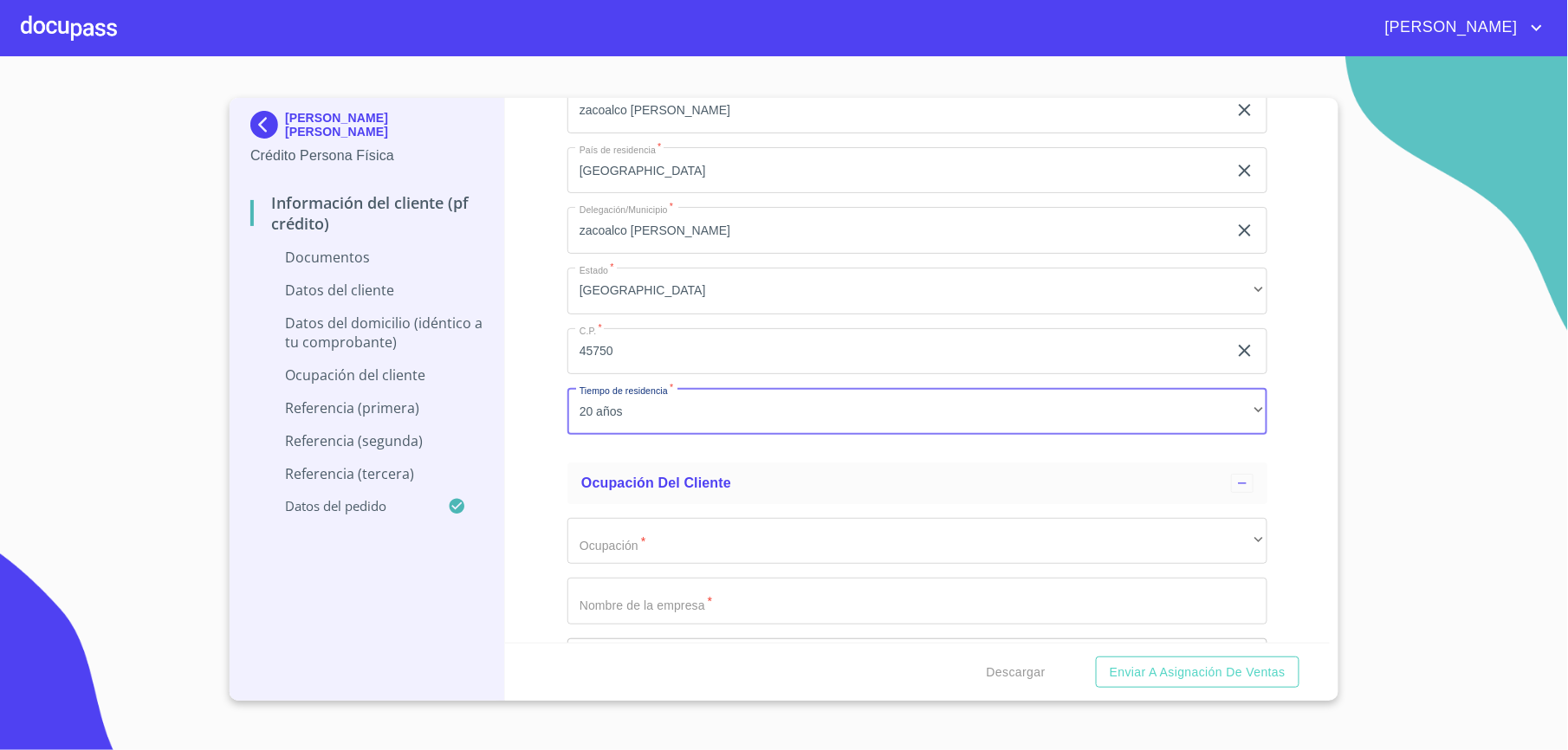
click at [559, 513] on div "Información del cliente (PF crédito) Documentos Documento de identificación.   …" at bounding box center [917, 370] width 826 height 545
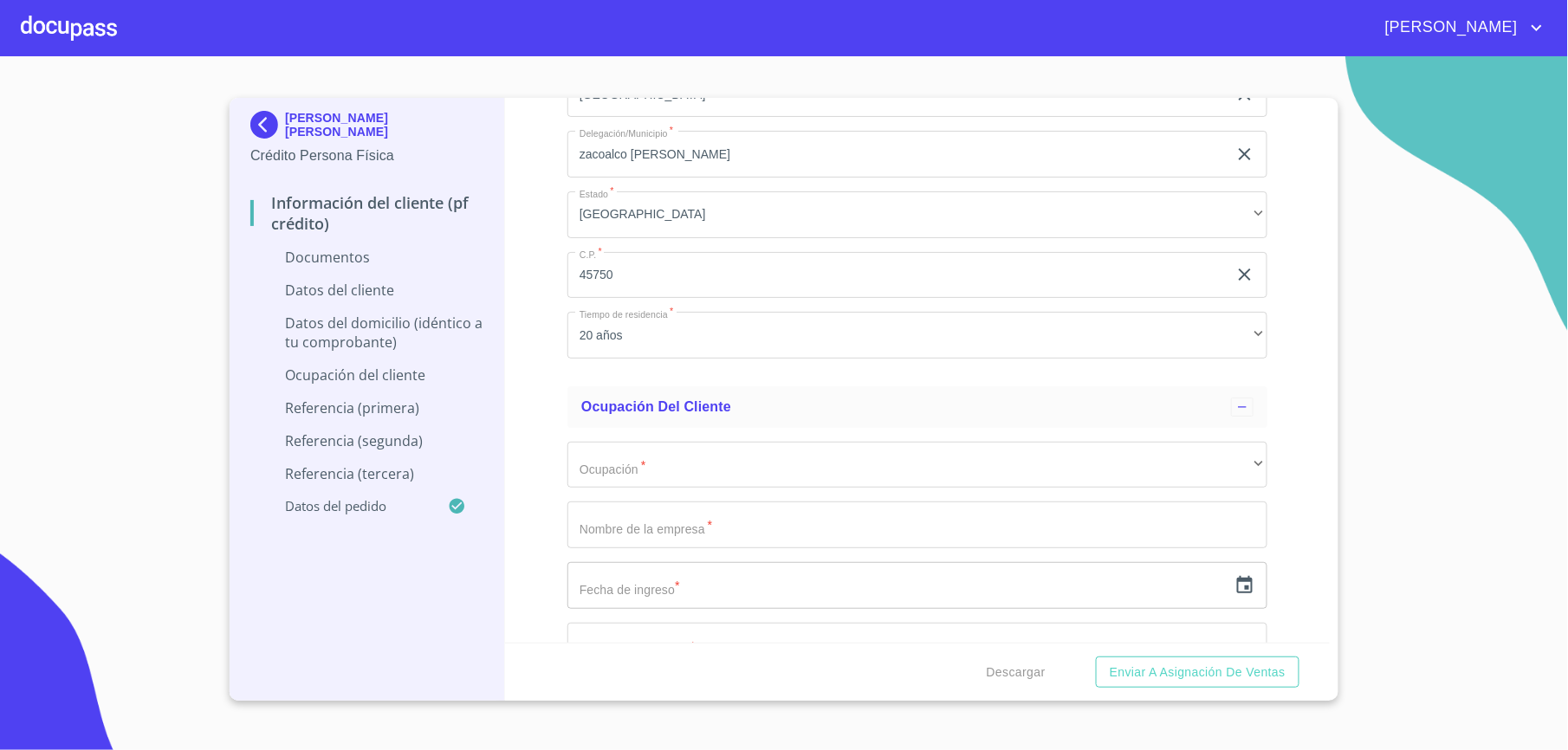
scroll to position [4630, 0]
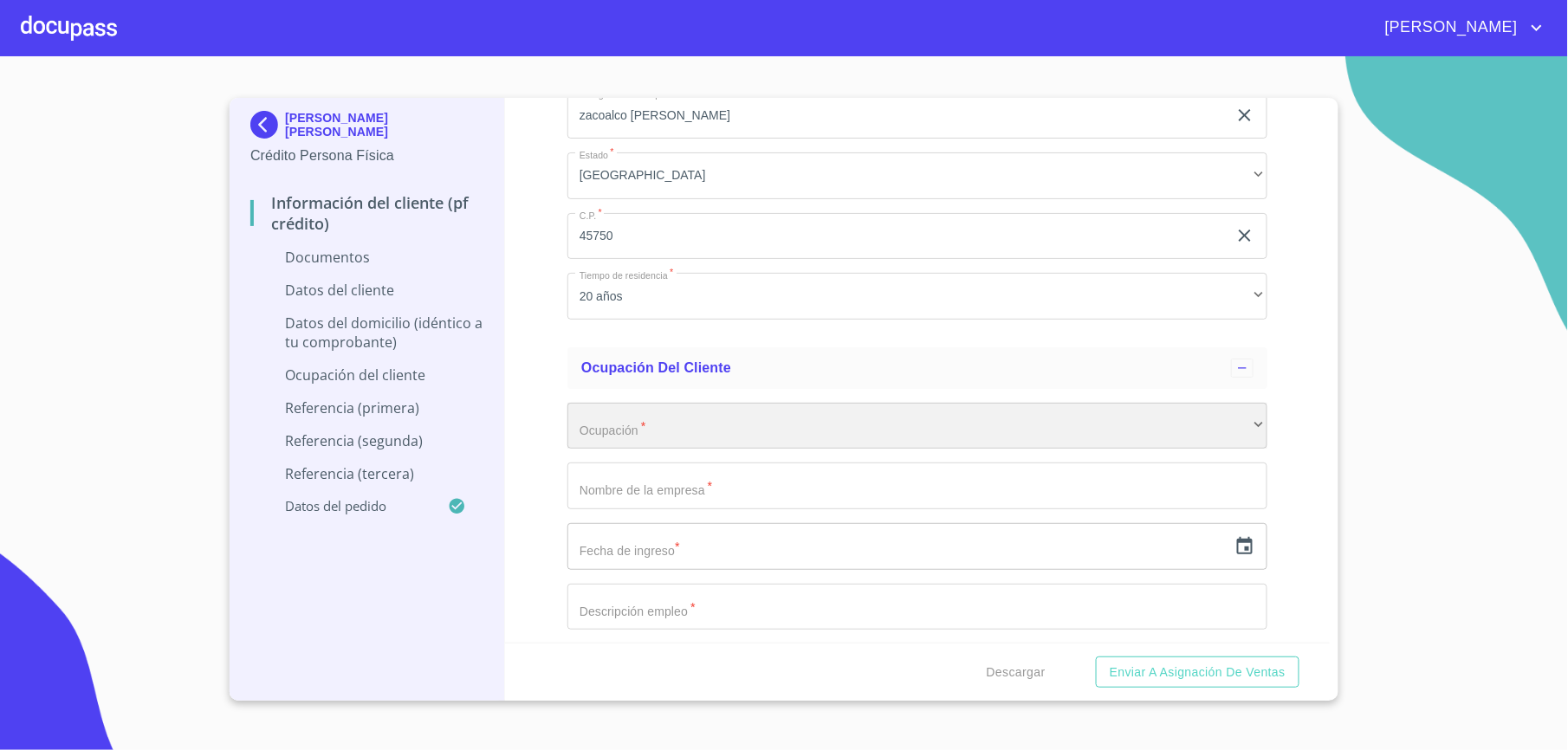
click at [594, 435] on div "​" at bounding box center [917, 425] width 700 height 47
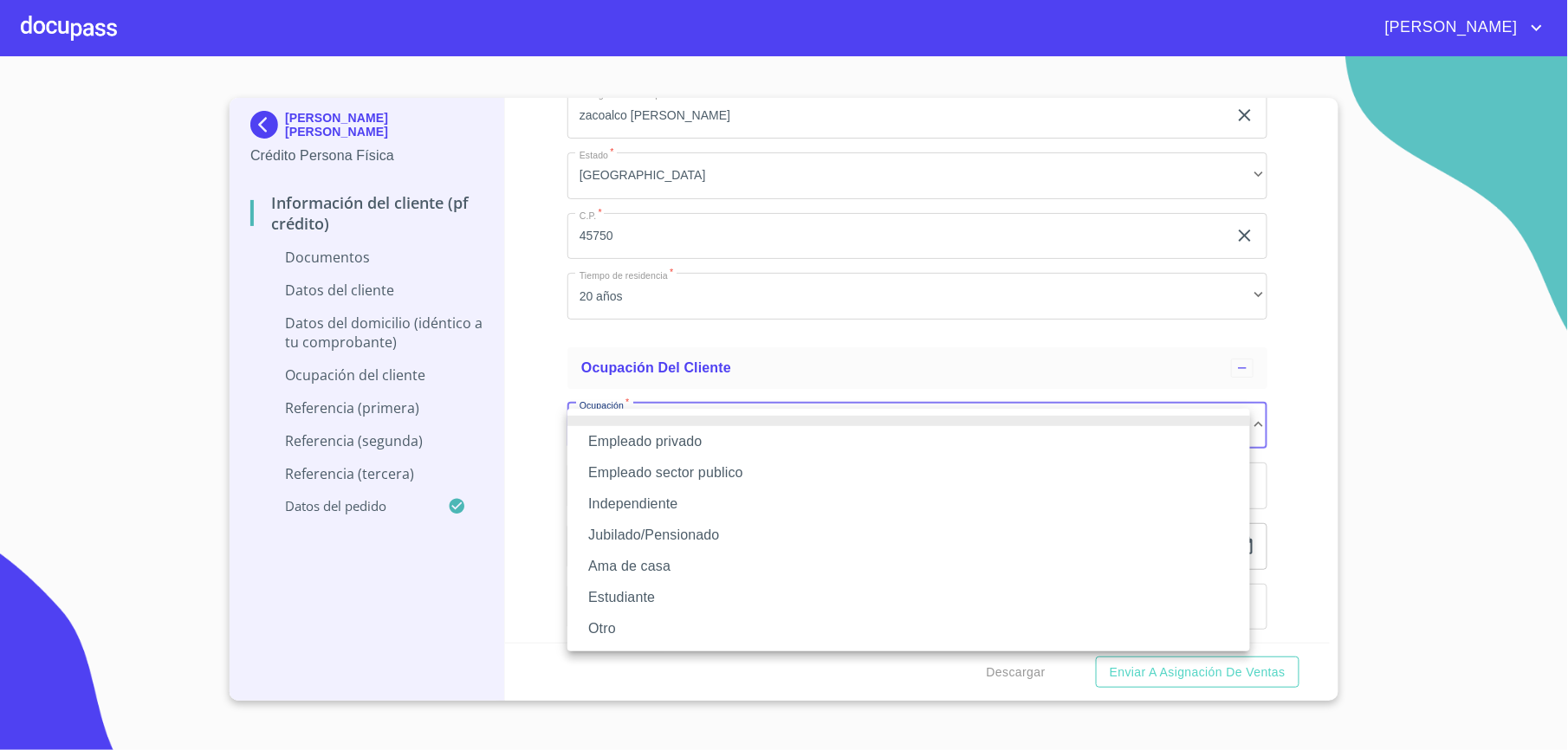
click at [644, 509] on li "Independiente" at bounding box center [909, 504] width 683 height 31
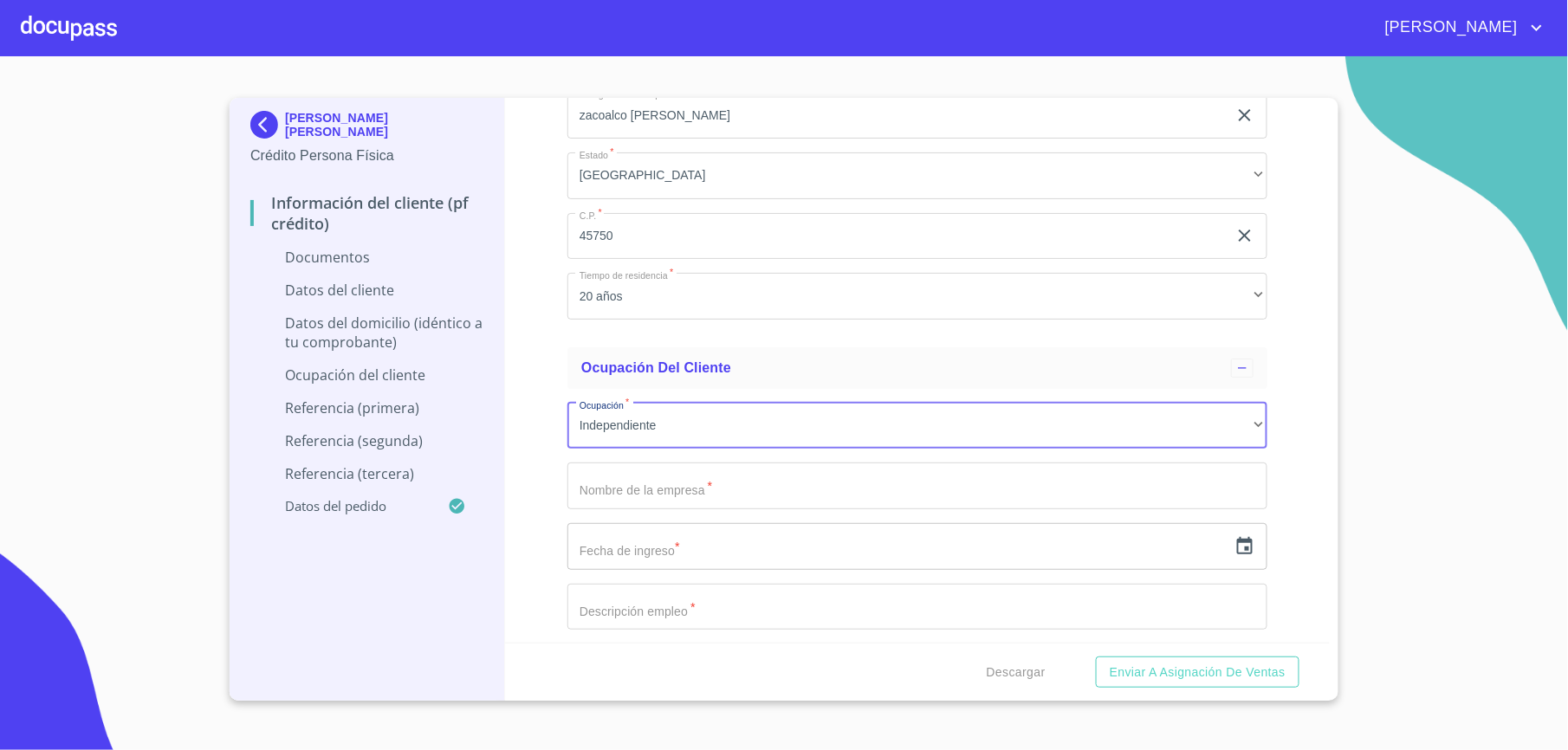
click at [634, 487] on input "Documento de identificación.   *" at bounding box center [917, 485] width 700 height 47
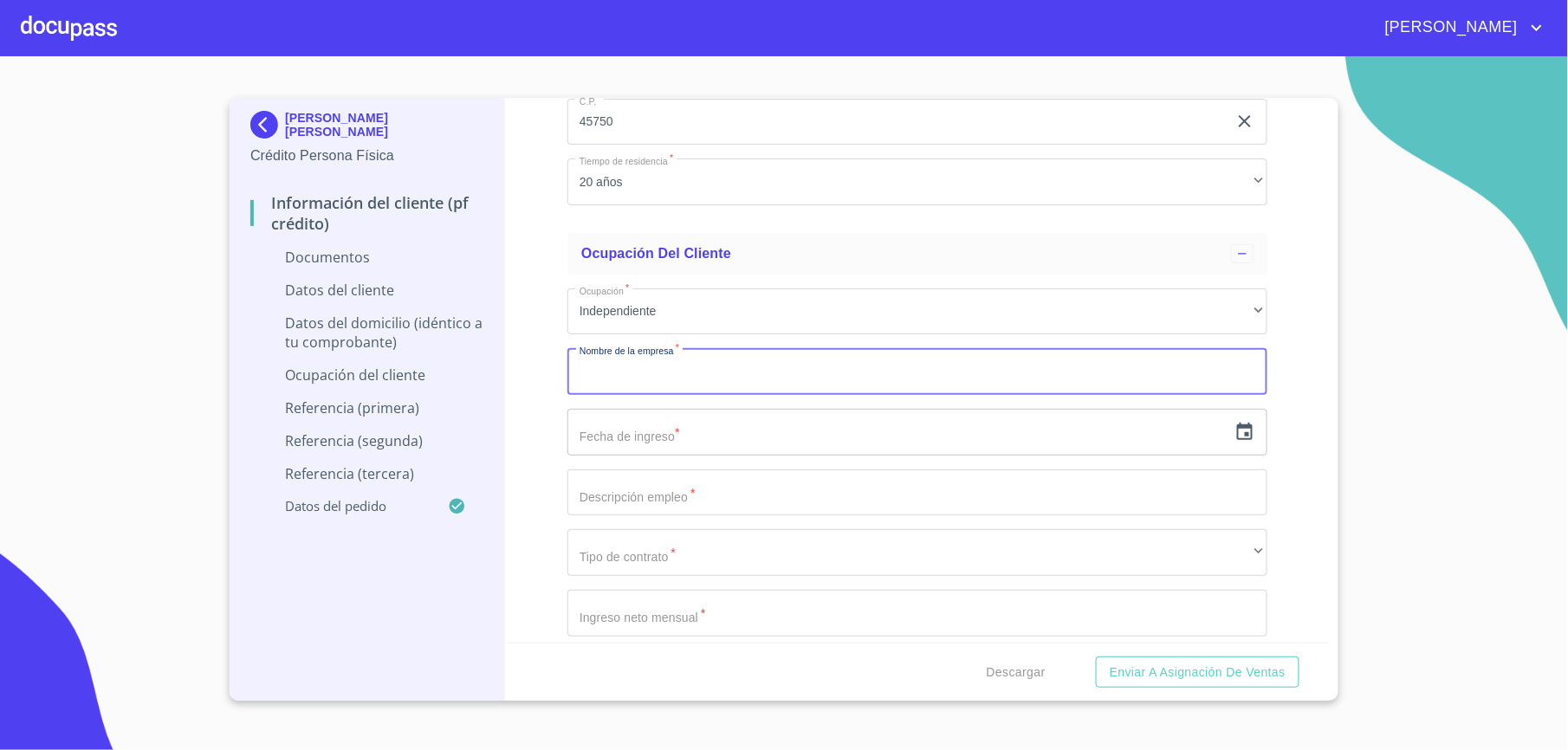
scroll to position [4745, 0]
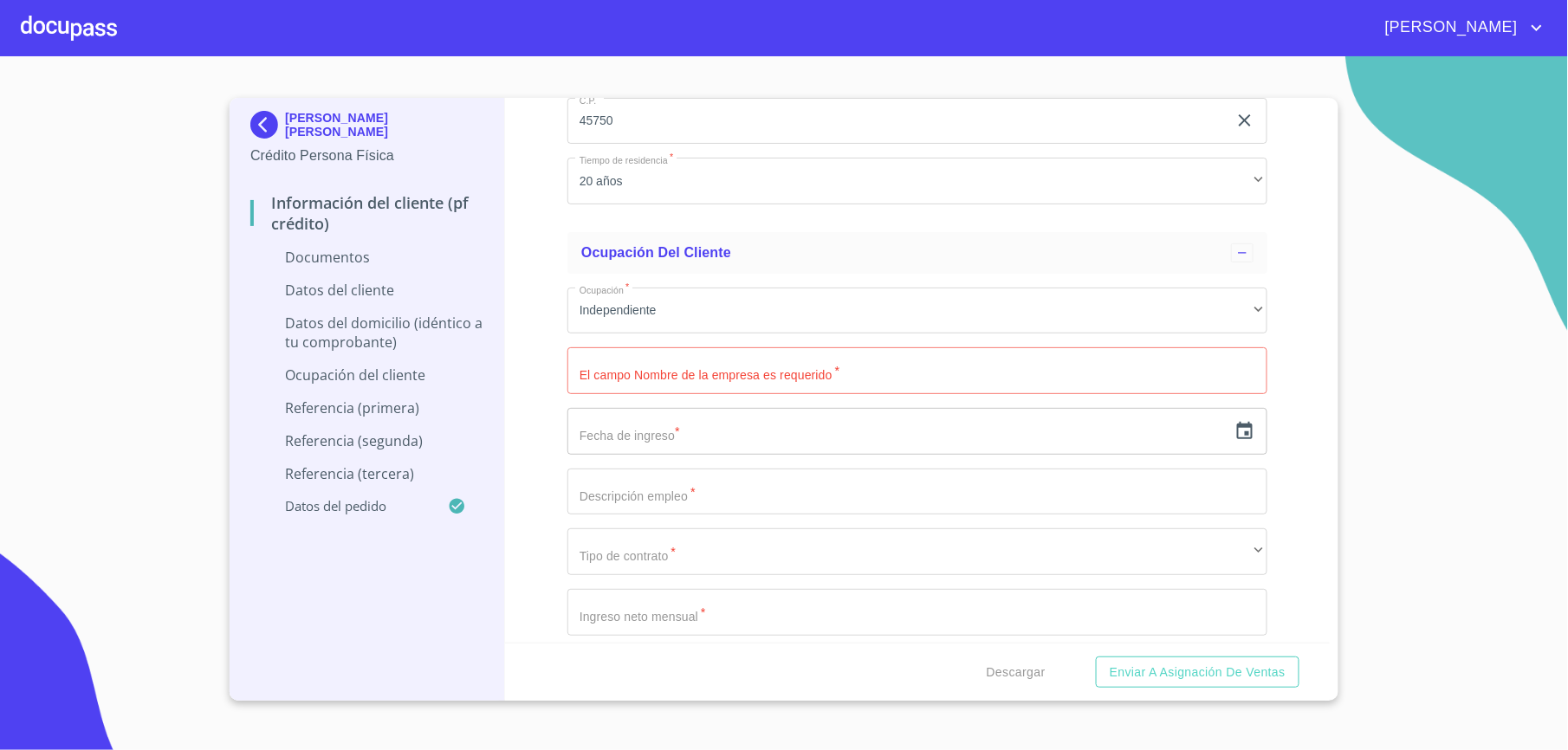
click at [788, 351] on input "Documento de identificación.   *" at bounding box center [917, 370] width 700 height 47
type input "[PERSON_NAME] [PERSON_NAME]"
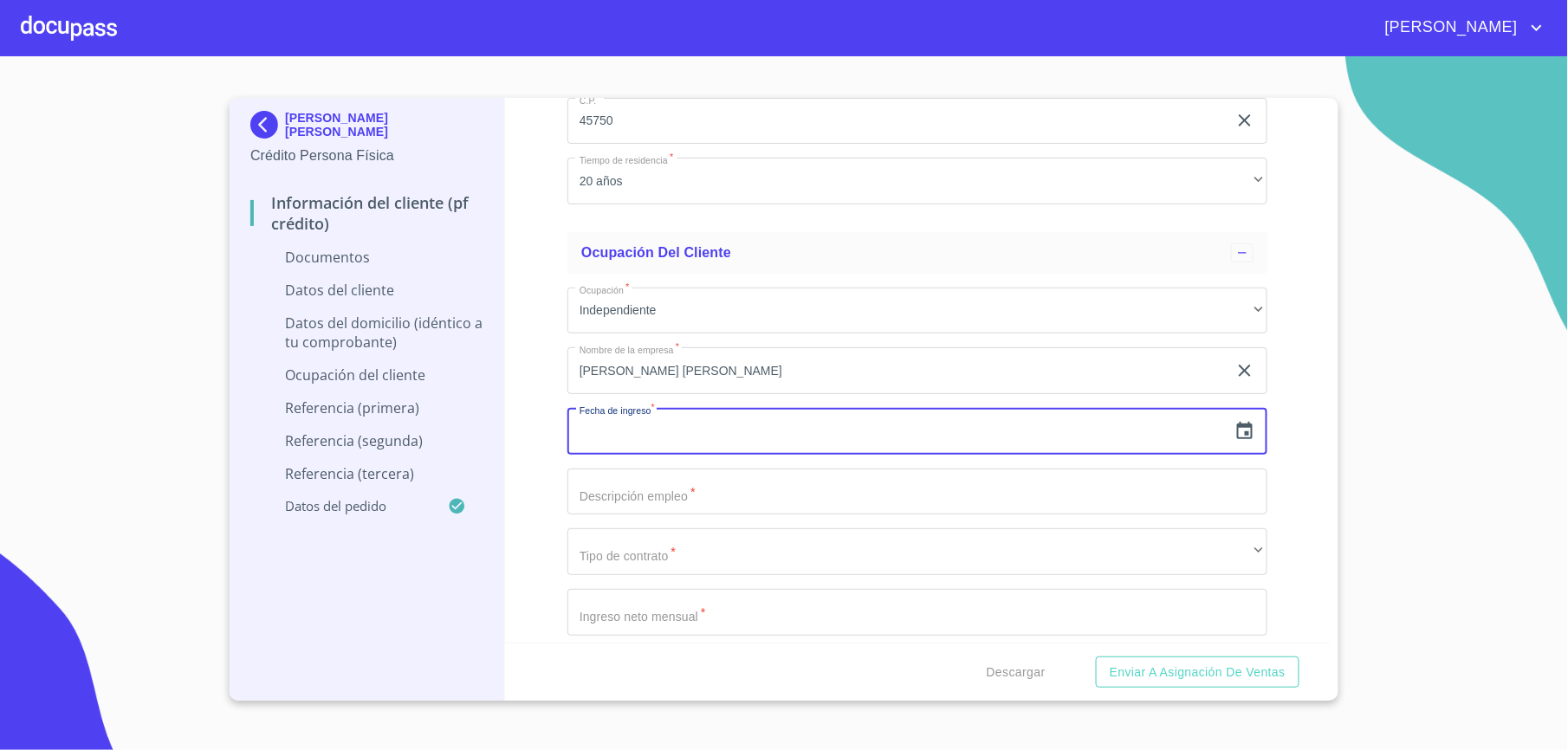
click at [1238, 428] on icon "button" at bounding box center [1245, 430] width 16 height 17
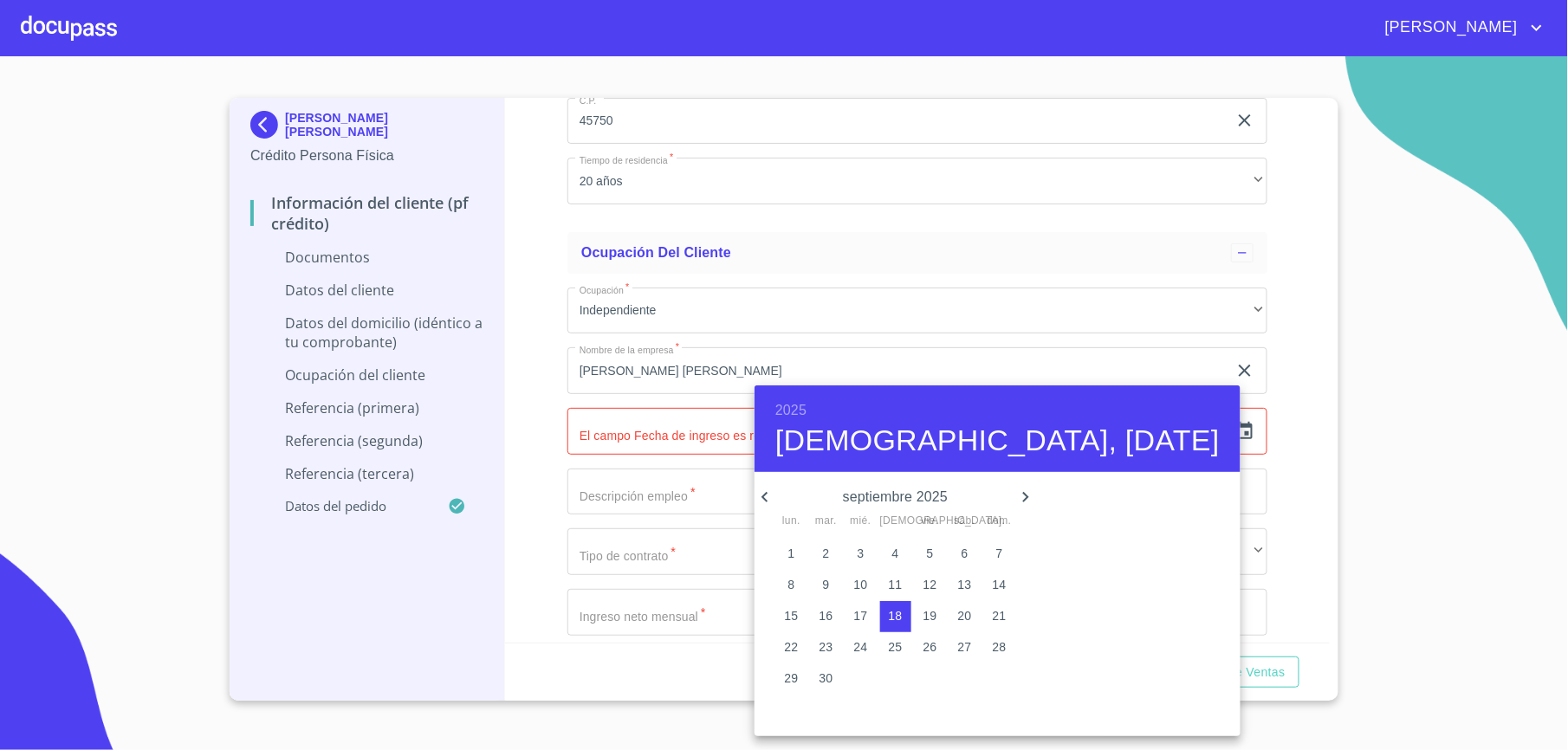
click at [805, 410] on h6 "2025" at bounding box center [791, 411] width 31 height 25
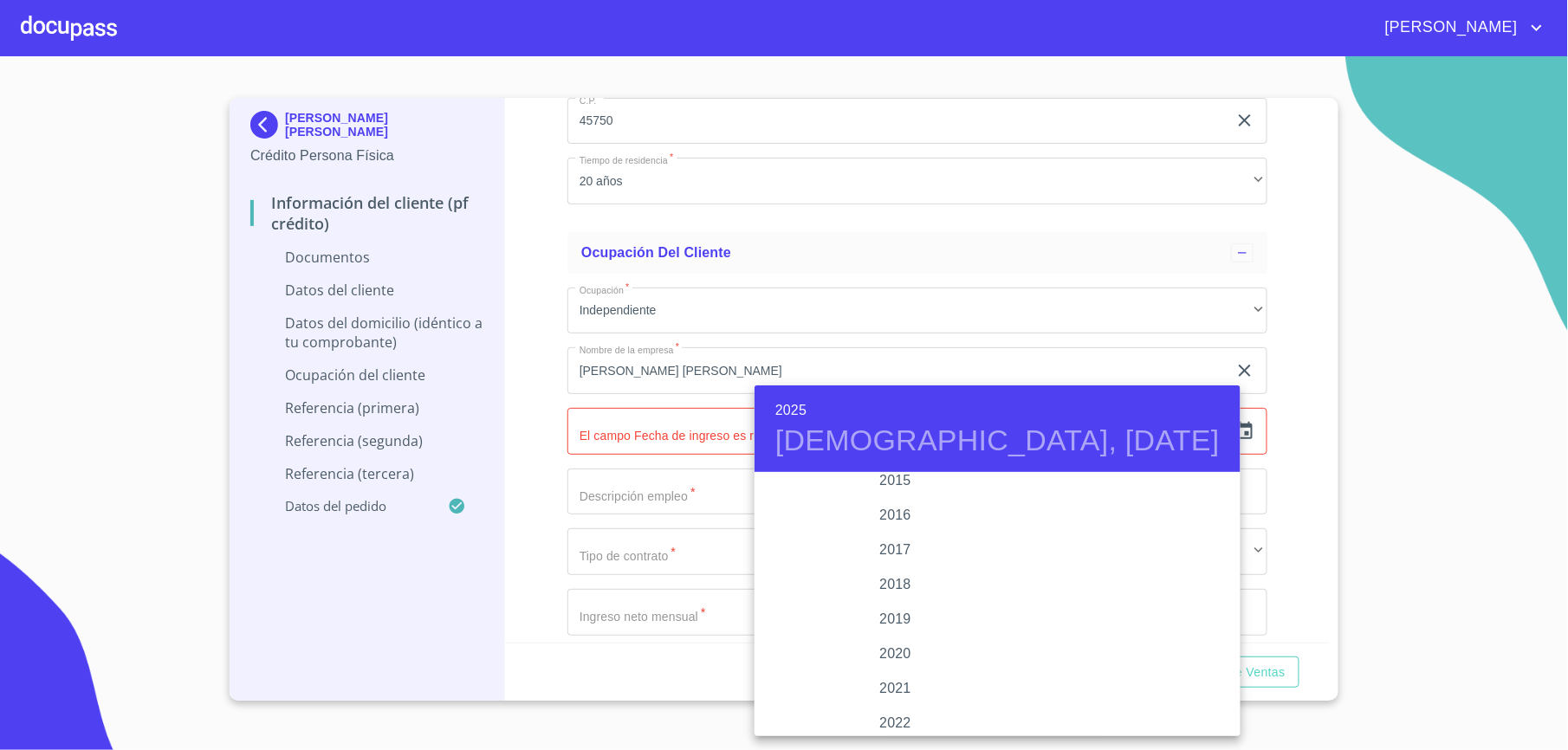
scroll to position [2899, 0]
click at [884, 603] on div "2012" at bounding box center [895, 608] width 282 height 35
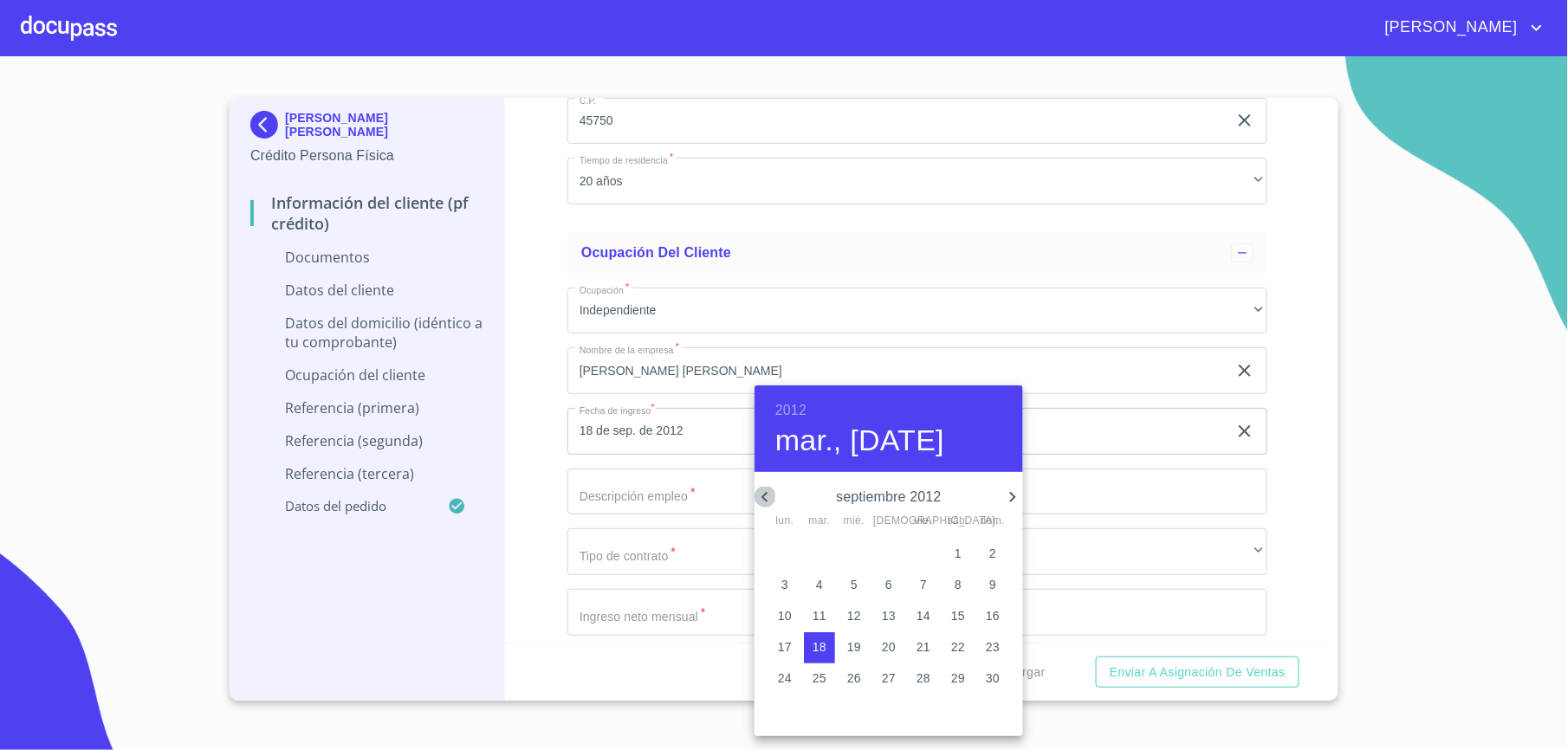
click at [768, 497] on icon "button" at bounding box center [765, 497] width 21 height 21
click at [960, 615] on p "18" at bounding box center [957, 616] width 14 height 17
type input "18 de ago. de 2012"
click at [643, 506] on div at bounding box center [784, 375] width 1568 height 750
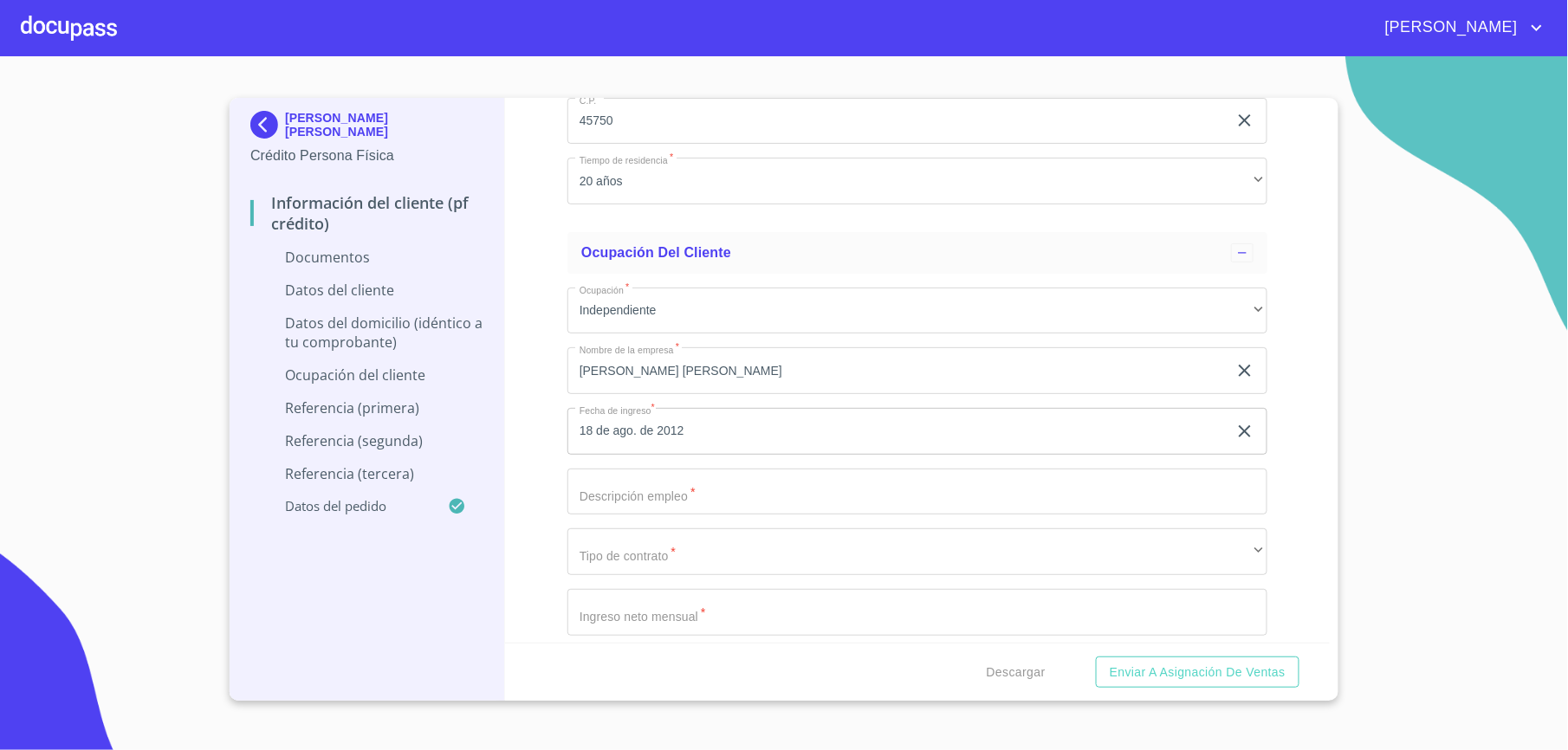
click at [642, 490] on input "Documento de identificación.   *" at bounding box center [917, 492] width 700 height 47
type input "t"
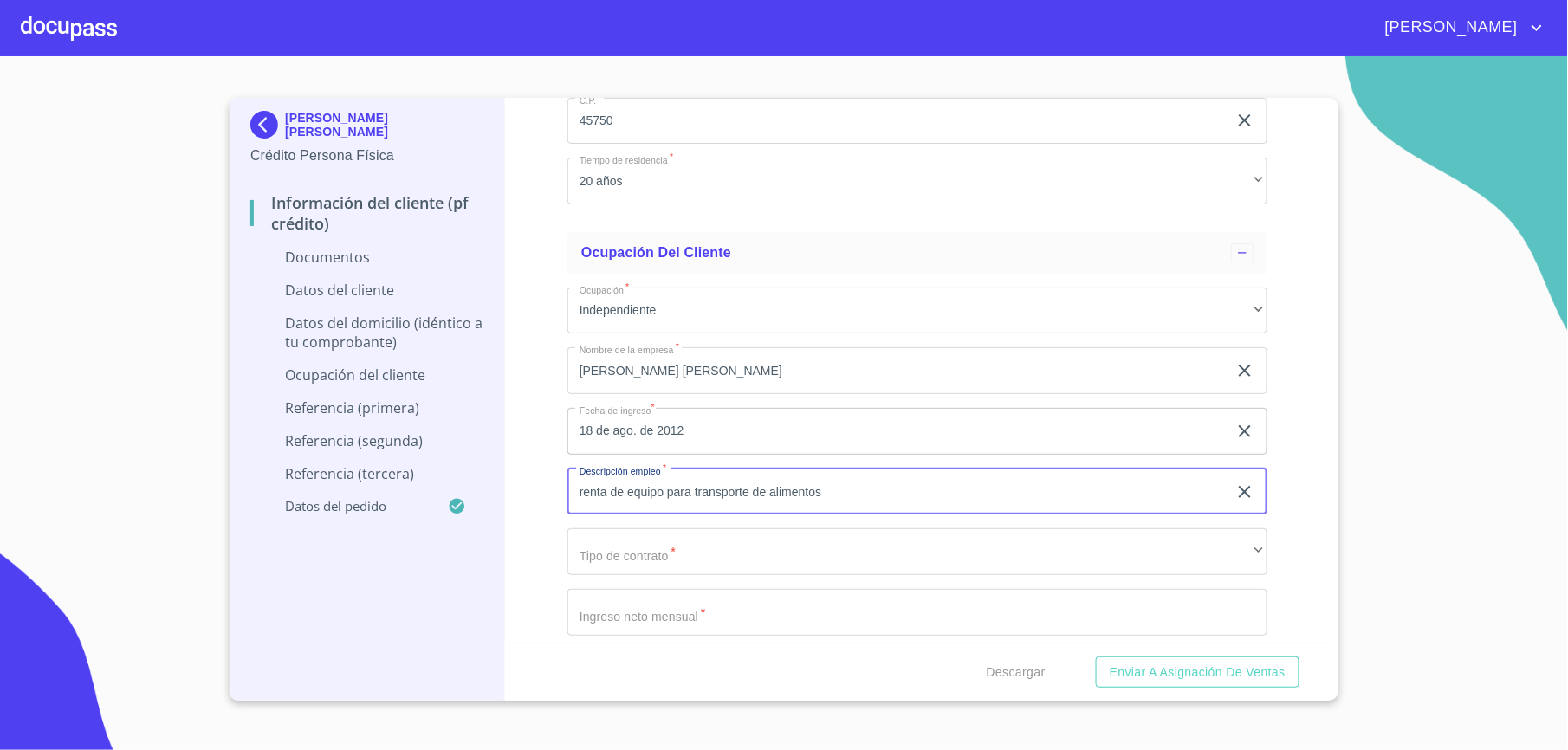
type input "renta de equipo para transporte de alimentos"
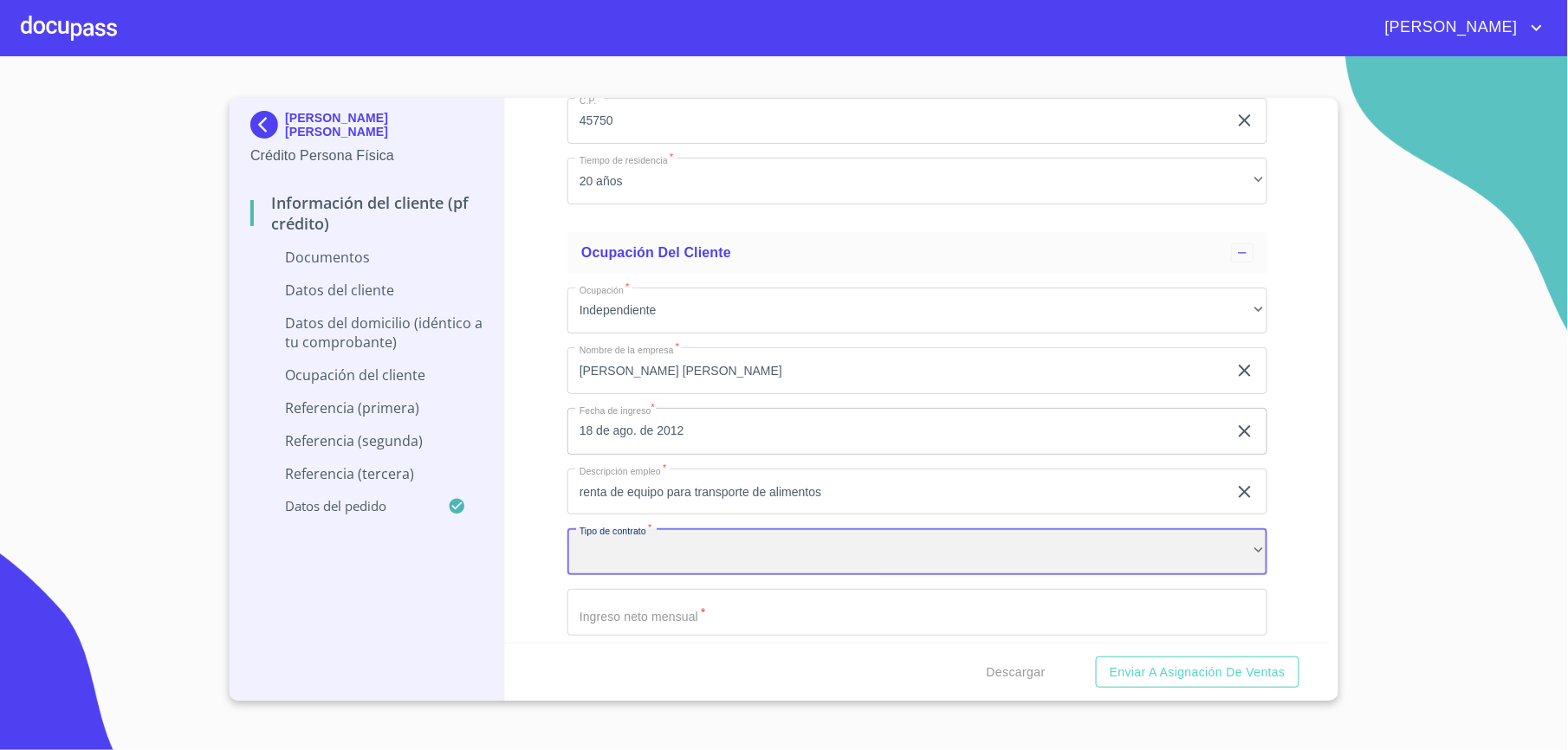
click at [656, 575] on div "​" at bounding box center [917, 551] width 700 height 47
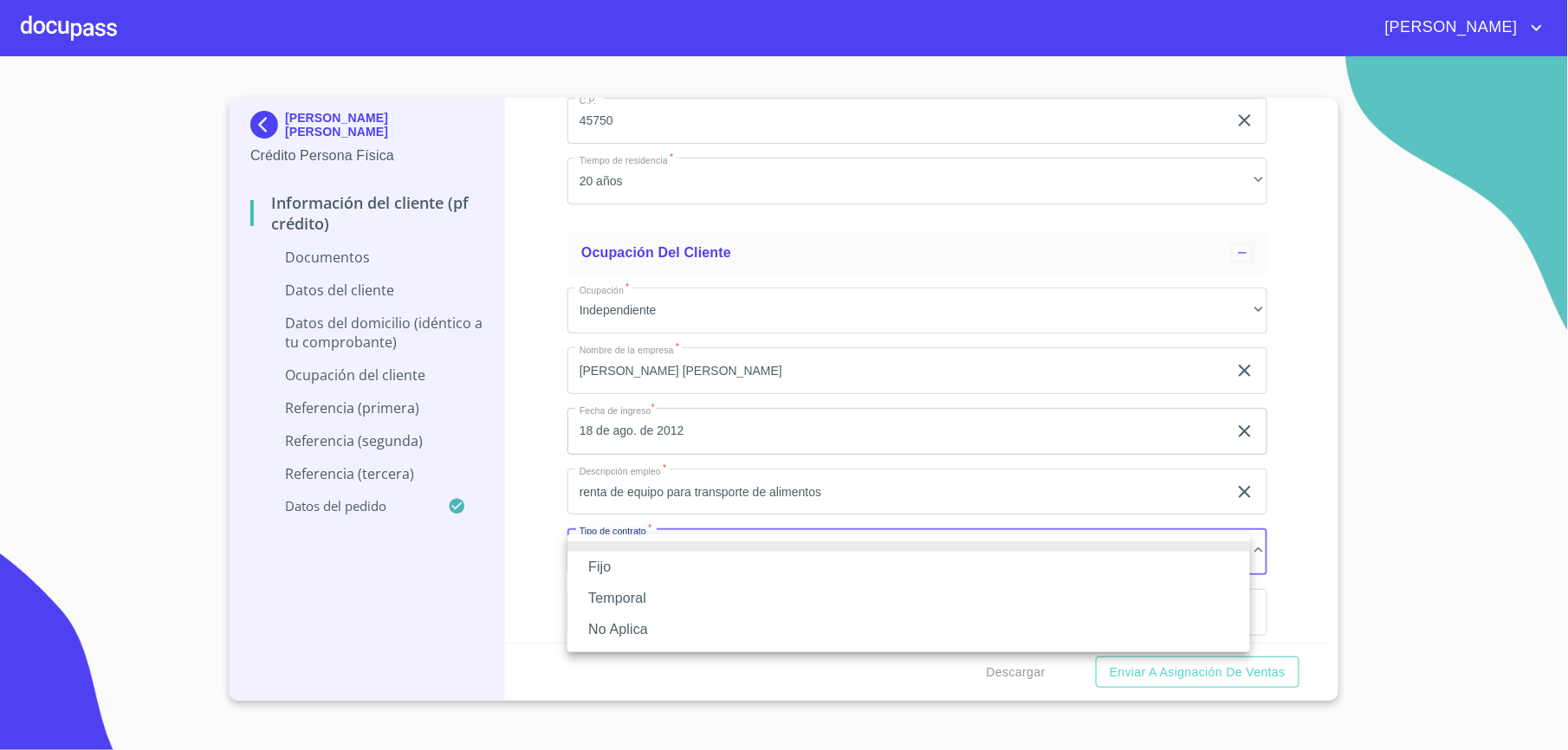
click at [632, 558] on li "Fijo" at bounding box center [909, 568] width 683 height 31
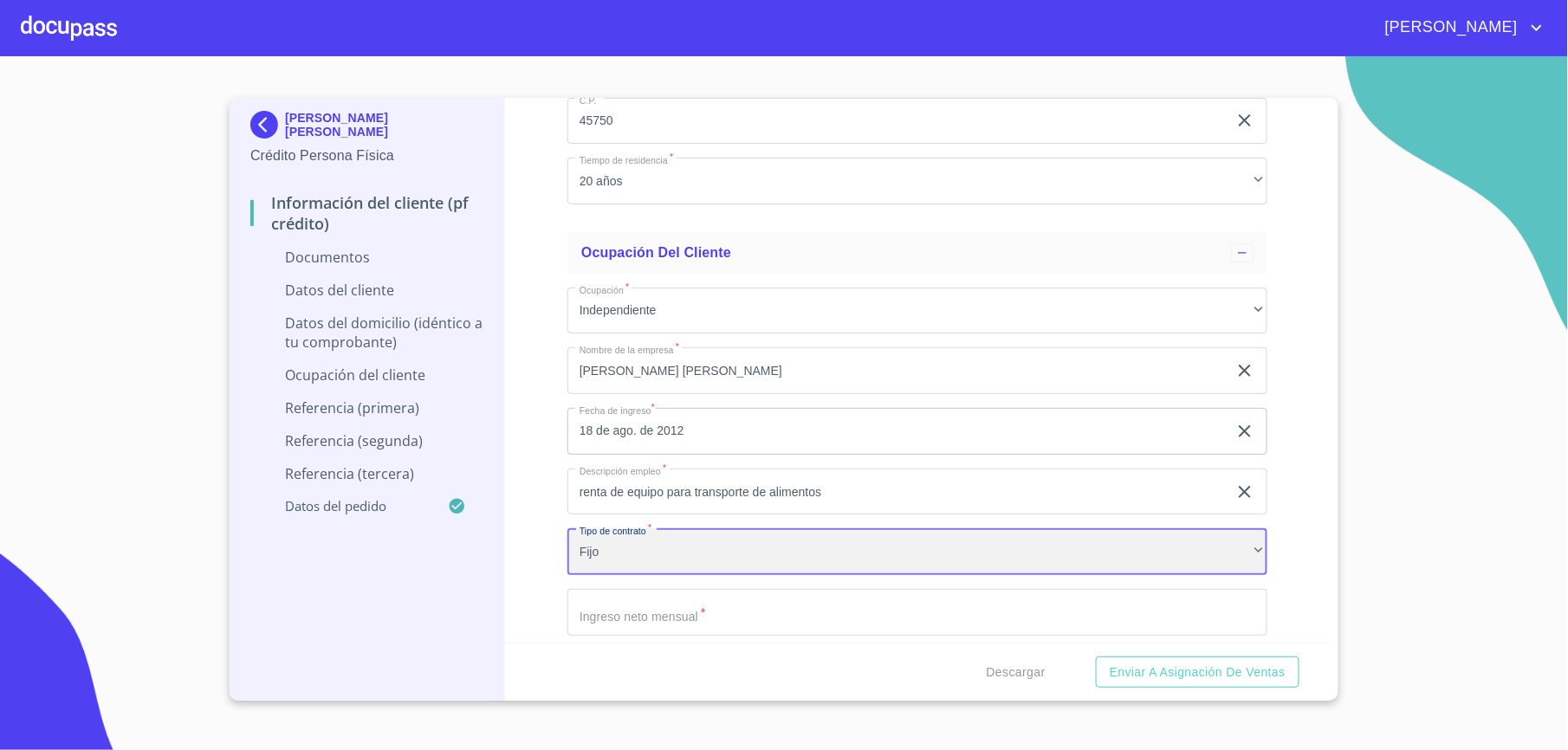
scroll to position [4861, 0]
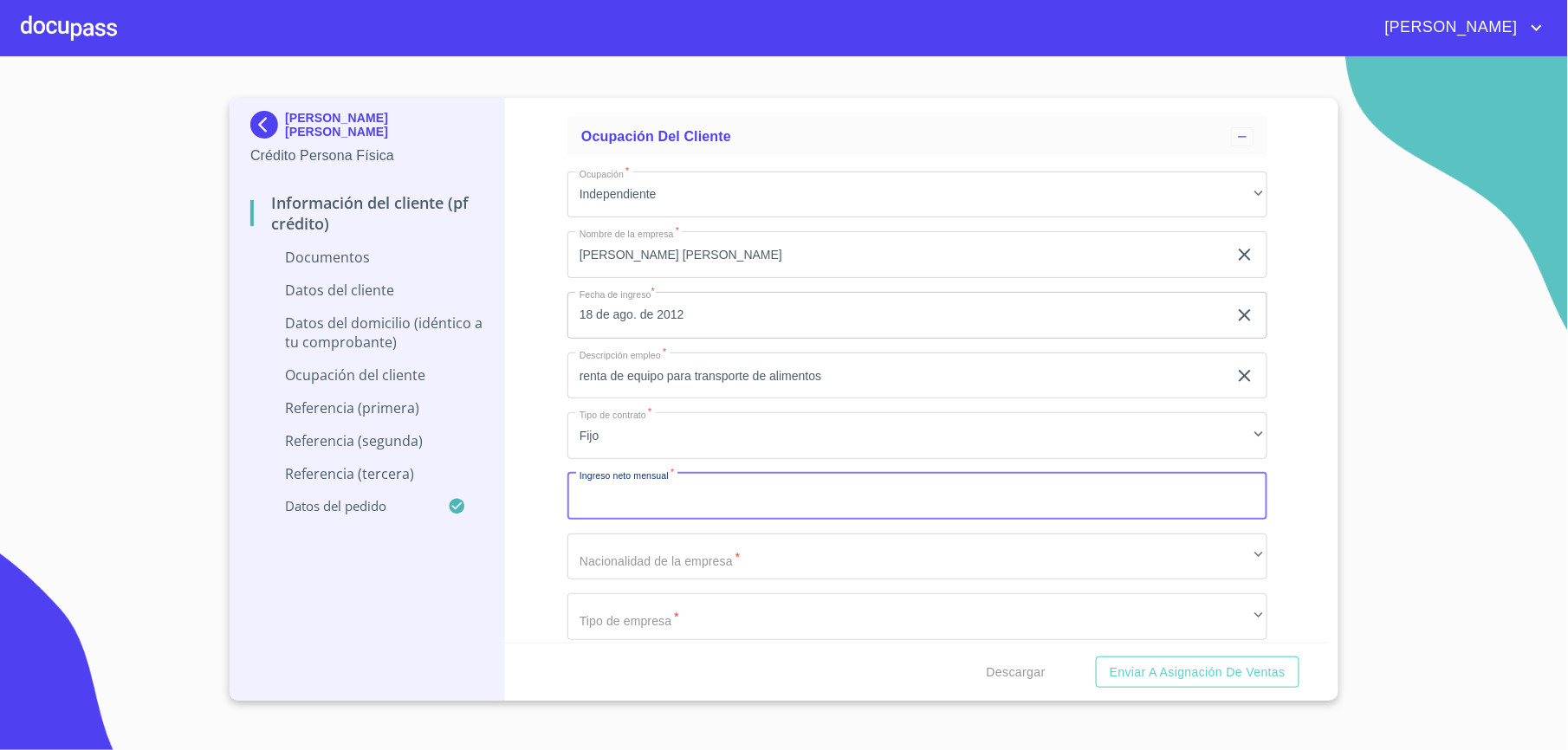
click at [736, 505] on input "Documento de identificación.   *" at bounding box center [917, 495] width 700 height 47
type input "450000"
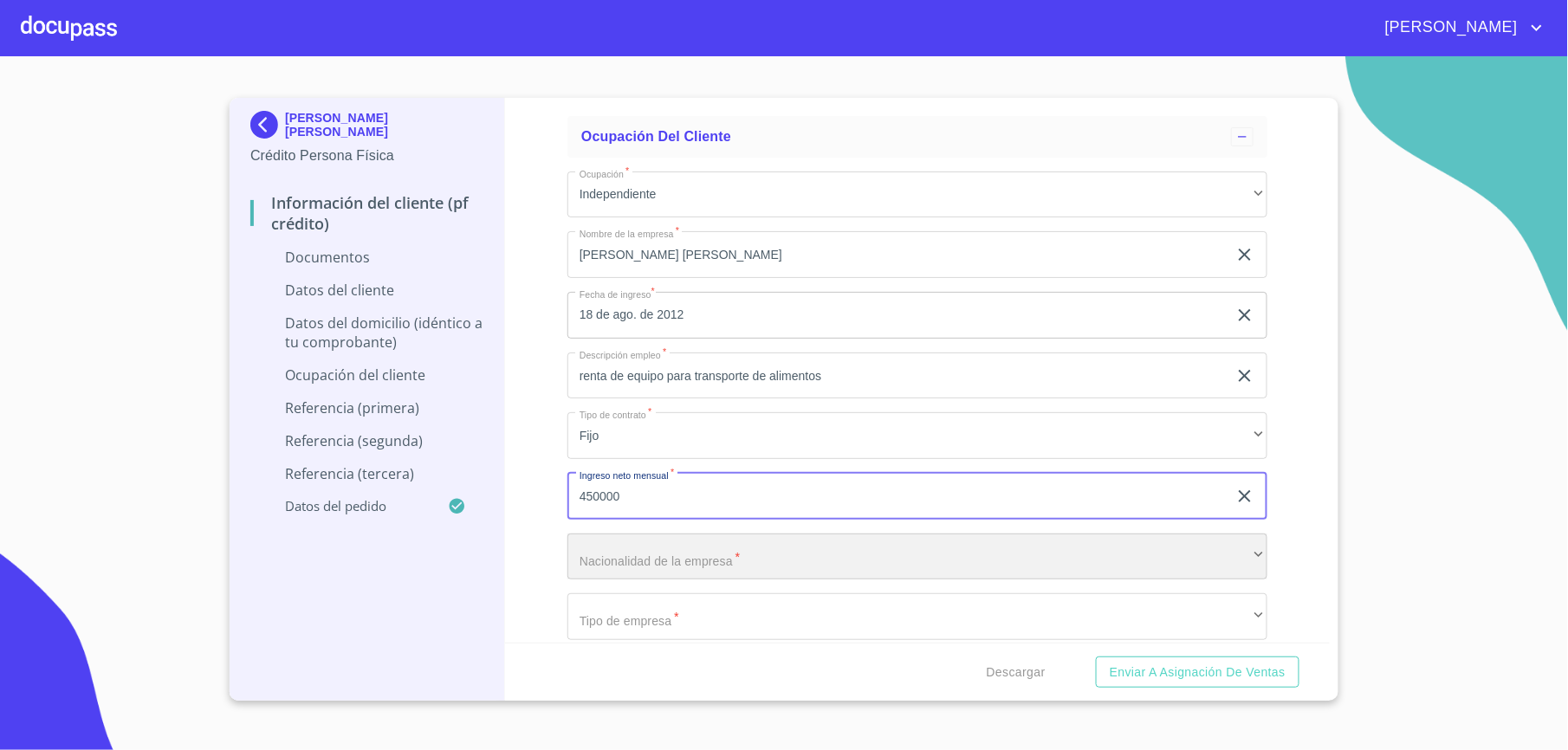
click at [840, 553] on div "​" at bounding box center [917, 557] width 700 height 47
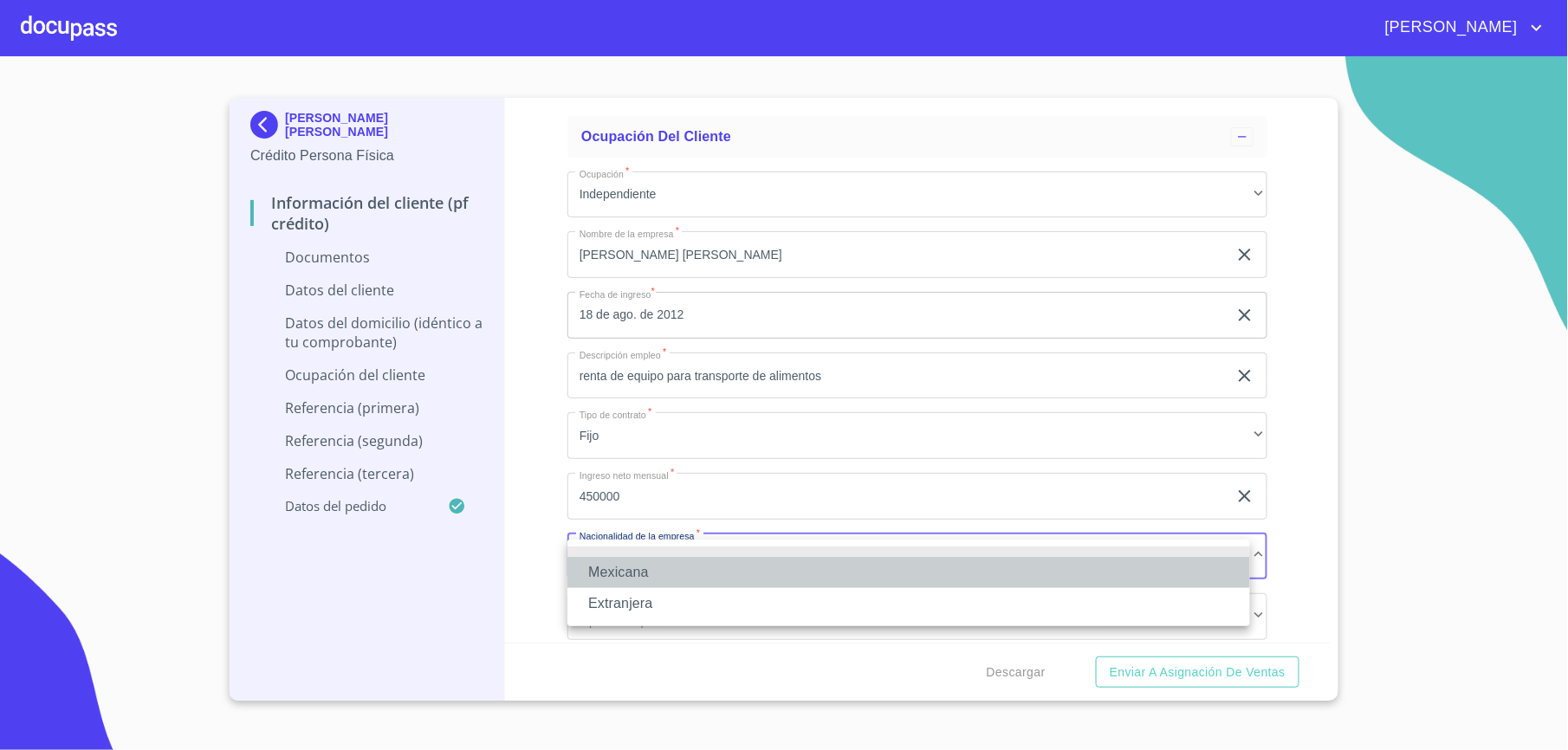
click at [670, 580] on li "Mexicana" at bounding box center [909, 572] width 683 height 31
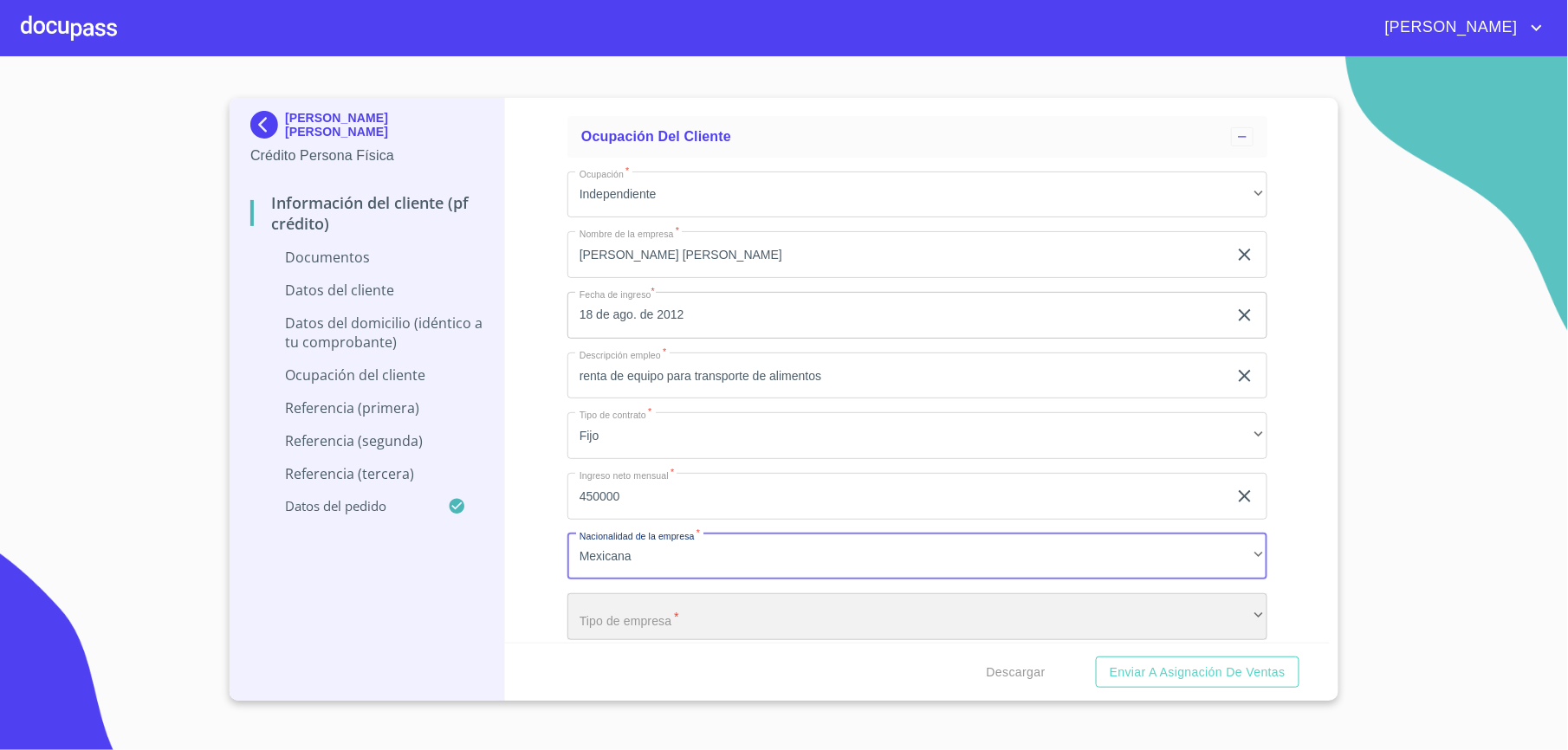
click at [707, 624] on div "​" at bounding box center [917, 616] width 700 height 47
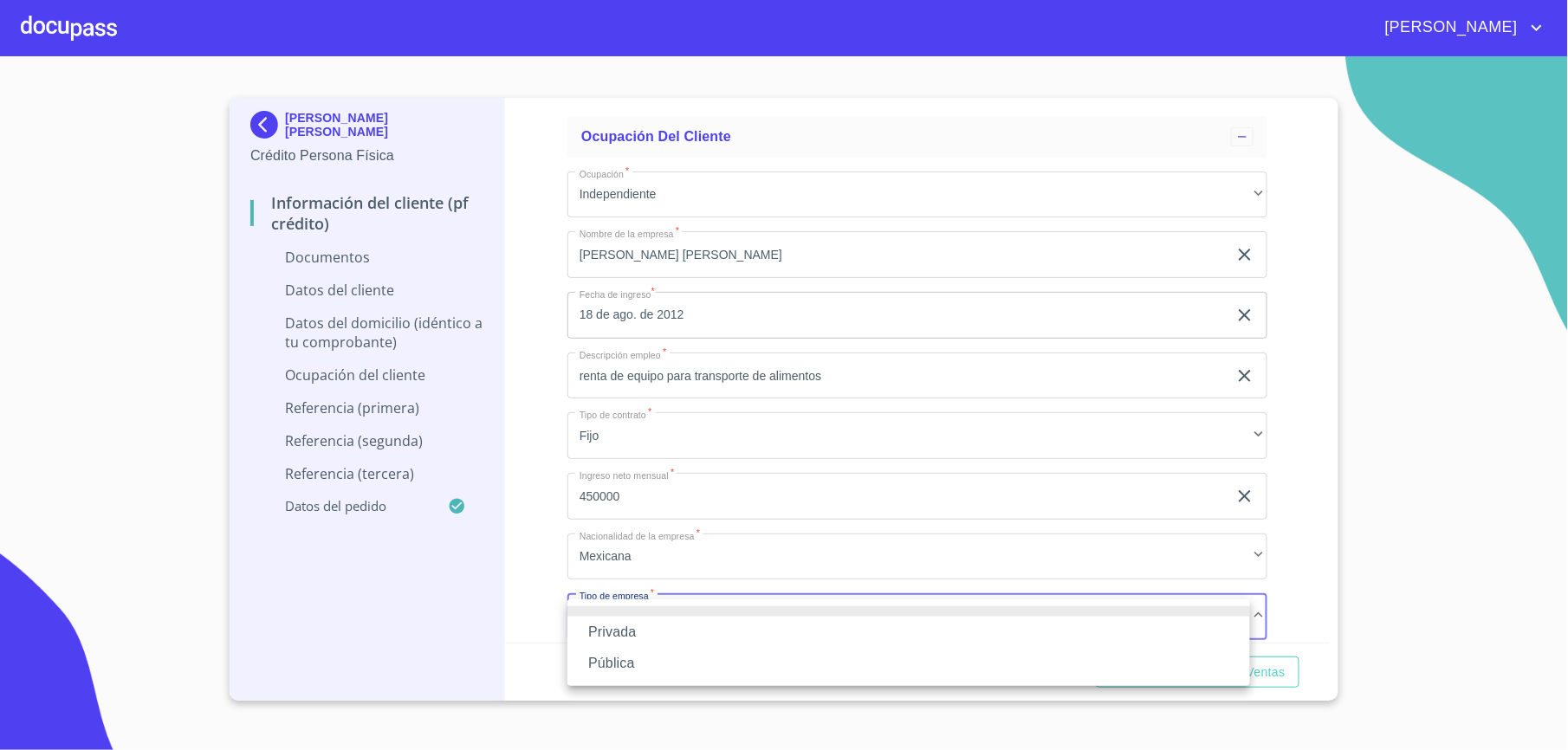
click at [617, 630] on li "Privada" at bounding box center [909, 632] width 683 height 31
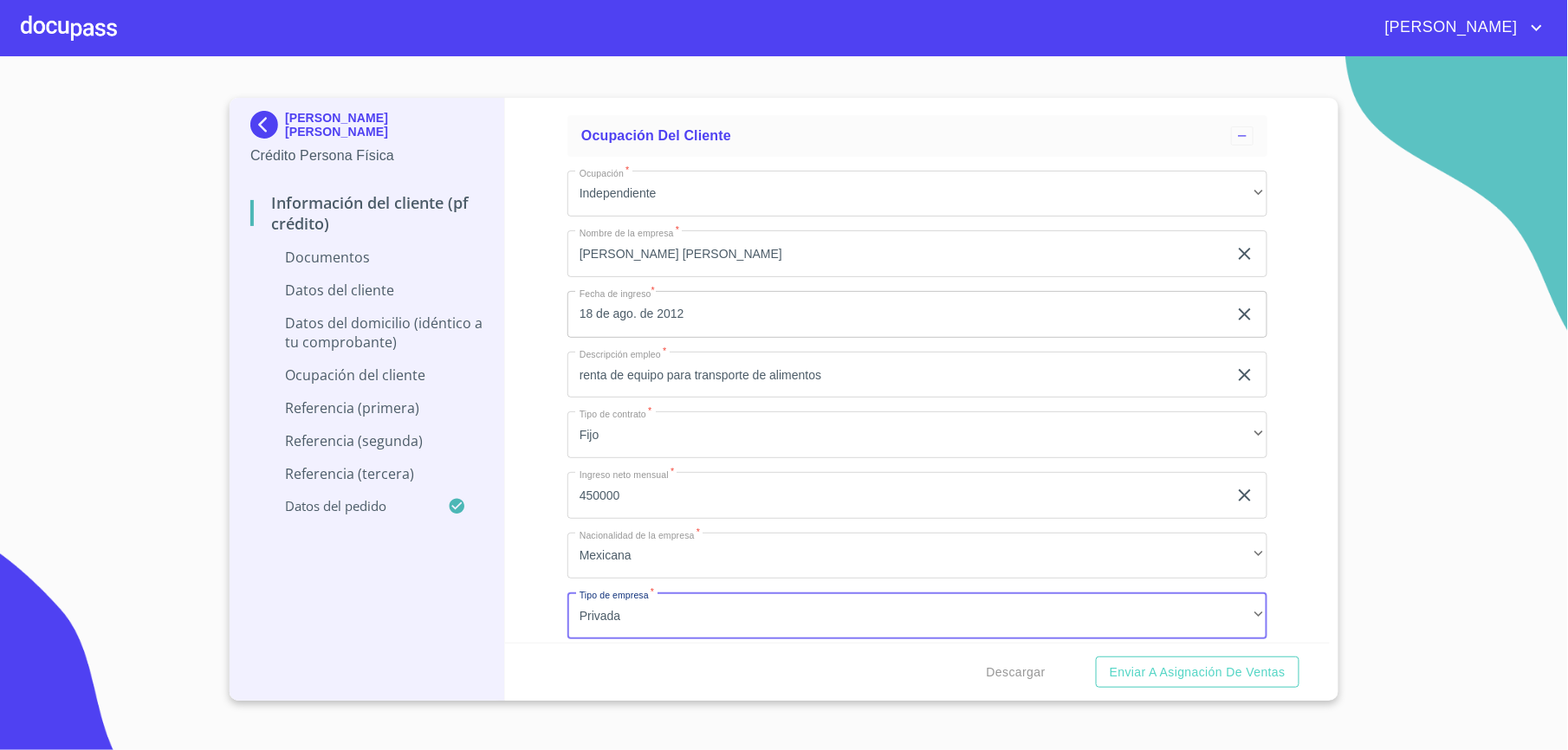
click at [567, 517] on div "Información del cliente (PF crédito) Documentos Documento de identificación.   …" at bounding box center [917, 370] width 826 height 545
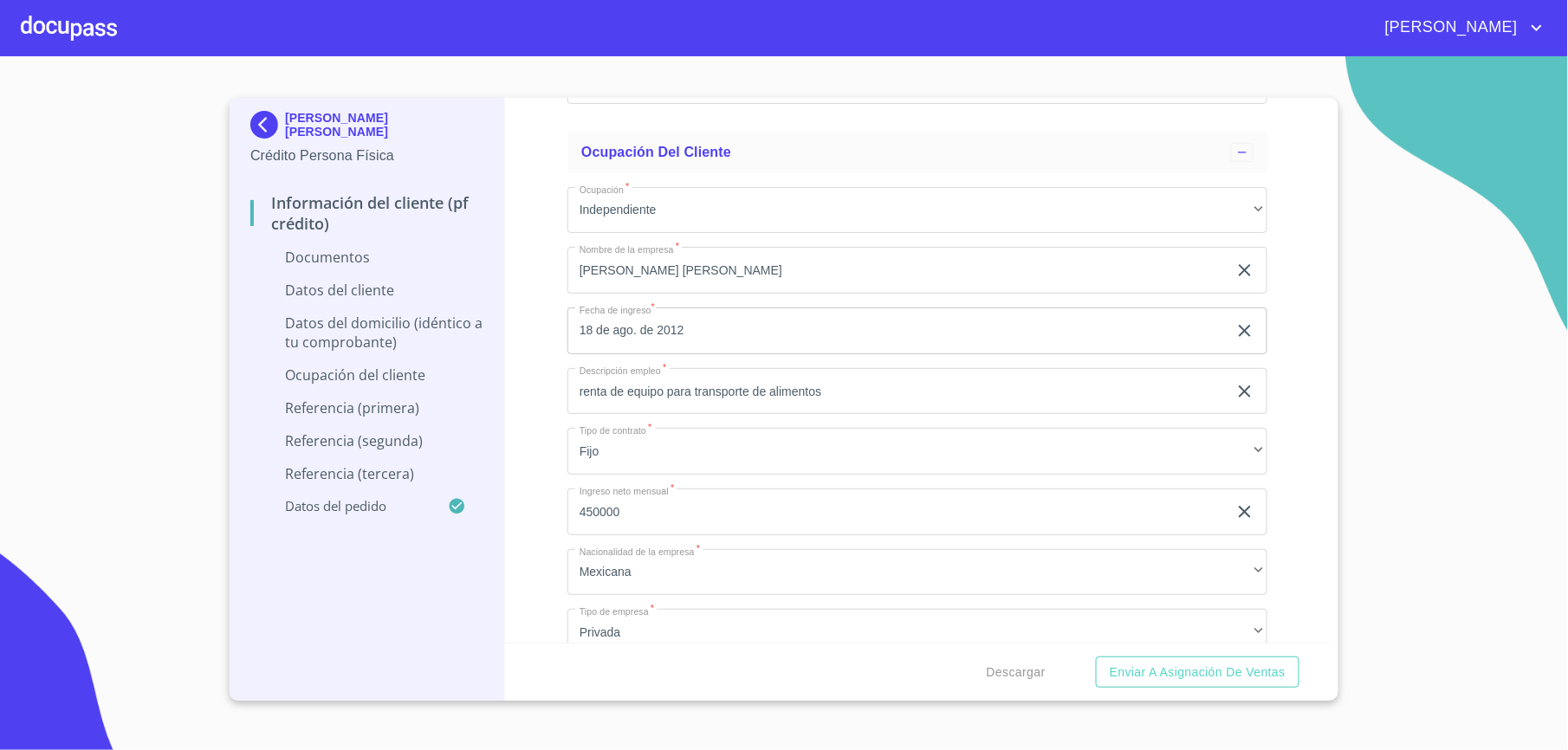
scroll to position [5093, 0]
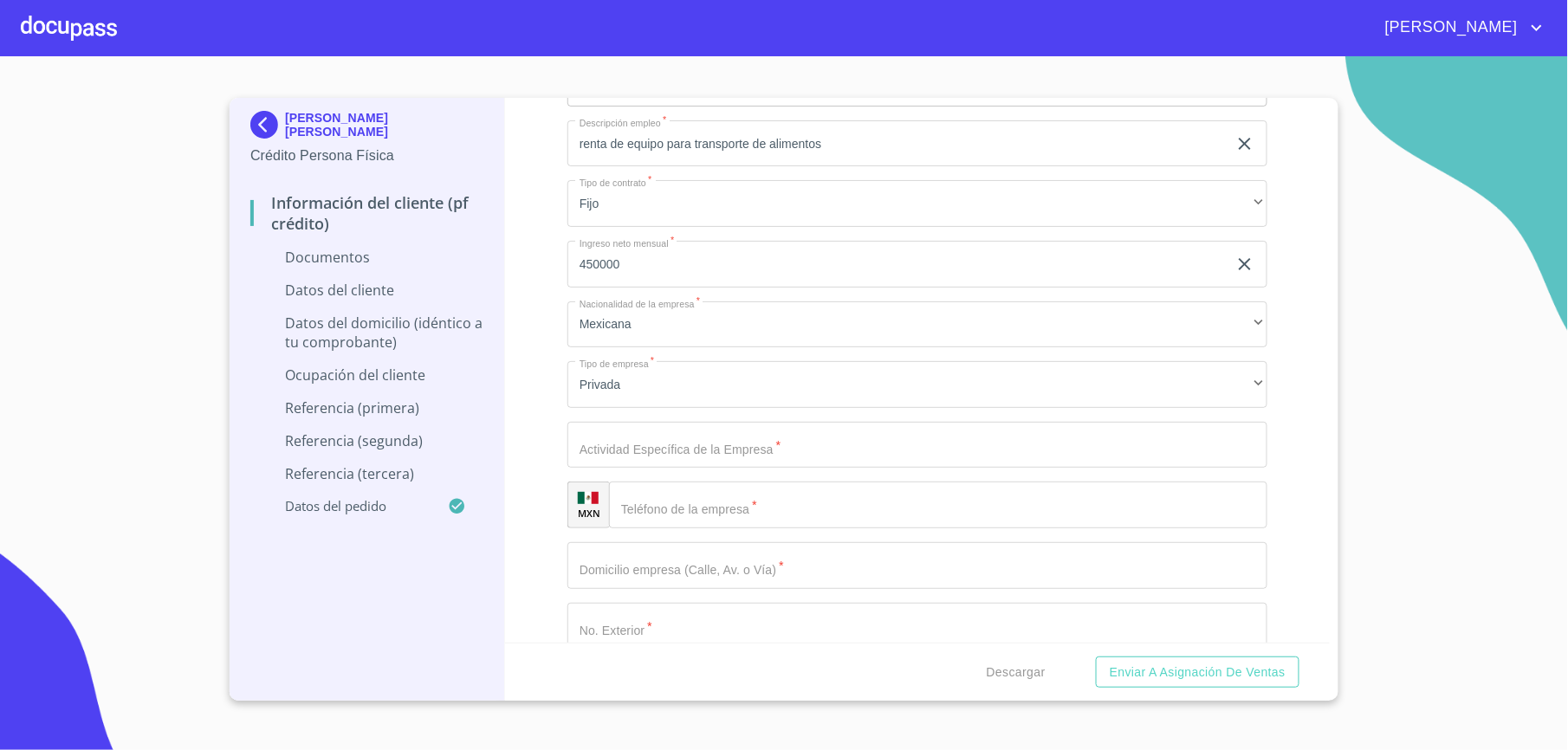
click at [621, 452] on input "Documento de identificación.   *" at bounding box center [917, 444] width 700 height 47
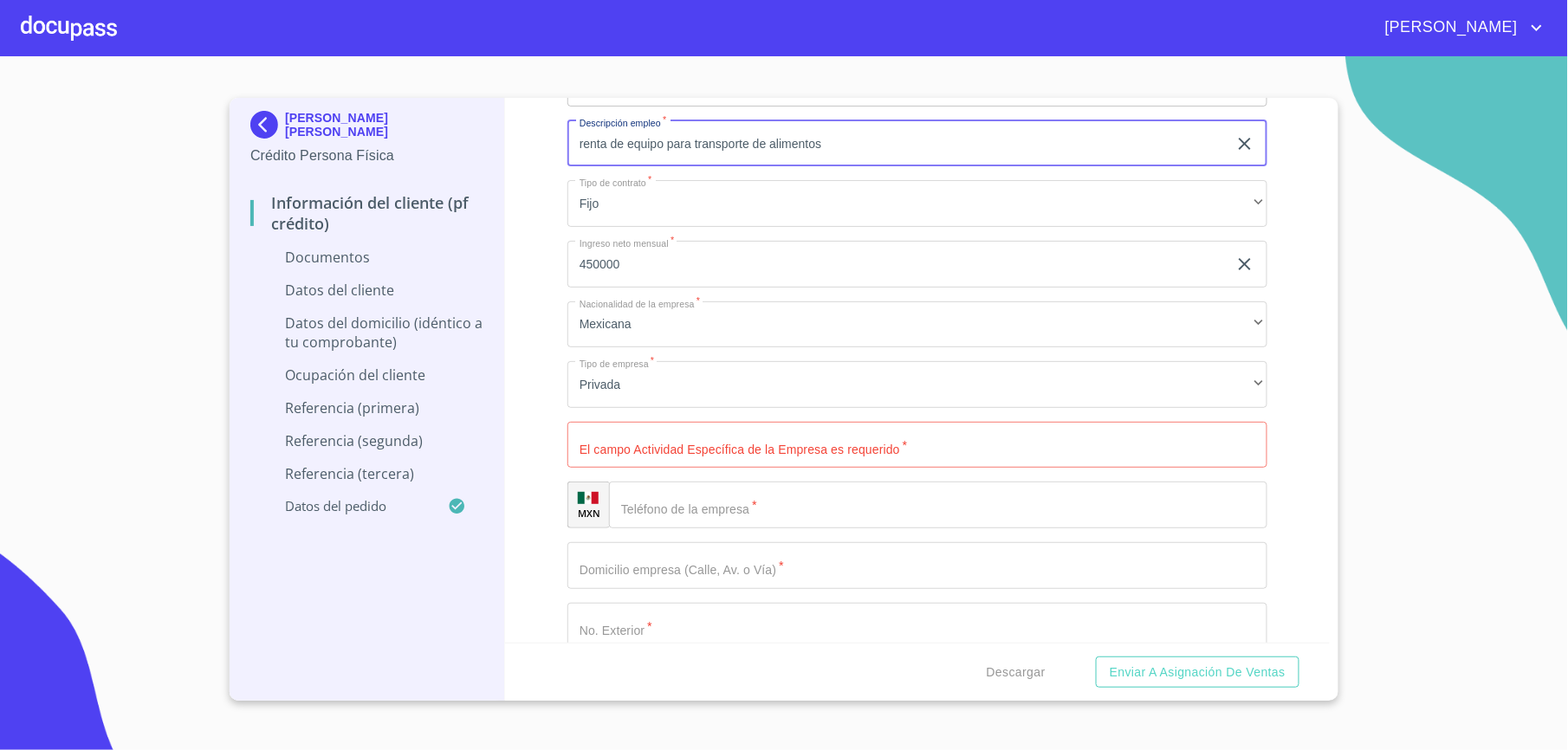
drag, startPoint x: 829, startPoint y: 150, endPoint x: 497, endPoint y: 158, distance: 332.1
click at [497, 158] on div "[PERSON_NAME] [PERSON_NAME] Crédito Persona Física Información del cliente (PF …" at bounding box center [780, 399] width 1101 height 603
click at [653, 445] on input "Documento de identificación.   *" at bounding box center [917, 444] width 700 height 47
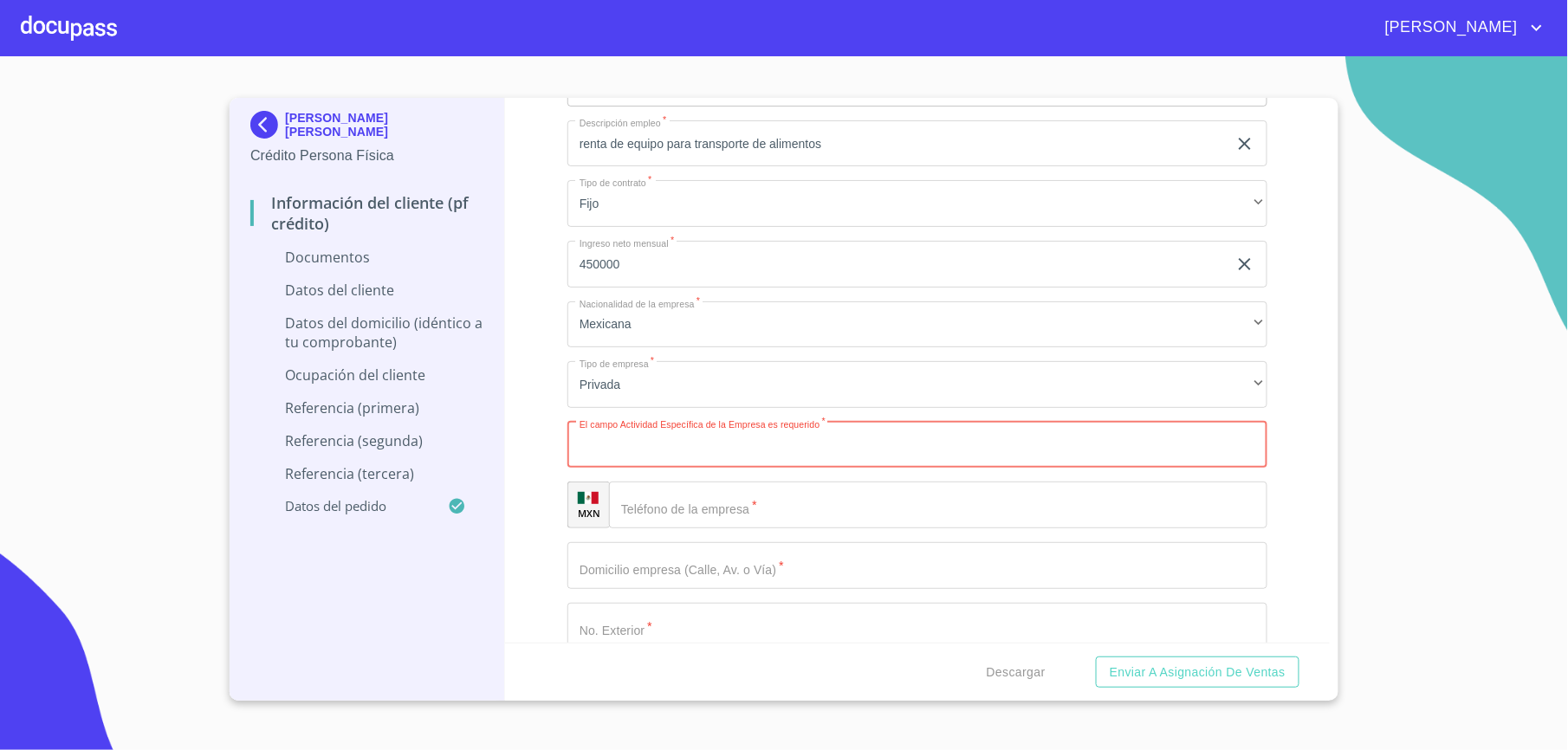
paste input "renta de equipo para transporte de alimentos"
type input "renta de equipo para transporte de alimentos"
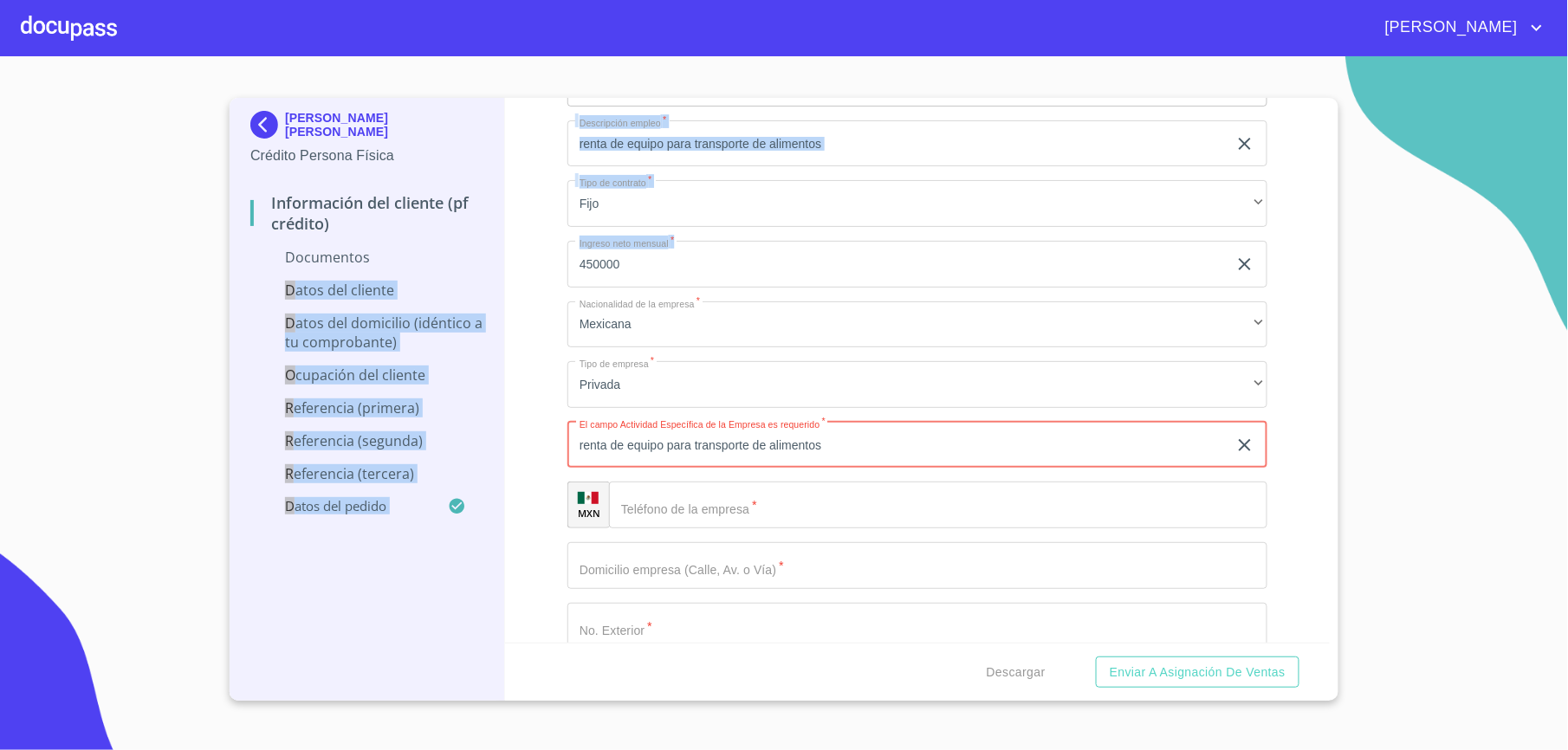
click at [506, 267] on div "[PERSON_NAME] [PERSON_NAME] Crédito Persona Física Información del cliente (PF …" at bounding box center [780, 399] width 1101 height 603
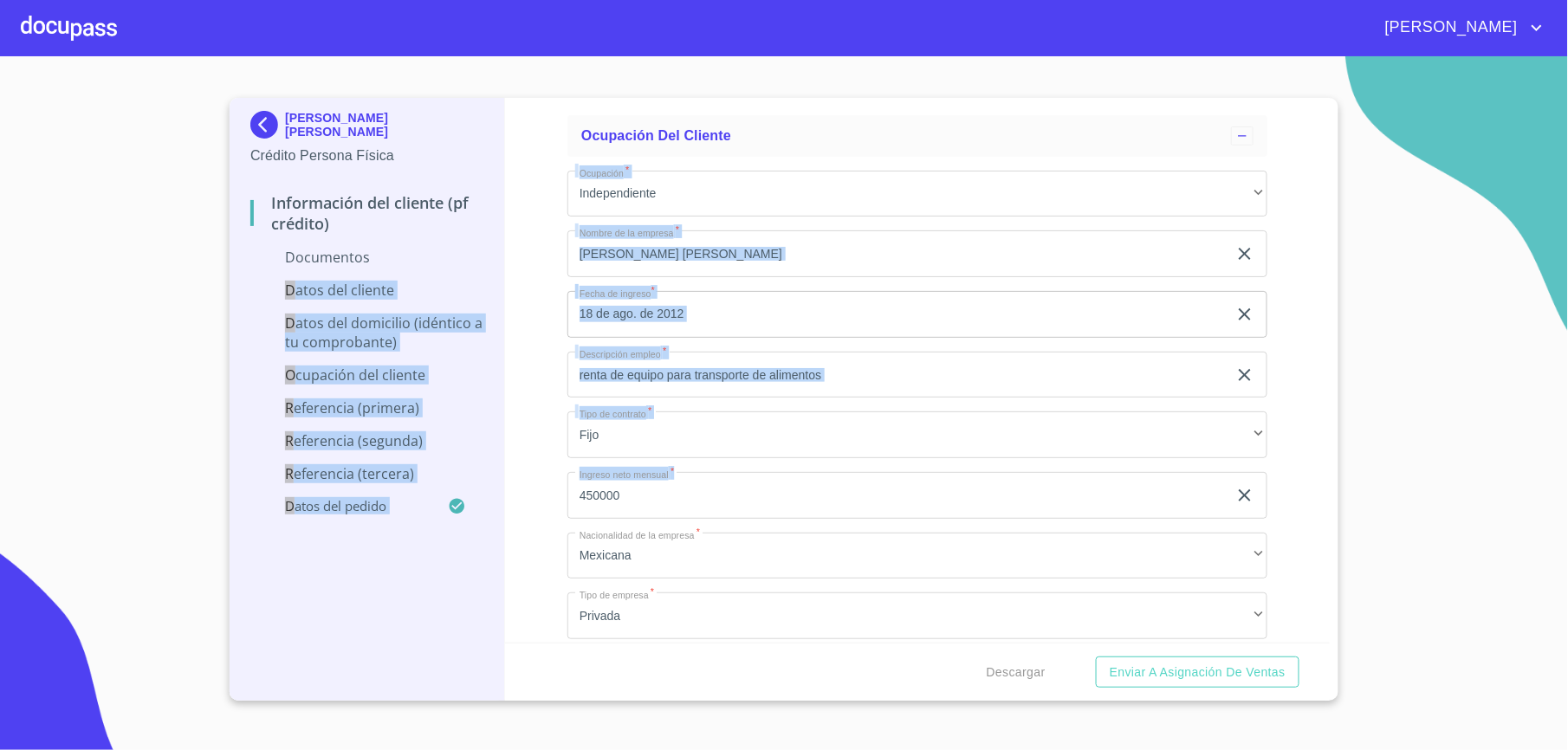
click at [551, 278] on div "Información del cliente (PF crédito) Documentos Documento de identificación.   …" at bounding box center [917, 370] width 826 height 545
click at [553, 279] on div "Información del cliente (PF crédito) Documentos Documento de identificación.   …" at bounding box center [917, 370] width 826 height 545
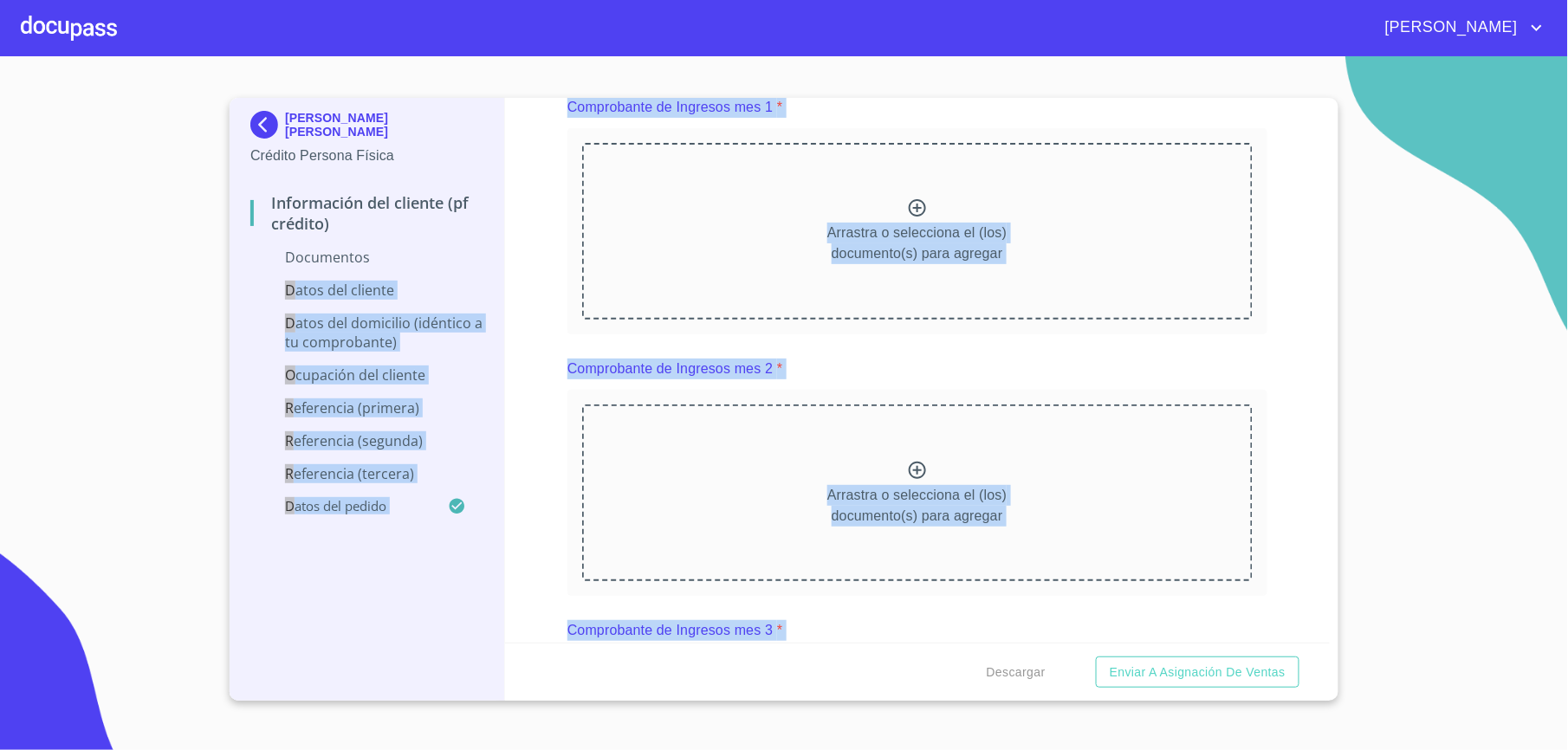
scroll to position [1031, 0]
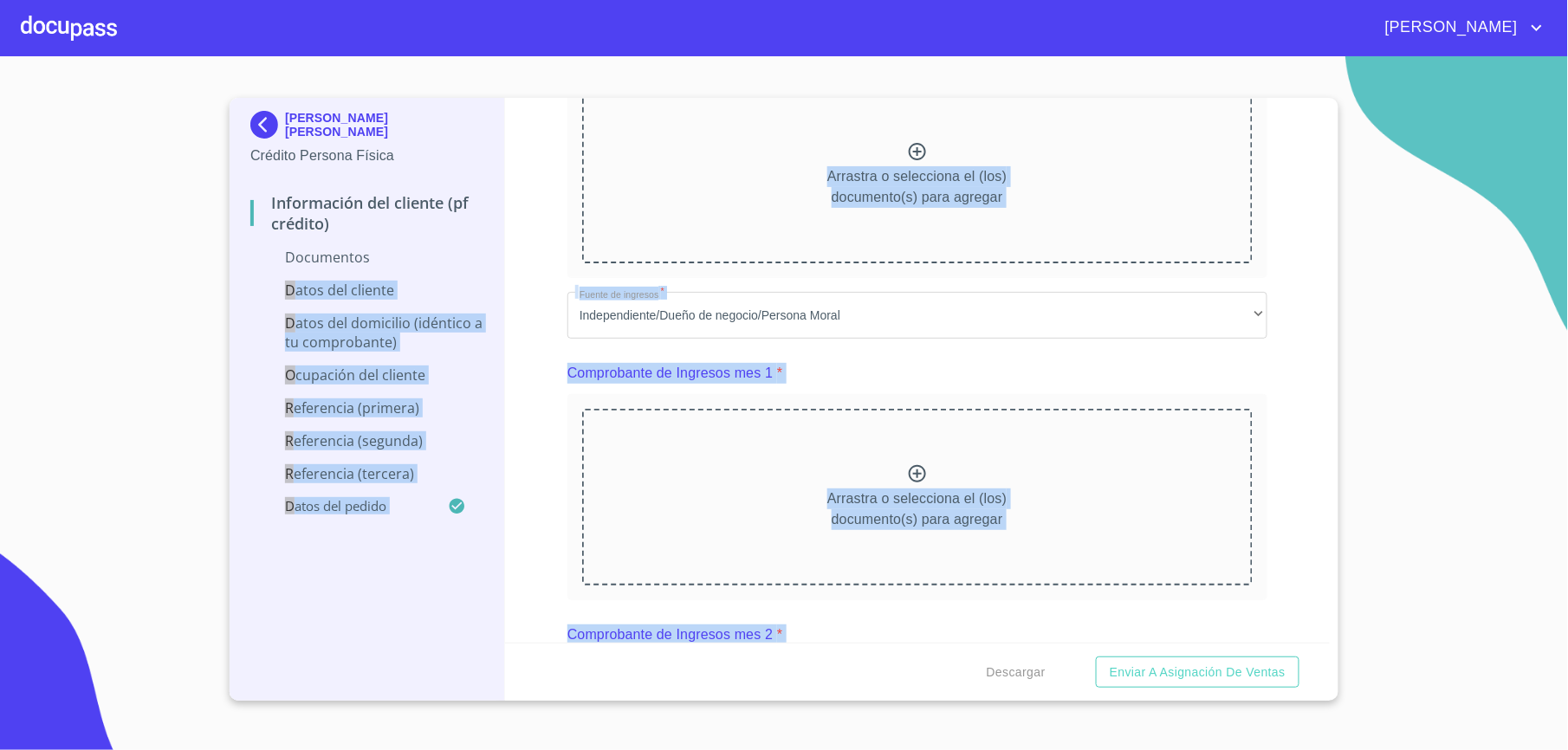
click at [1251, 254] on div "Información del cliente (PF crédito) Documentos Documento de identificación.   …" at bounding box center [917, 370] width 826 height 545
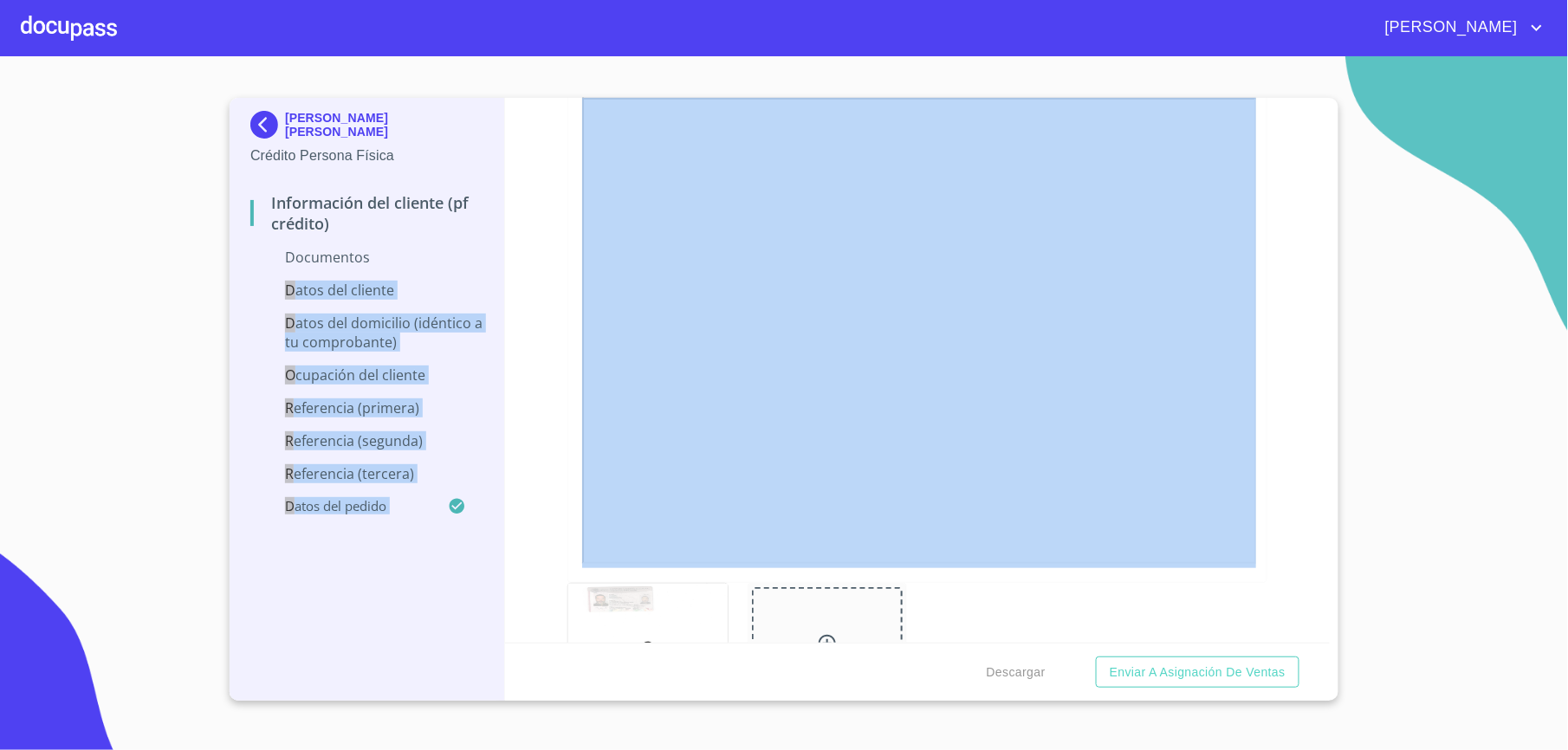
scroll to position [120, 0]
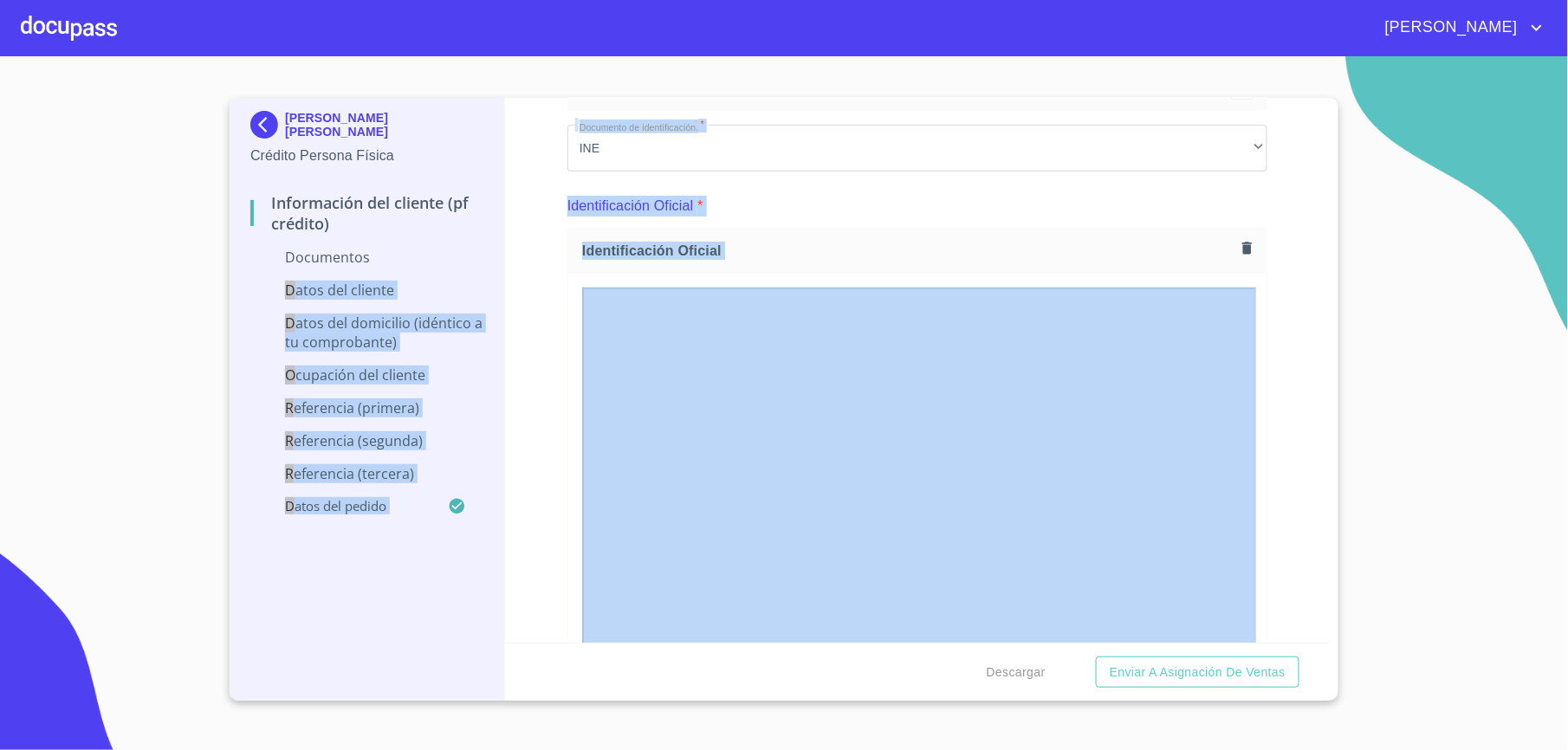
click at [361, 296] on p "Datos del cliente" at bounding box center [366, 290] width 233 height 19
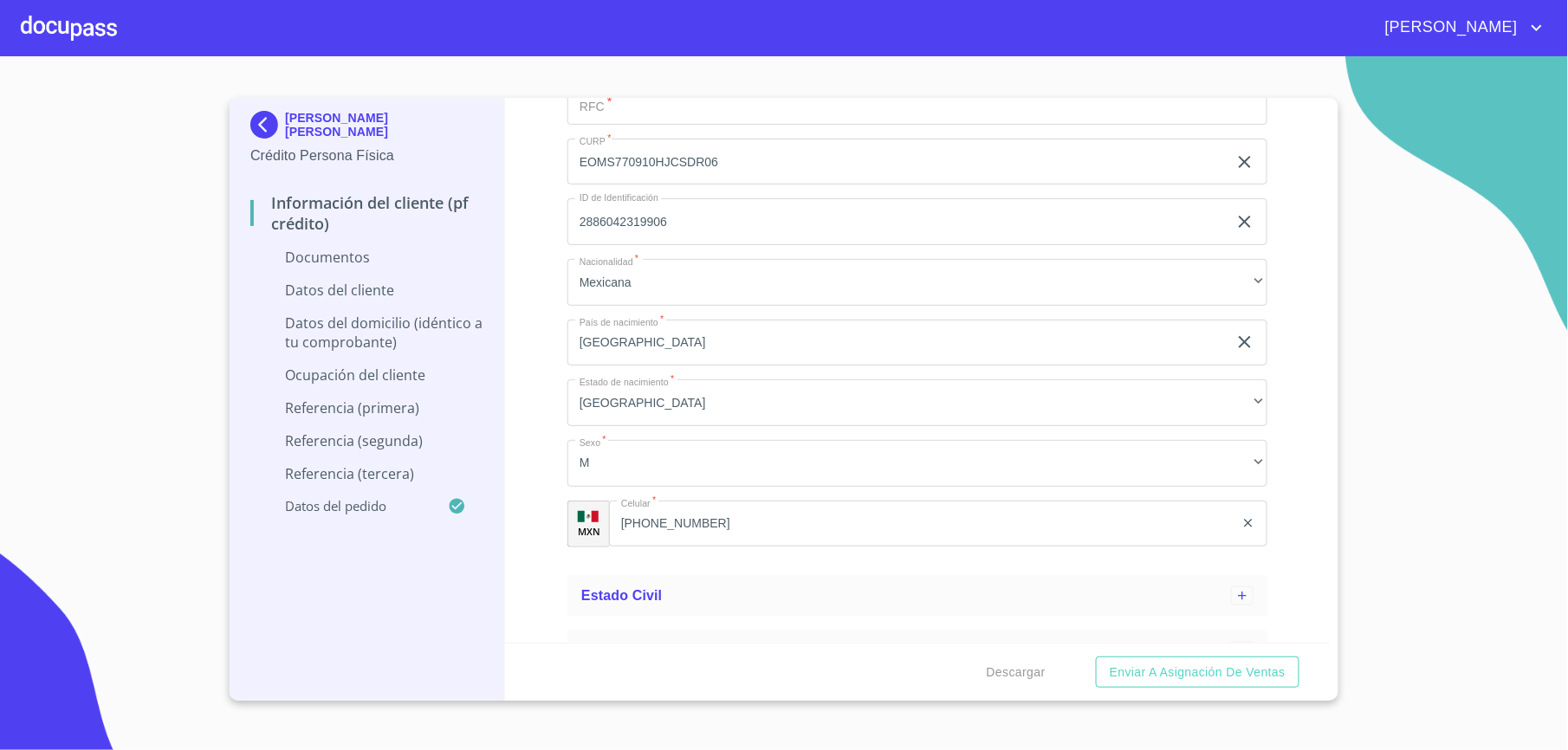
scroll to position [530, 0]
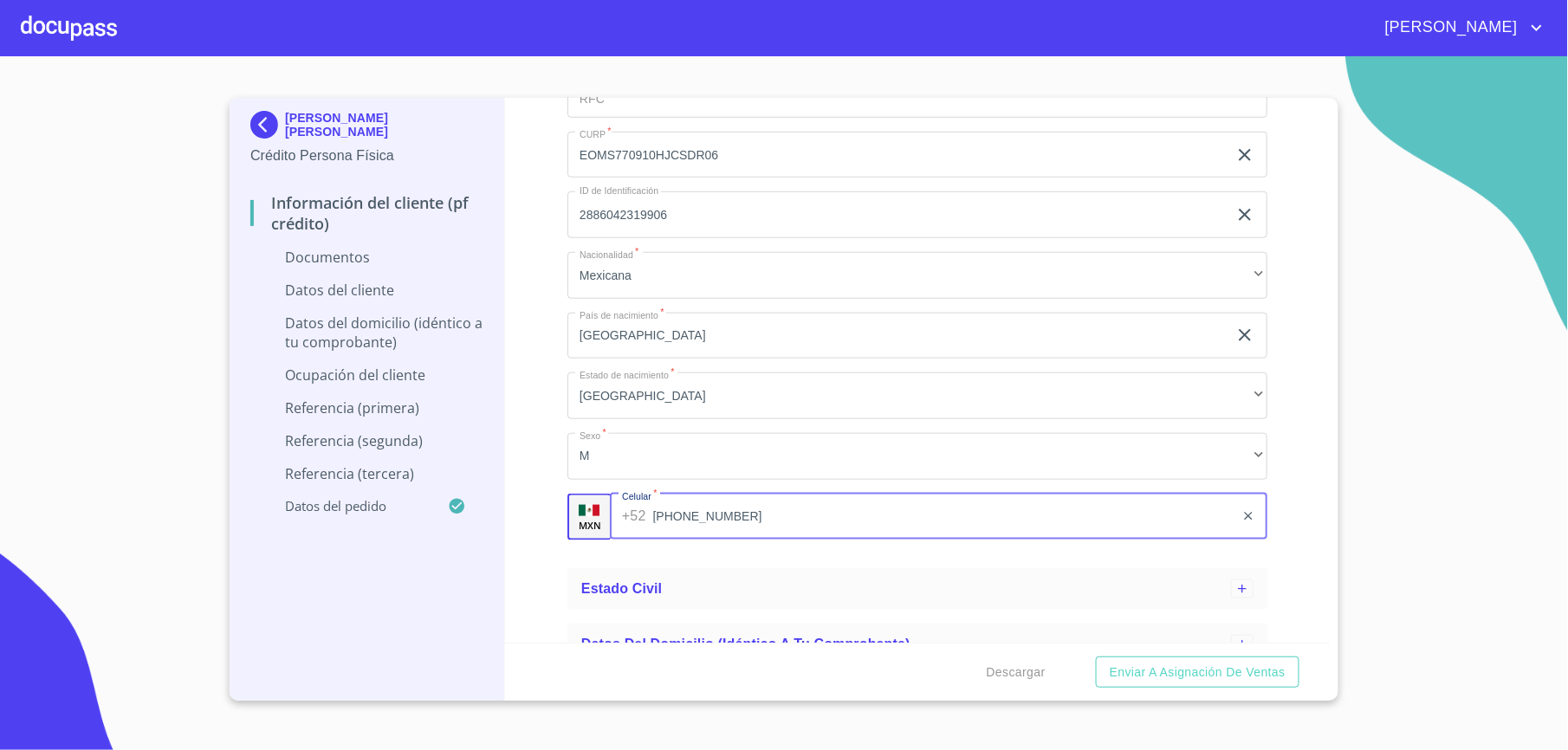
drag, startPoint x: 714, startPoint y: 510, endPoint x: 638, endPoint y: 517, distance: 76.3
click at [622, 516] on div "[PHONE_NUMBER] ​" at bounding box center [938, 516] width 658 height 47
drag, startPoint x: 767, startPoint y: 516, endPoint x: 640, endPoint y: 514, distance: 127.0
click at [640, 514] on div "[PHONE_NUMBER] ​" at bounding box center [938, 516] width 658 height 47
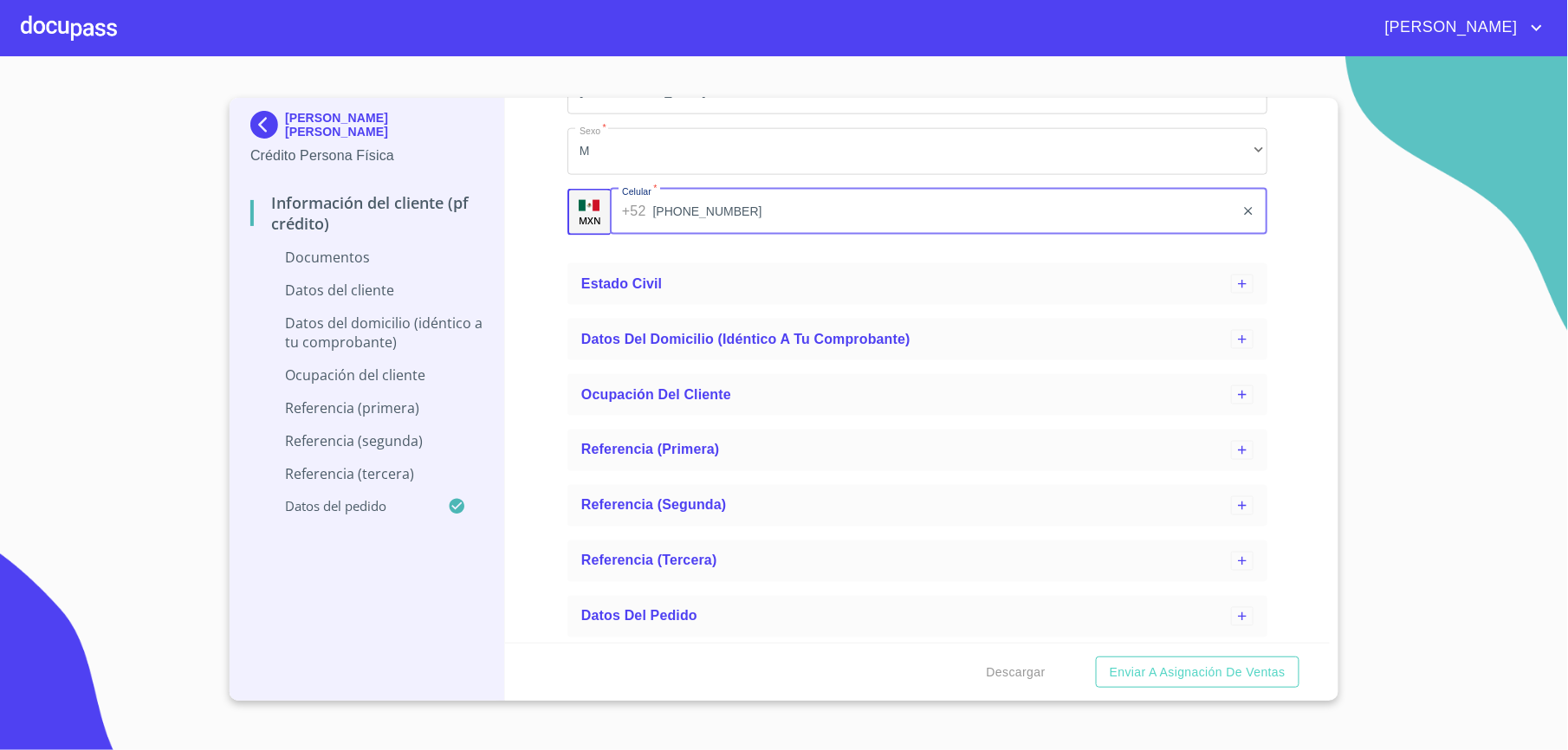
scroll to position [837, 0]
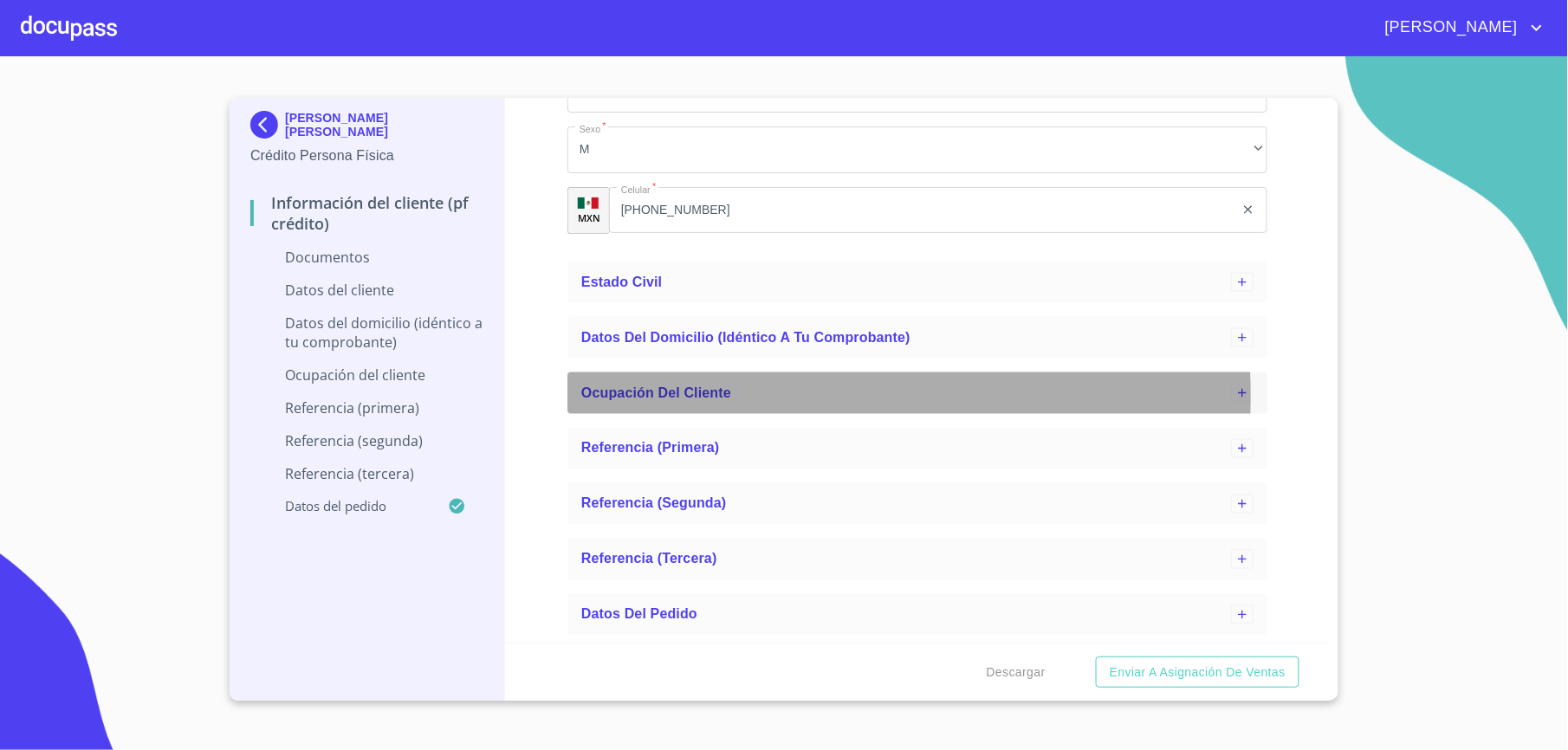
click at [681, 395] on span "Ocupación del Cliente" at bounding box center [656, 392] width 150 height 15
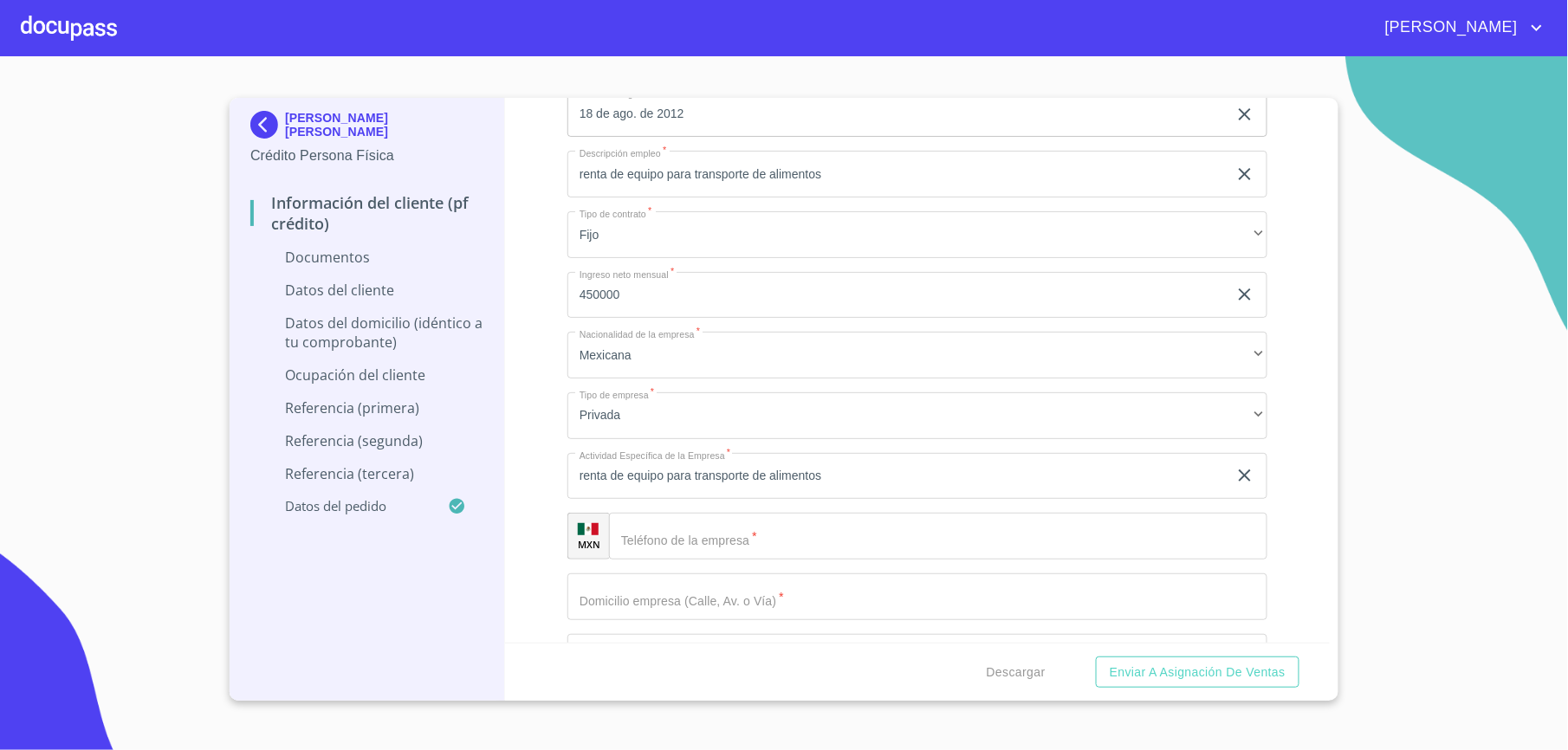
scroll to position [1326, 0]
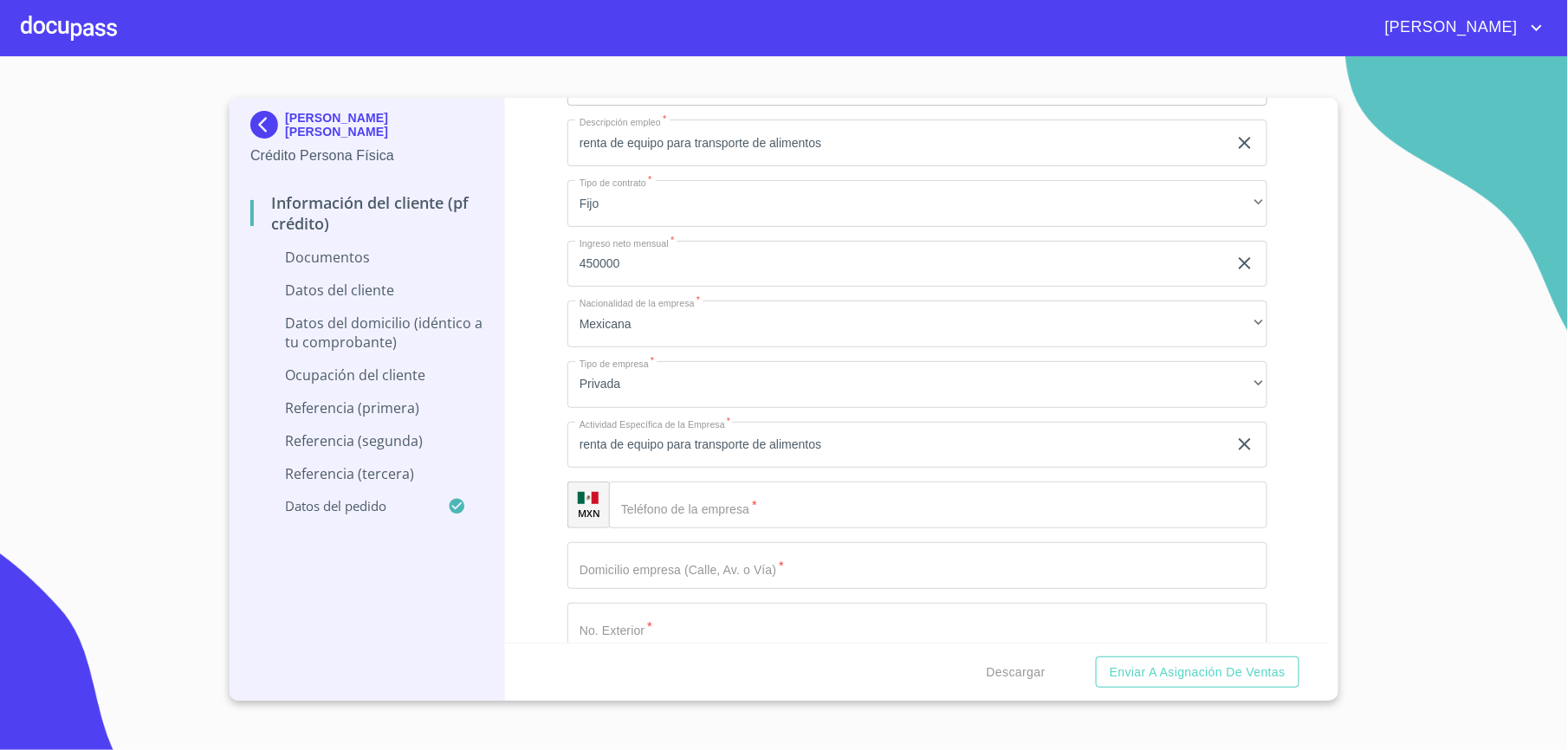
click at [811, 514] on input "Apellido [PERSON_NAME]   *" at bounding box center [938, 505] width 659 height 47
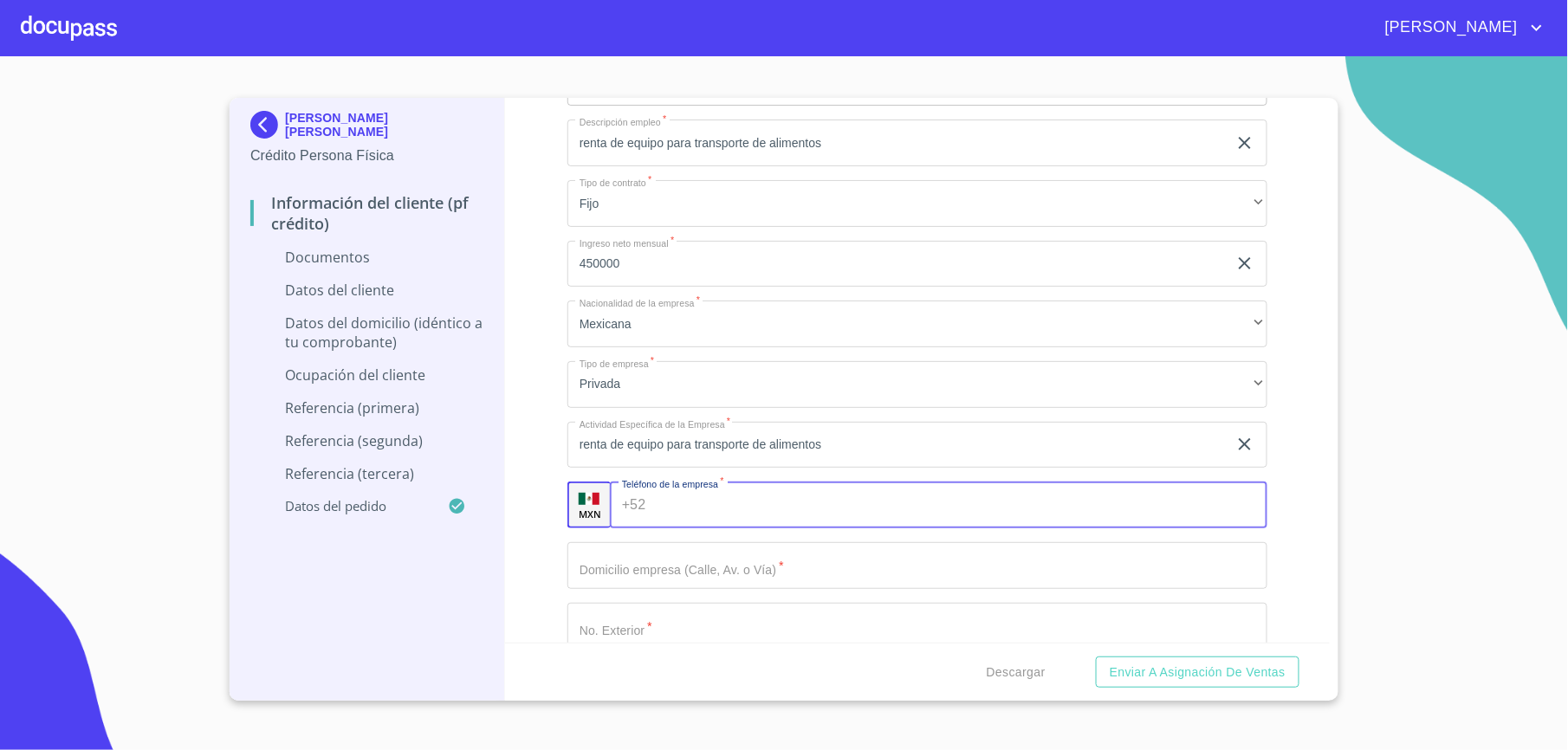
paste input "[PHONE_NUMBER]"
type input "[PHONE_NUMBER]"
click at [603, 576] on input "Apellido [PERSON_NAME]   *" at bounding box center [917, 565] width 700 height 47
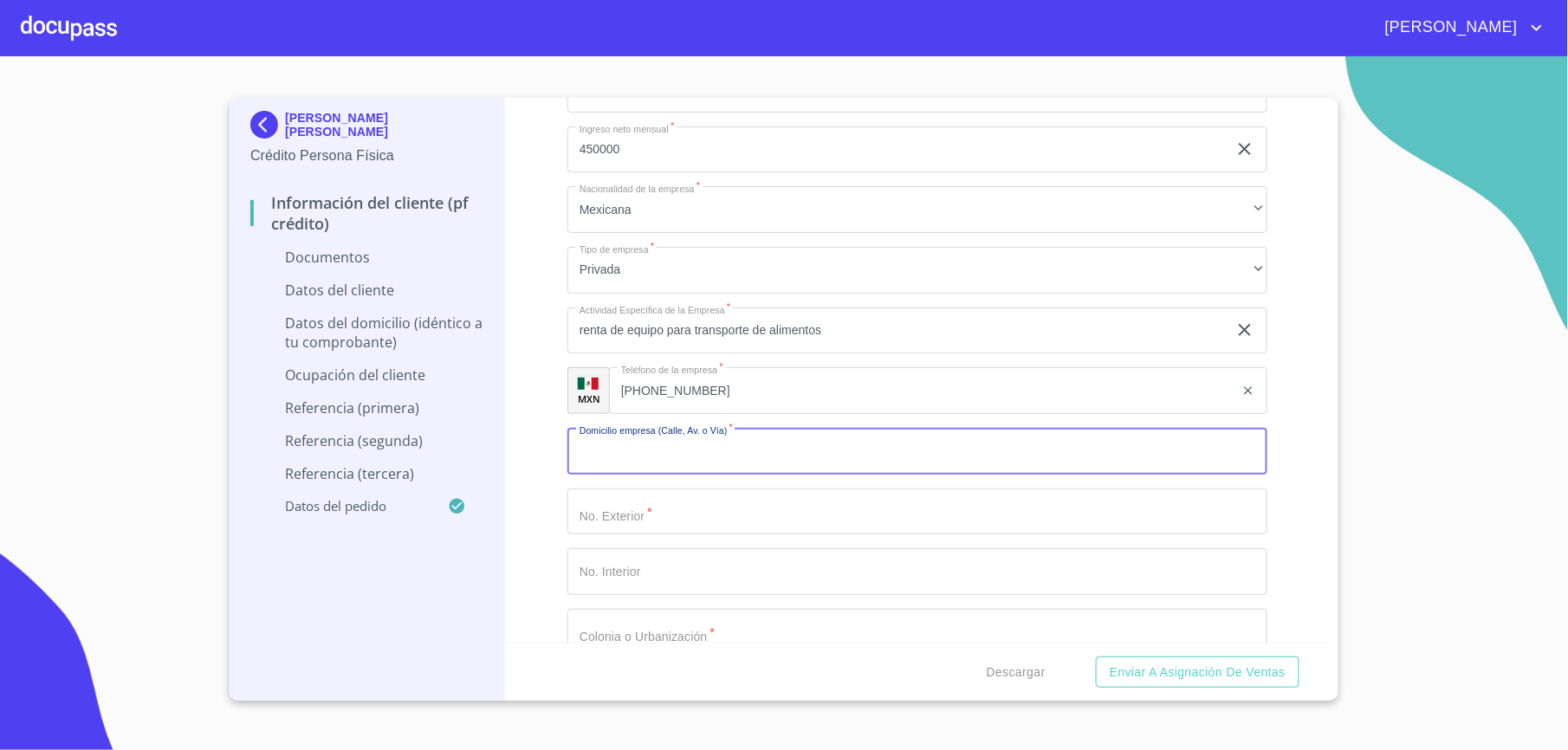
scroll to position [1442, 0]
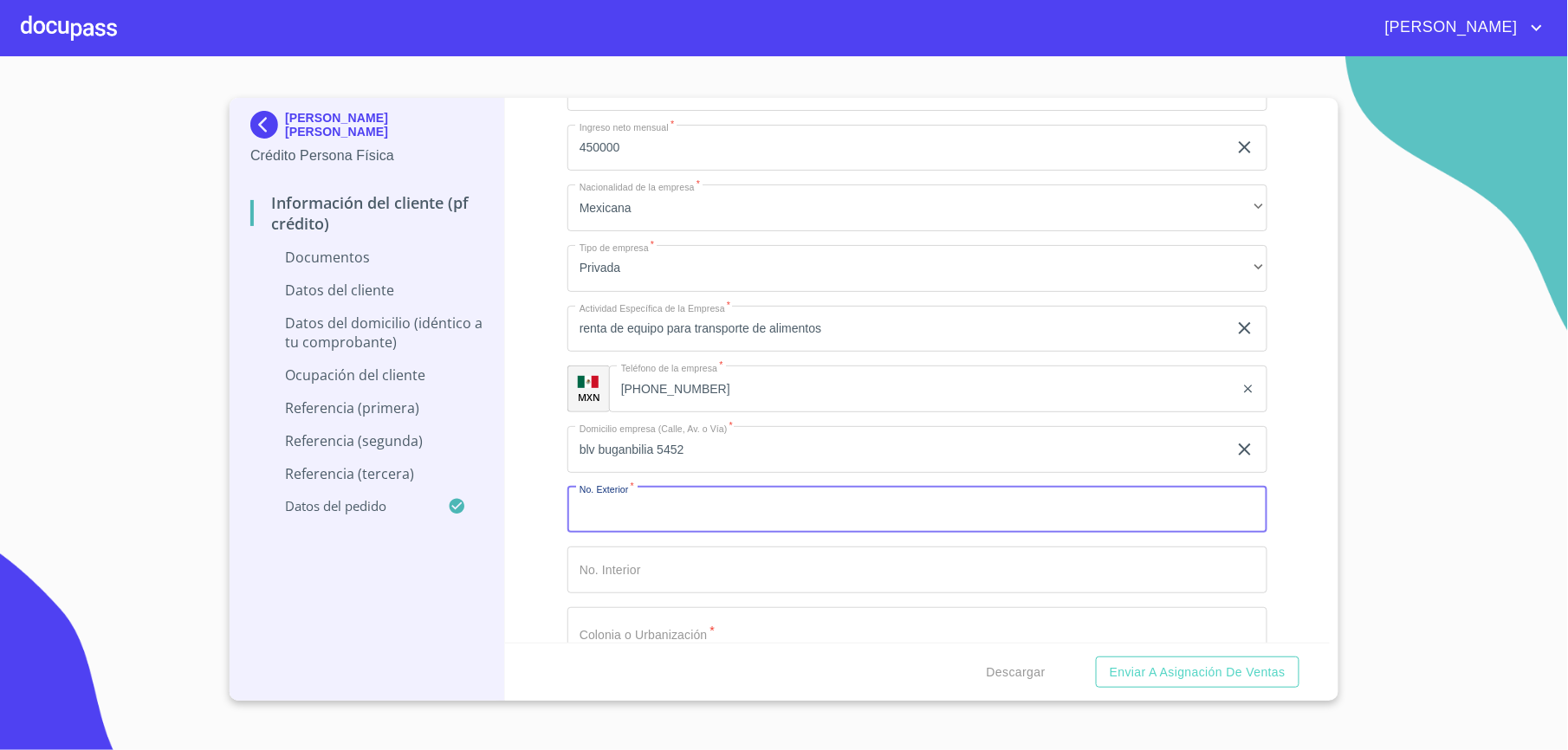
click at [663, 452] on input "blv buganbilia 5452" at bounding box center [897, 449] width 660 height 47
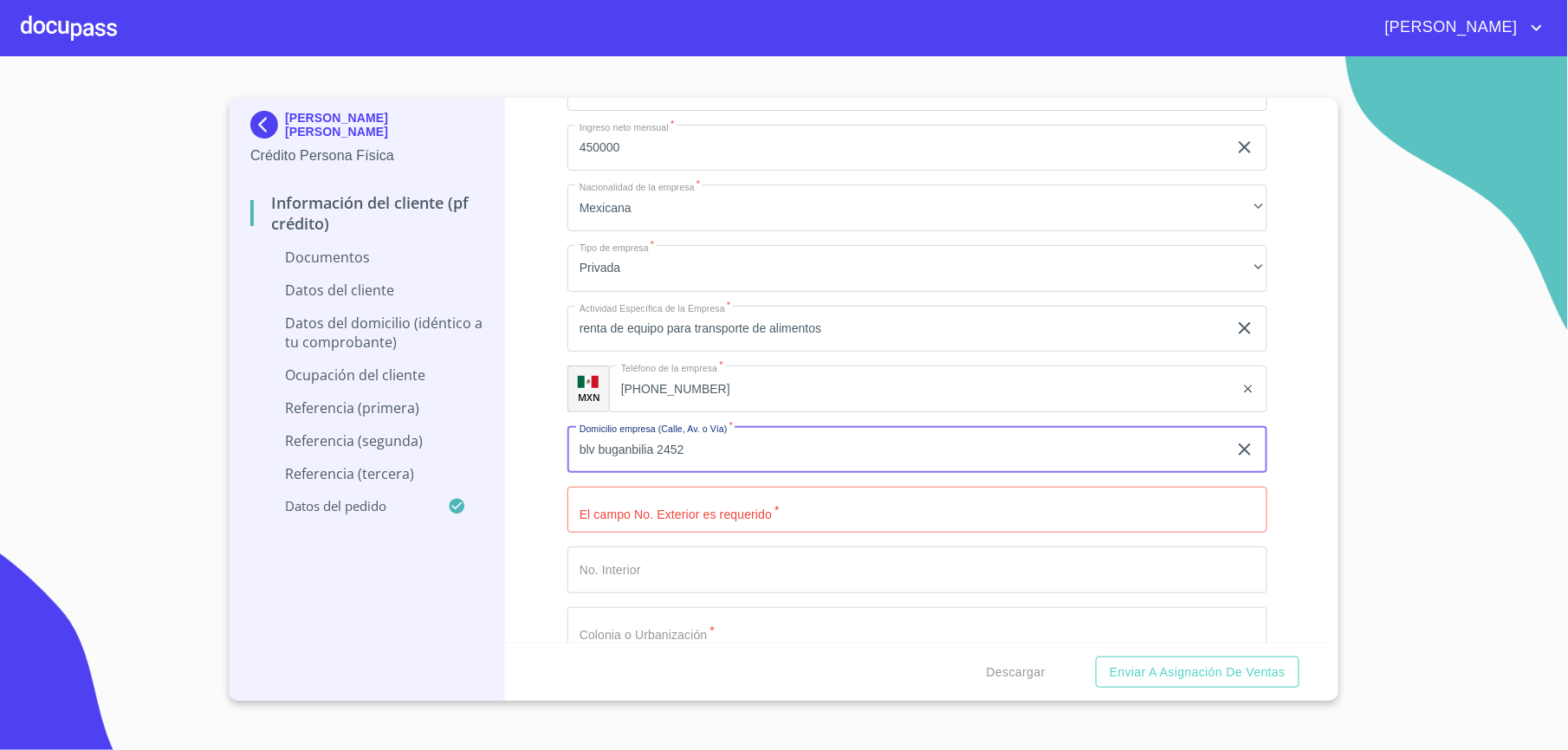
type input "blv buganbilia 2452"
click at [912, 524] on input "Apellido [PERSON_NAME]   *" at bounding box center [917, 510] width 700 height 47
paste input "2452"
type input "2452"
click at [783, 568] on input "Apellido [PERSON_NAME]   *" at bounding box center [917, 569] width 700 height 47
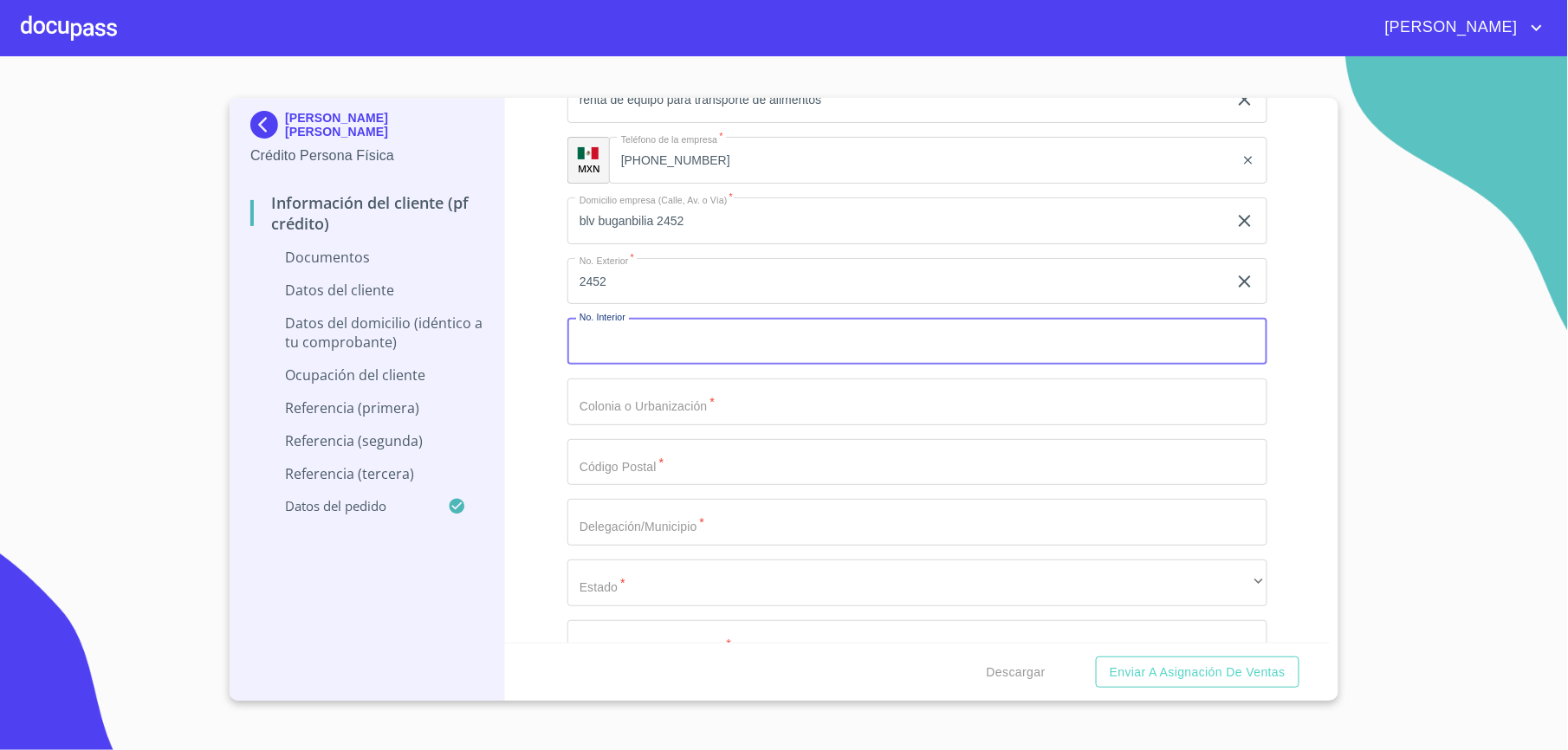
scroll to position [1672, 0]
click at [744, 424] on div "Ocupación   * Independiente ​ Nombre de la empresa   * [PERSON_NAME] [PERSON_NA…" at bounding box center [917, 220] width 700 height 1281
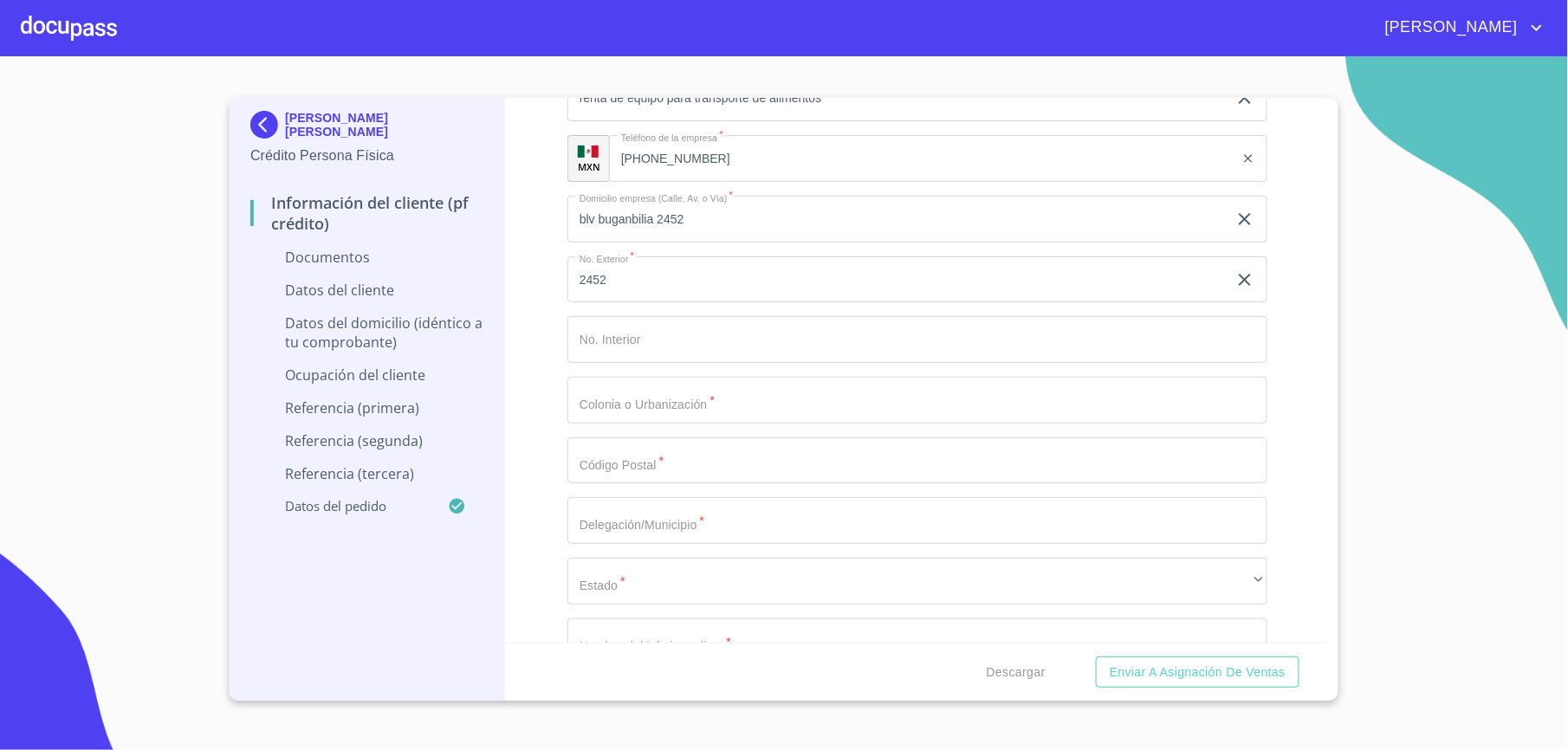
click at [745, 418] on input "Apellido [PERSON_NAME]   *" at bounding box center [917, 400] width 700 height 47
type input "ciudad [GEOGRAPHIC_DATA]"
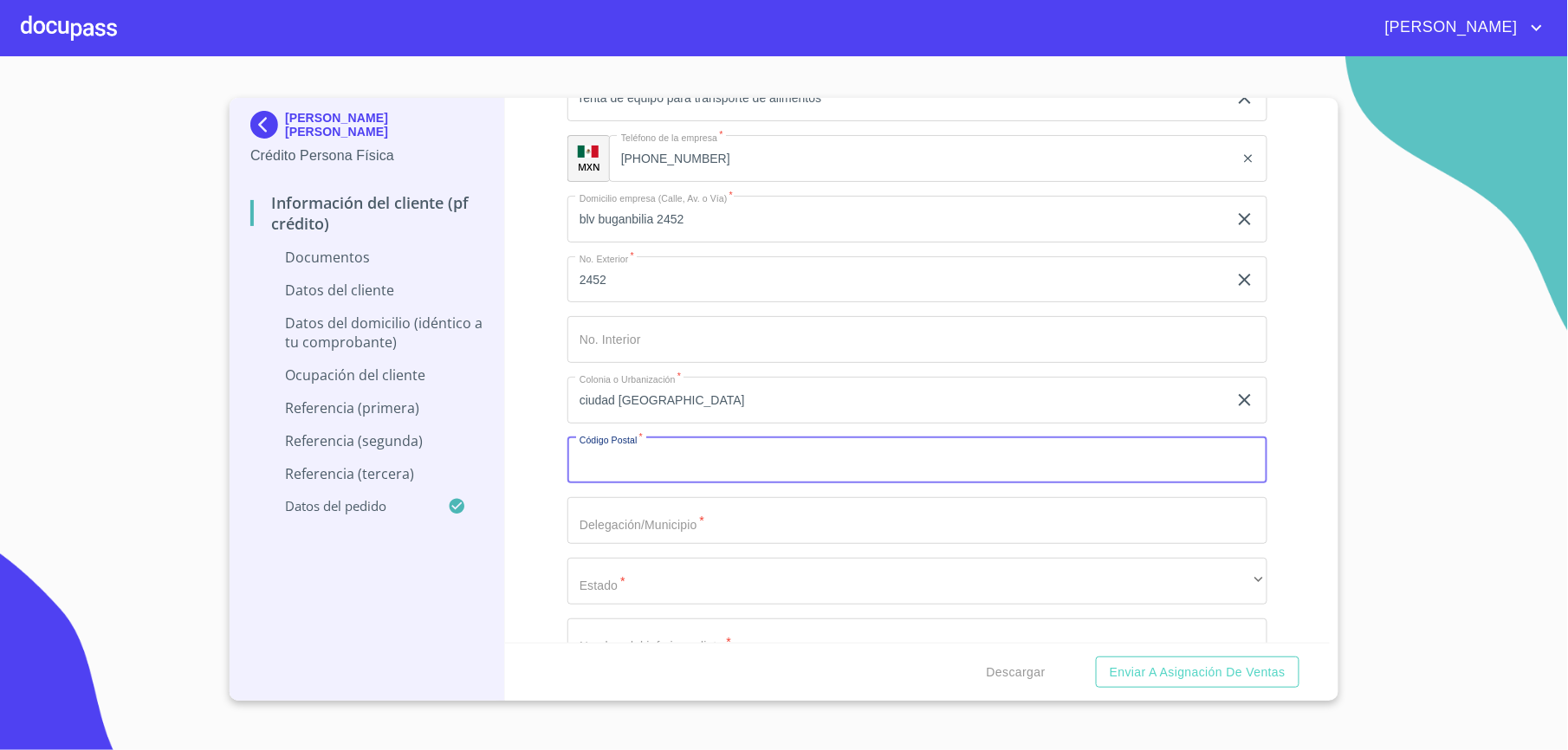
click at [686, 470] on input "Apellido [PERSON_NAME]   *" at bounding box center [917, 460] width 700 height 47
click at [759, 464] on div "Ocupación   * Independiente ​ Nombre de la empresa   * [PERSON_NAME] [PERSON_NA…" at bounding box center [917, 220] width 700 height 1281
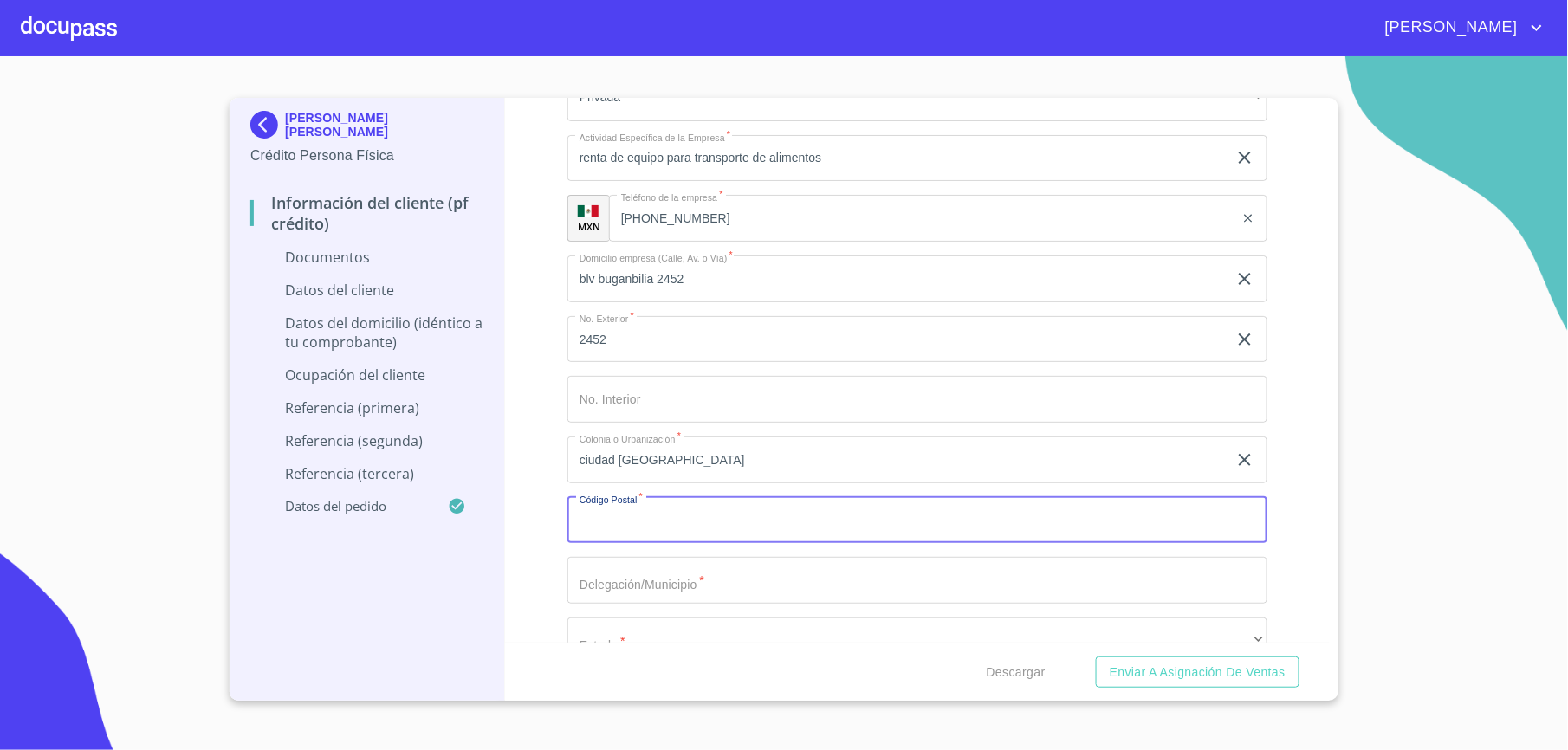
scroll to position [1557, 0]
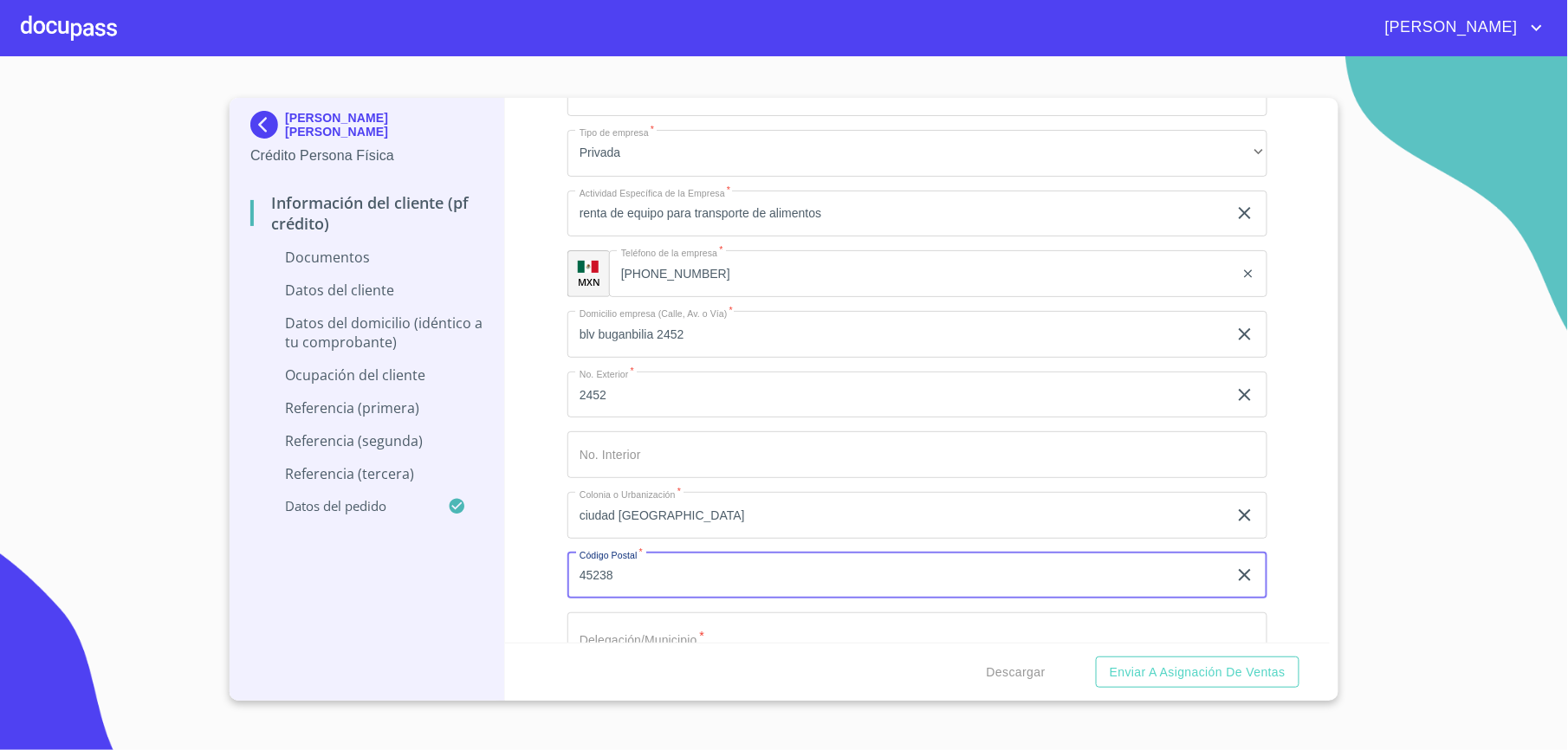
type input "45238"
click at [559, 506] on div "Información del cliente (PF crédito) Documentos Datos del cliente Apellido [PER…" at bounding box center [917, 370] width 826 height 545
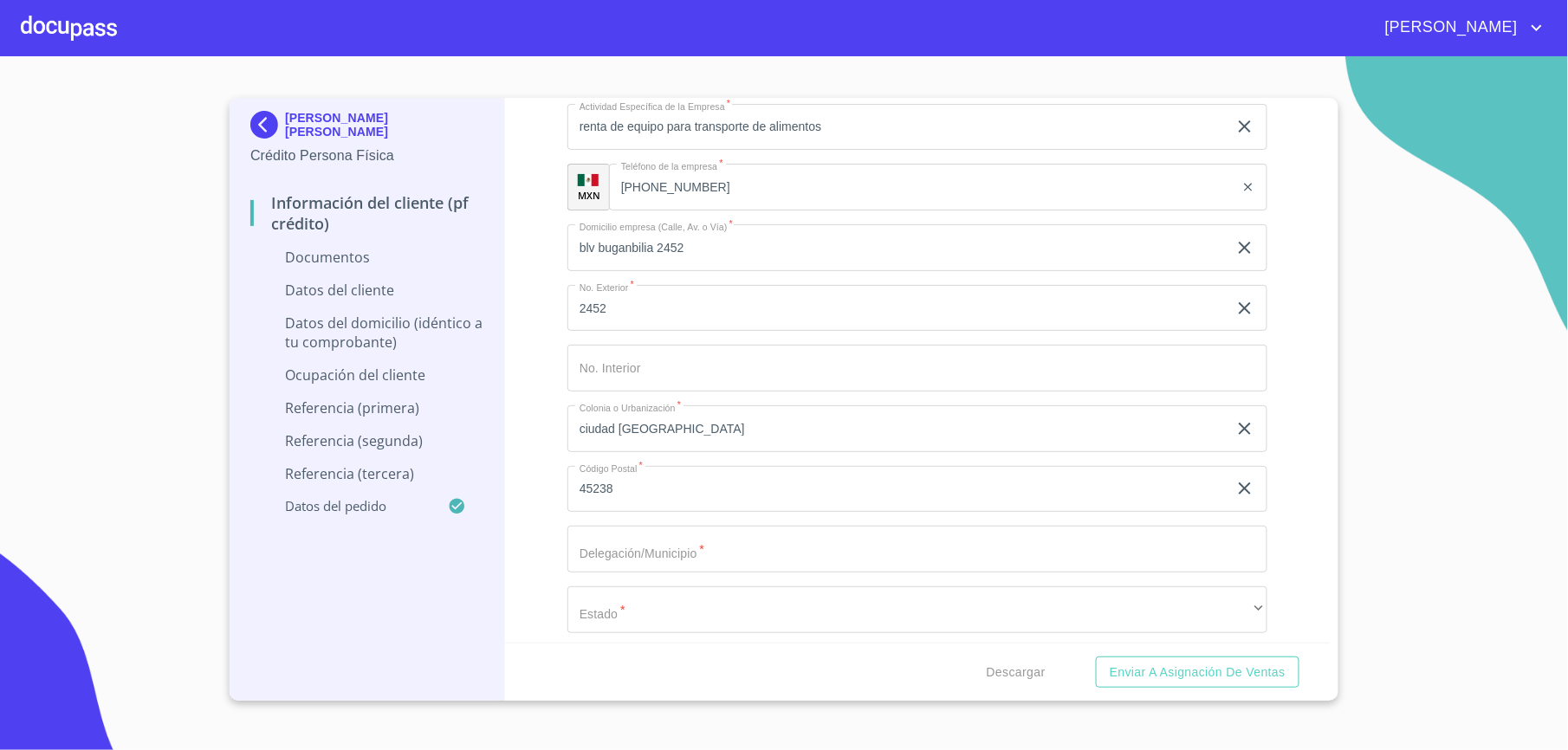
scroll to position [1787, 0]
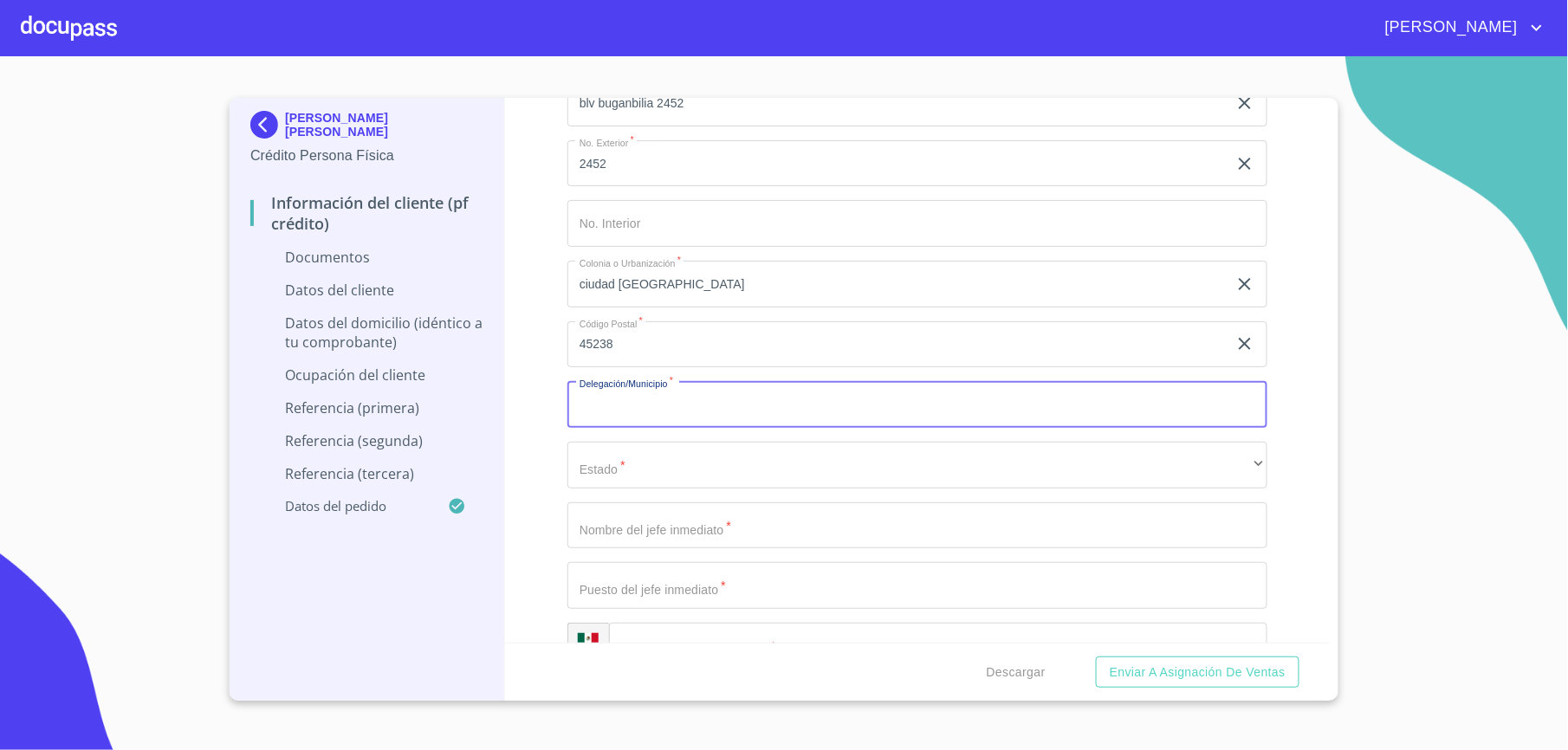
click at [650, 410] on input "Apellido [PERSON_NAME]   *" at bounding box center [917, 404] width 700 height 47
type input "zapapon"
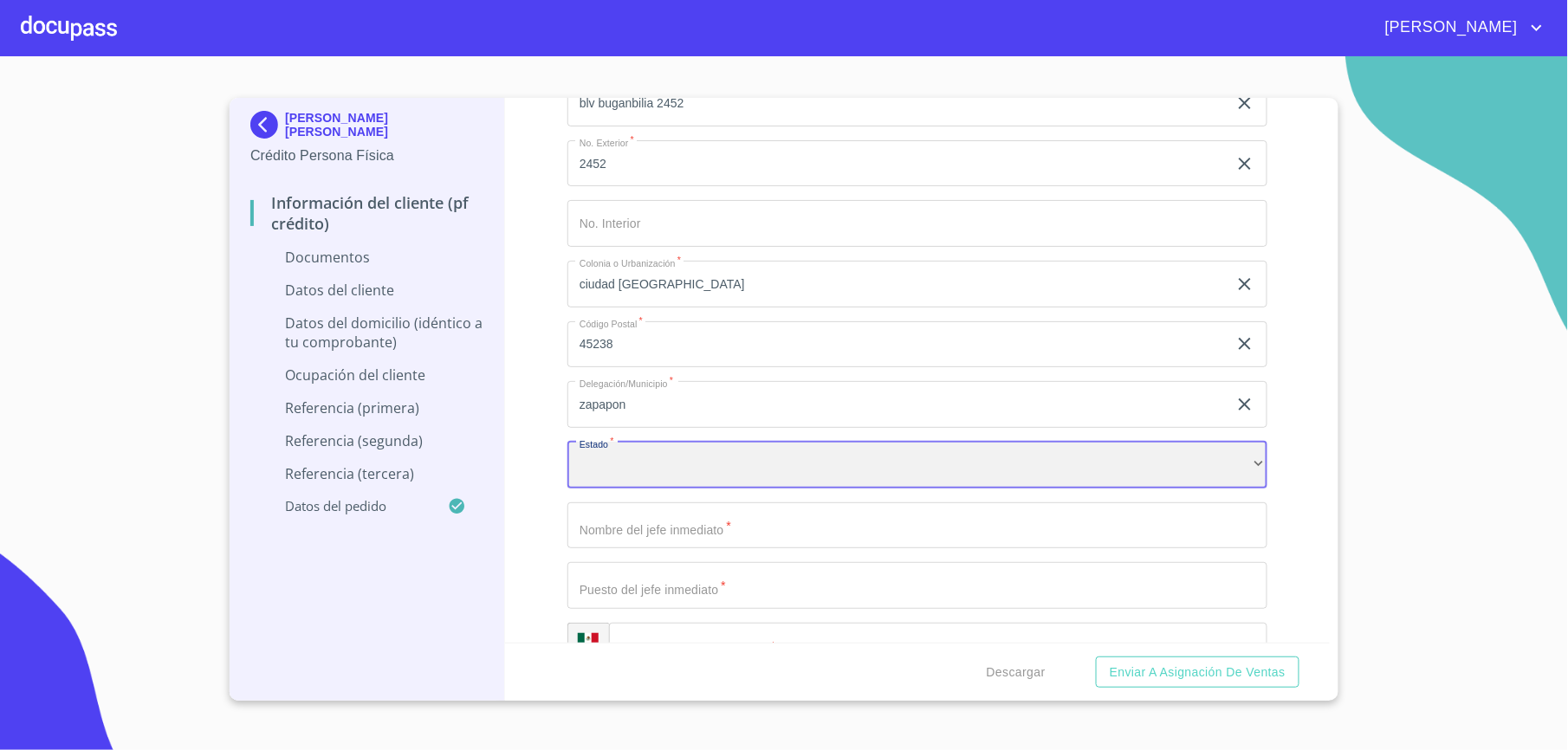
click at [698, 459] on div "​" at bounding box center [917, 464] width 700 height 47
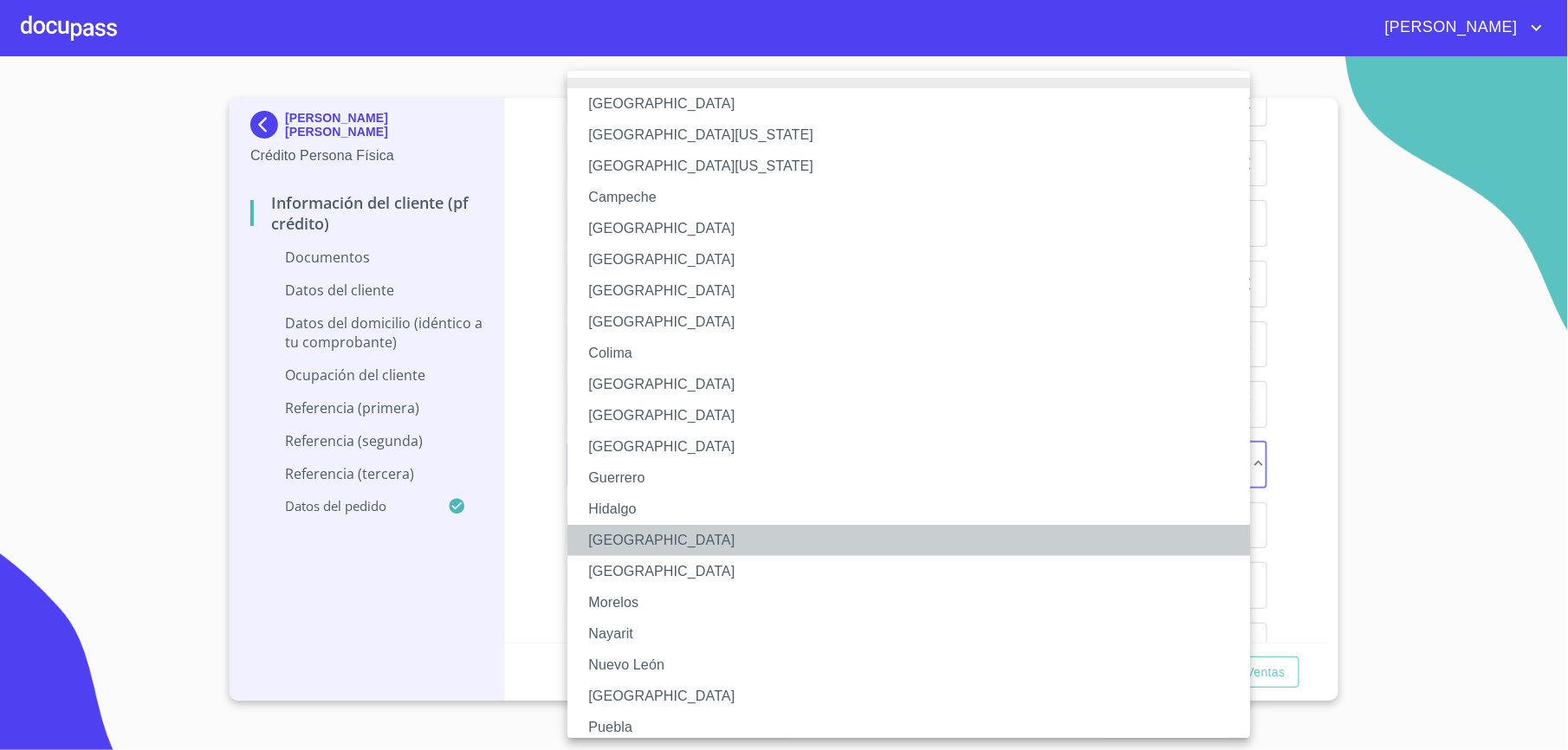
click at [627, 540] on li "[GEOGRAPHIC_DATA]" at bounding box center [917, 540] width 700 height 31
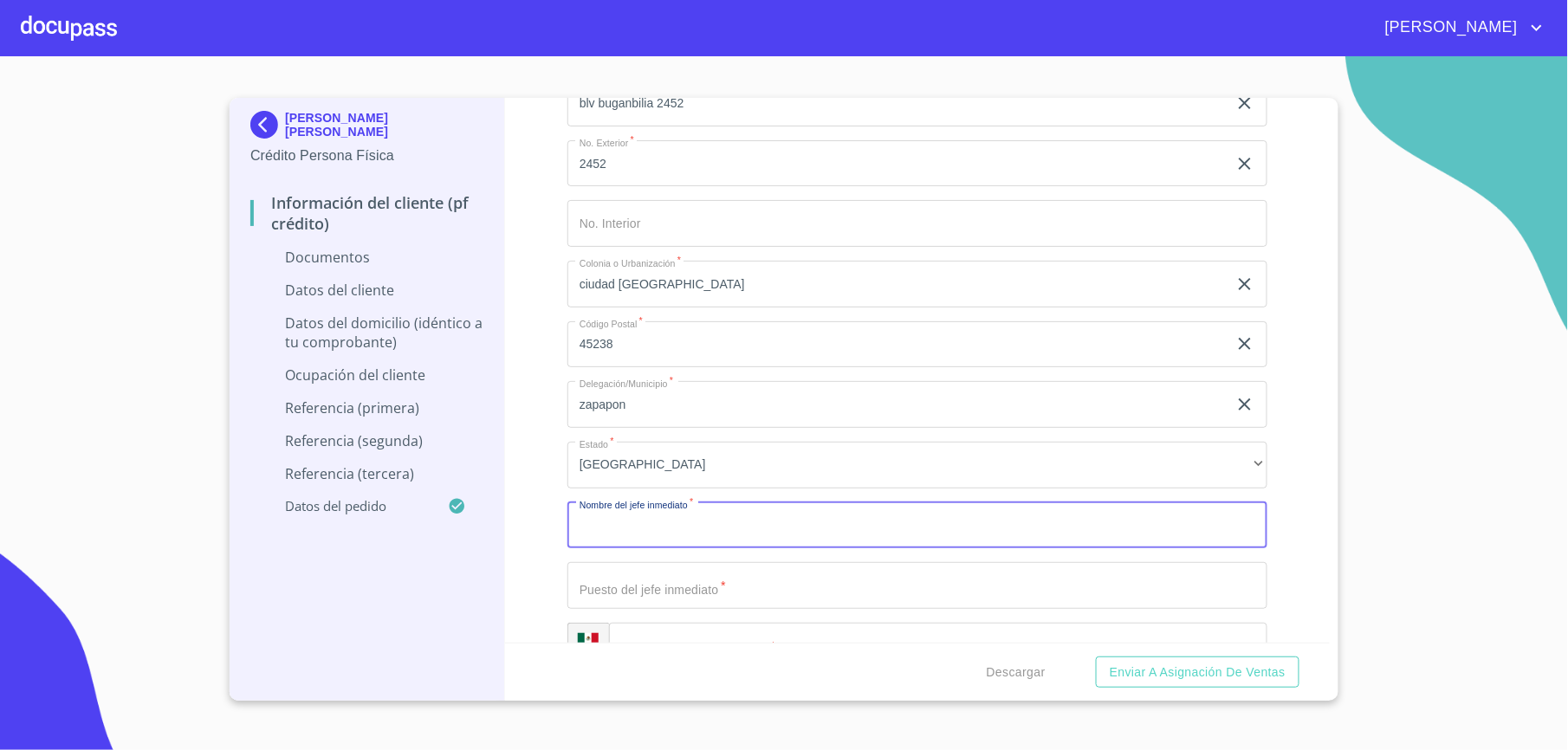
click at [635, 530] on input "Apellido [PERSON_NAME]   *" at bounding box center [917, 526] width 700 height 47
type input "[PERSON_NAME] [PERSON_NAME]"
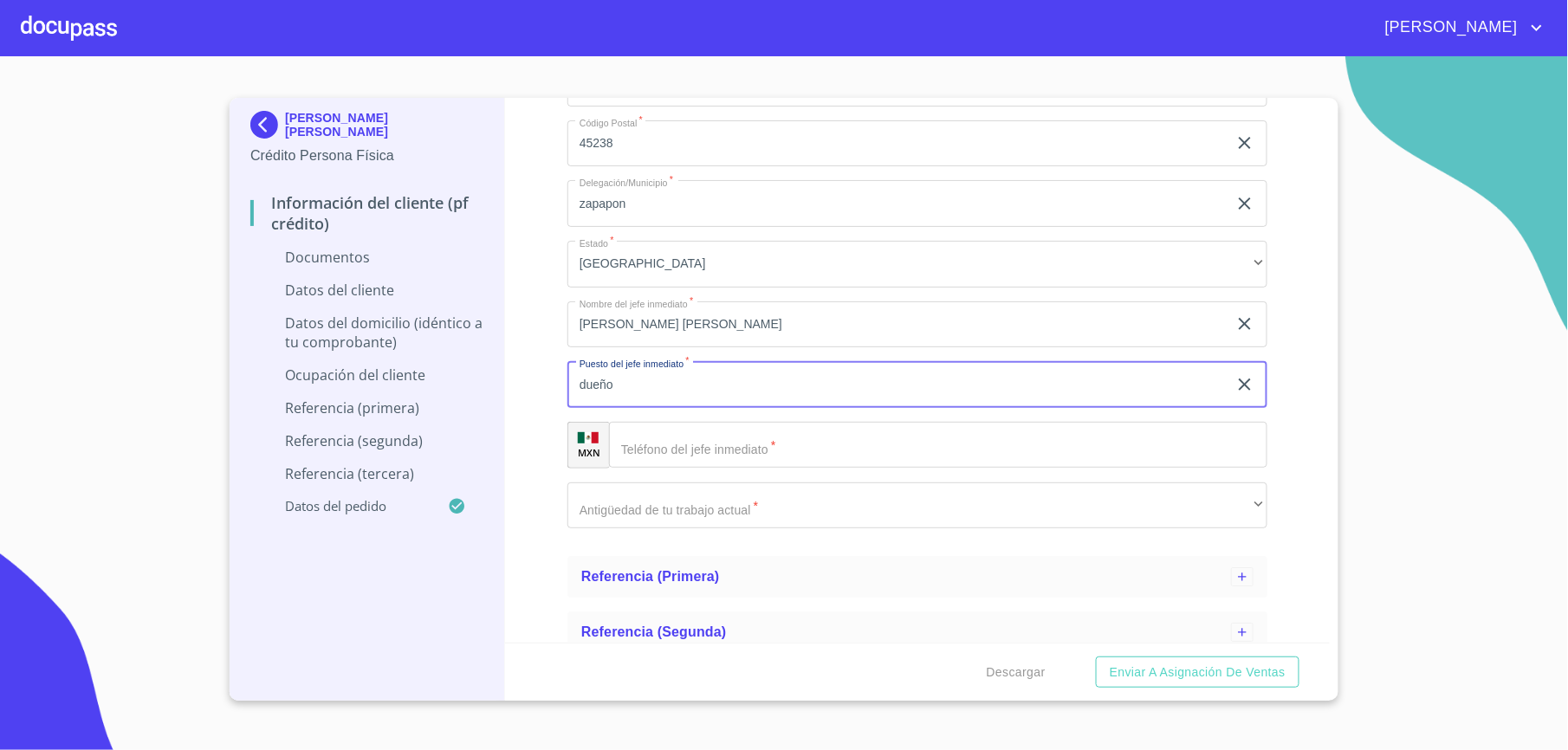
scroll to position [2018, 0]
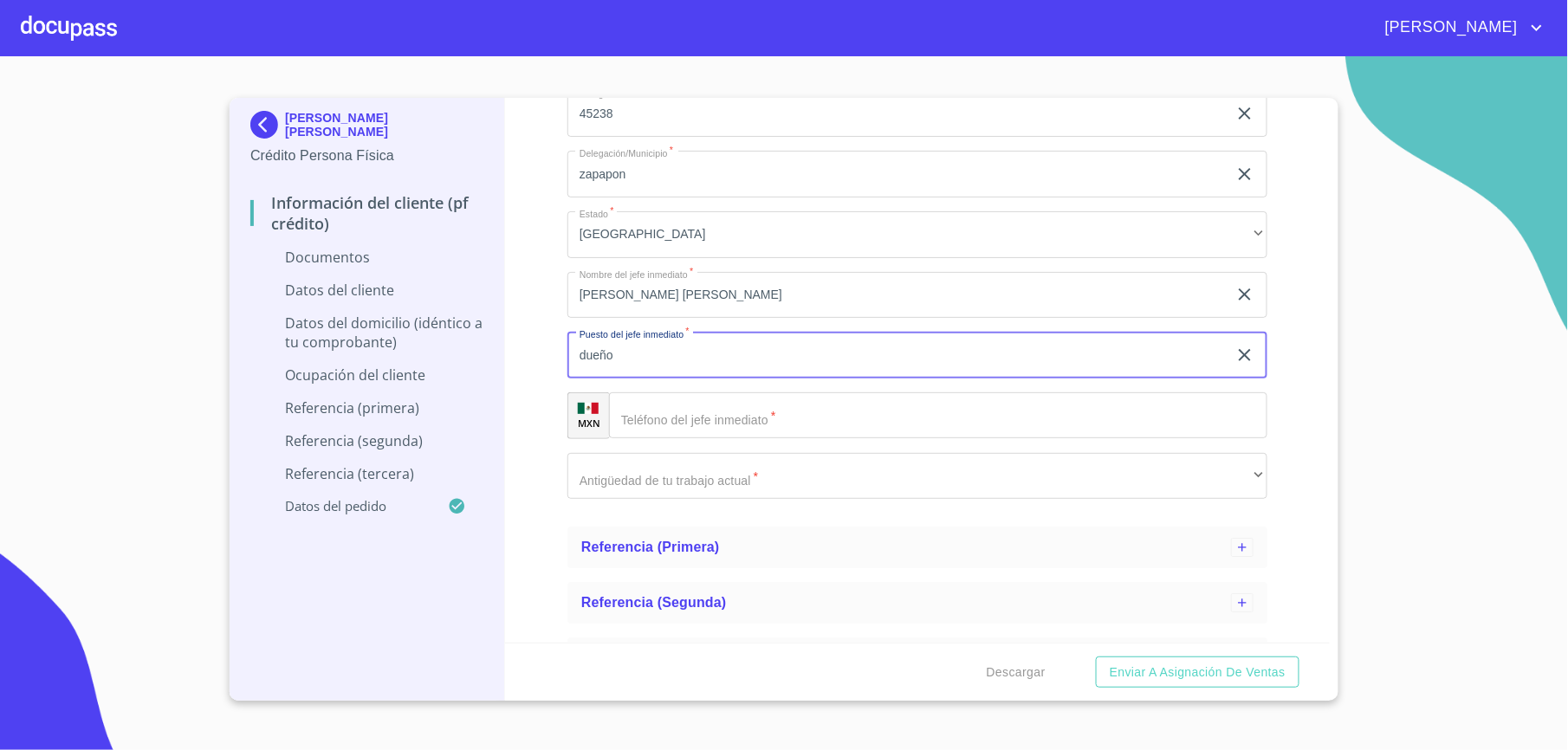
type input "dueño"
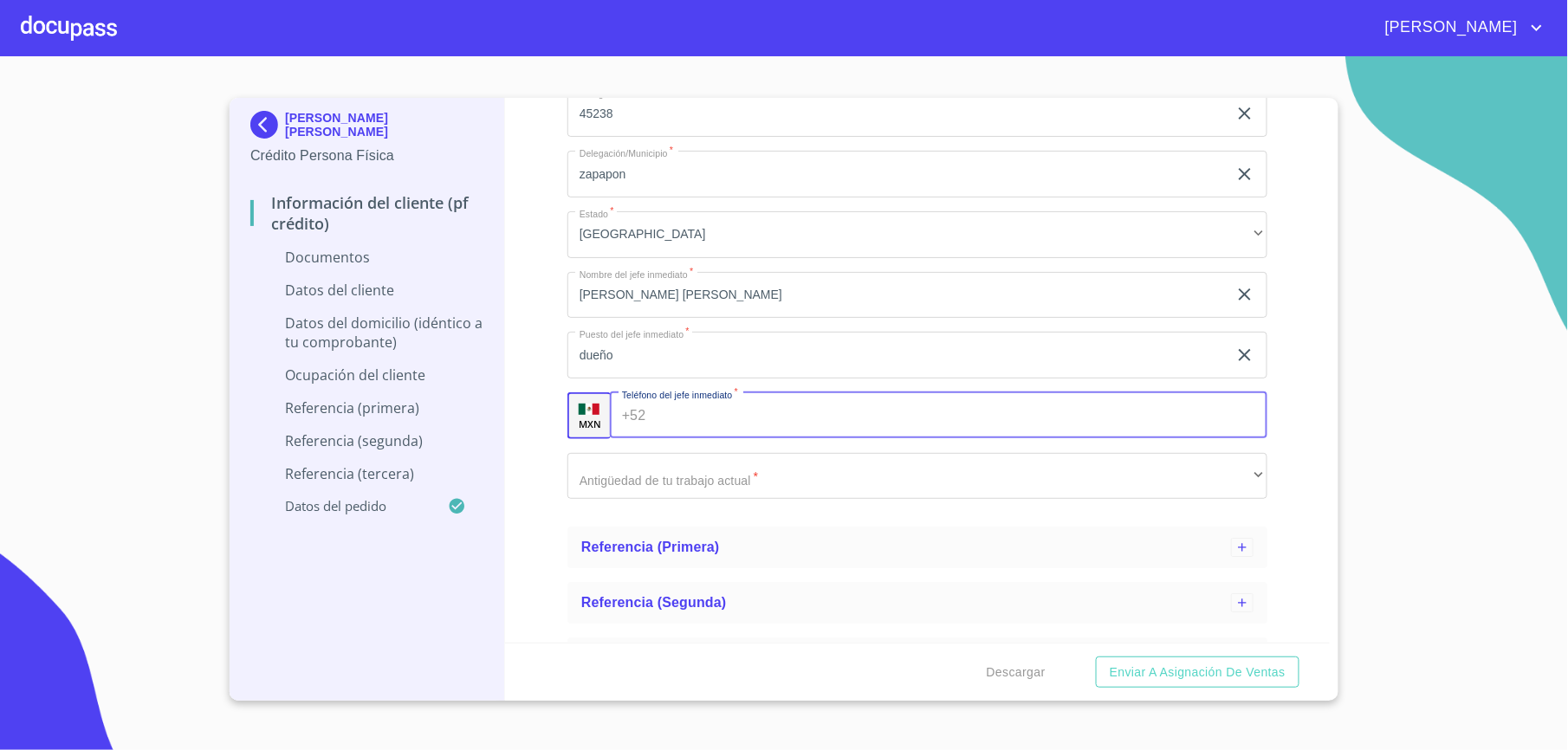
click at [670, 405] on input "Apellido [PERSON_NAME]   *" at bounding box center [959, 415] width 614 height 47
paste input "(24)52"
type input "(24)52"
drag, startPoint x: 691, startPoint y: 412, endPoint x: 534, endPoint y: 431, distance: 158.1
click at [534, 431] on div "Información del cliente (PF crédito) Documentos Datos del cliente Apellido [PER…" at bounding box center [917, 370] width 826 height 545
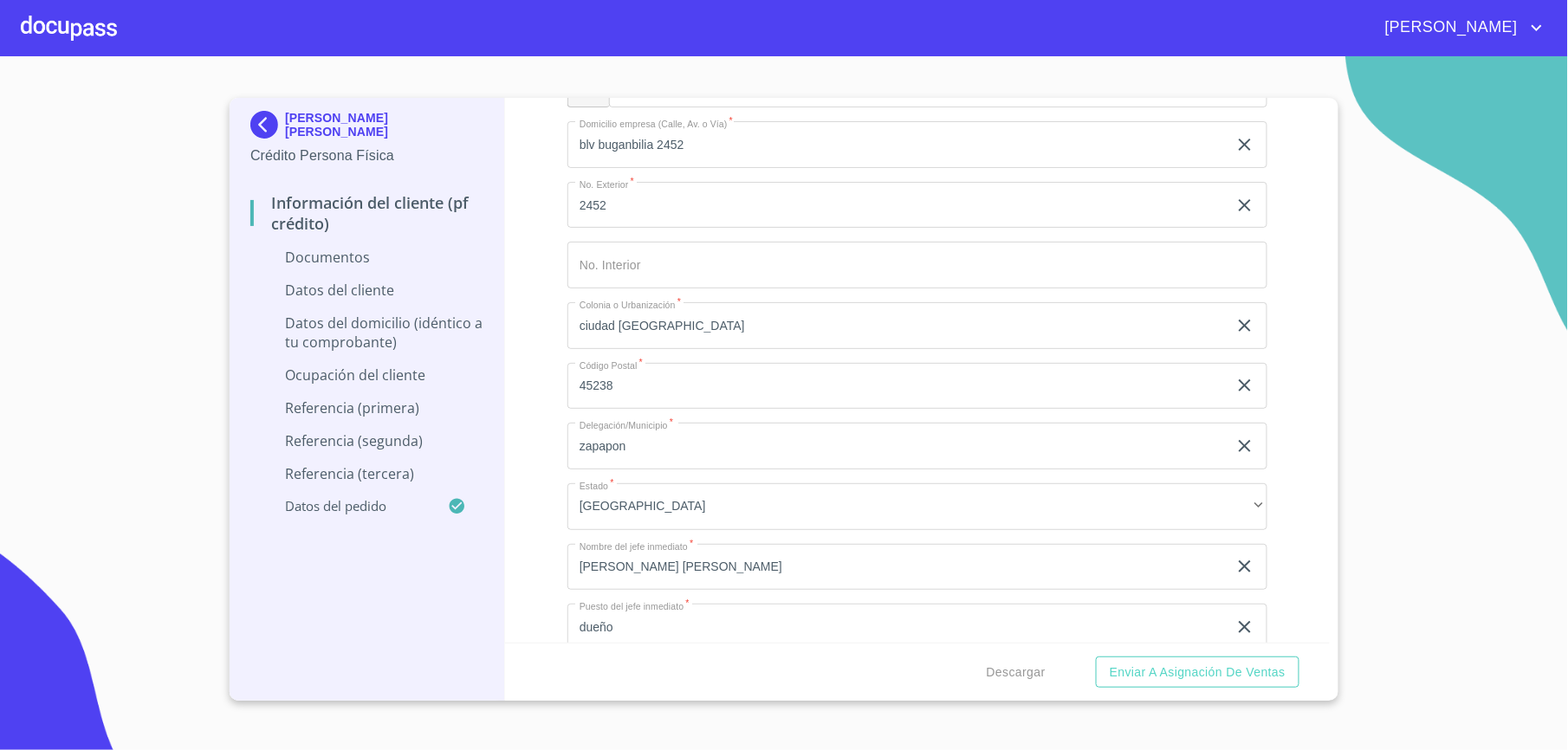
scroll to position [1672, 0]
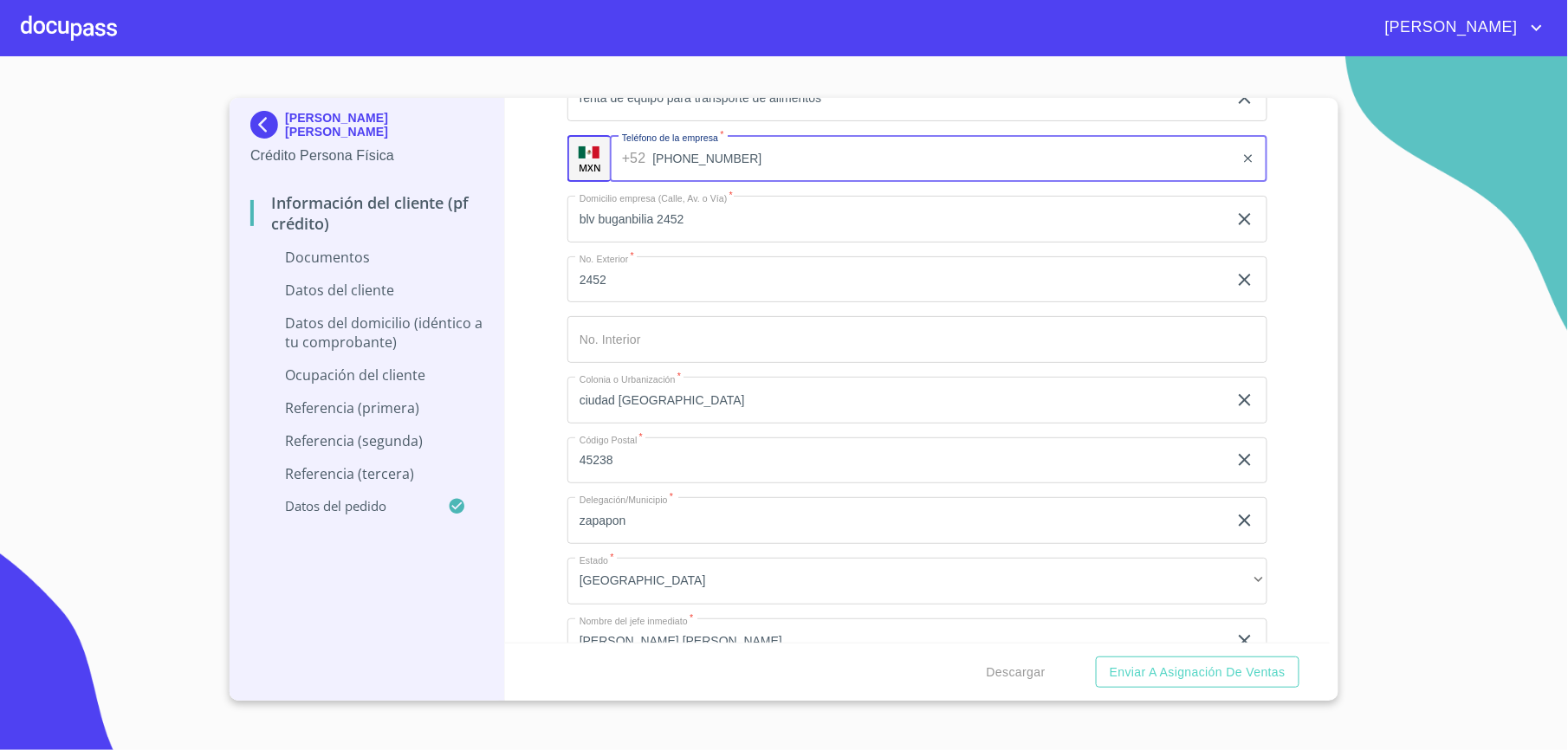
drag, startPoint x: 721, startPoint y: 157, endPoint x: 612, endPoint y: 166, distance: 109.4
click at [612, 166] on div "[PHONE_NUMBER] ​" at bounding box center [938, 158] width 658 height 47
drag, startPoint x: 688, startPoint y: 160, endPoint x: 638, endPoint y: 158, distance: 50.0
click at [638, 158] on div "[PHONE_NUMBER] ​" at bounding box center [938, 158] width 658 height 47
click at [542, 267] on div "Información del cliente (PF crédito) Documentos Datos del cliente Apellido [PER…" at bounding box center [917, 370] width 826 height 545
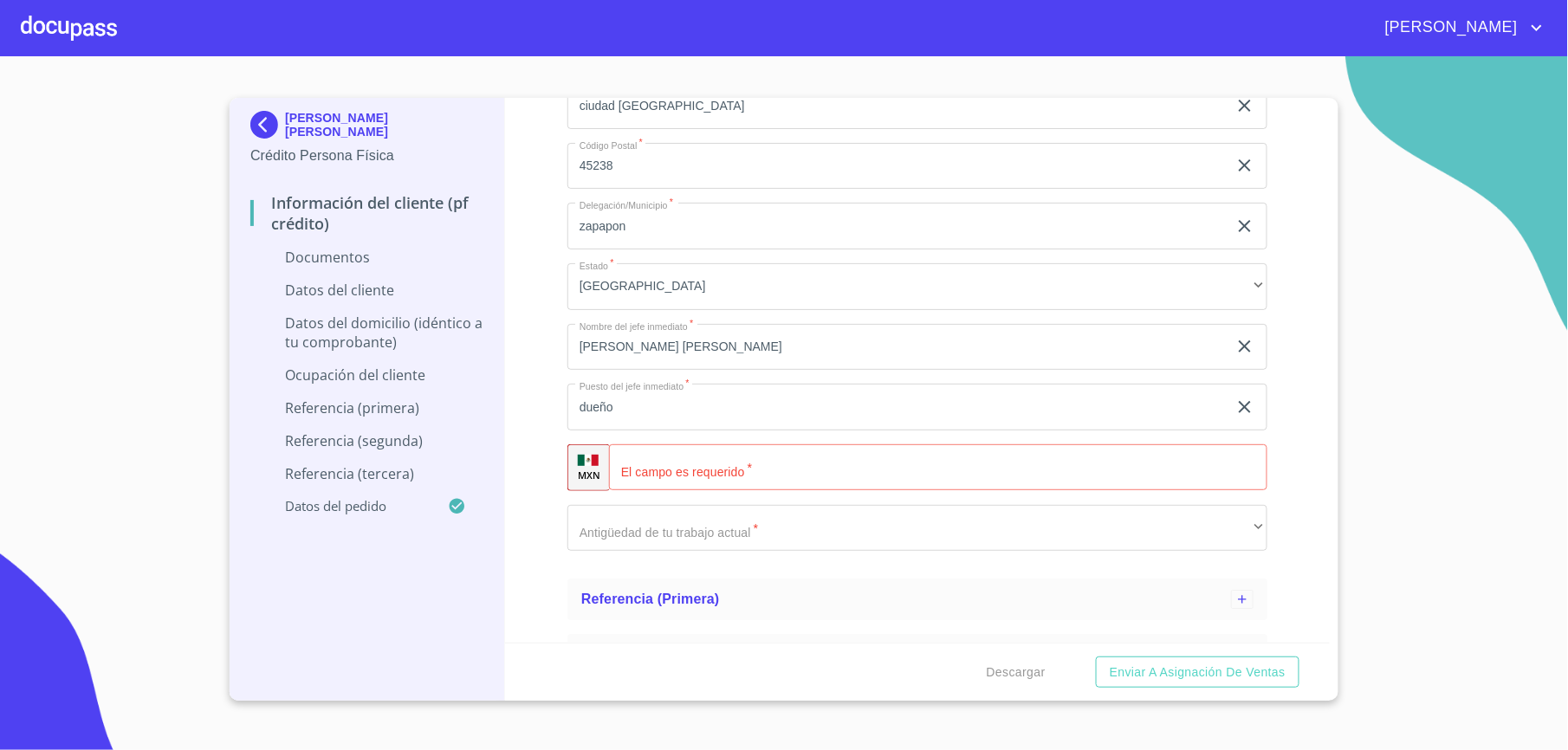
scroll to position [2118, 0]
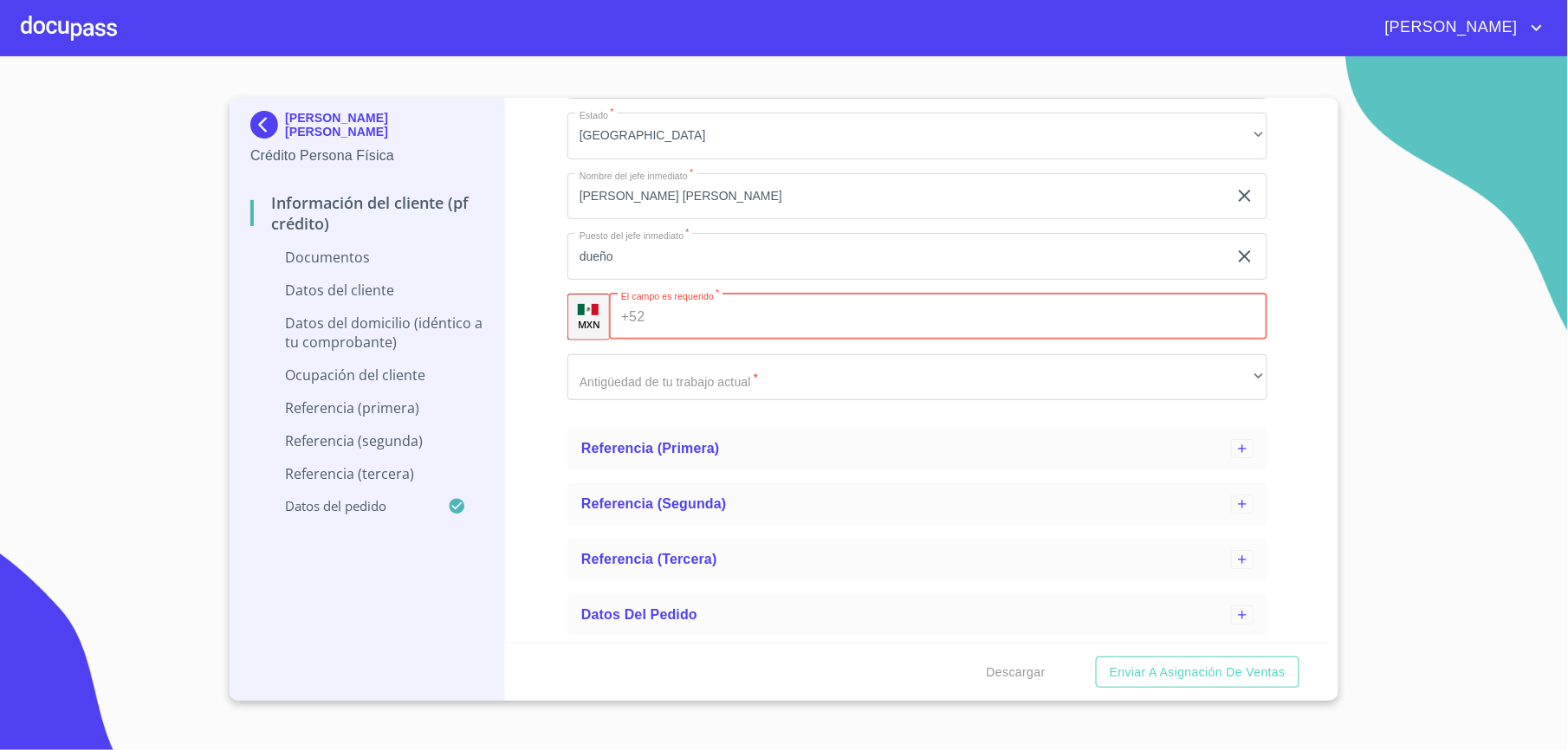
click at [688, 326] on input "Apellido [PERSON_NAME]   *" at bounding box center [959, 317] width 615 height 47
paste input "[PHONE_NUMBER]"
type input "[PHONE_NUMBER]"
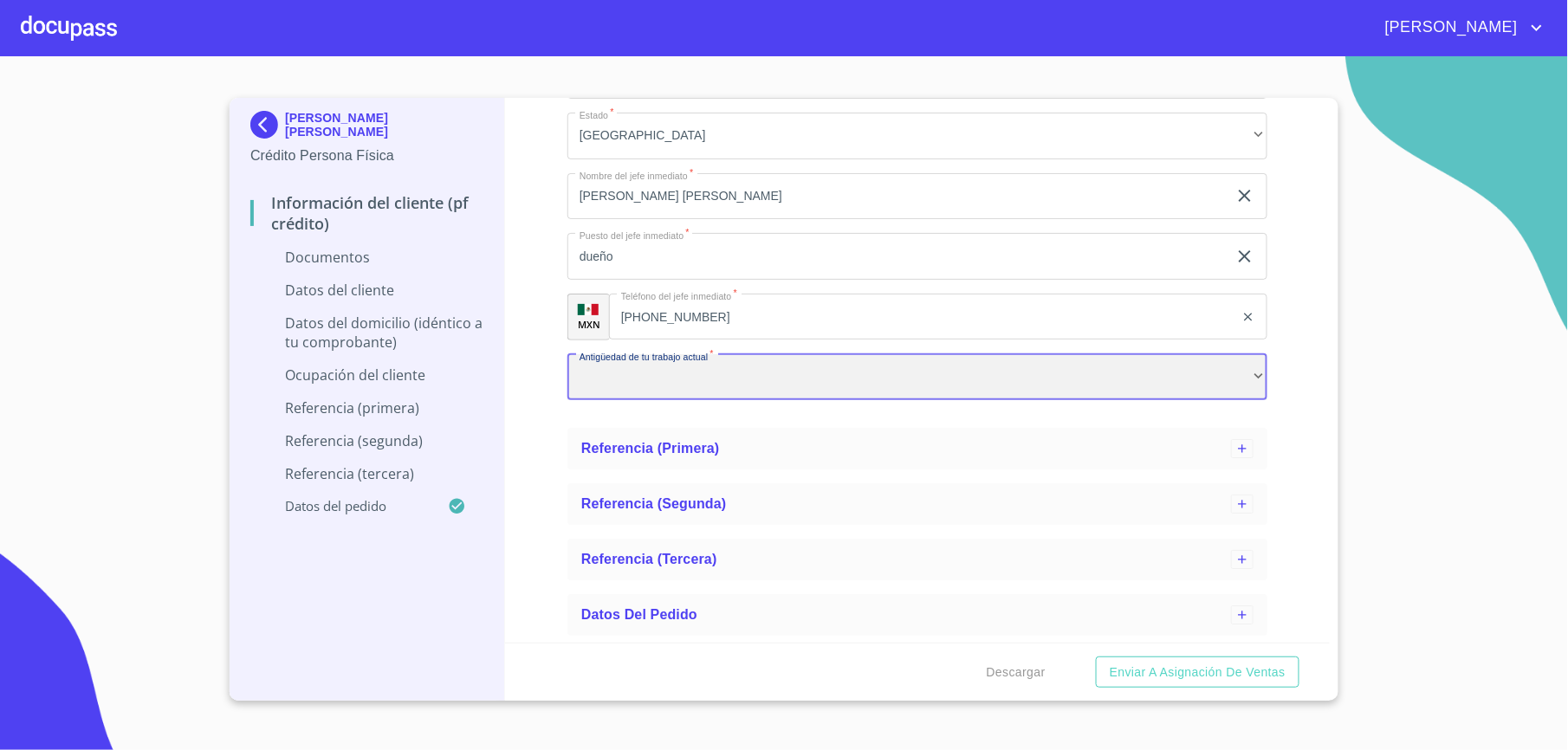
click at [657, 371] on div "​" at bounding box center [917, 377] width 700 height 47
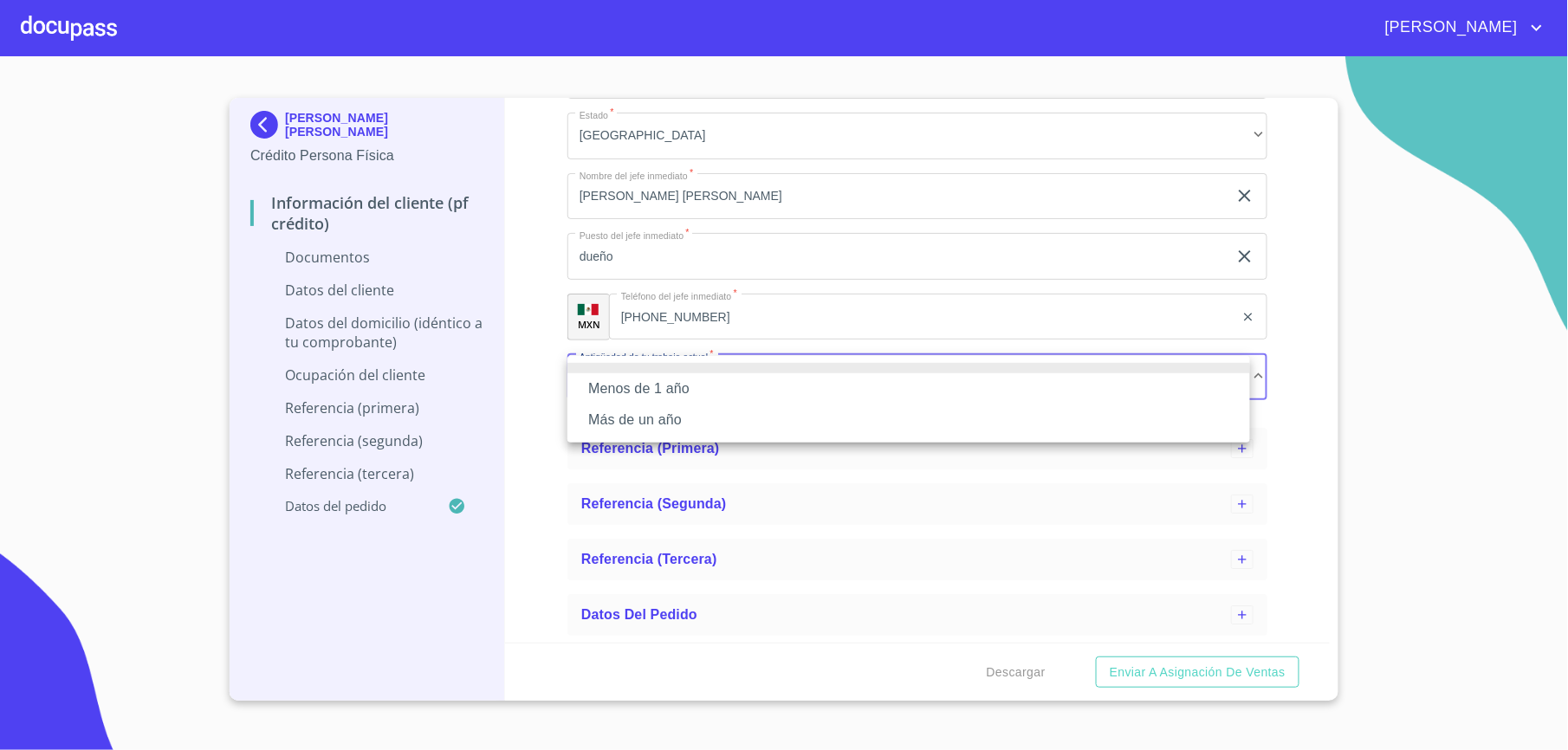
click at [655, 422] on li "Más de un año" at bounding box center [909, 420] width 683 height 31
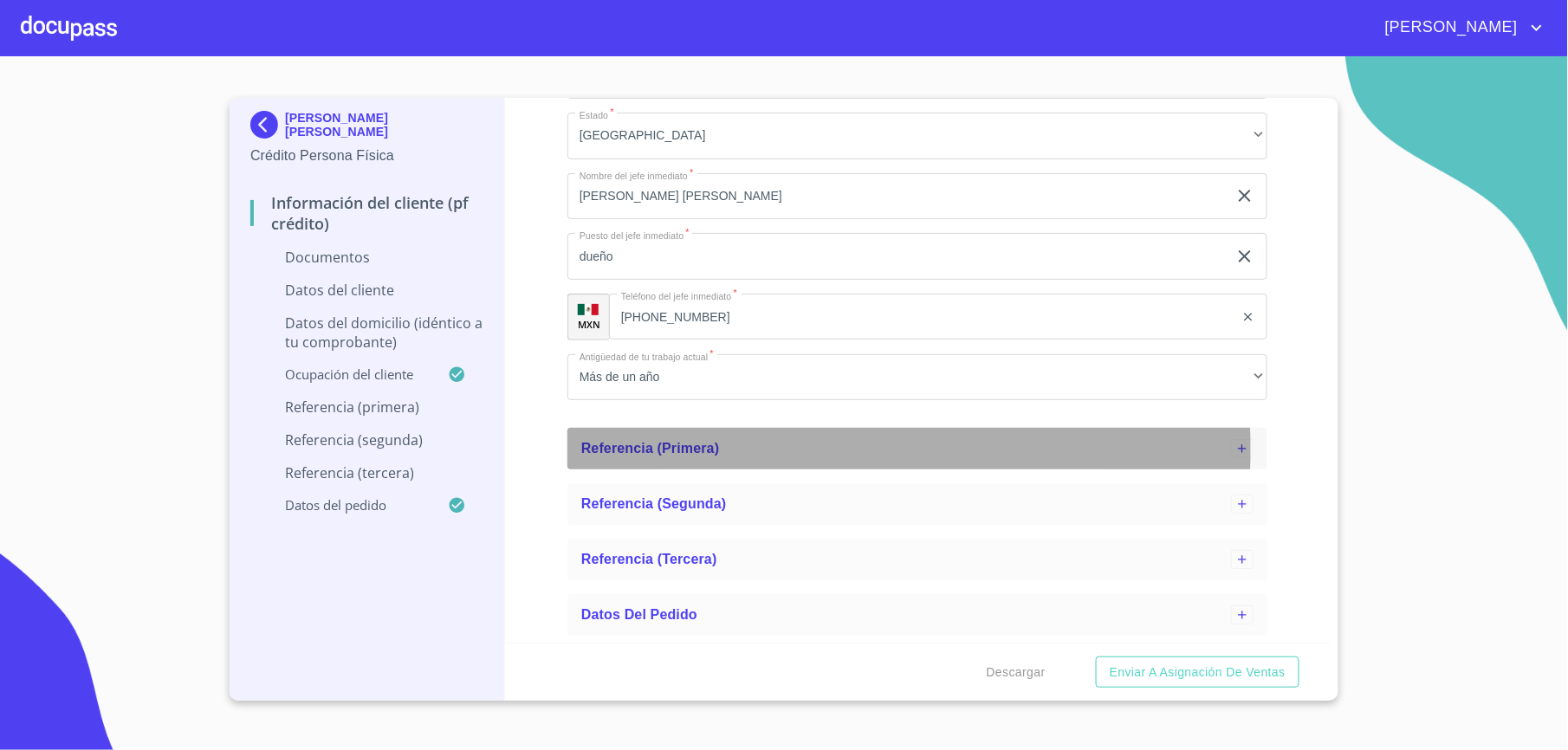
click at [665, 448] on span "Referencia (primera)" at bounding box center [651, 448] width 139 height 15
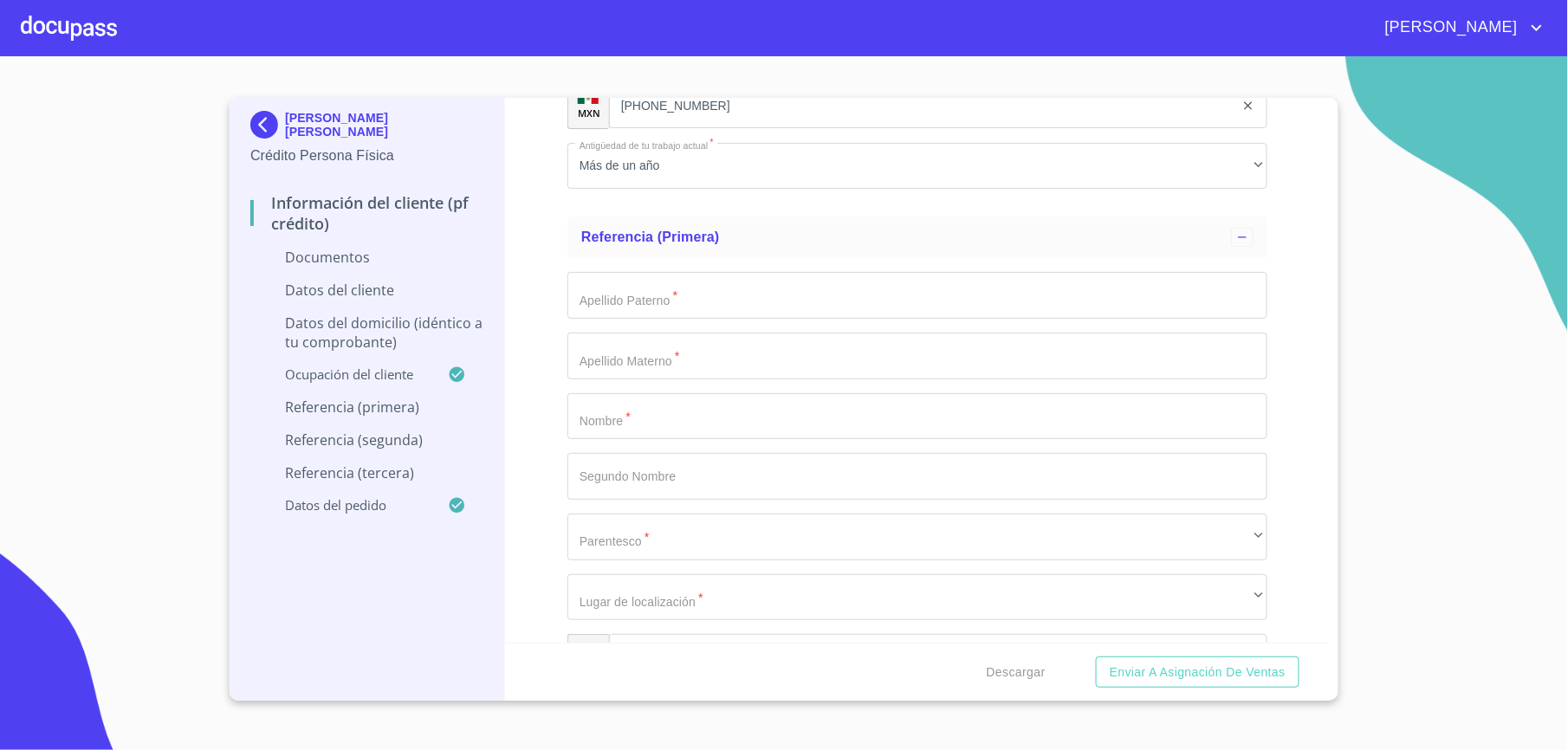
scroll to position [2349, 0]
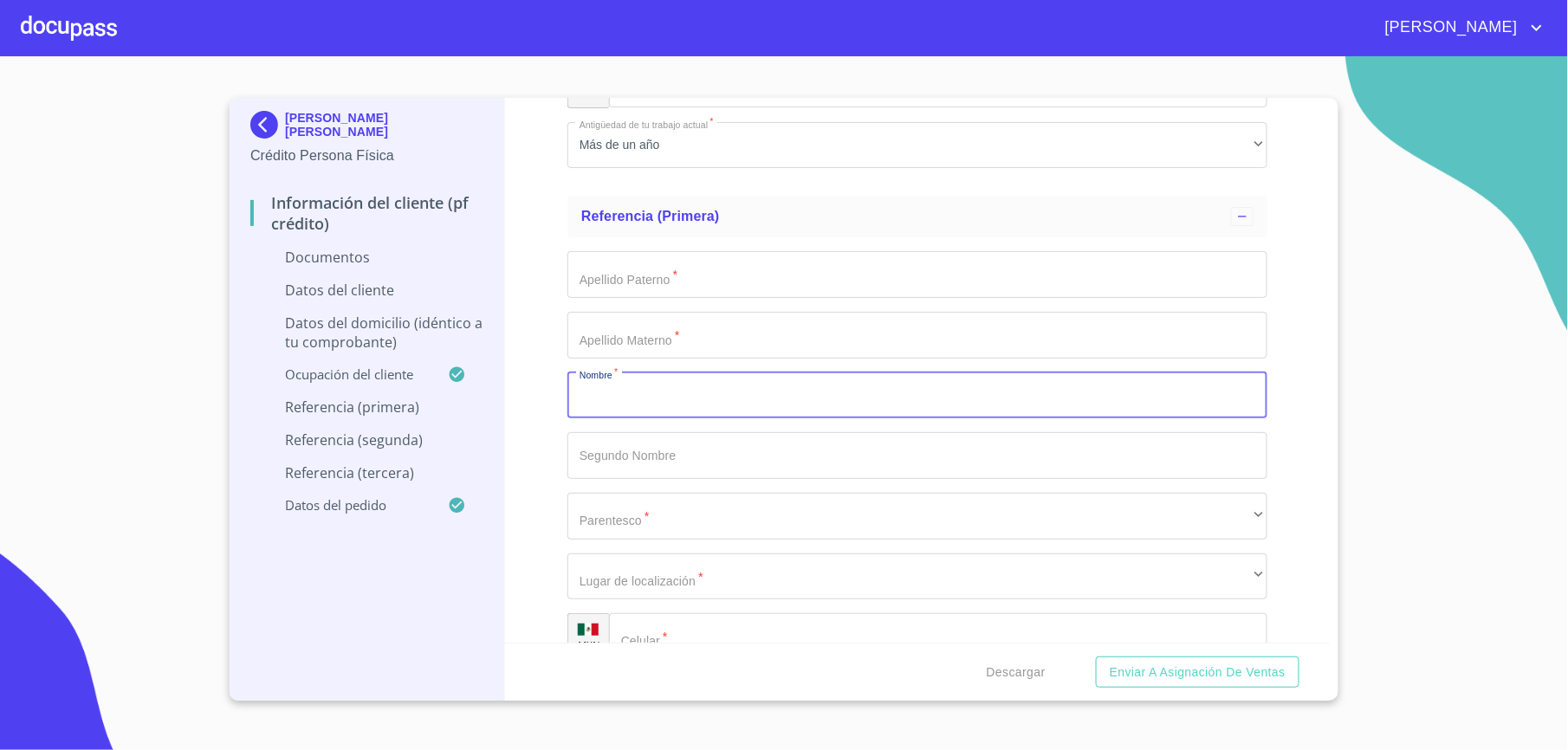
click at [653, 379] on input "Apellido [PERSON_NAME]   *" at bounding box center [917, 395] width 700 height 47
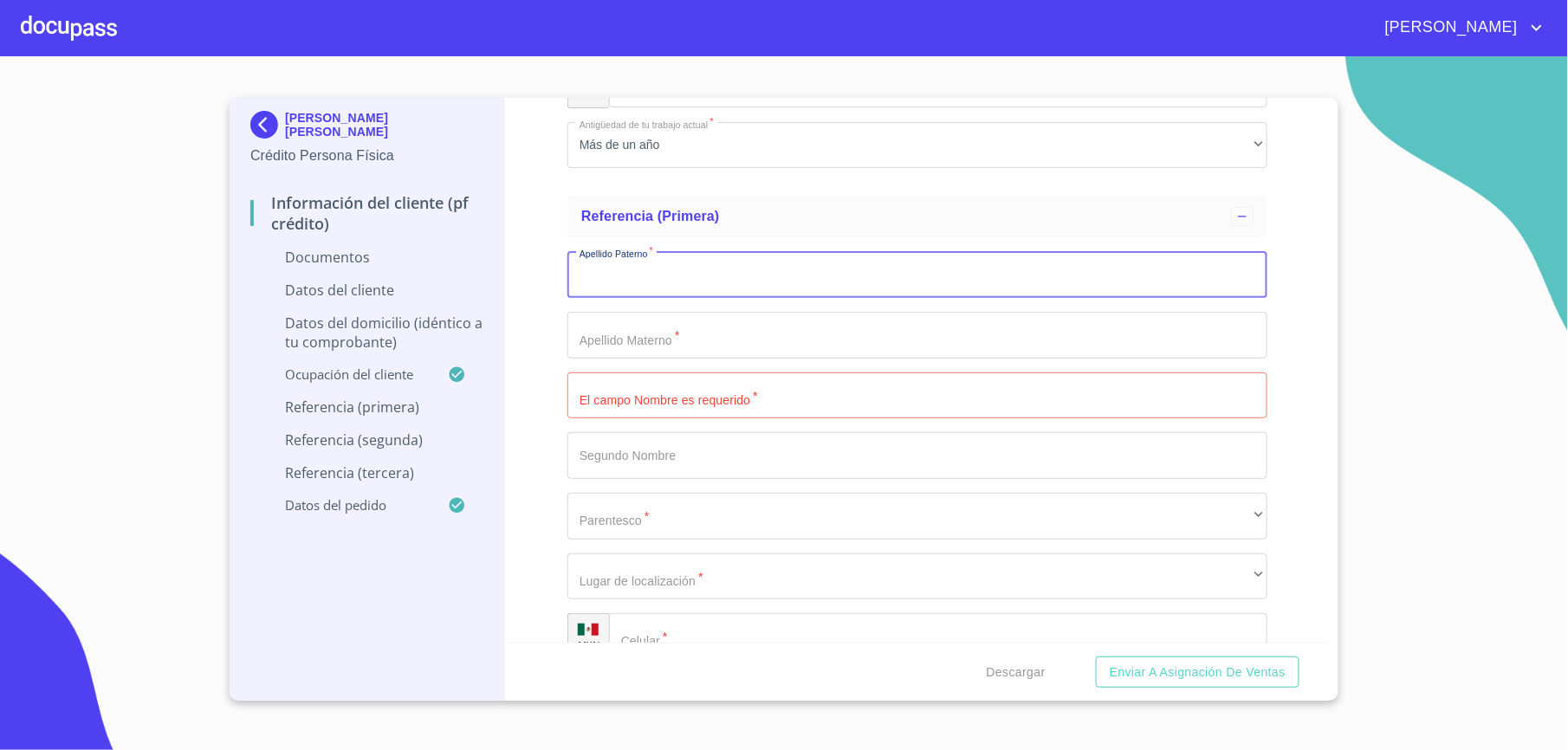
click at [635, 264] on input "Apellido [PERSON_NAME]   *" at bounding box center [917, 274] width 700 height 47
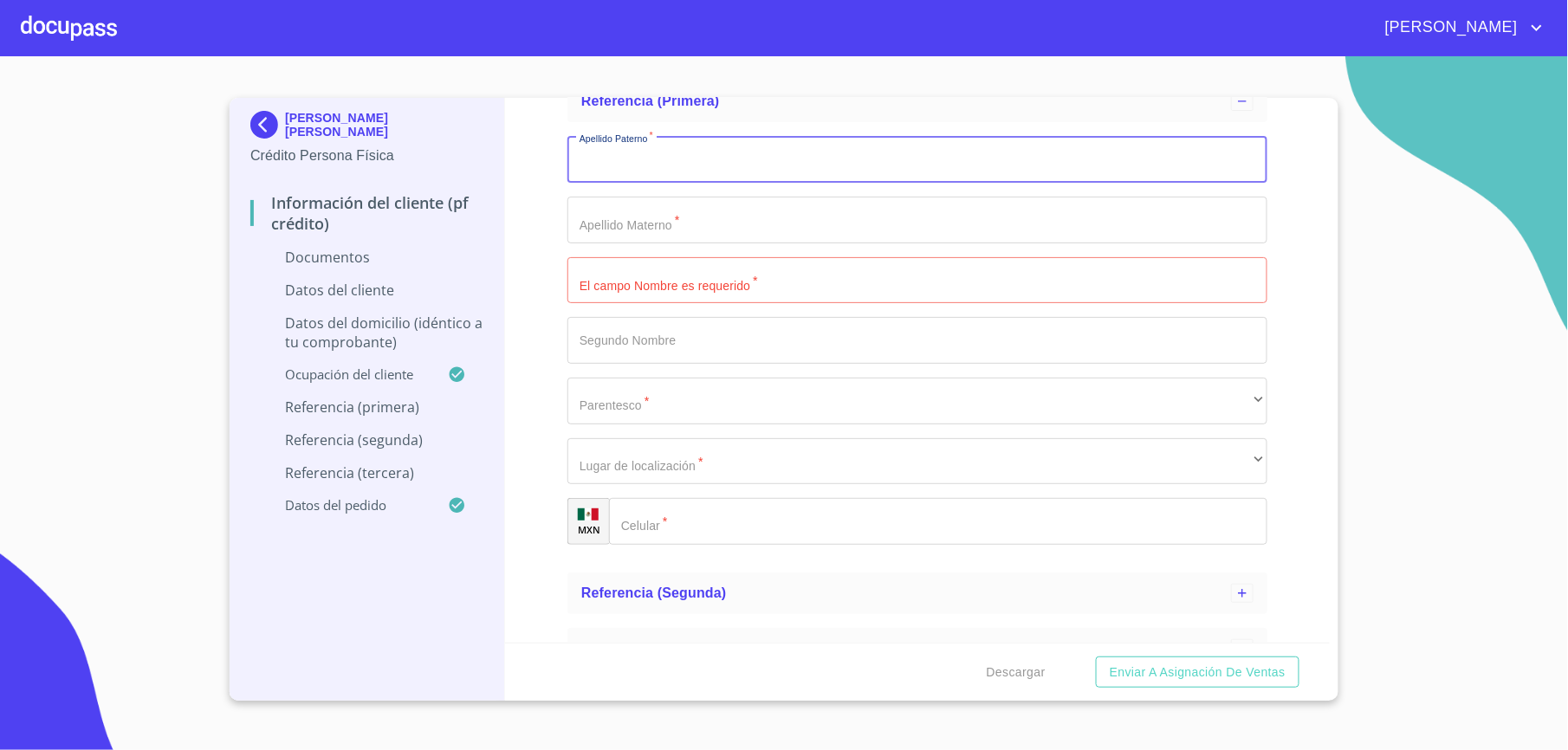
click at [653, 264] on input "Apellido [PERSON_NAME]   *" at bounding box center [917, 280] width 700 height 47
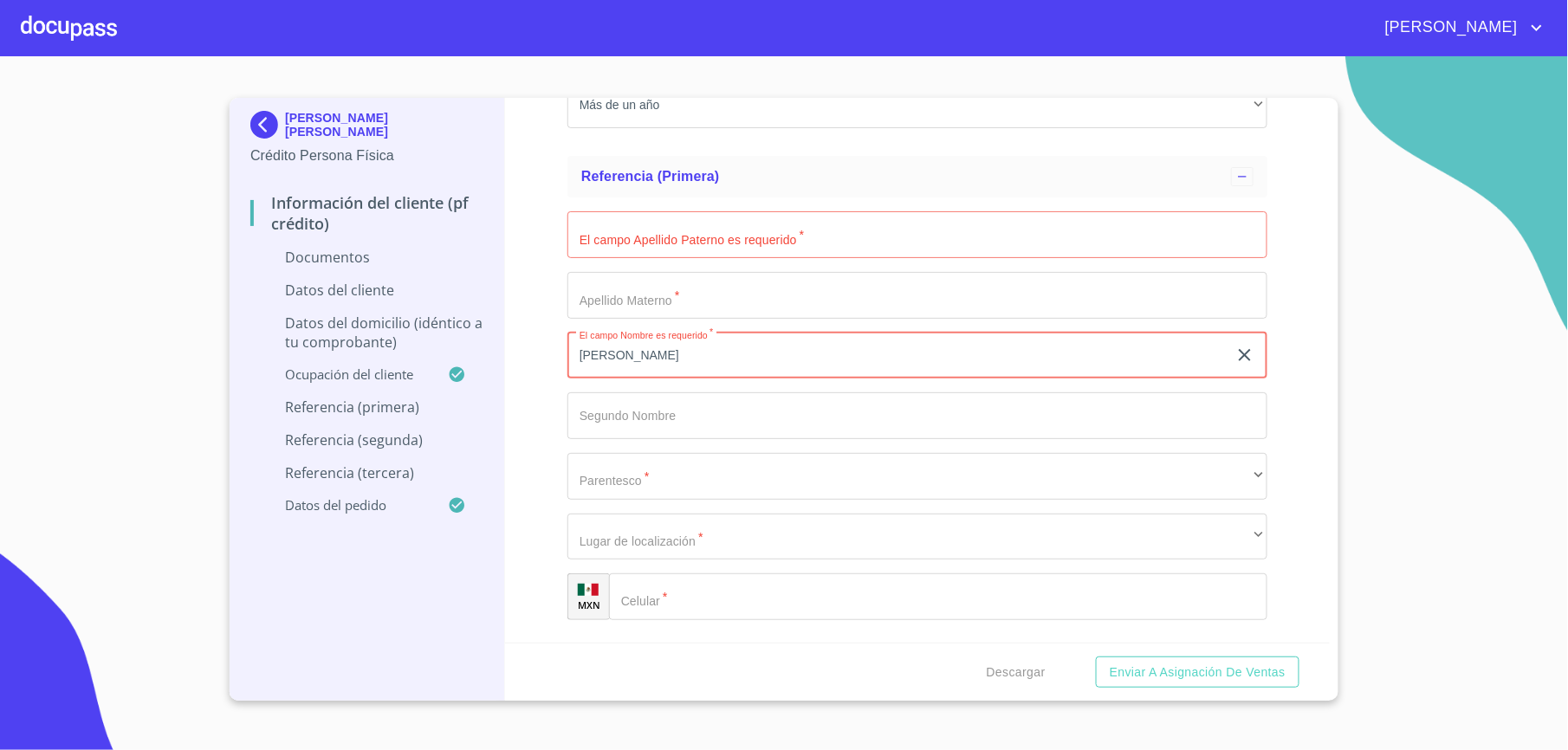
scroll to position [2349, 0]
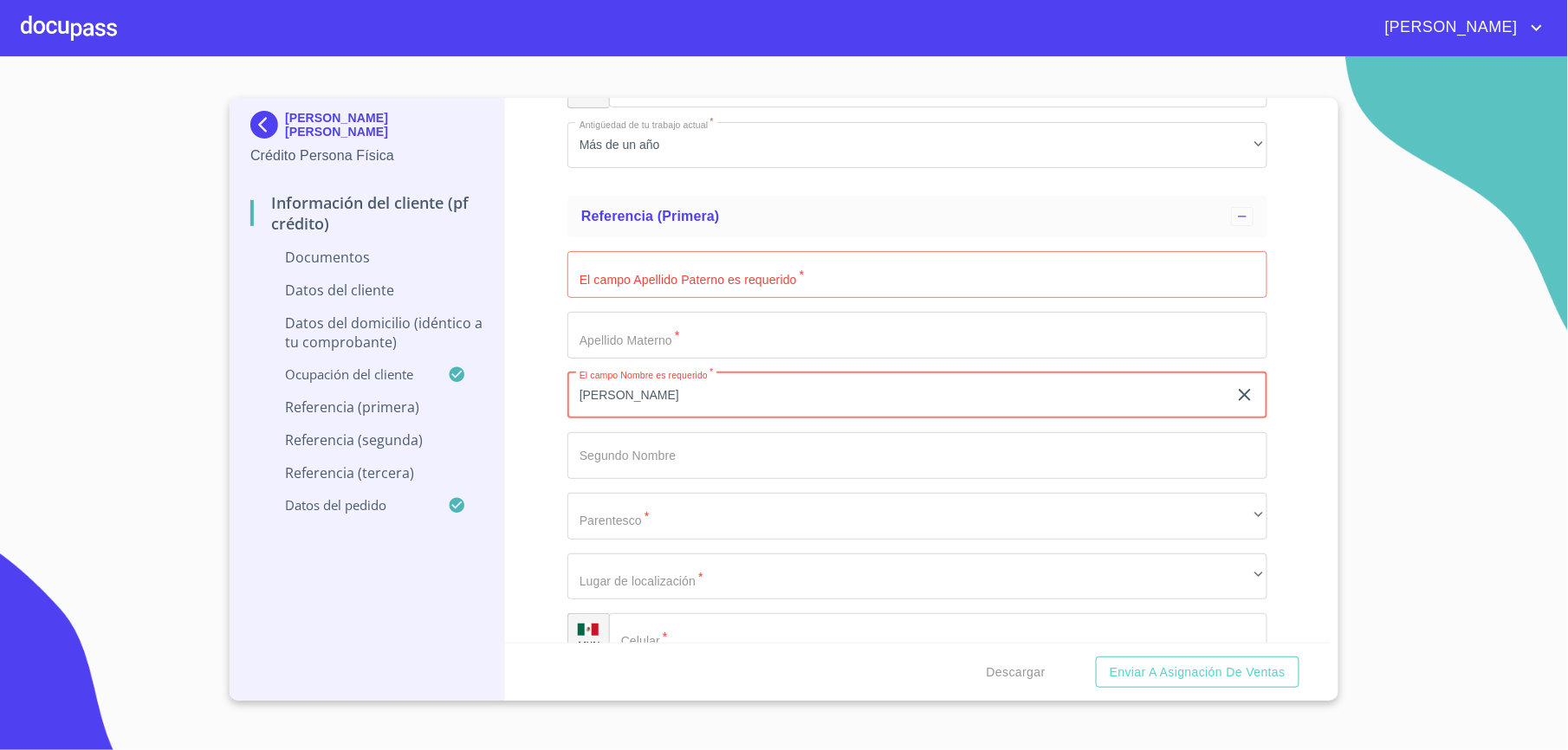
type input "[PERSON_NAME]"
click at [631, 277] on input "Apellido [PERSON_NAME]   *" at bounding box center [917, 274] width 700 height 47
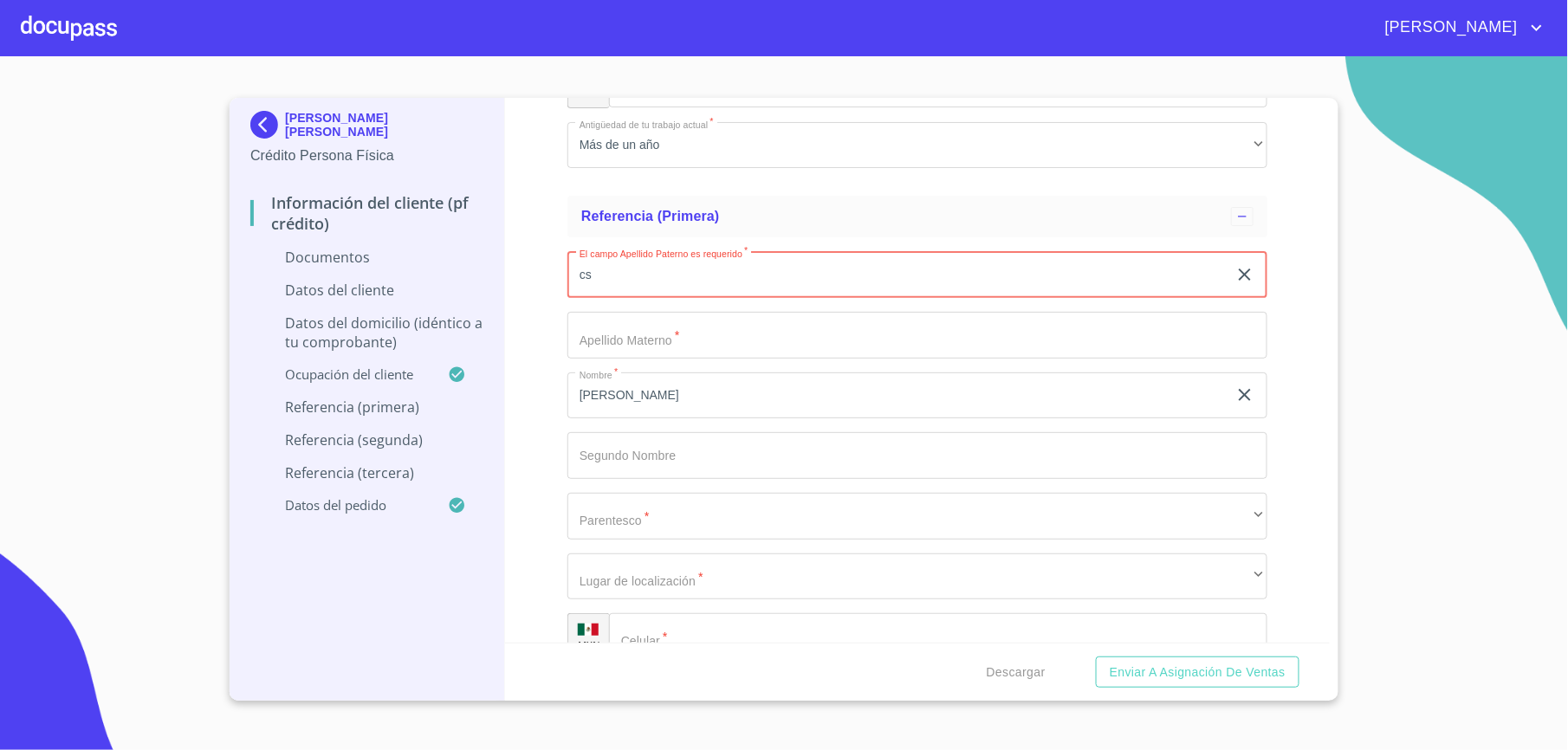
type input "c"
type input "[PERSON_NAME]"
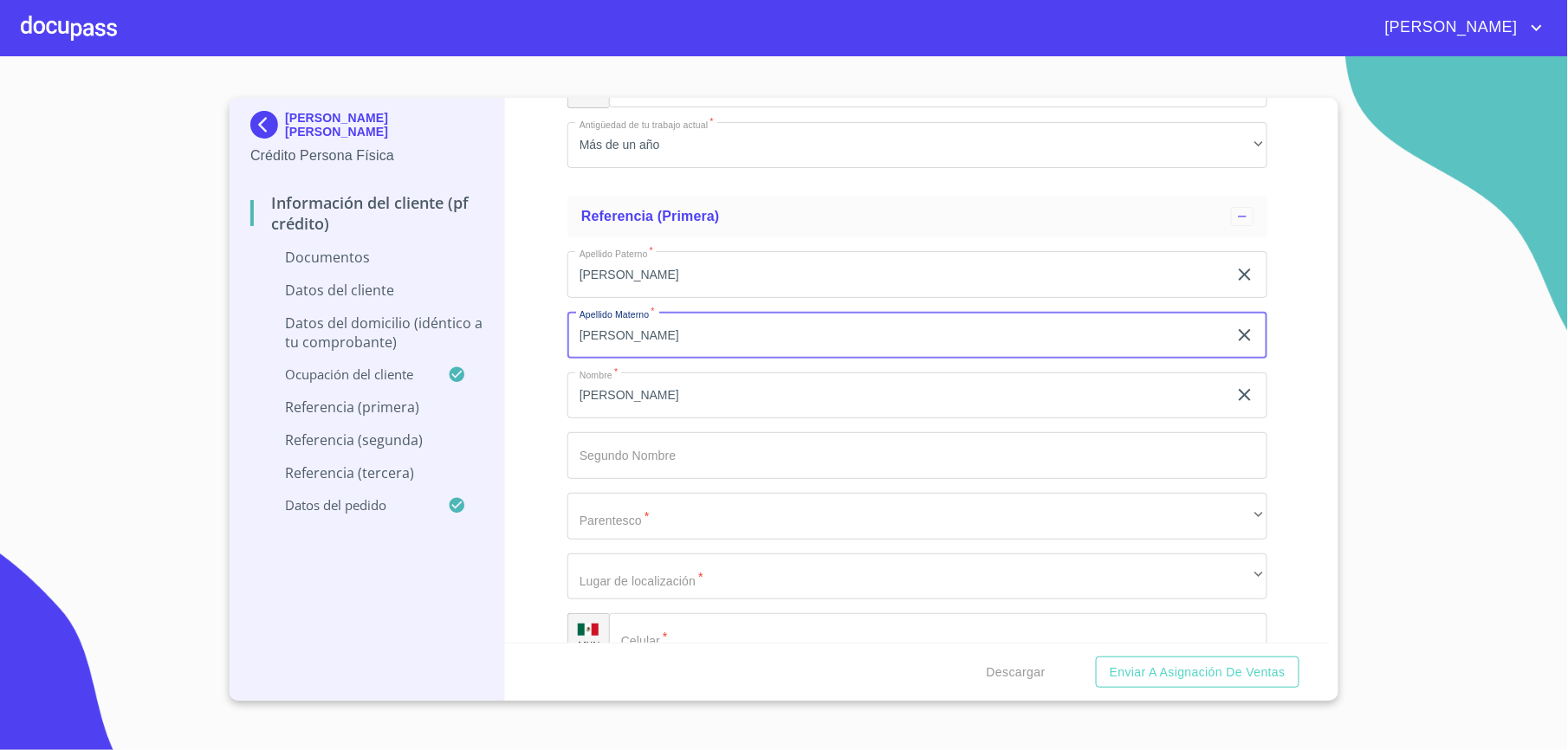
type input "[PERSON_NAME]"
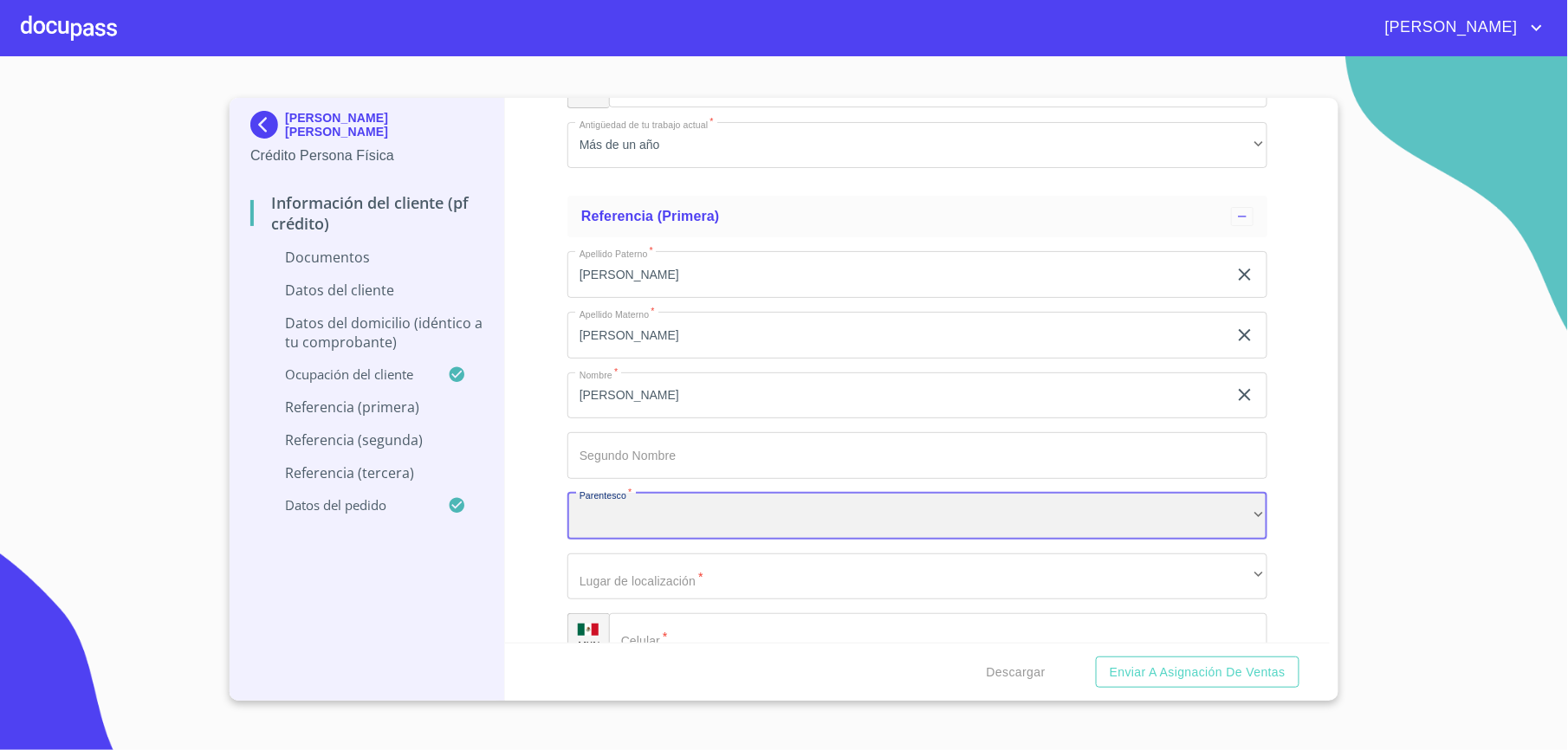
click at [632, 531] on div "​" at bounding box center [917, 516] width 700 height 47
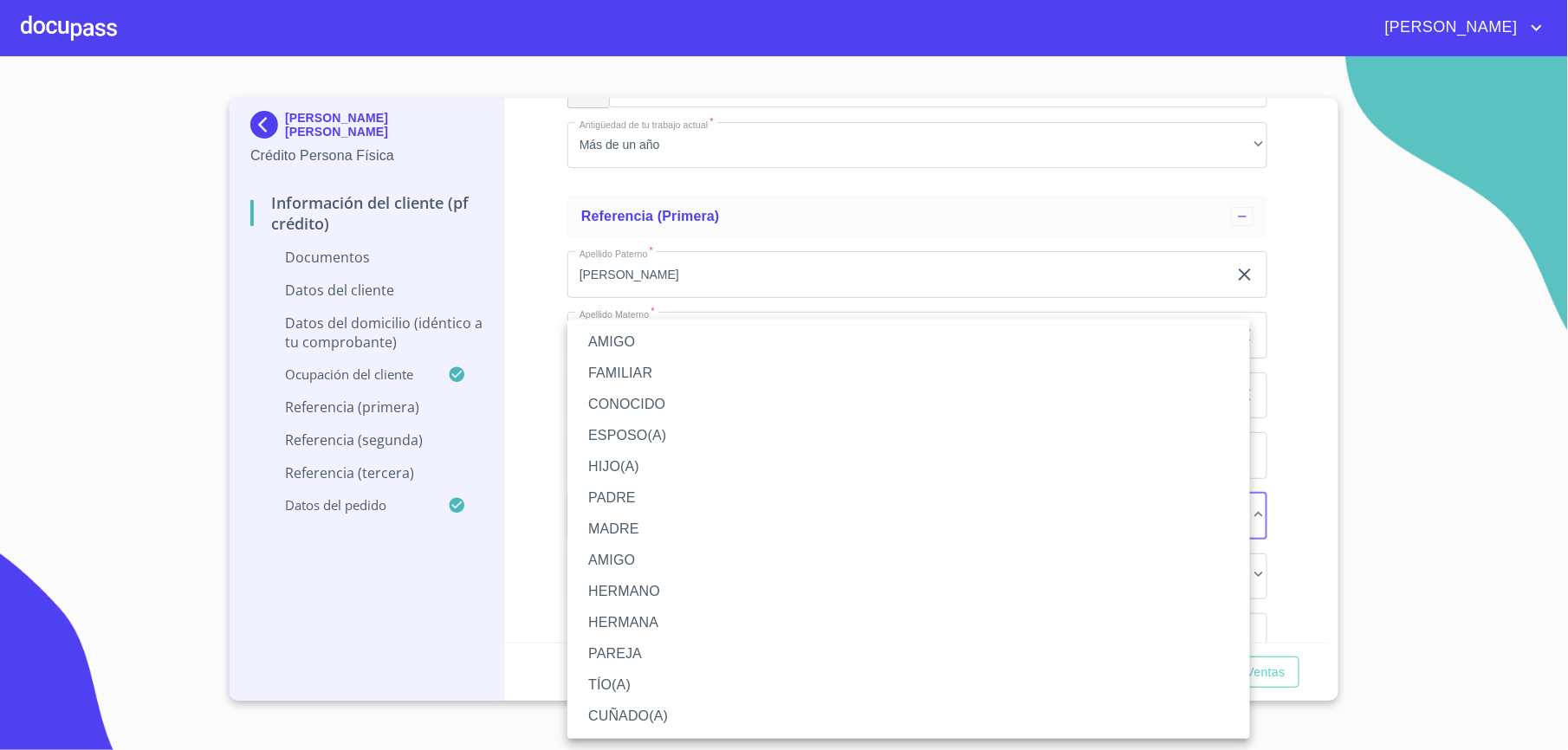
click at [624, 337] on li "AMIGO" at bounding box center [909, 342] width 683 height 31
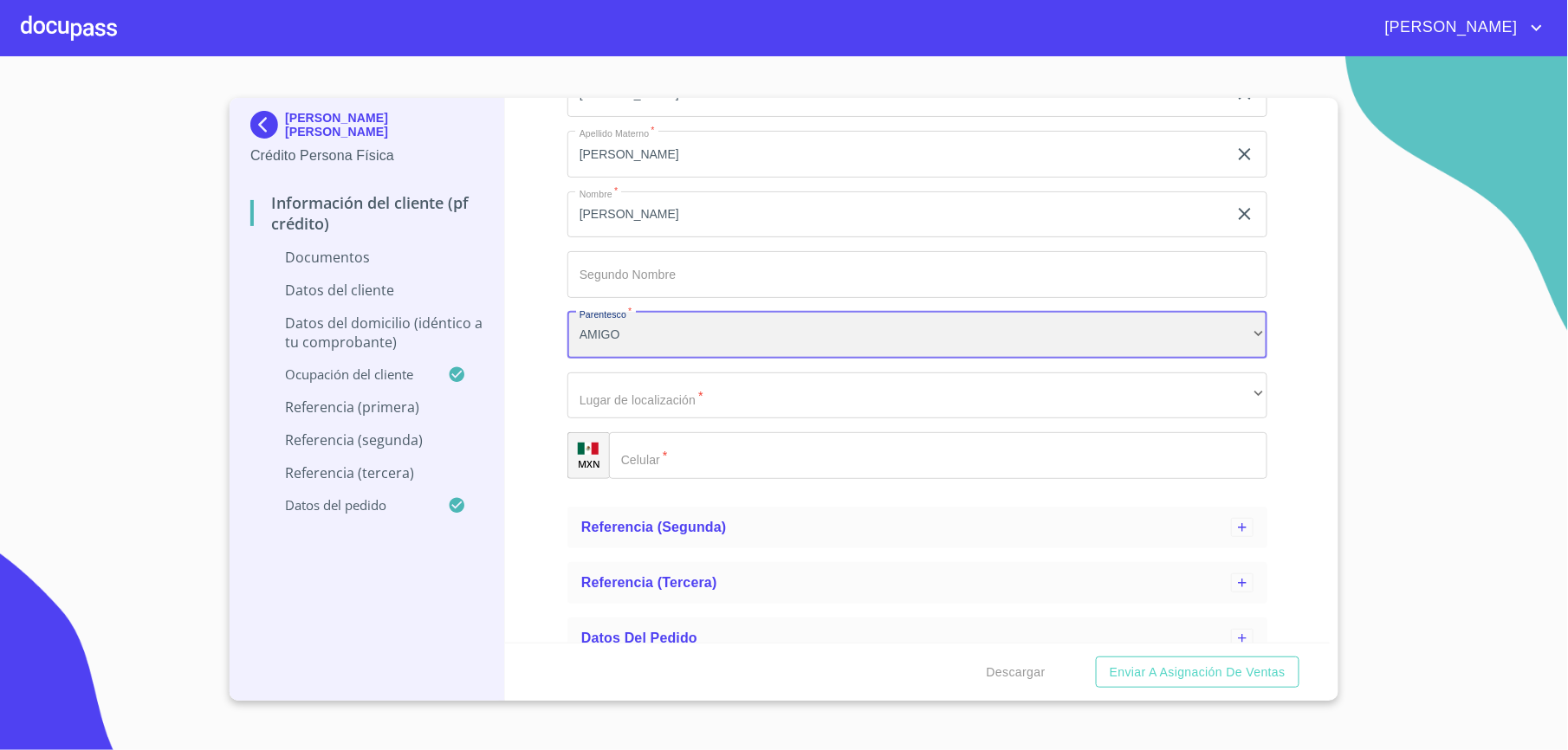
scroll to position [2555, 0]
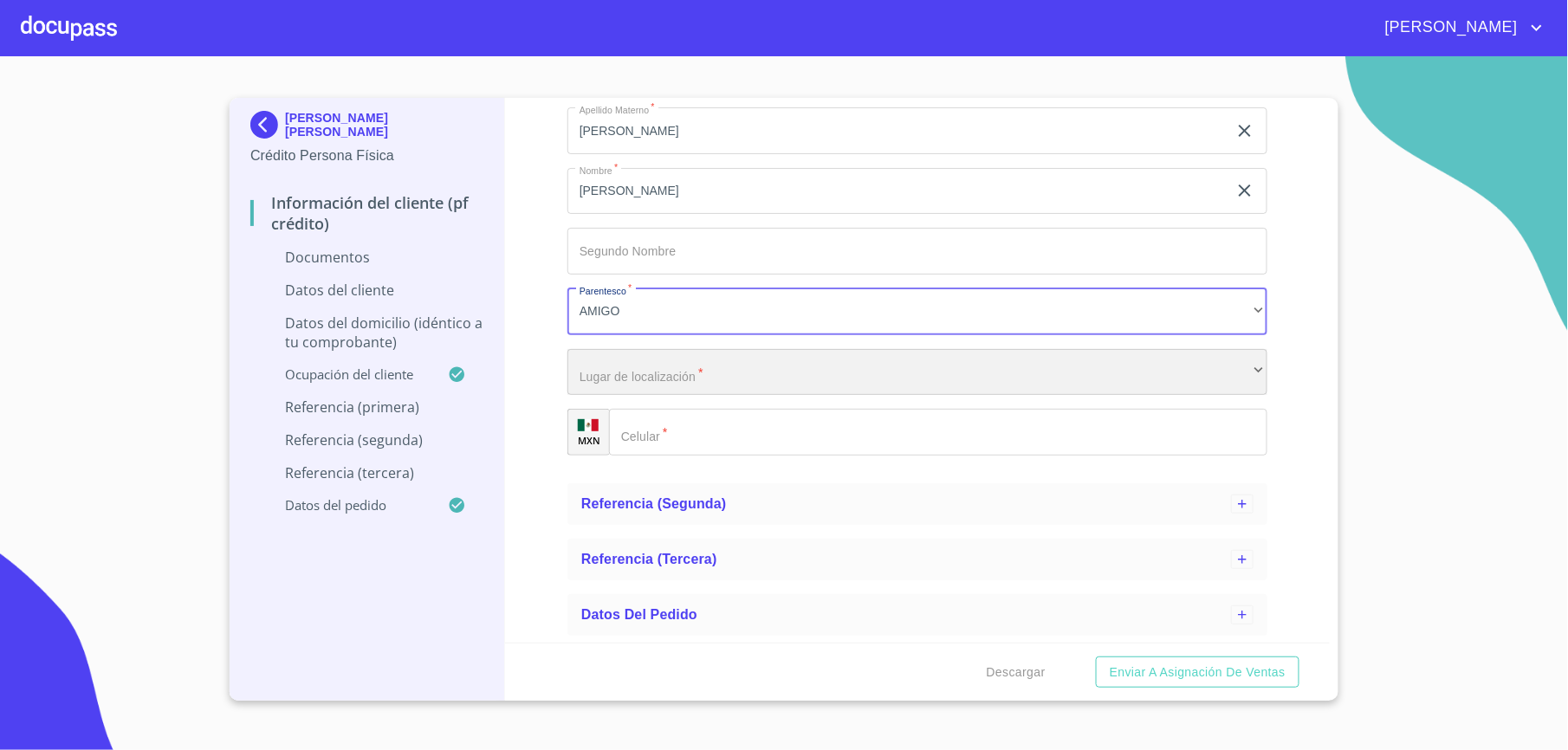
click at [660, 365] on div "​" at bounding box center [917, 372] width 700 height 47
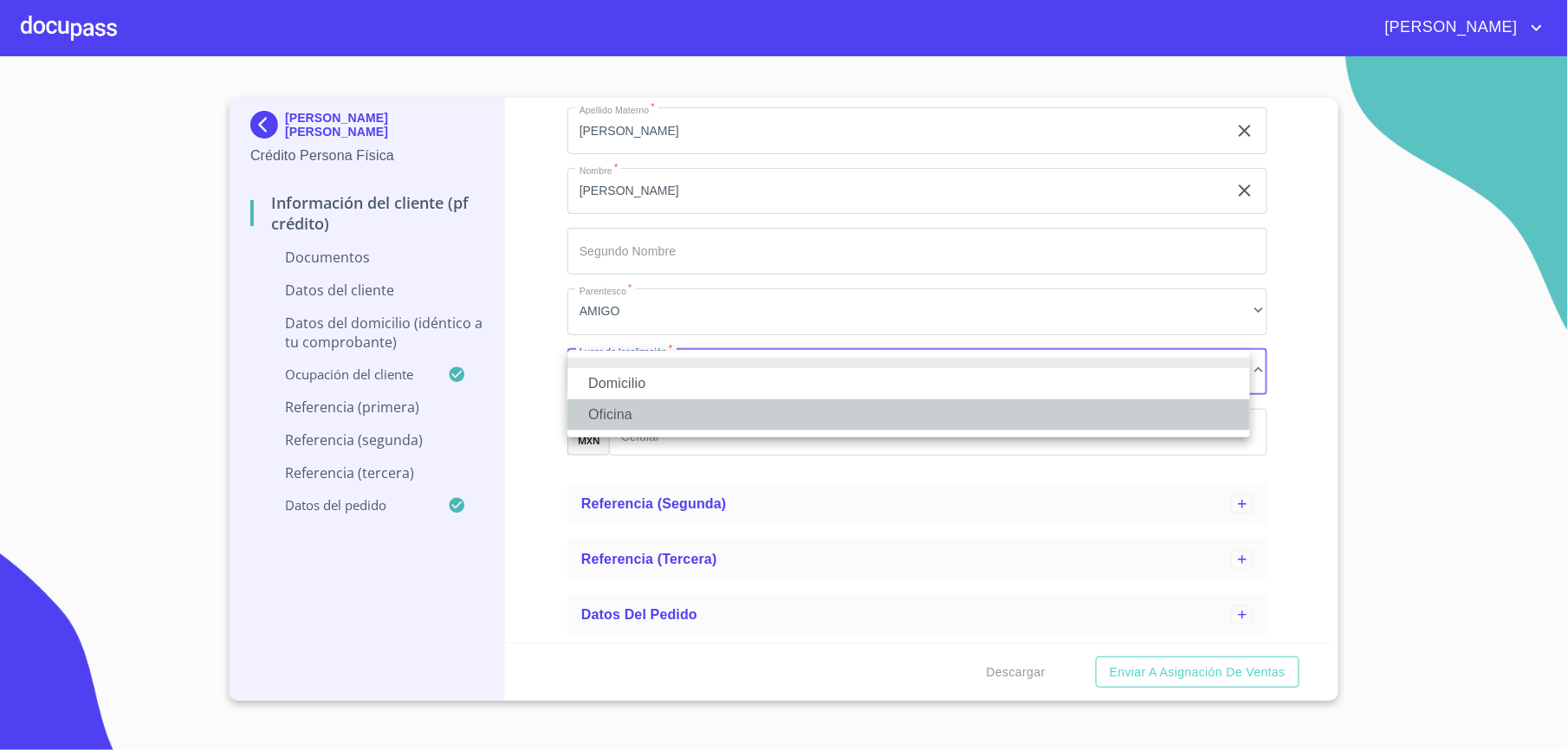
click at [662, 422] on li "Oficina" at bounding box center [909, 415] width 683 height 31
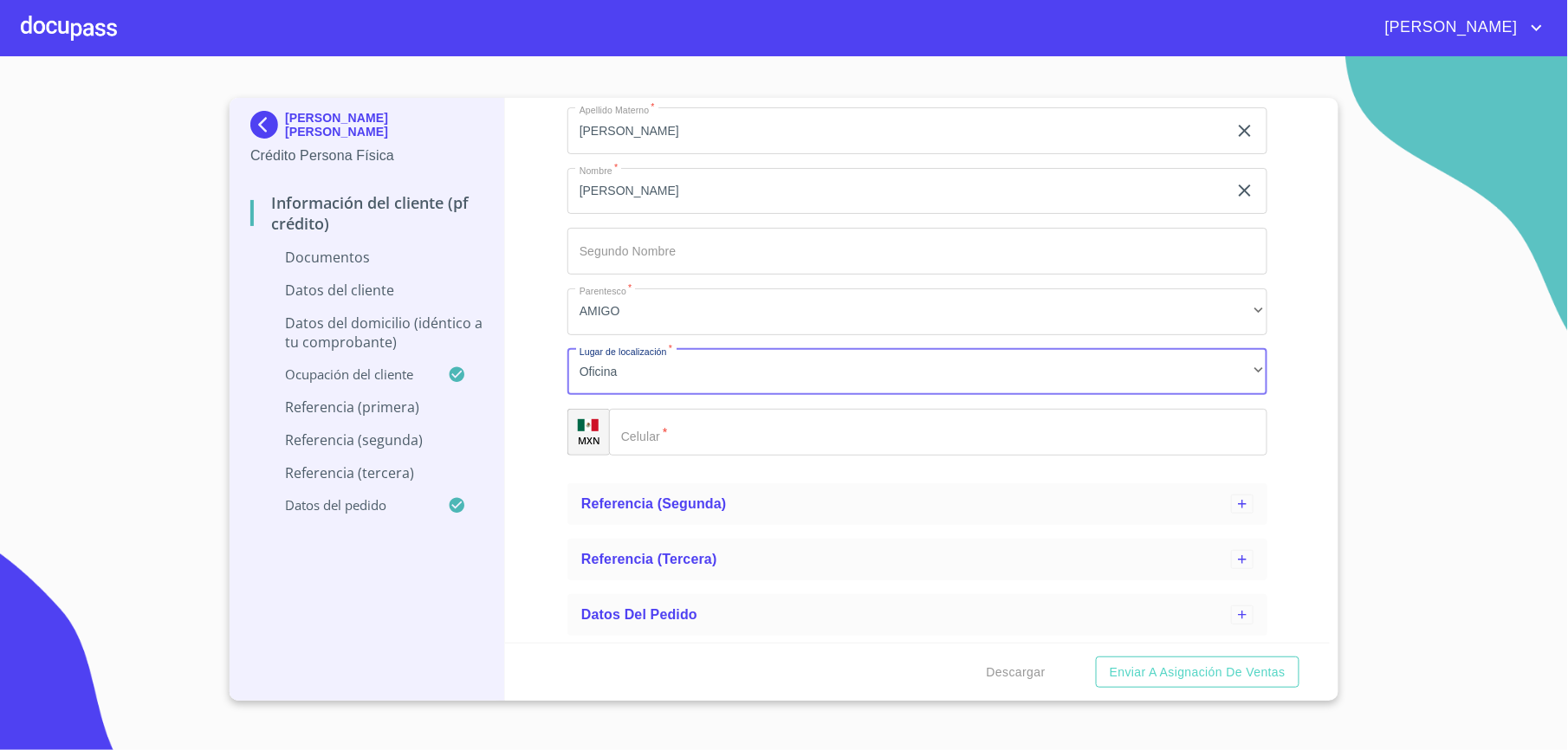
click at [743, 438] on input "Apellido [PERSON_NAME]   *" at bounding box center [938, 432] width 659 height 47
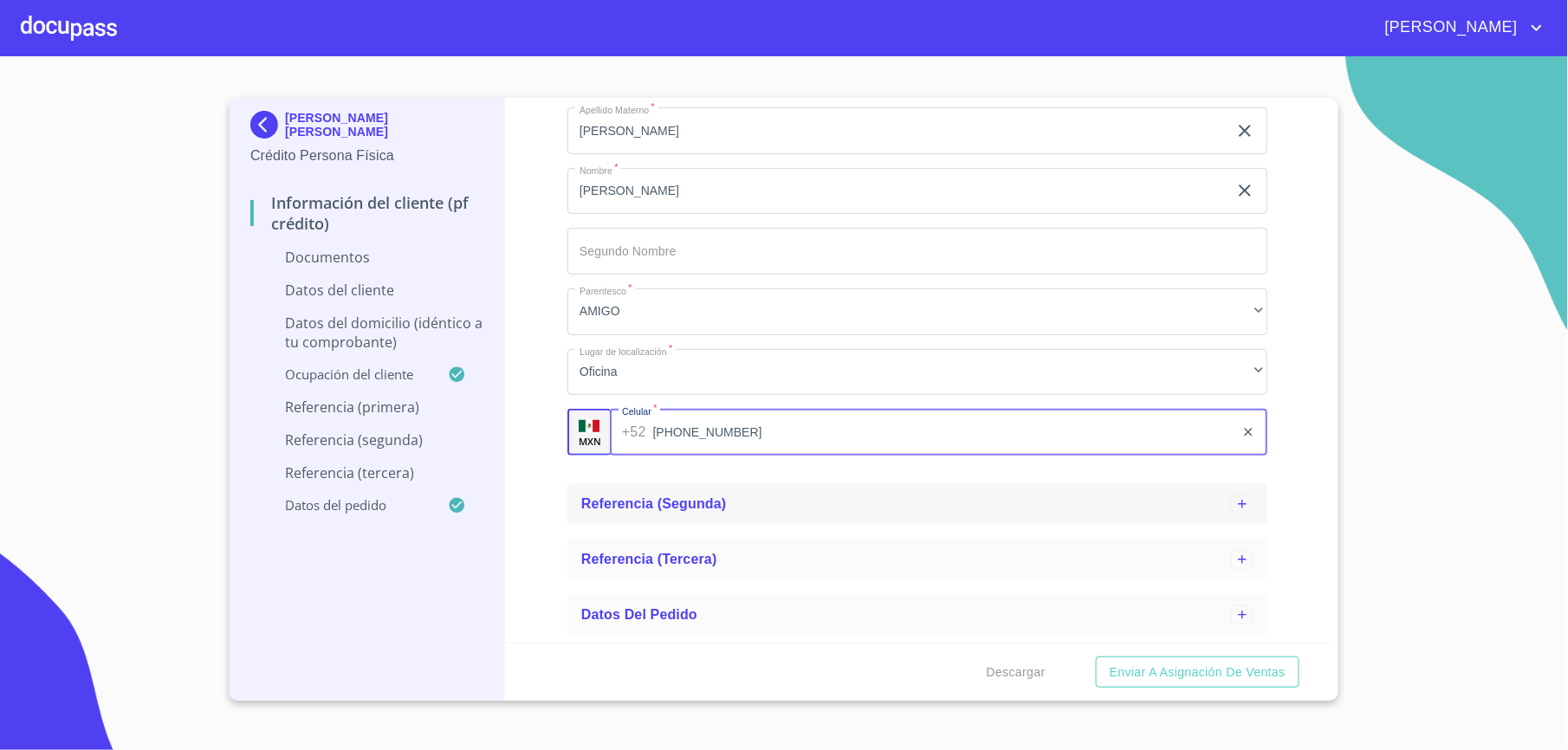
type input "[PHONE_NUMBER]"
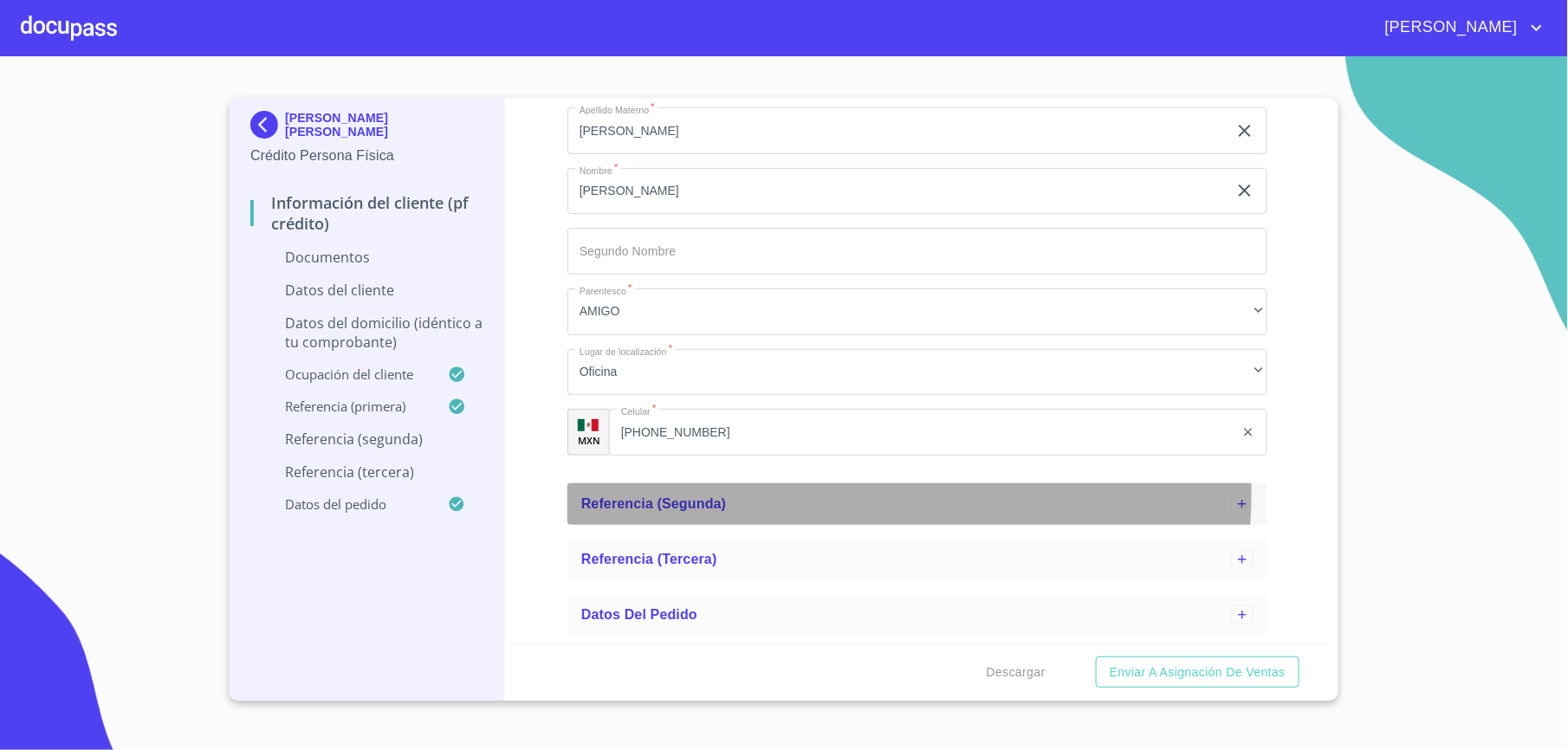
click at [716, 489] on div "Referencia (segunda)" at bounding box center [917, 505] width 700 height 42
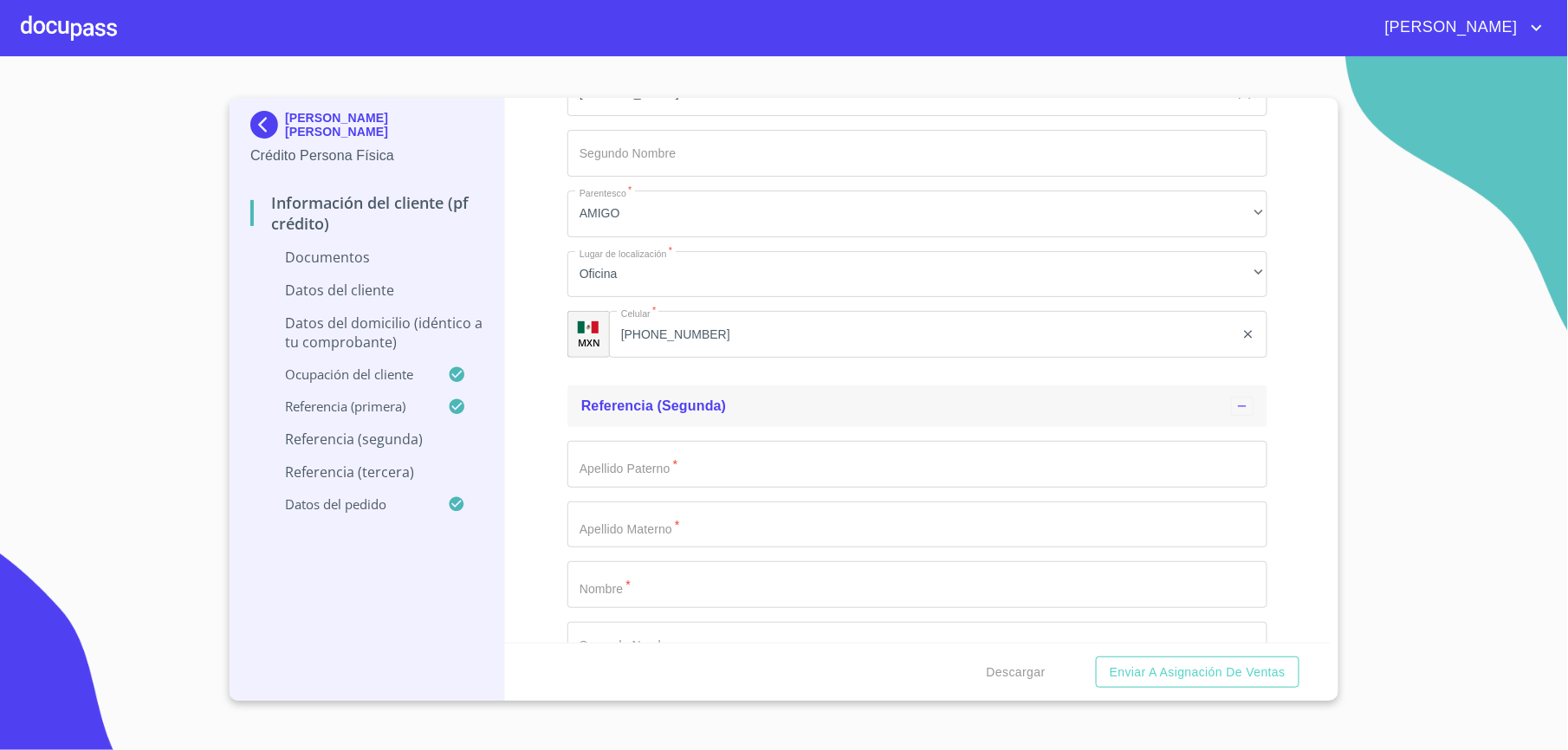
scroll to position [2670, 0]
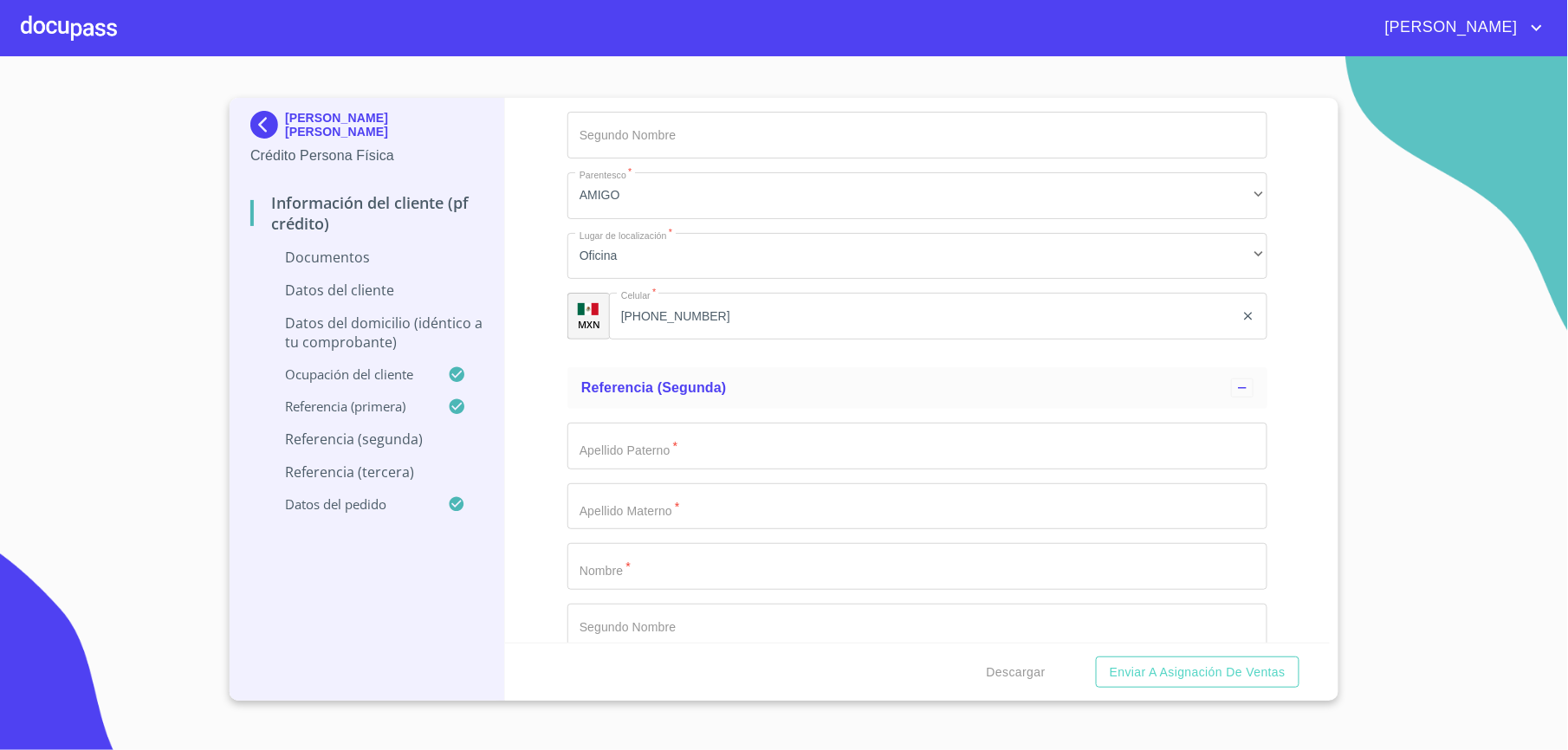
click at [644, 555] on input "Apellido [PERSON_NAME]   *" at bounding box center [917, 566] width 700 height 47
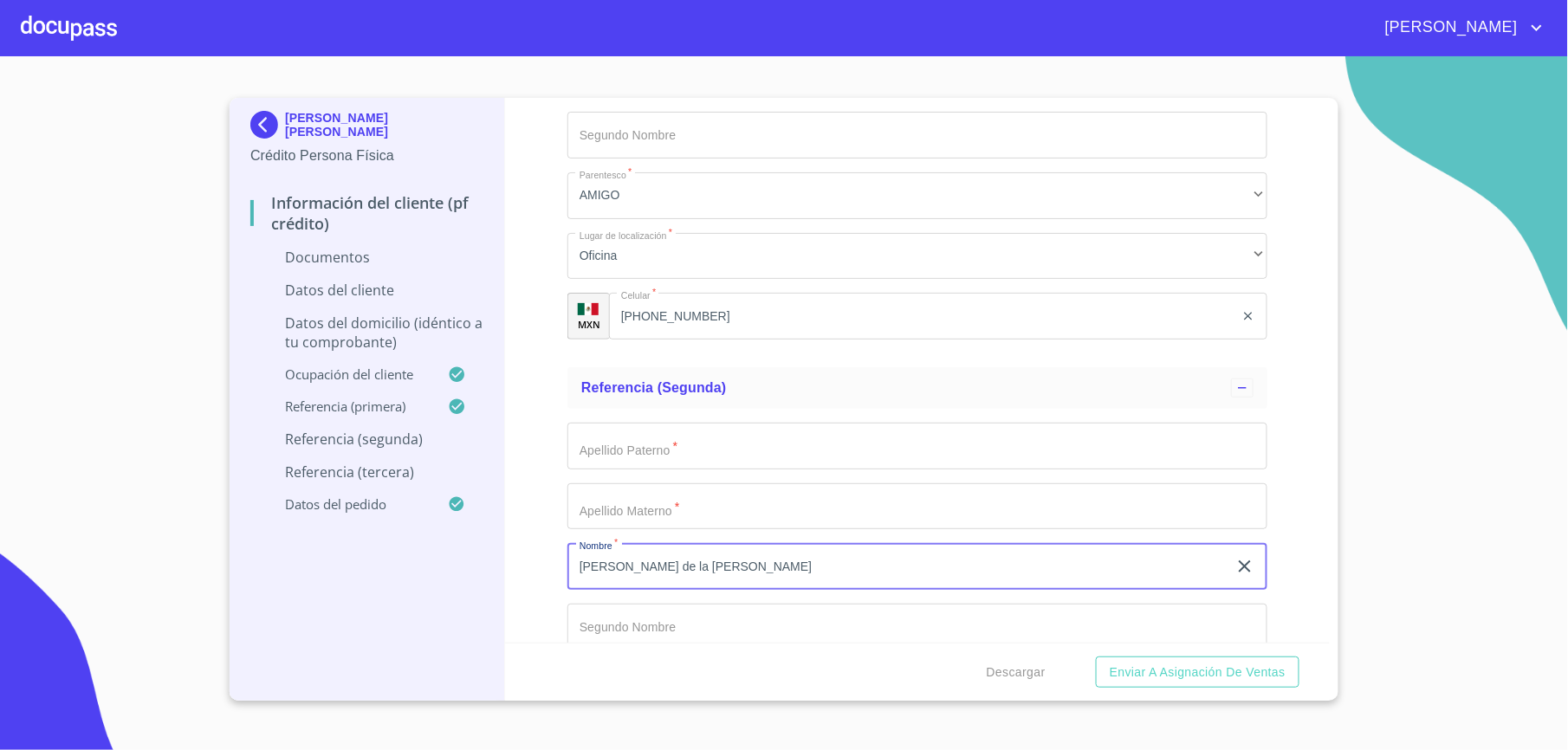
type input "[PERSON_NAME] de la [PERSON_NAME]"
click at [1336, 628] on div "[PERSON_NAME] [PERSON_NAME] Crédito Persona Física Información del cliente (PF …" at bounding box center [784, 399] width 1109 height 603
click at [1325, 627] on div "[PERSON_NAME] [PERSON_NAME] Crédito Persona Física Información del cliente (PF …" at bounding box center [784, 399] width 1109 height 603
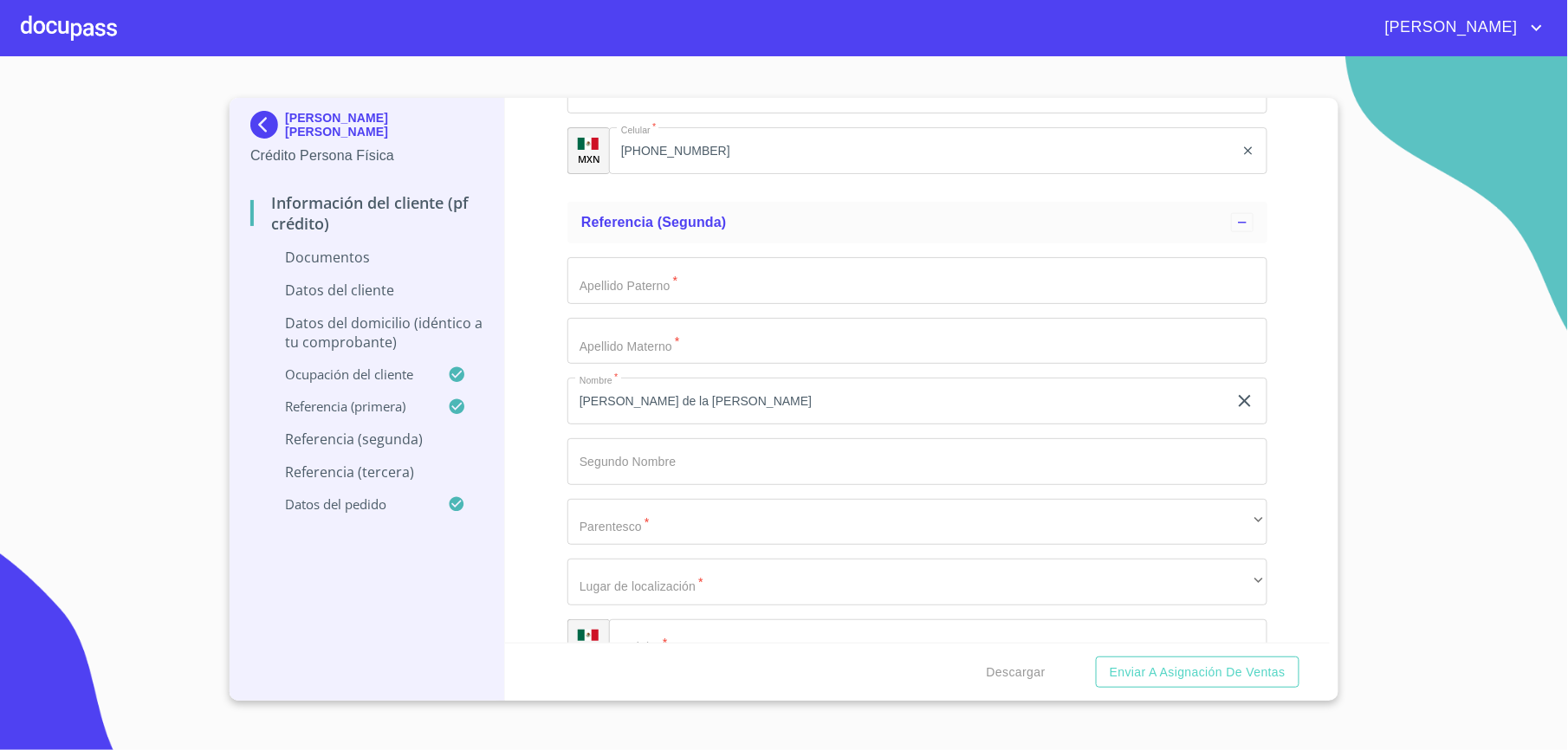
scroll to position [2855, 0]
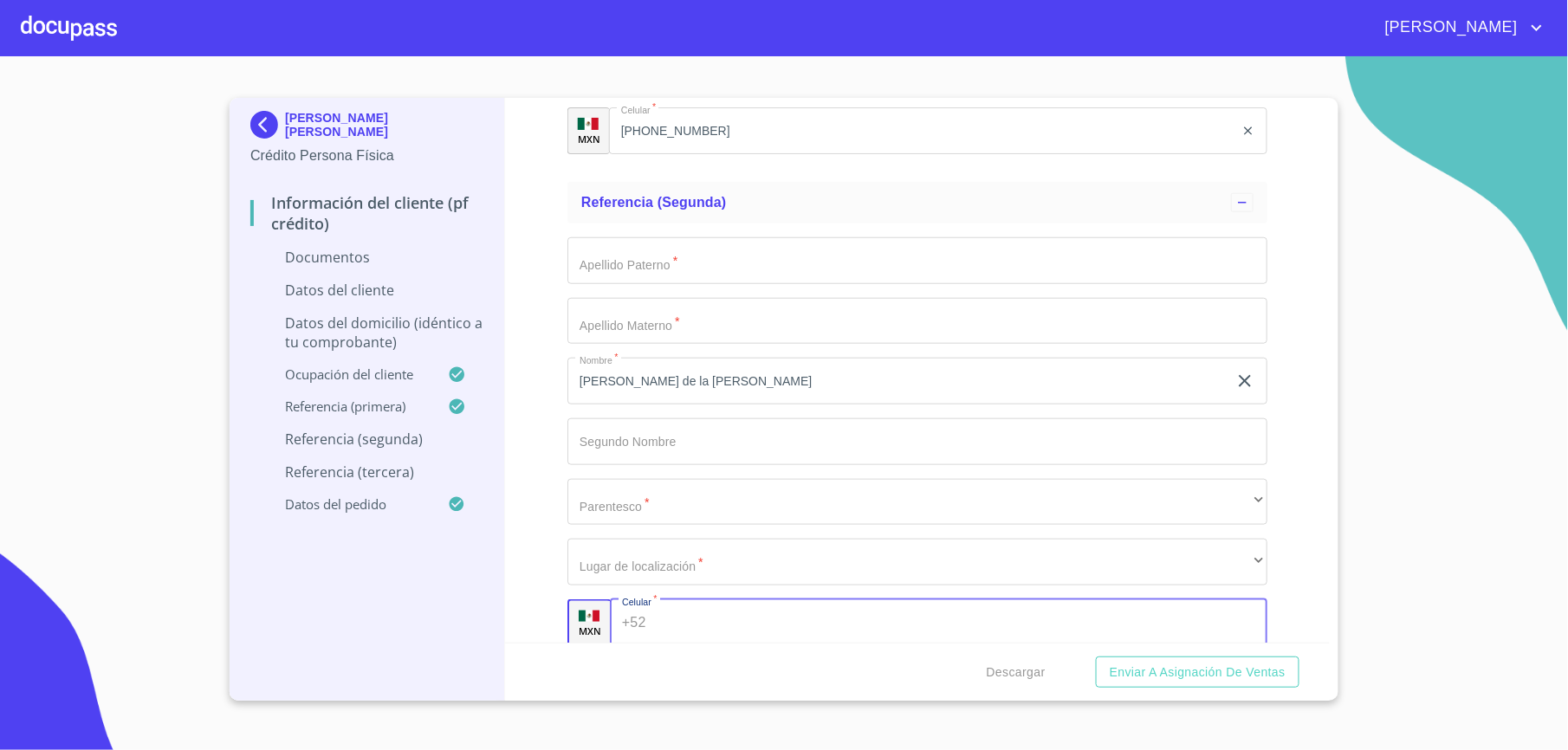
click at [769, 614] on input "Apellido [PERSON_NAME]   *" at bounding box center [959, 622] width 614 height 47
type input "[PHONE_NUMBER]"
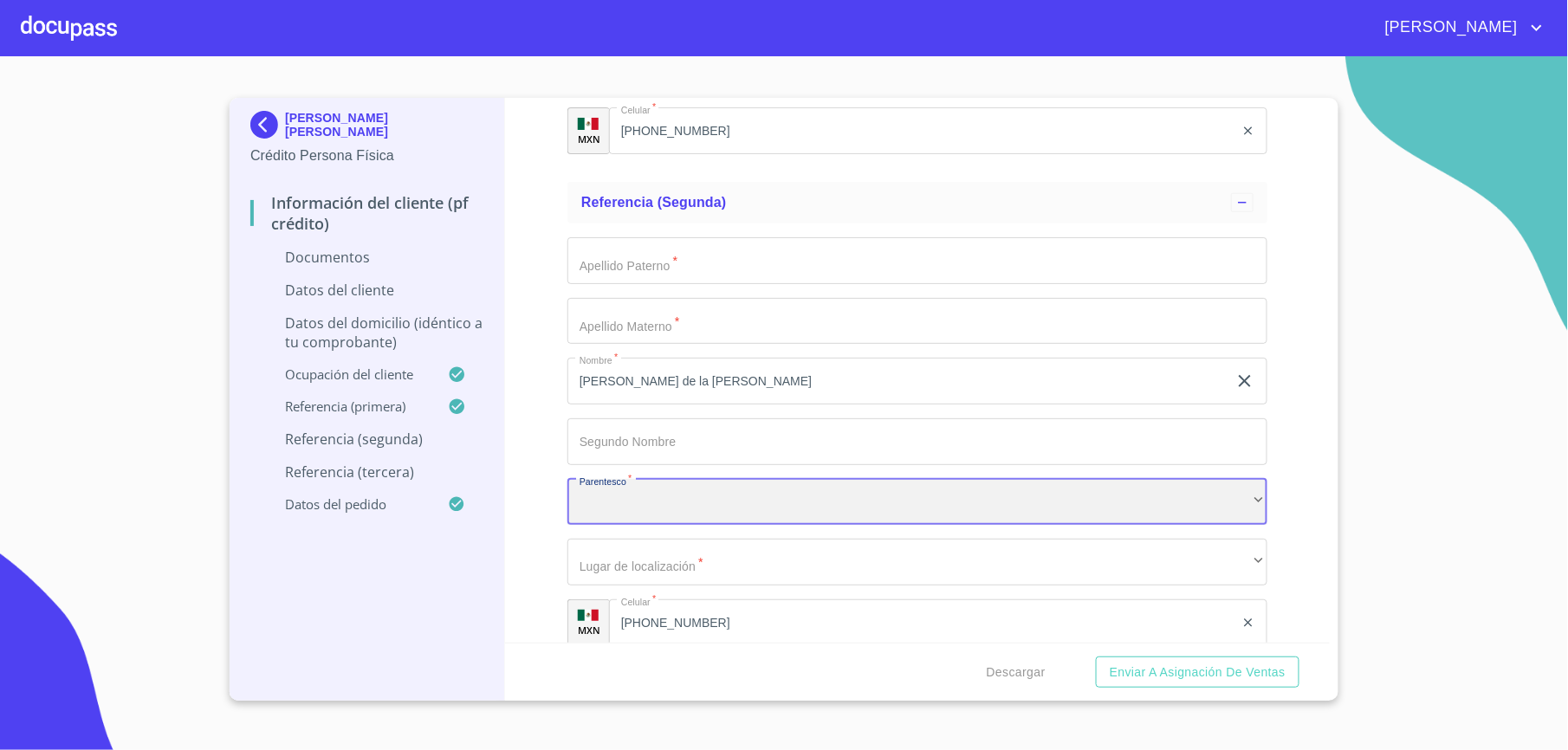
click at [631, 511] on div "​" at bounding box center [917, 502] width 700 height 47
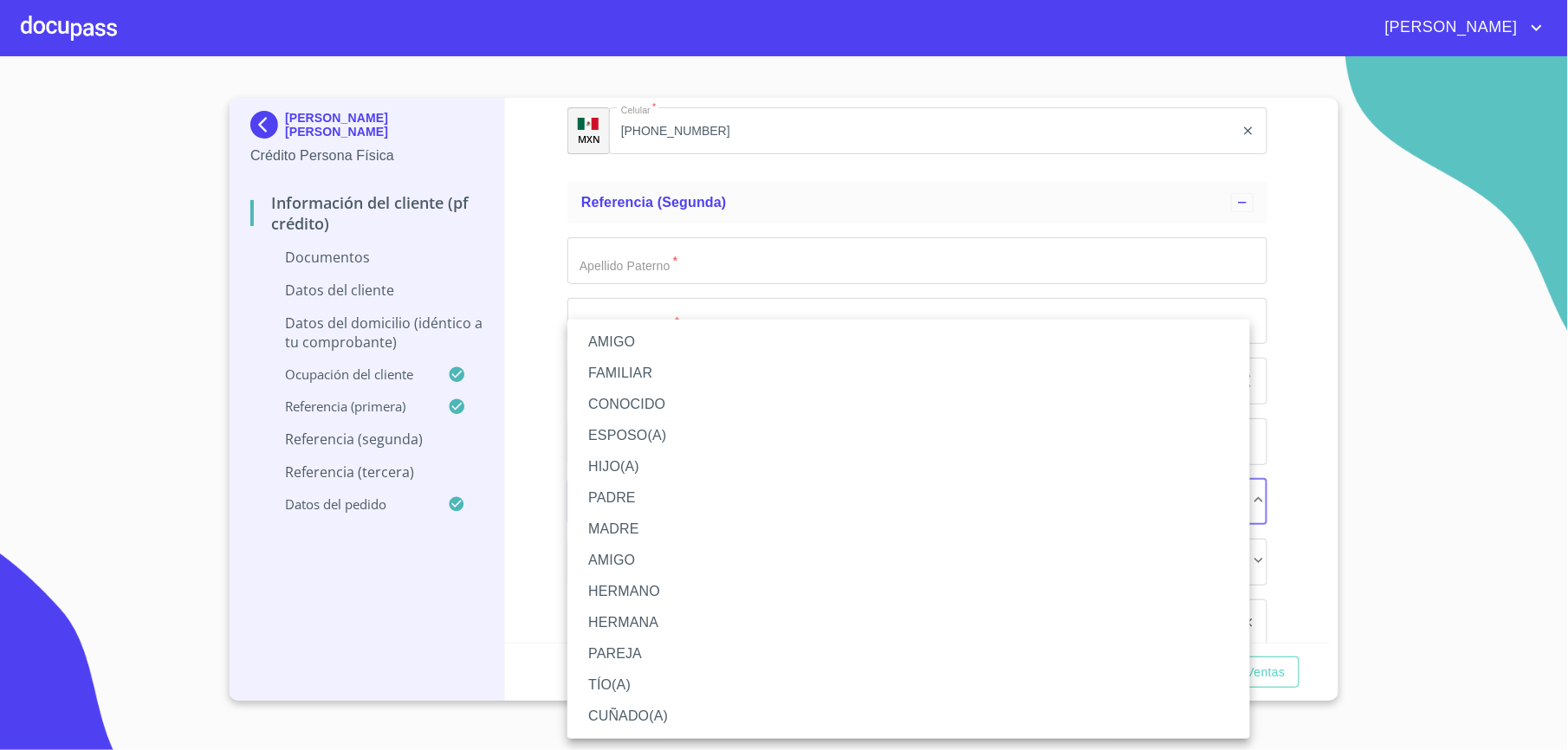
click at [592, 340] on li "AMIGO" at bounding box center [909, 342] width 683 height 31
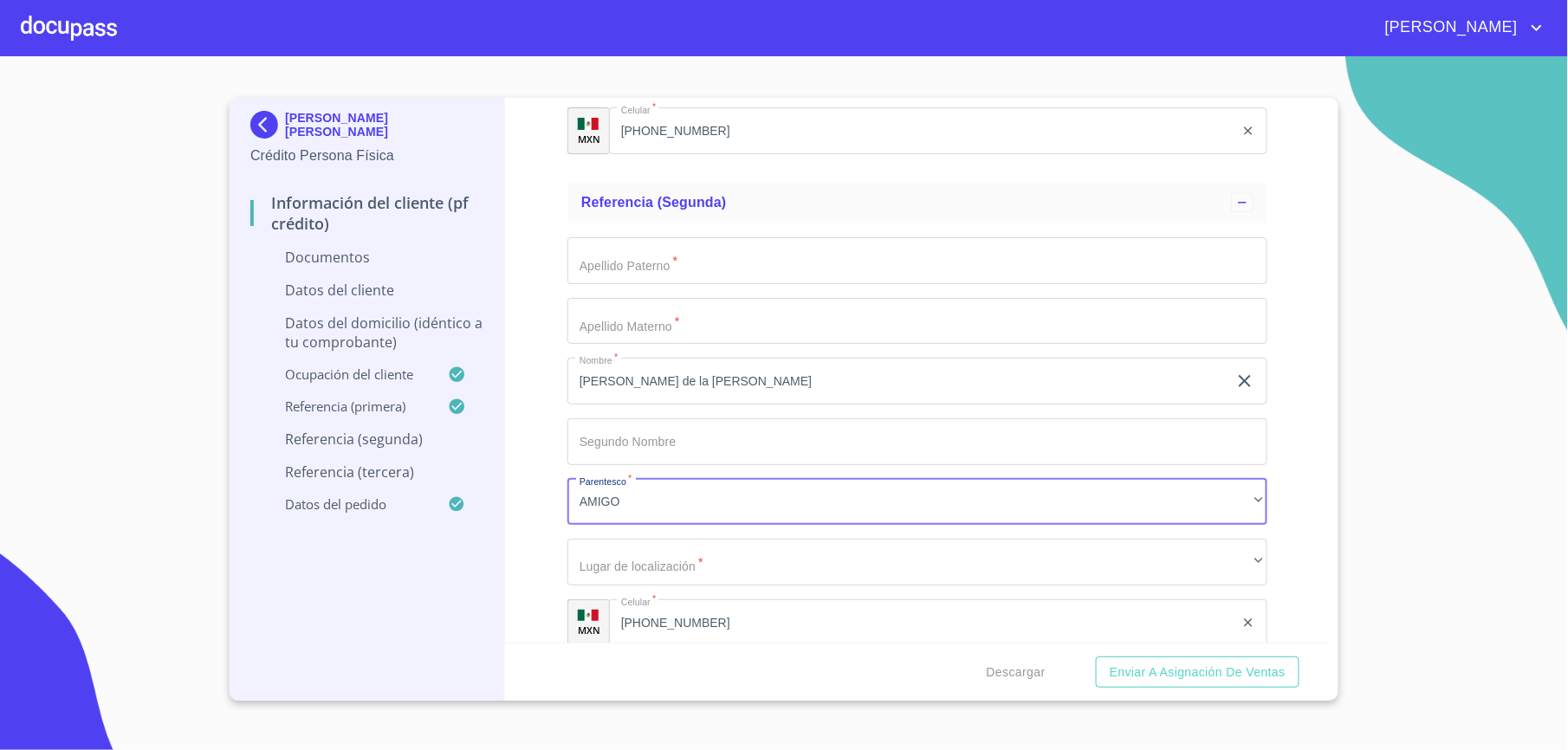
click at [638, 264] on input "Apellido [PERSON_NAME]   *" at bounding box center [917, 260] width 700 height 47
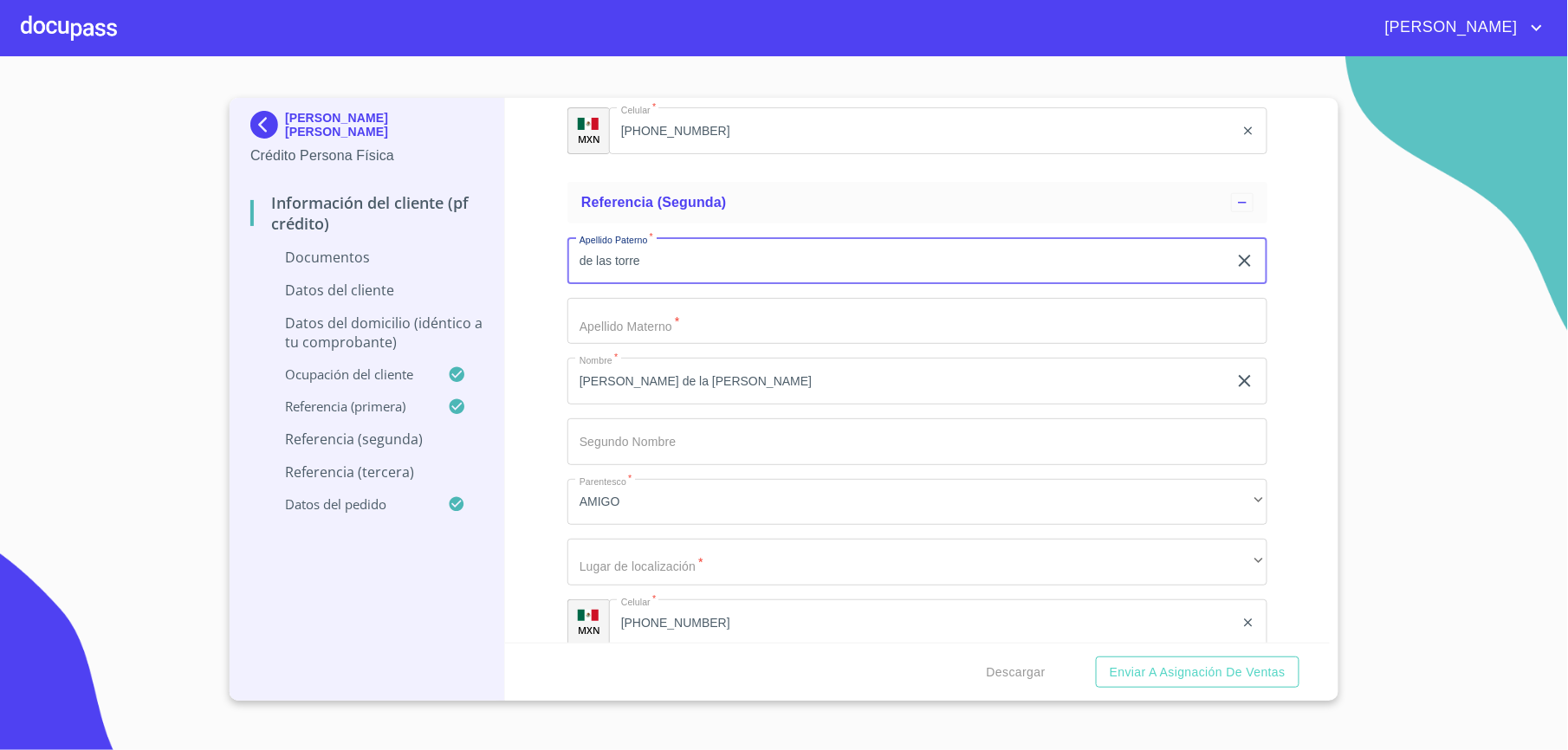
type input "de las torre"
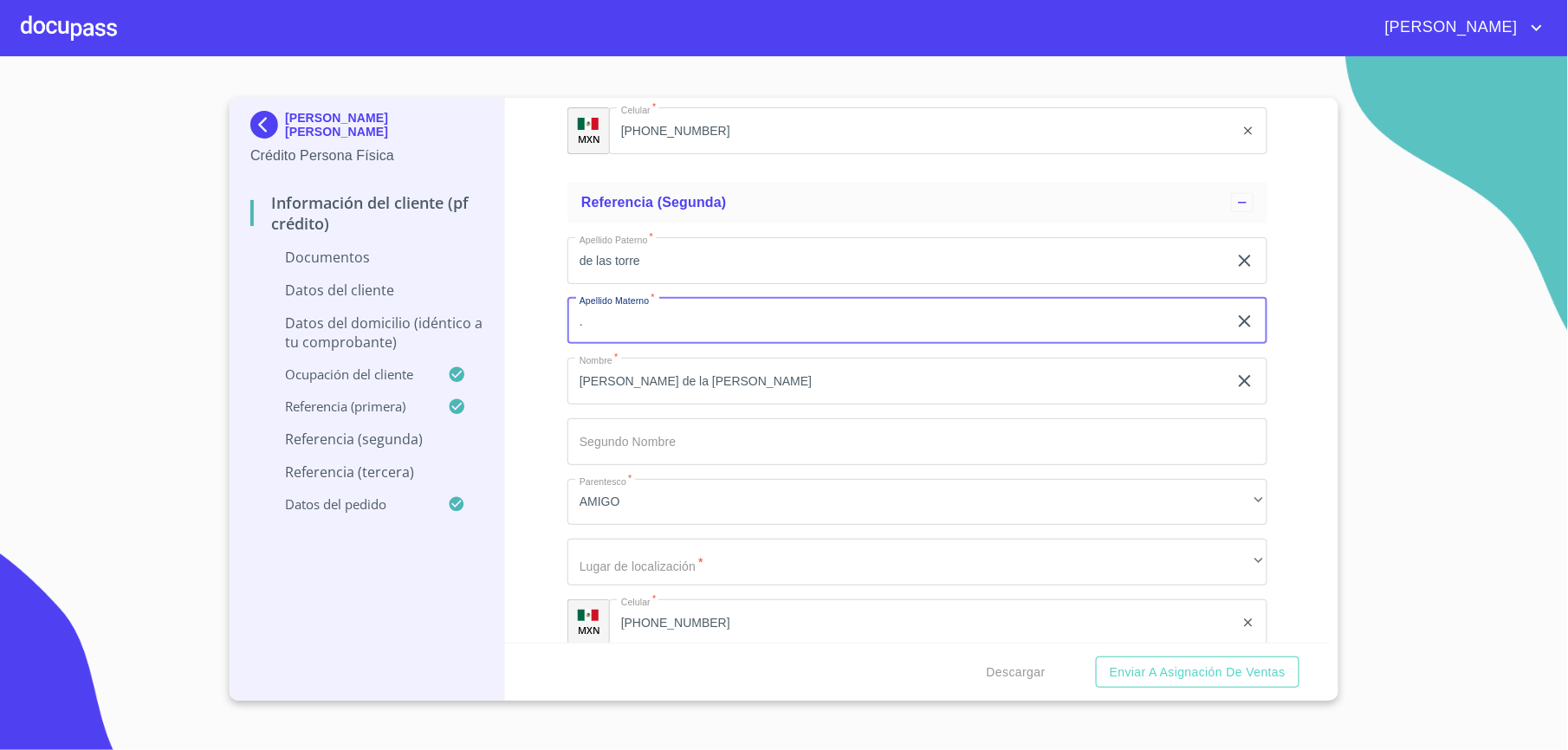
type input "."
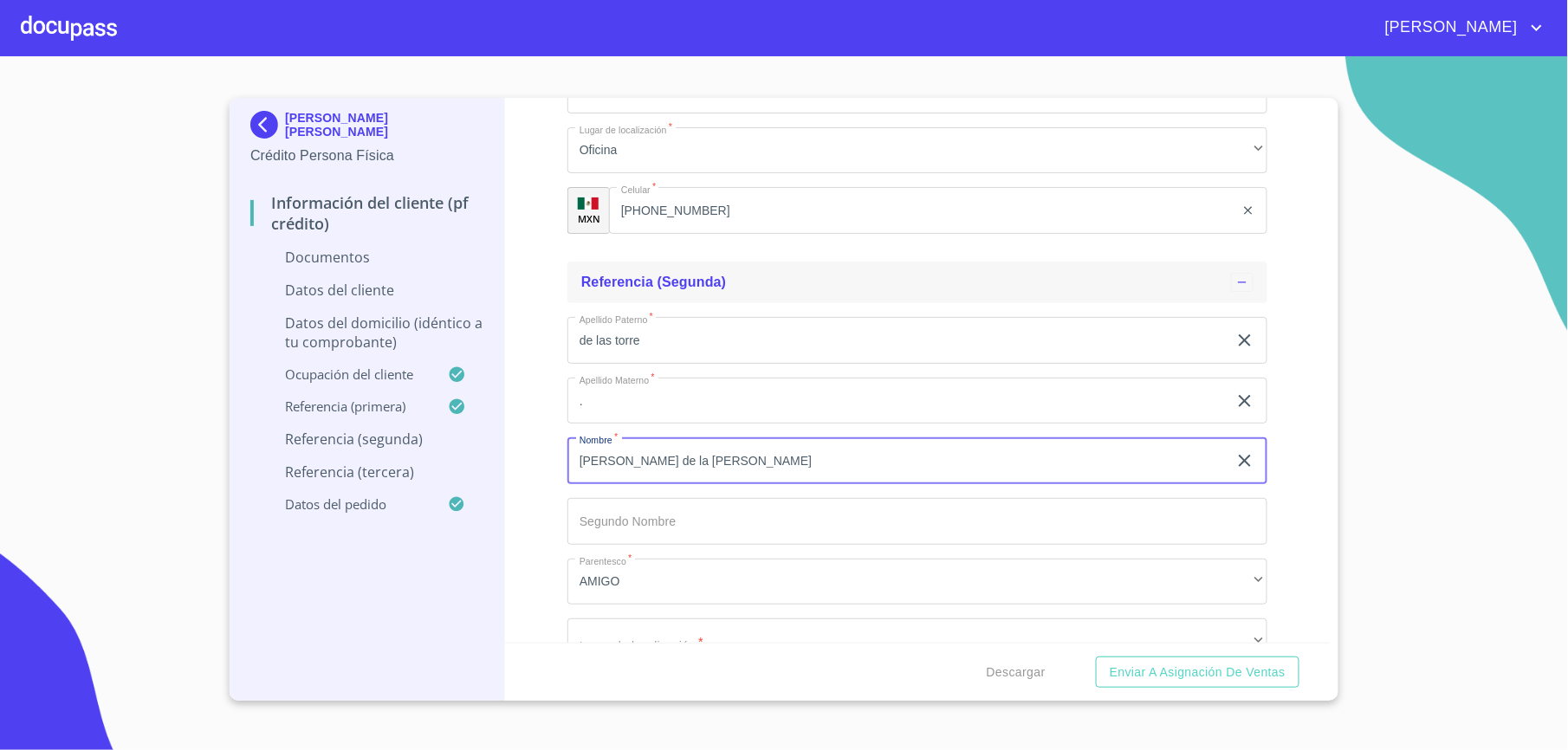
scroll to position [2739, 0]
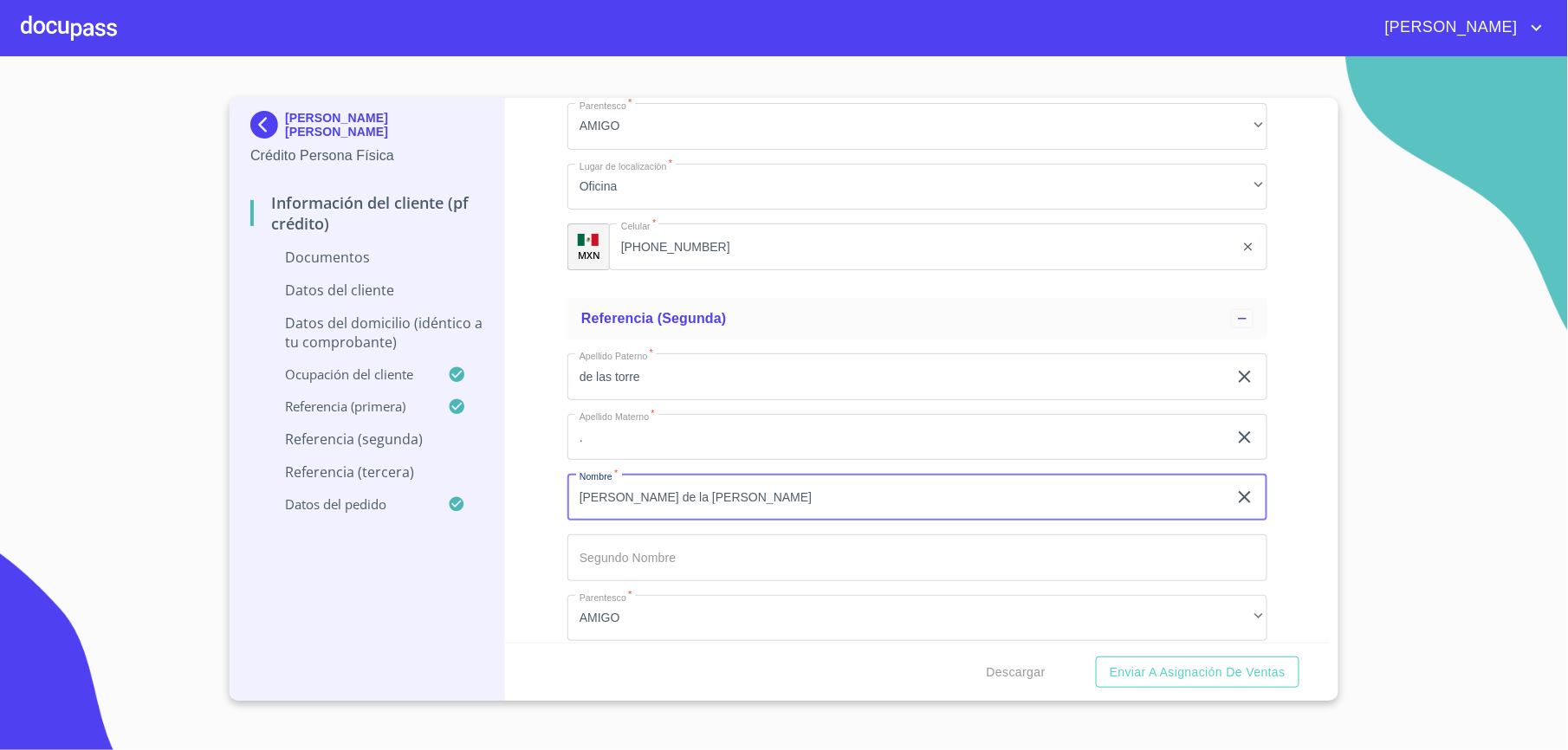
click at [727, 497] on input "[PERSON_NAME] de la [PERSON_NAME]" at bounding box center [897, 496] width 660 height 47
type input "[PERSON_NAME]"
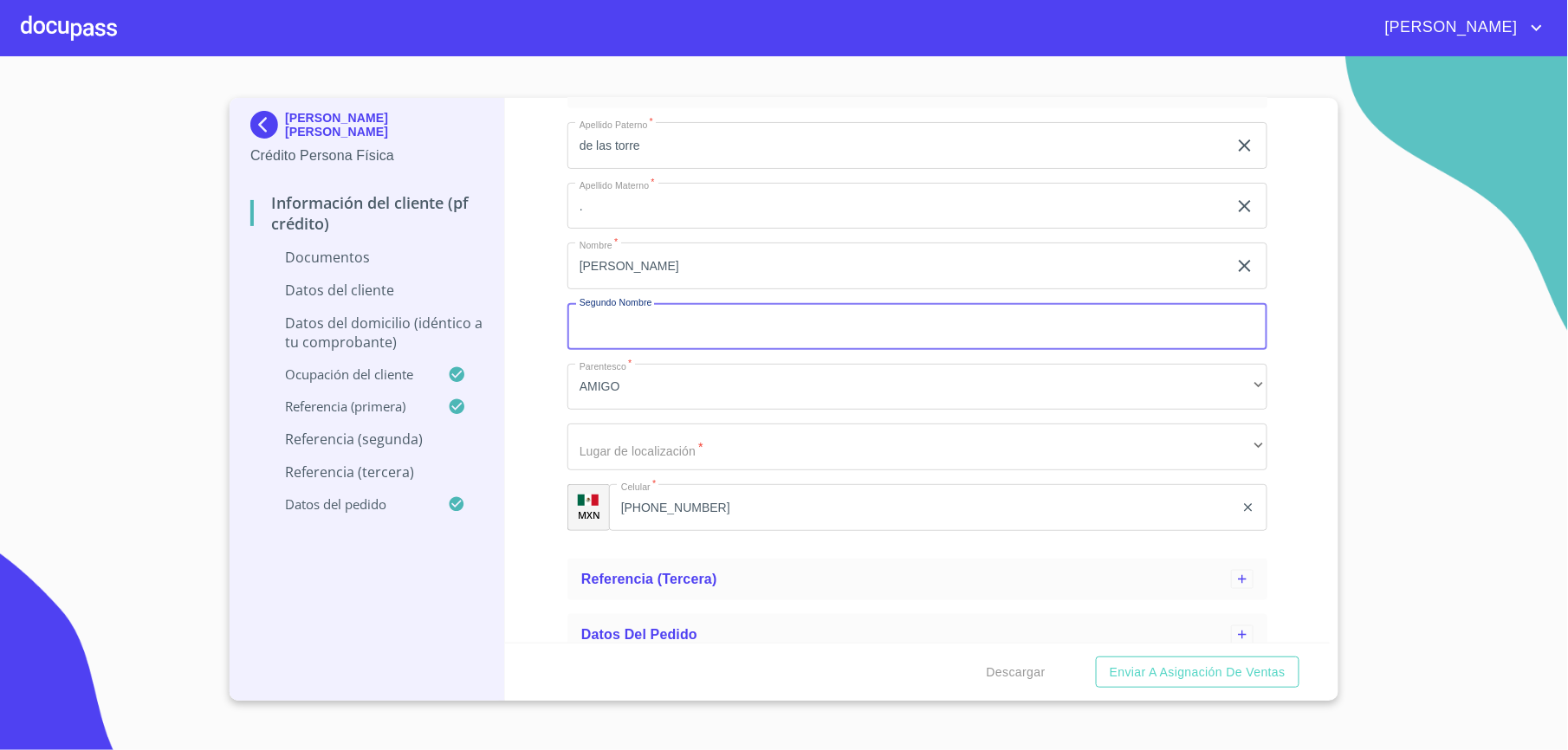
scroll to position [2991, 0]
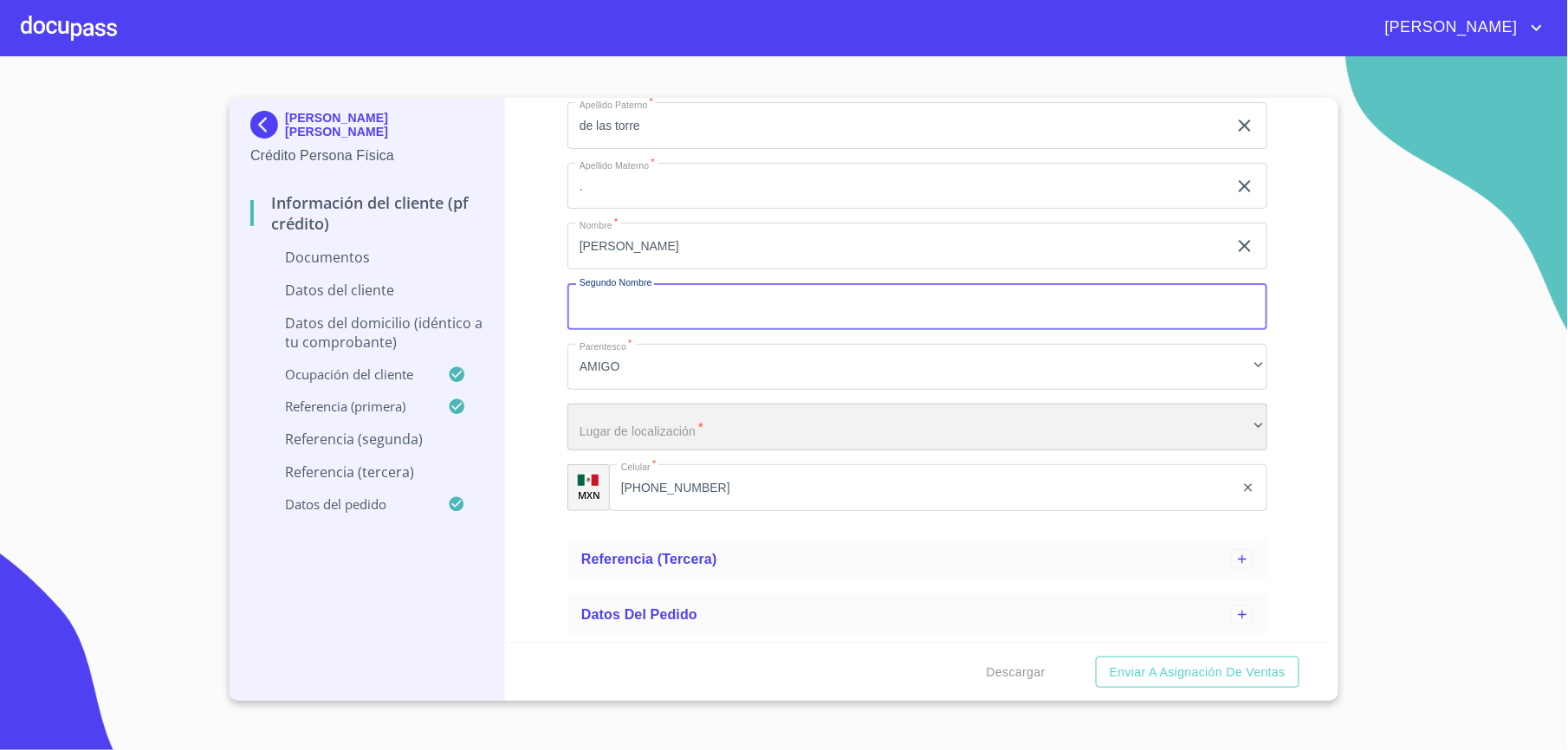
click at [696, 413] on div "​" at bounding box center [917, 426] width 700 height 47
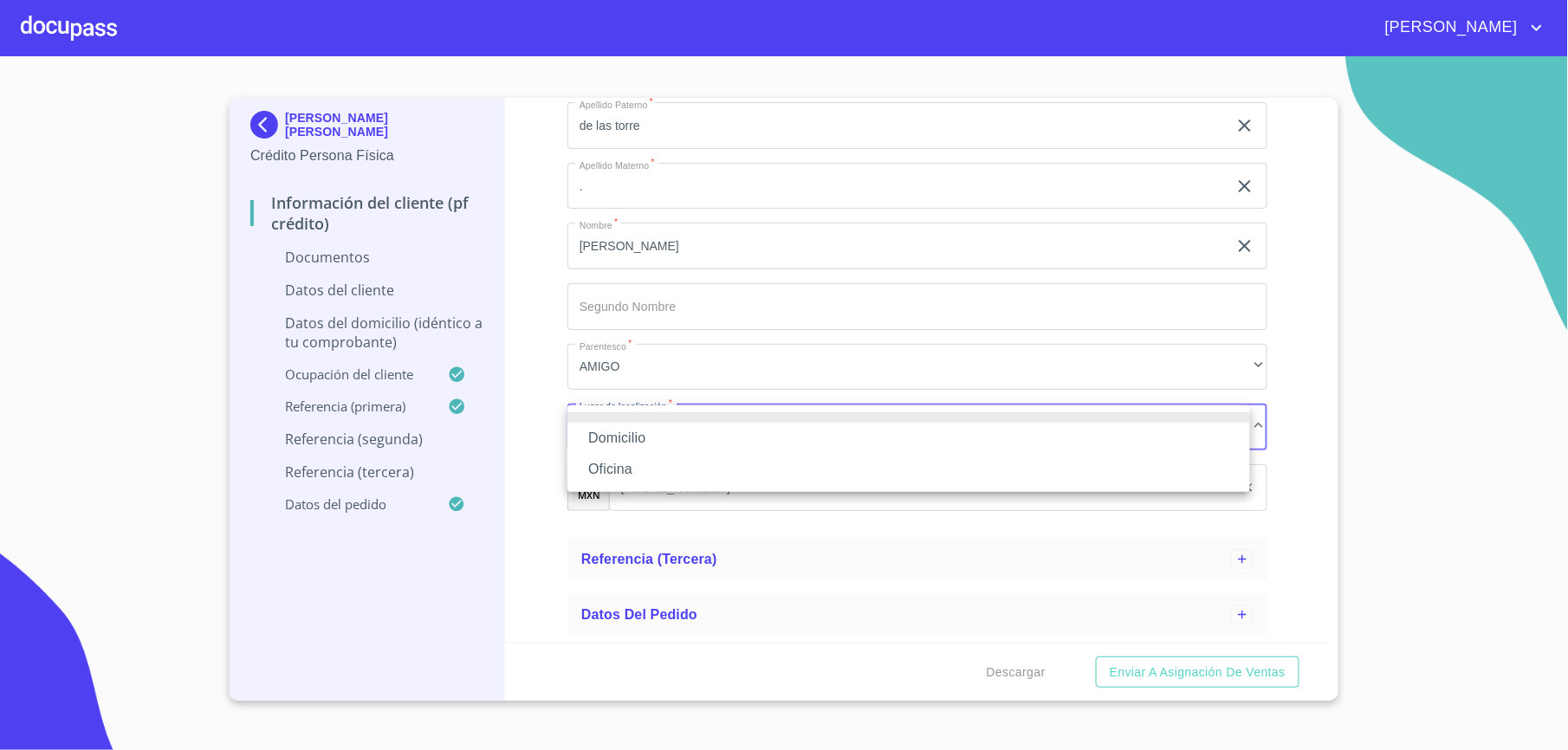
click at [659, 463] on li "Oficina" at bounding box center [909, 469] width 683 height 31
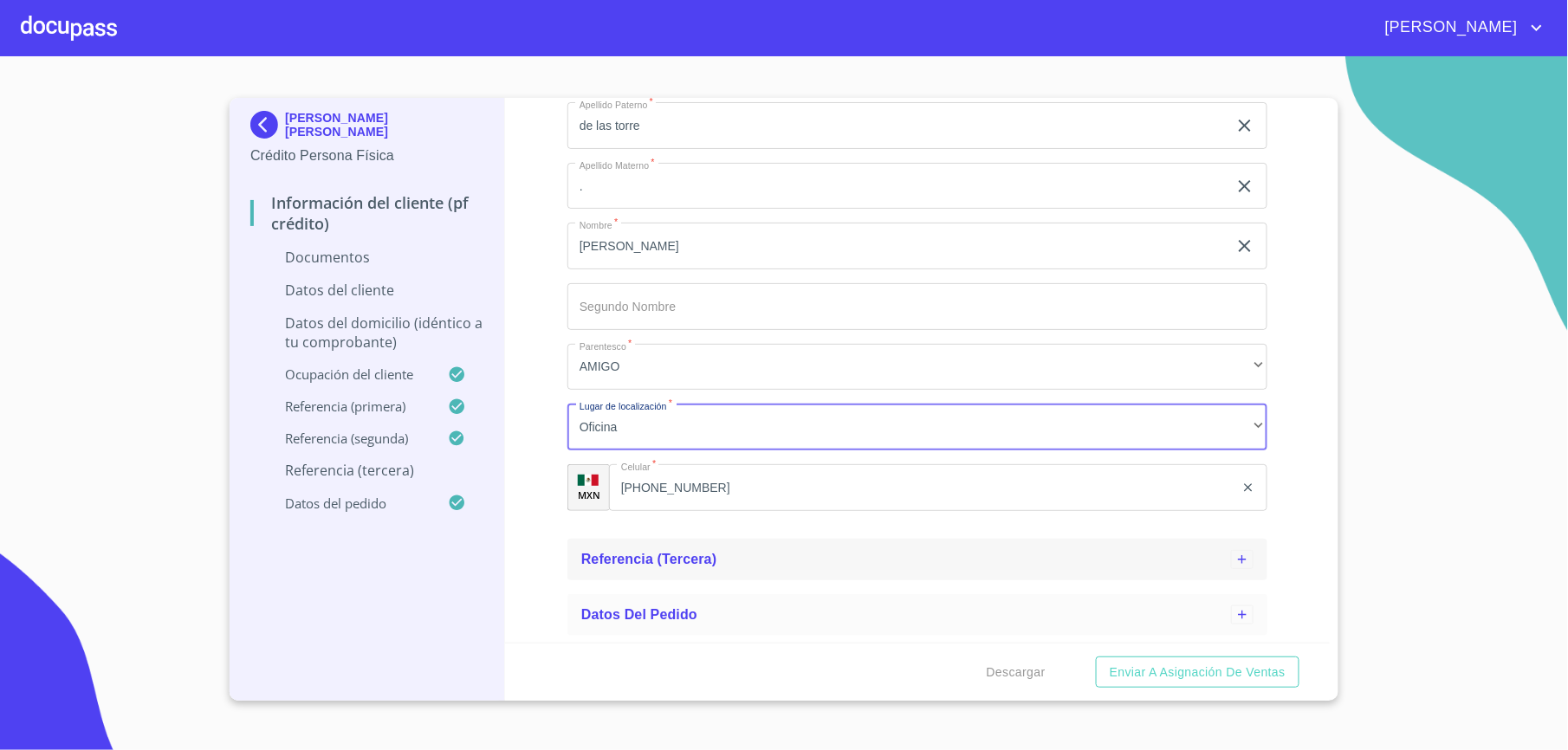
click at [665, 566] on span "Referencia (tercera)" at bounding box center [649, 559] width 136 height 15
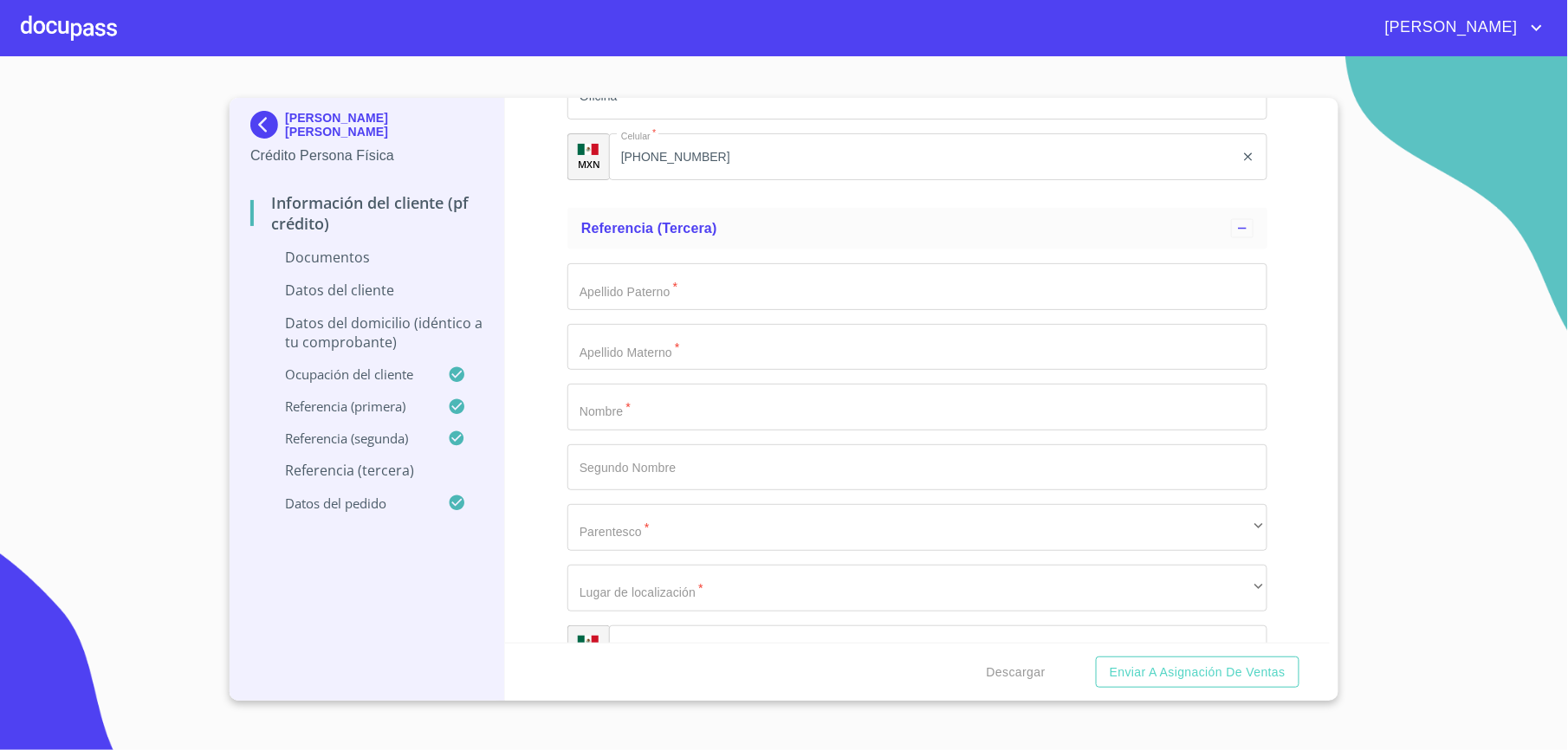
scroll to position [3338, 0]
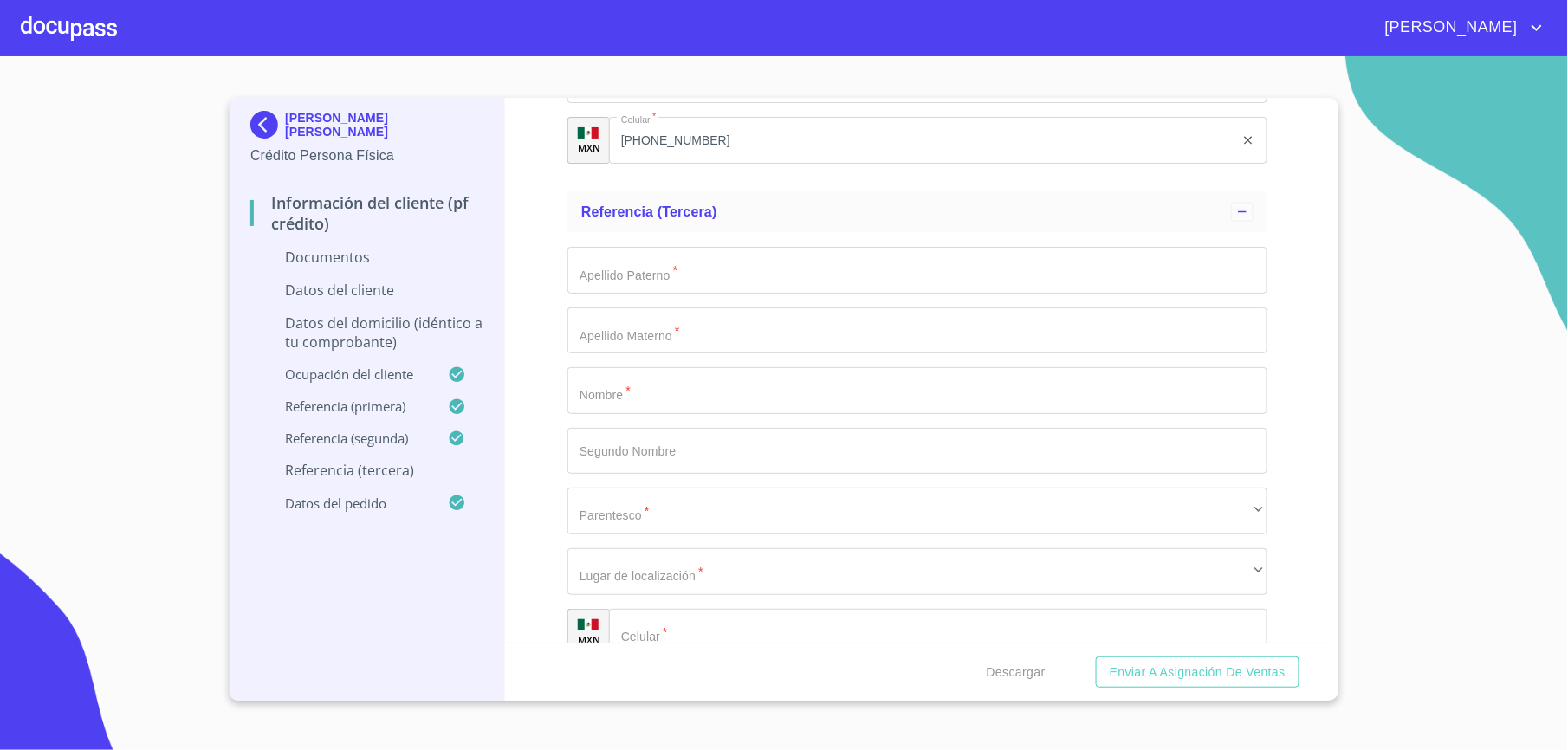
click at [663, 405] on input "Apellido [PERSON_NAME]   *" at bounding box center [917, 391] width 700 height 47
type input "[PERSON_NAME]"
click at [624, 261] on input "Apellido [PERSON_NAME]   *" at bounding box center [917, 270] width 700 height 47
type input "[PERSON_NAME]"
click at [624, 330] on input "Apellido [PERSON_NAME]   *" at bounding box center [917, 330] width 700 height 47
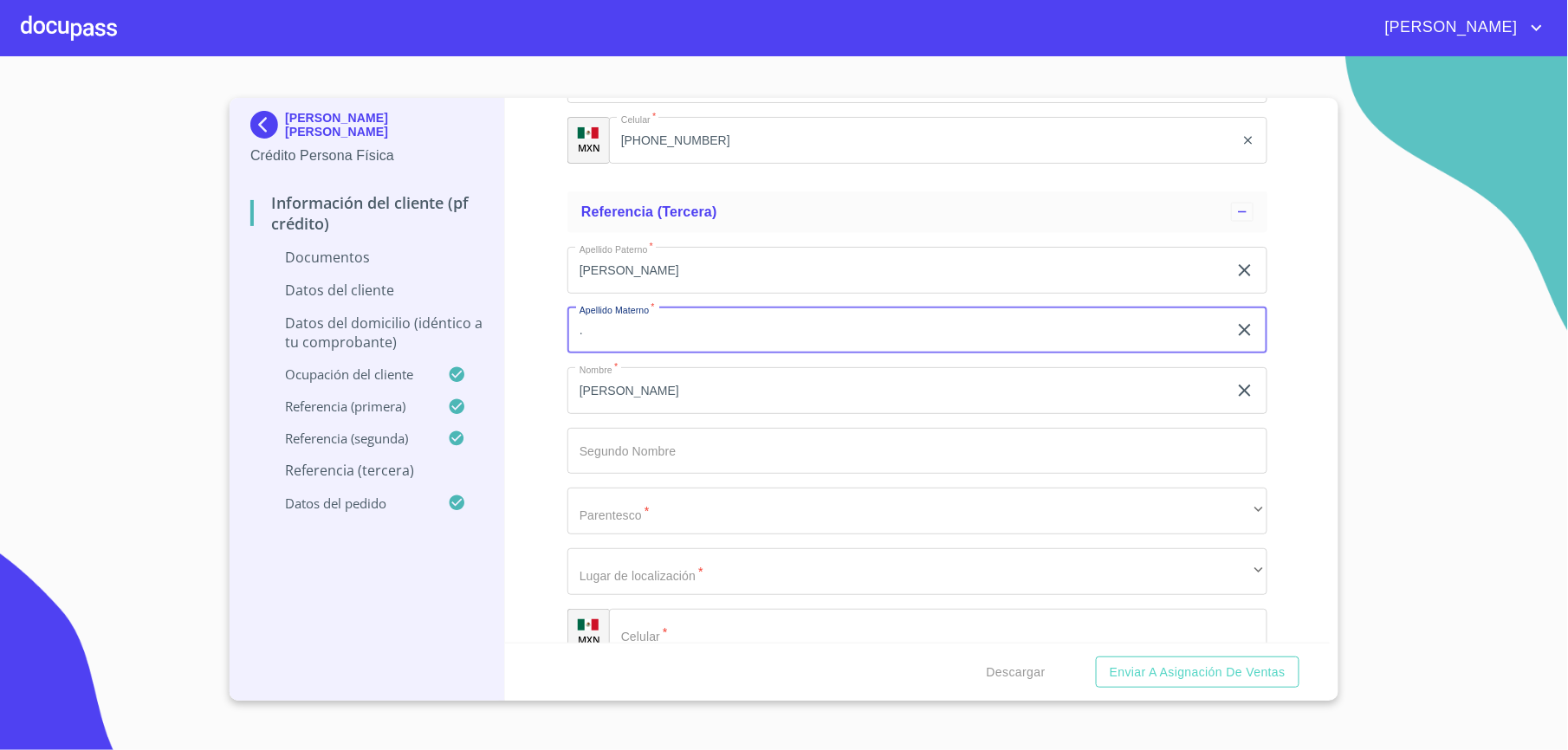
type input "."
click at [570, 458] on div "Información del cliente (PF crédito) Documentos Datos del cliente Apellido [PER…" at bounding box center [917, 370] width 826 height 545
click at [646, 536] on div "Apellido [PERSON_NAME]   * [PERSON_NAME] ​ Apellido Materno   * . ​ Nombre   * …" at bounding box center [917, 451] width 700 height 436
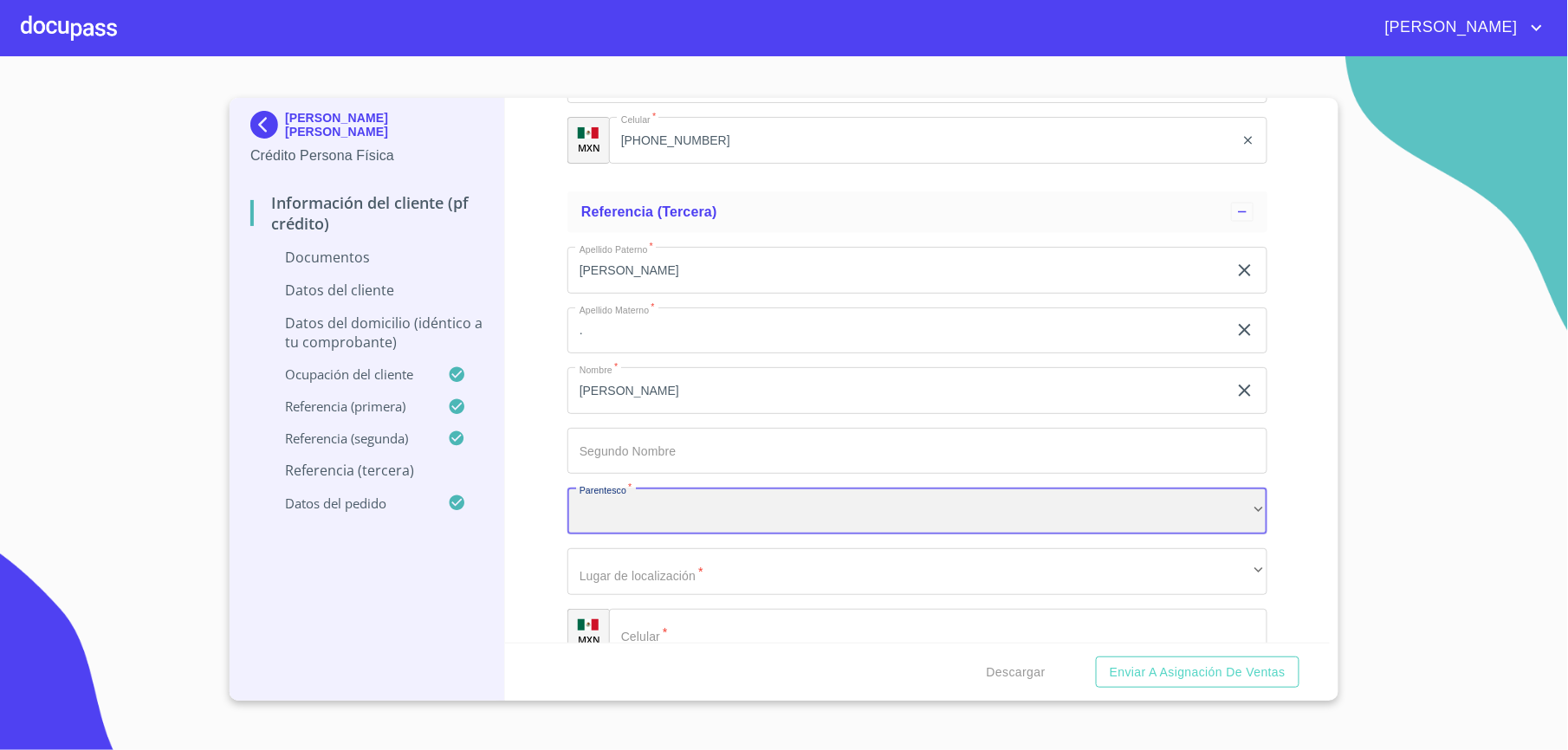
click at [642, 521] on div "​" at bounding box center [917, 510] width 700 height 47
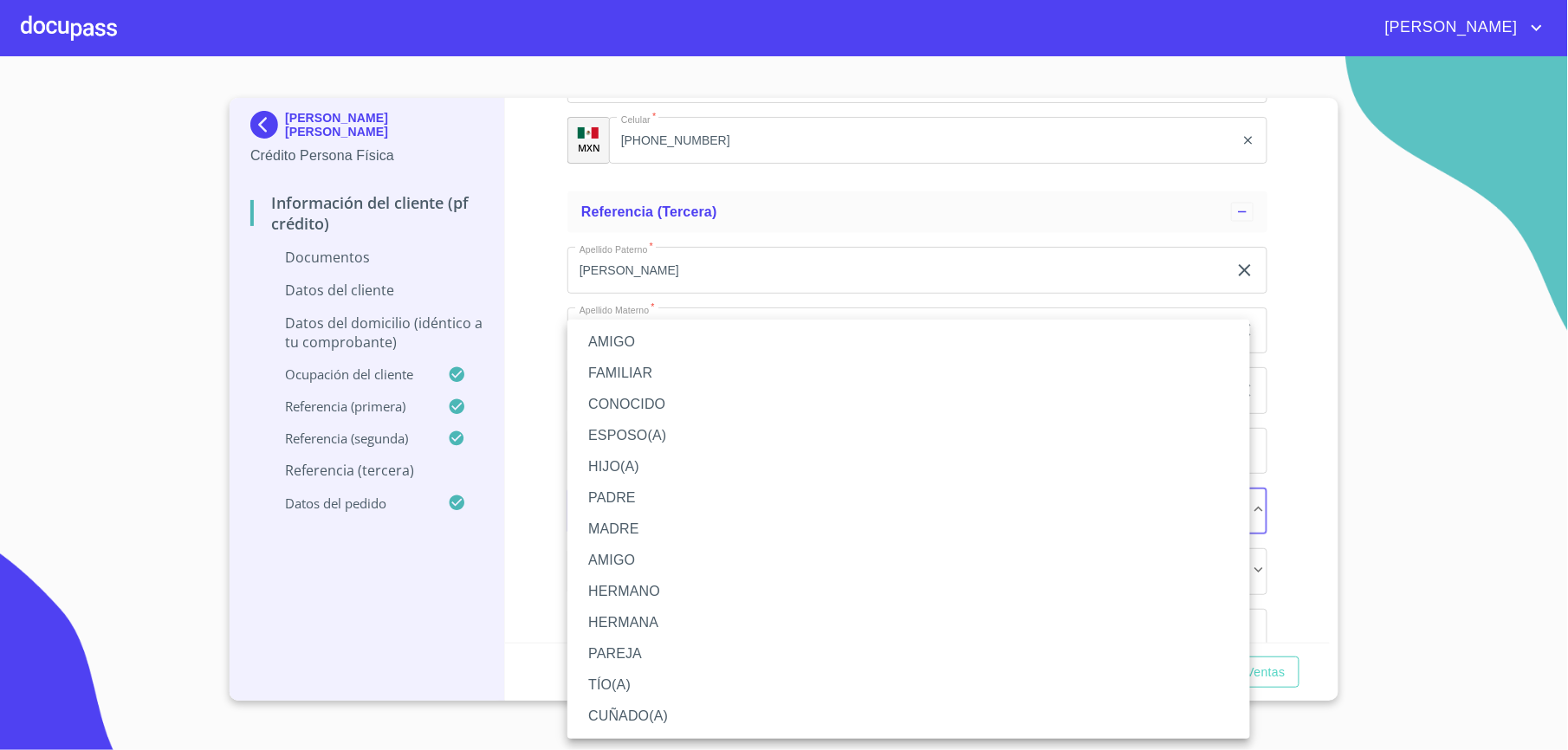
click at [624, 338] on li "AMIGO" at bounding box center [909, 342] width 683 height 31
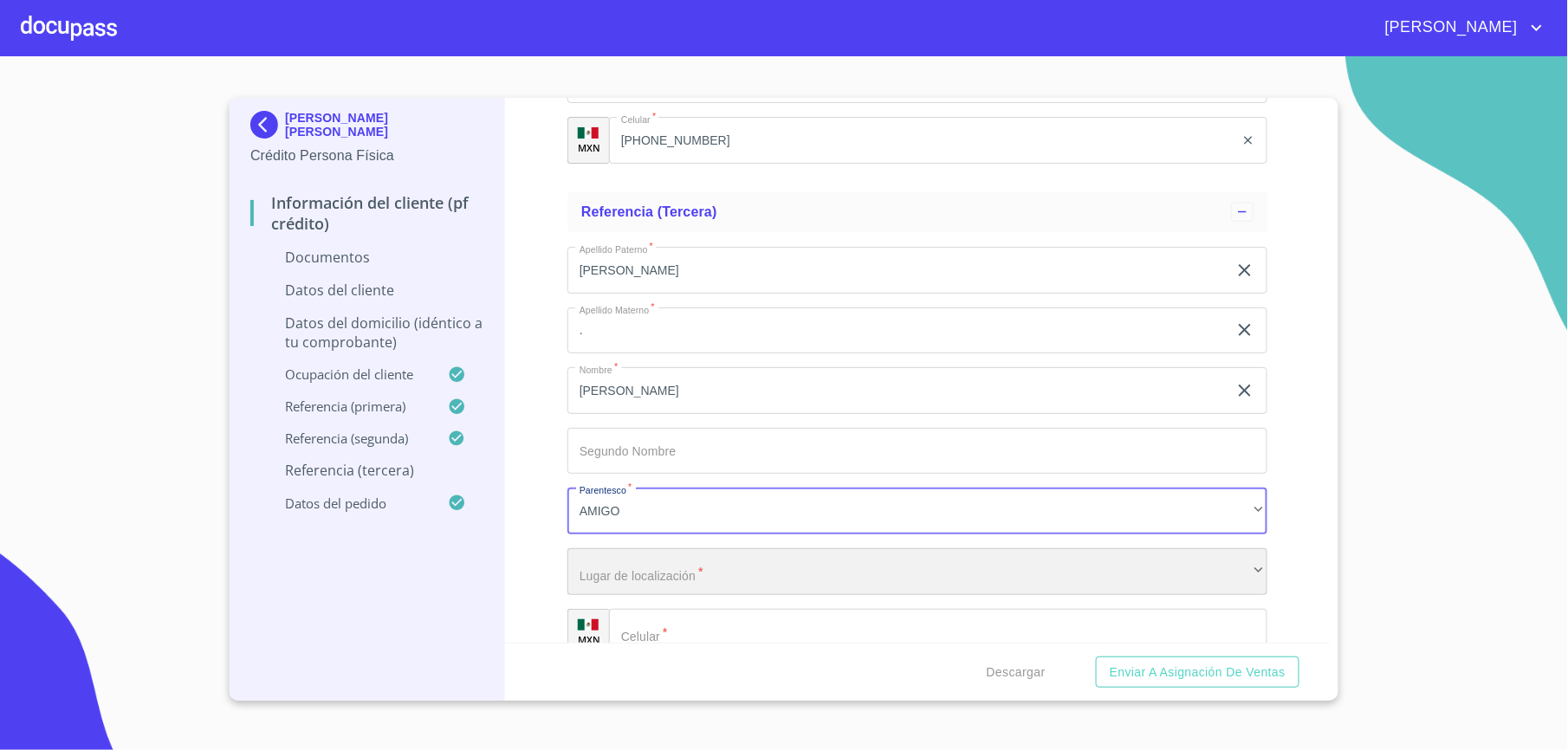
click at [645, 577] on div "​" at bounding box center [917, 571] width 700 height 47
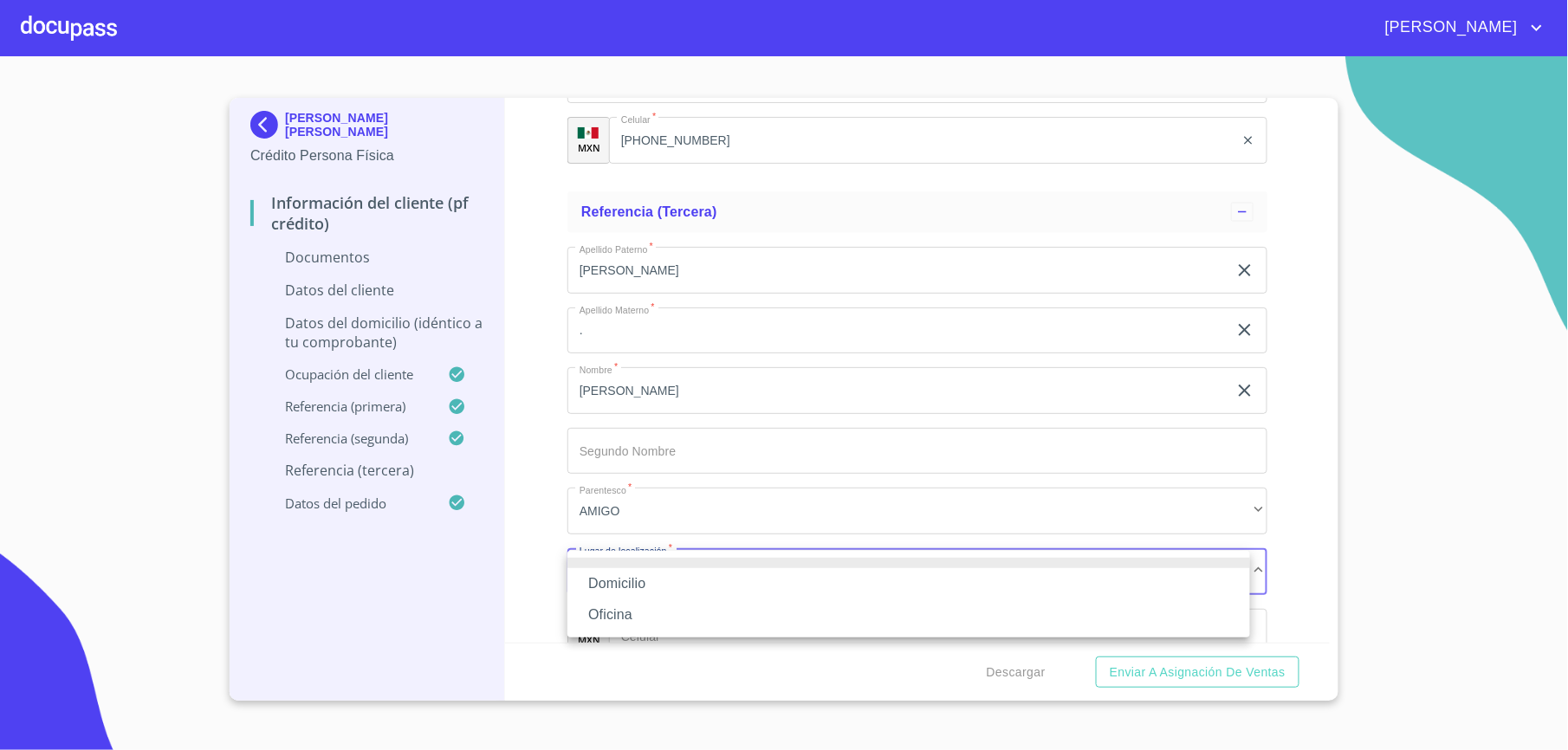
click at [631, 610] on li "Oficina" at bounding box center [909, 615] width 683 height 31
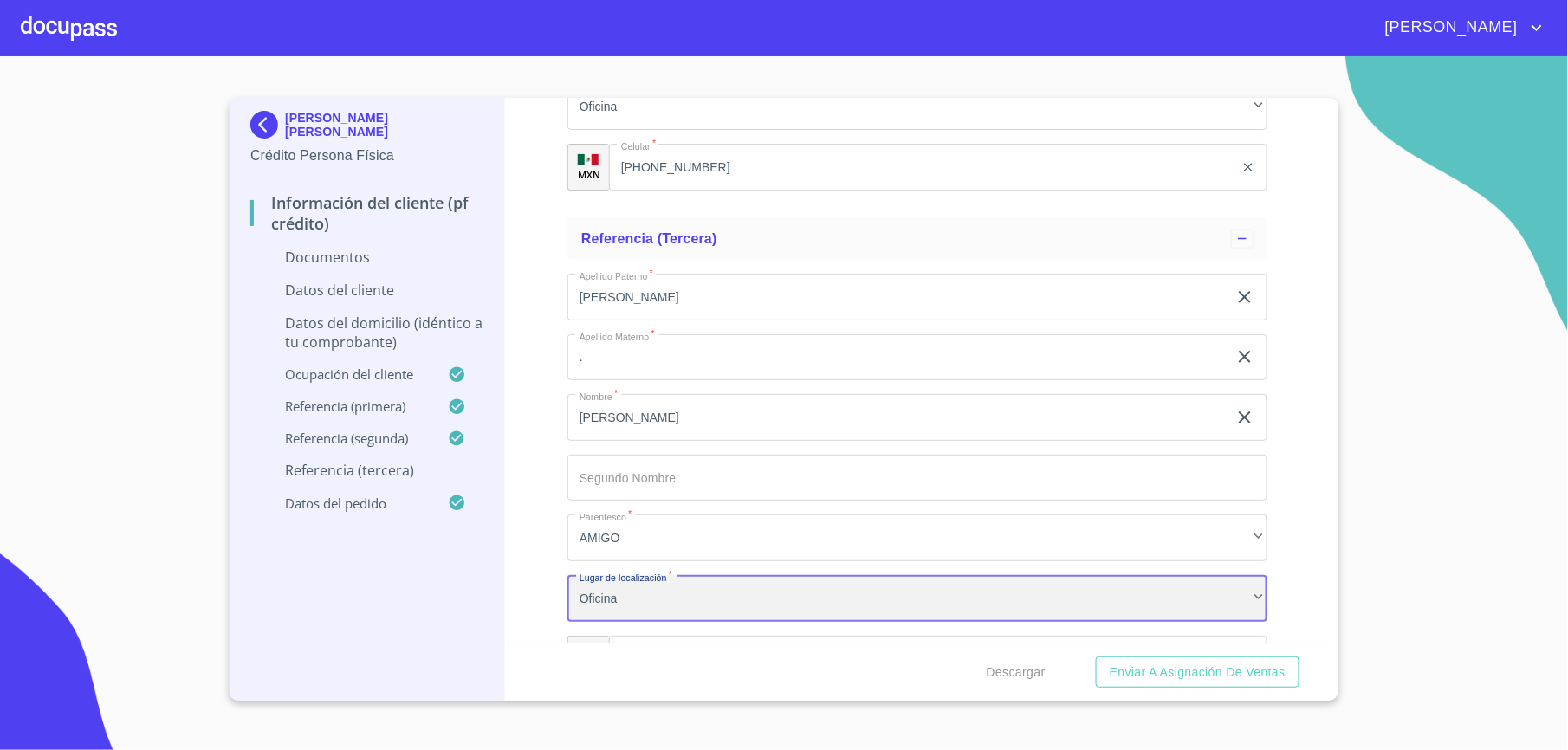
scroll to position [3427, 0]
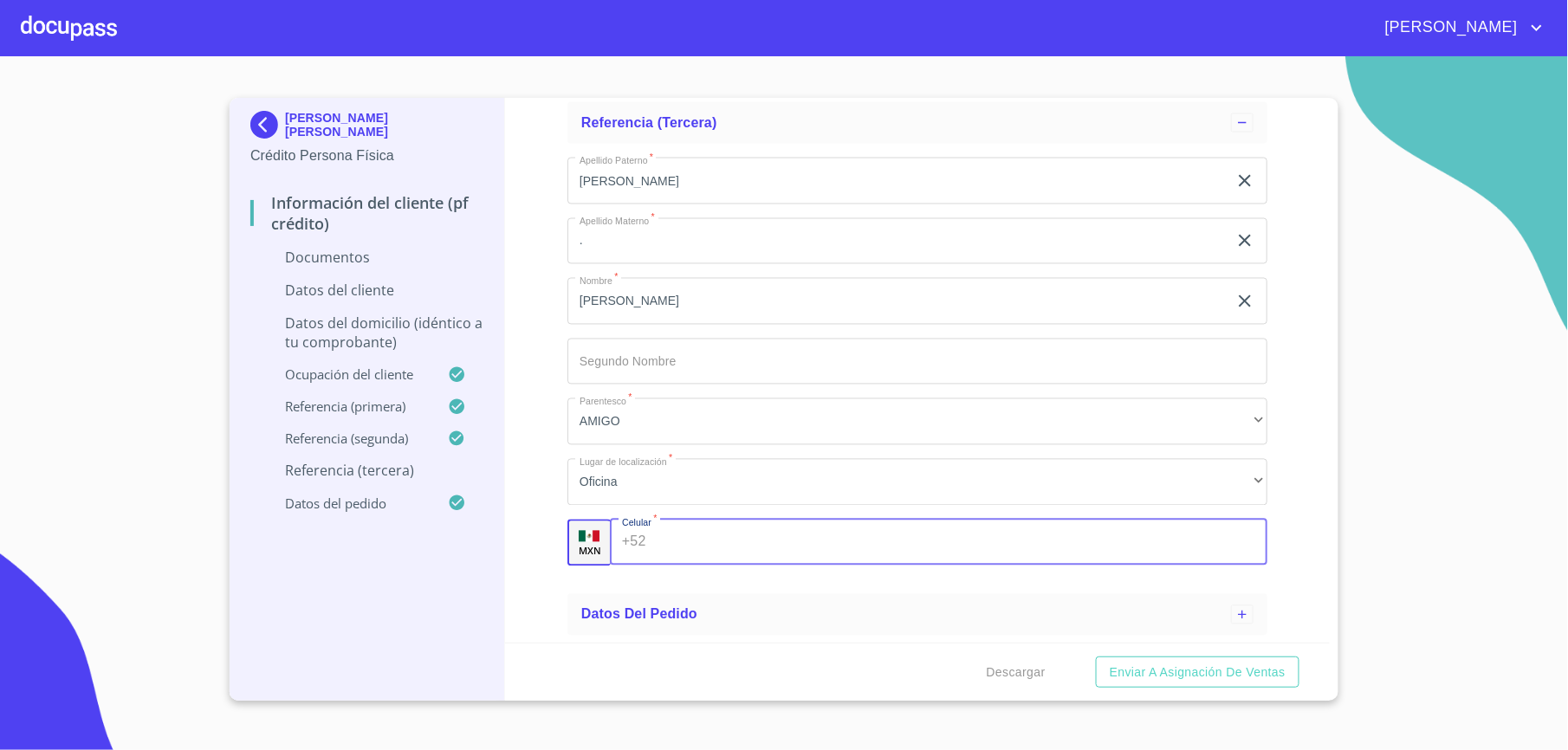
click at [718, 546] on input "Apellido [PERSON_NAME]   *" at bounding box center [959, 543] width 614 height 47
type input "[PHONE_NUMBER]"
click at [538, 454] on div "Información del cliente (PF crédito) Documentos Datos del cliente Apellido [PER…" at bounding box center [917, 370] width 826 height 545
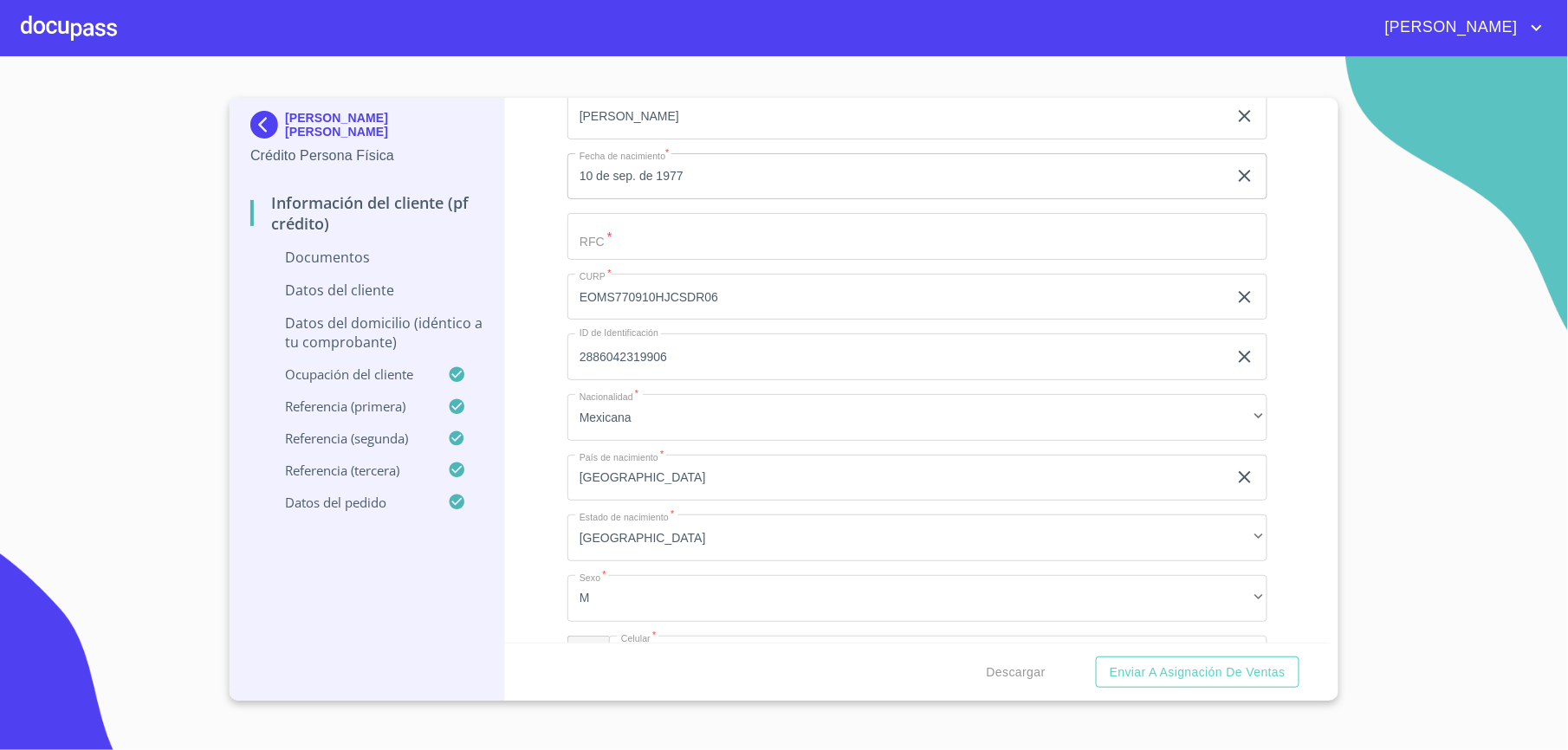
scroll to position [331, 0]
click at [789, 293] on input "Apellido [PERSON_NAME]   *" at bounding box center [917, 293] width 700 height 47
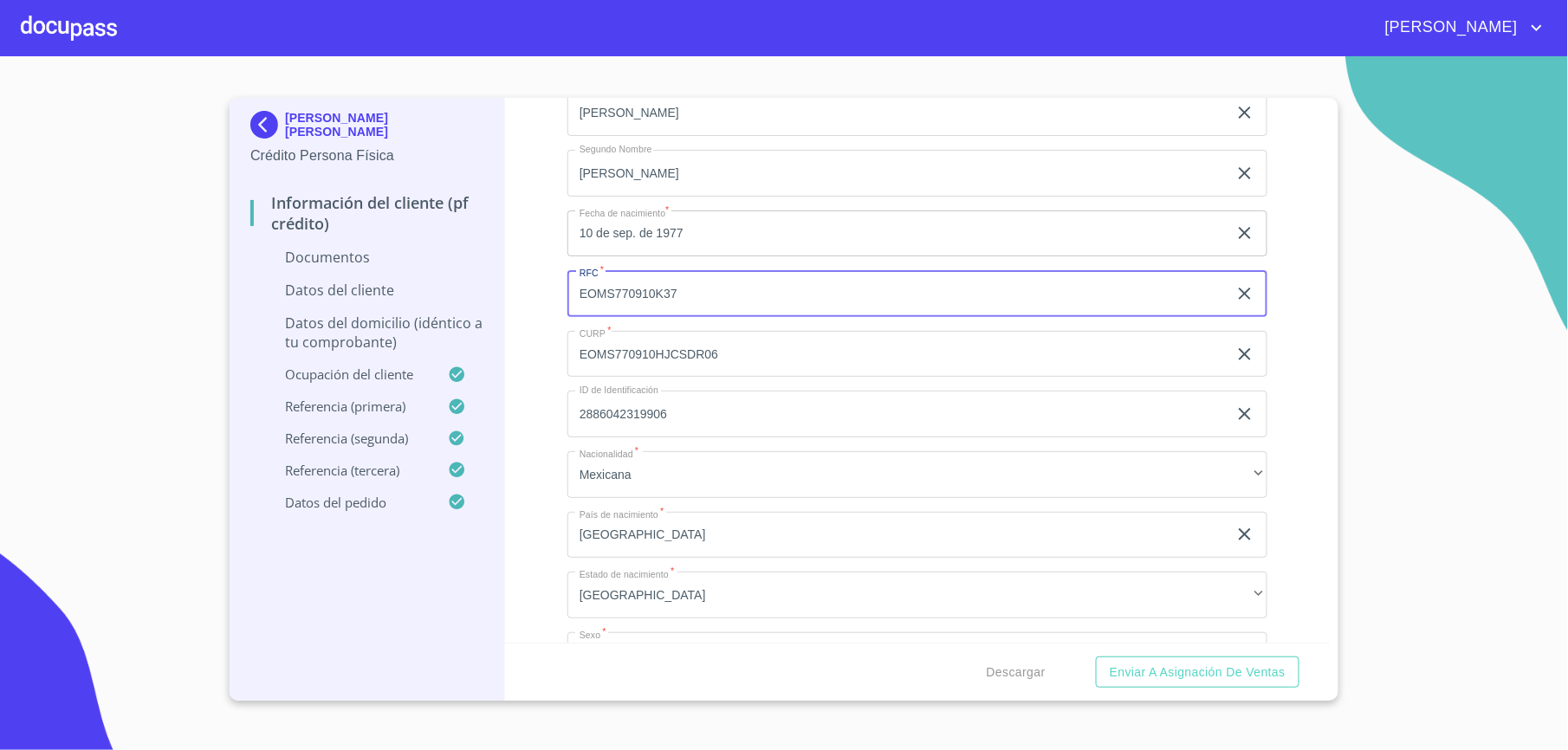
type input "EOMS770910K37"
click at [544, 253] on div "Información del cliente (PF crédito) Documentos Datos del cliente Apellido [PER…" at bounding box center [917, 370] width 826 height 545
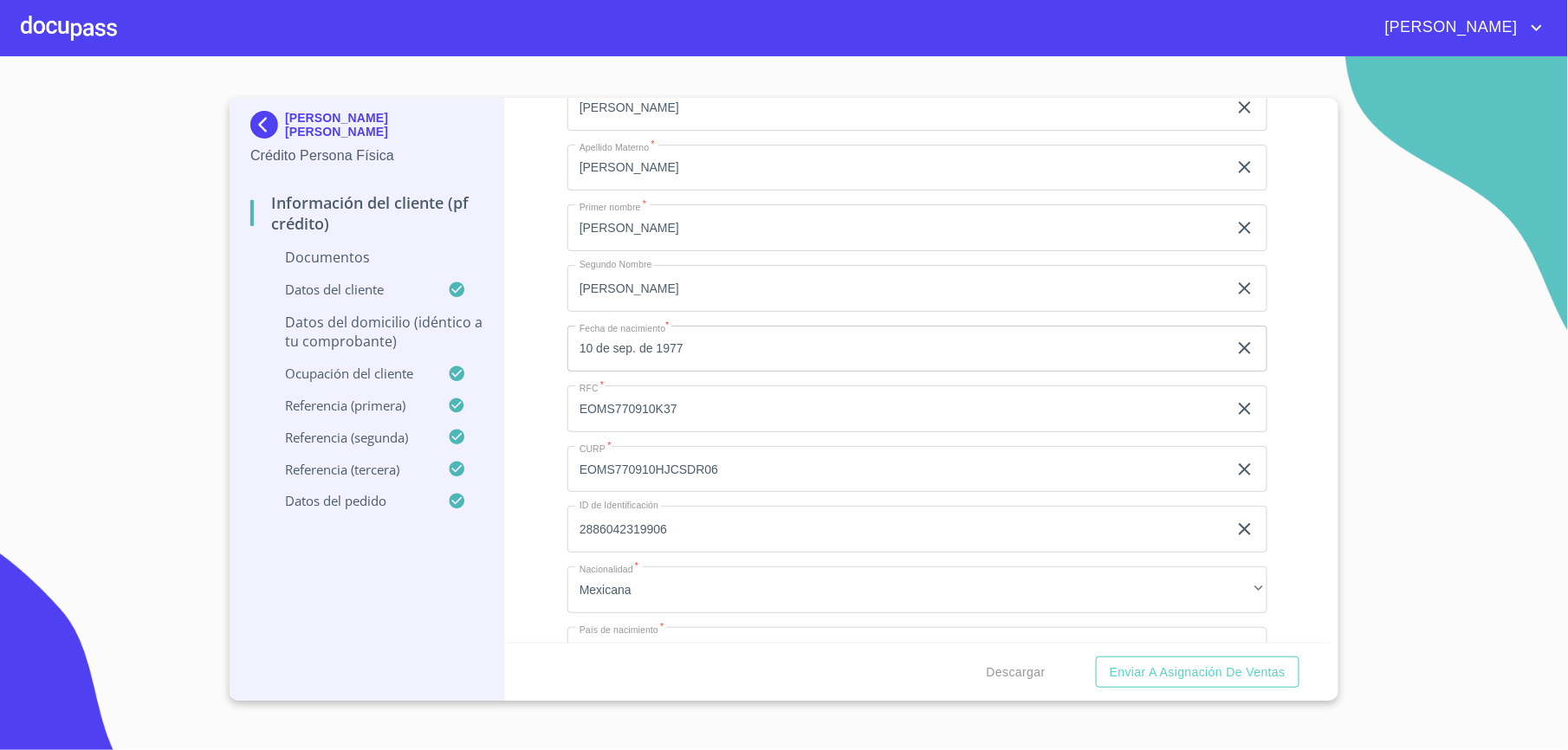
scroll to position [100, 0]
